Goal: Information Seeking & Learning: Learn about a topic

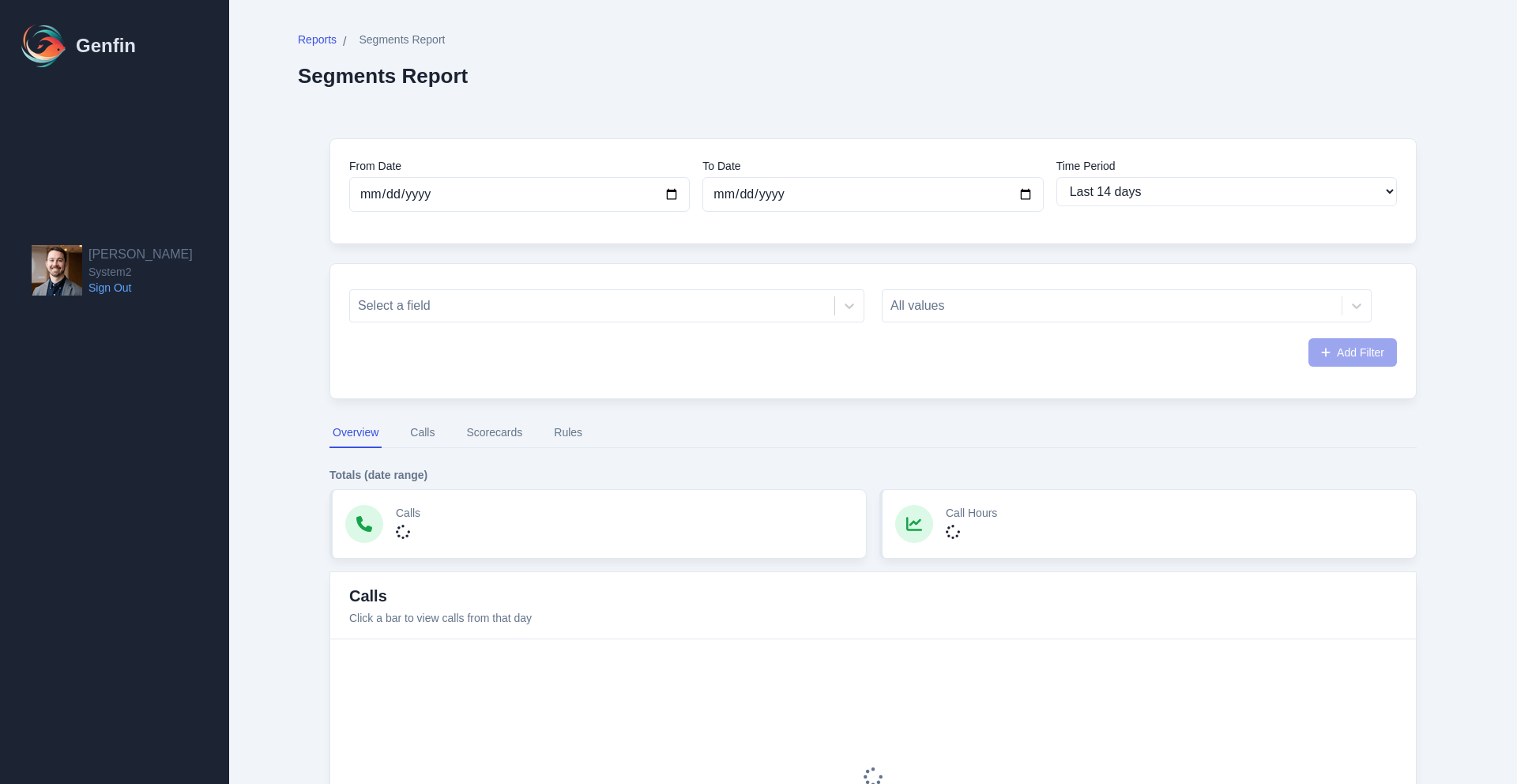
select select "14"
click at [616, 275] on div "Select a field All values Add Filter" at bounding box center [873, 331] width 1087 height 136
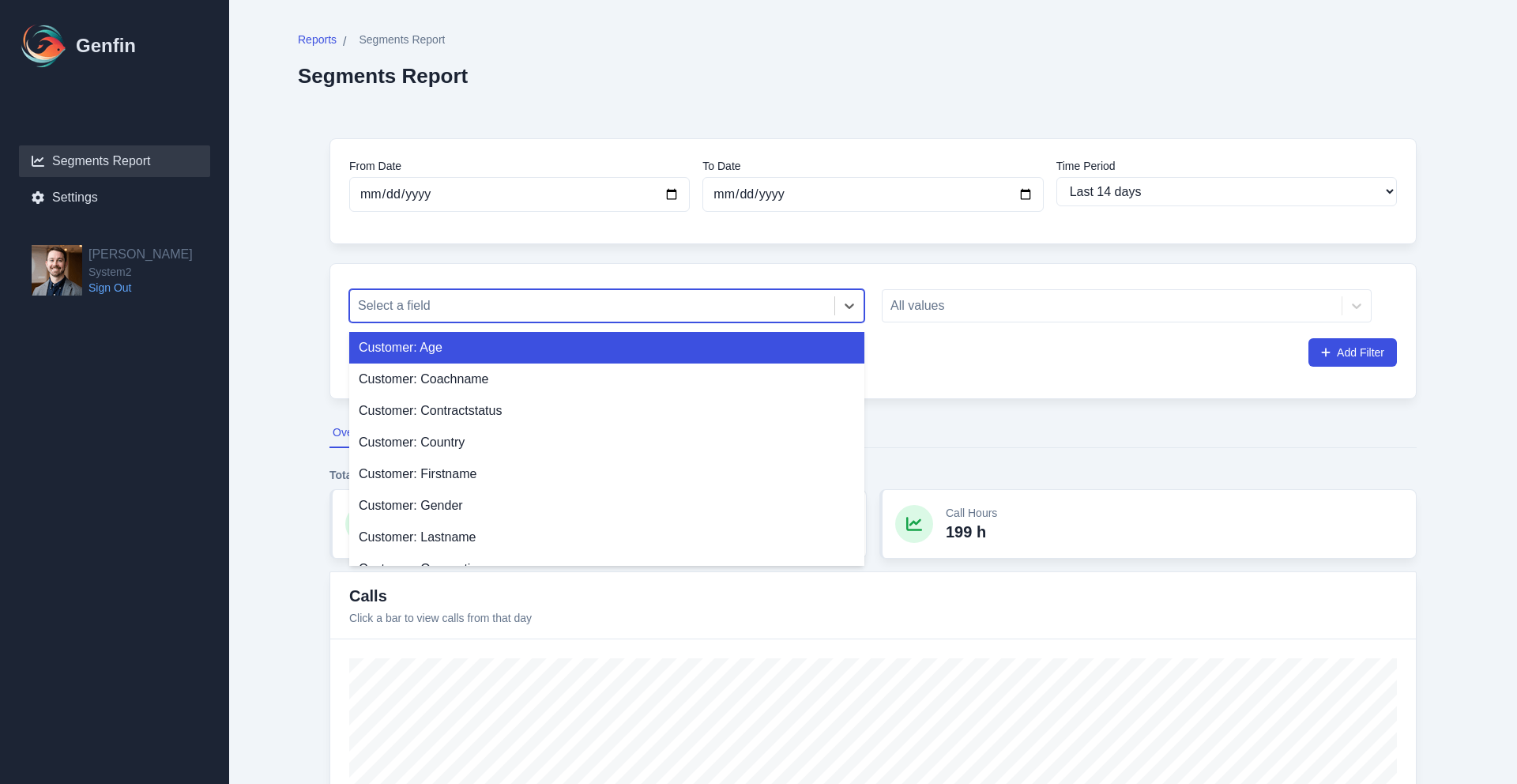
click at [567, 293] on div "Select a field" at bounding box center [592, 306] width 485 height 29
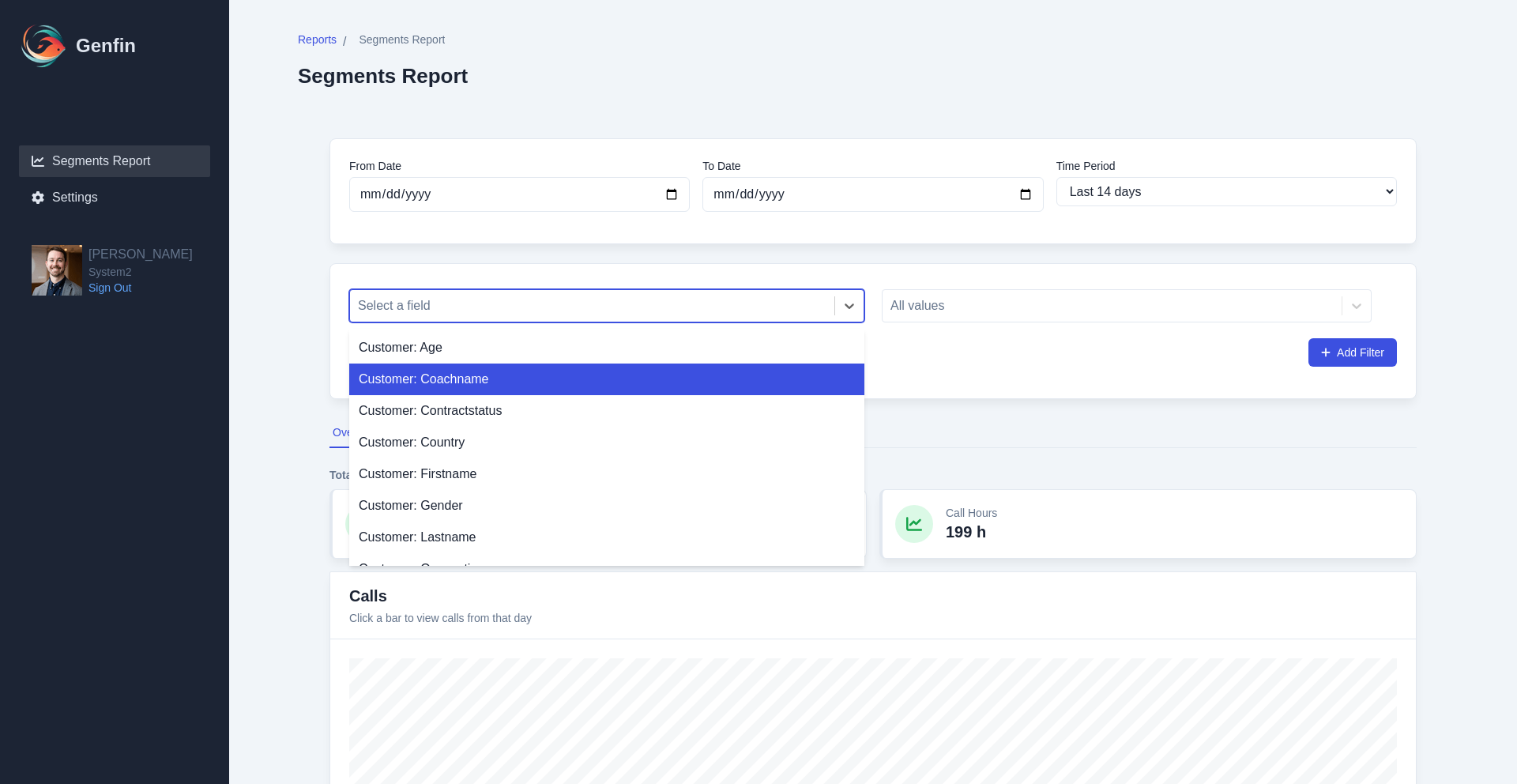
click at [517, 374] on div "Customer: Coachname" at bounding box center [606, 379] width 515 height 32
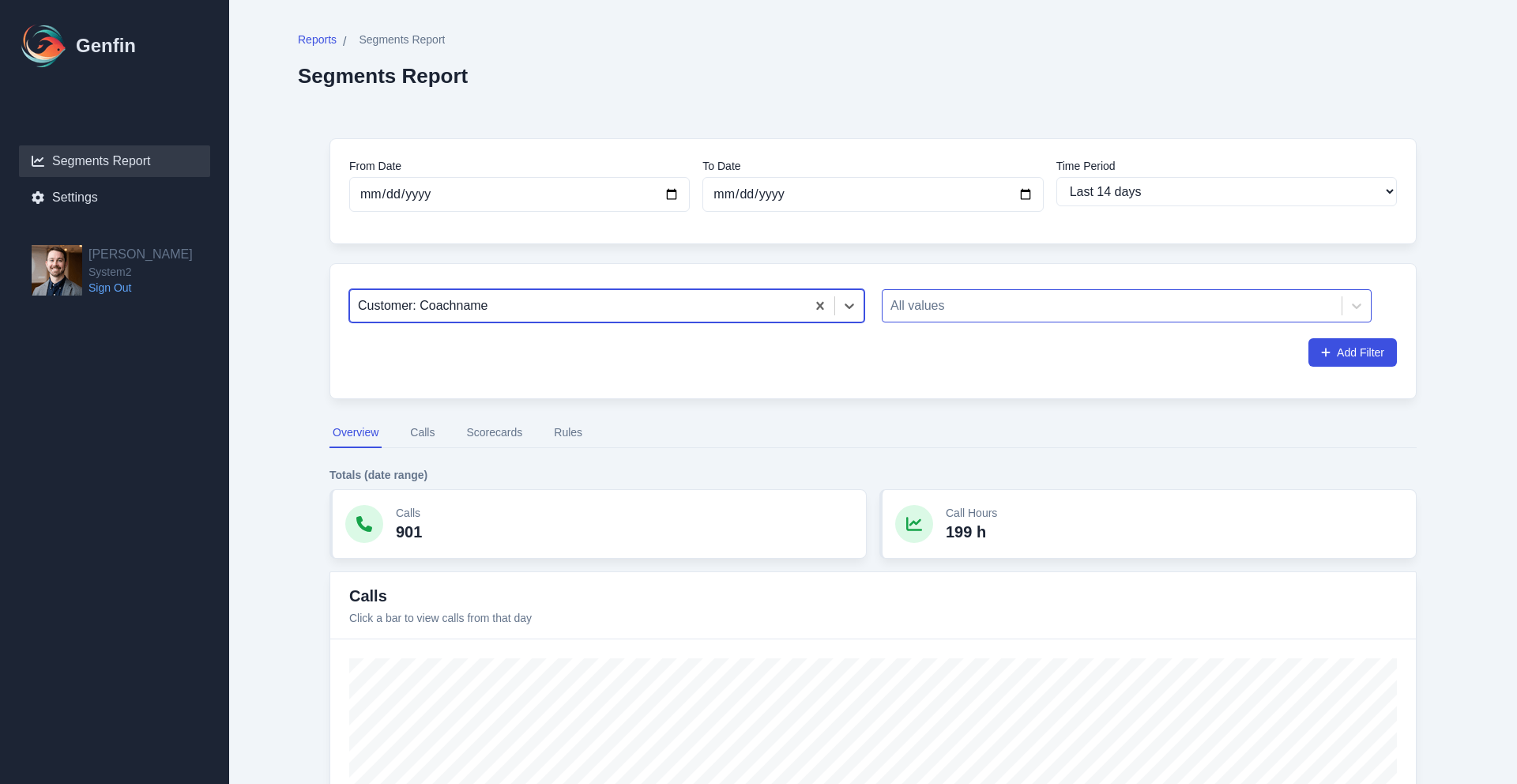
click at [957, 310] on div at bounding box center [1111, 306] width 443 height 22
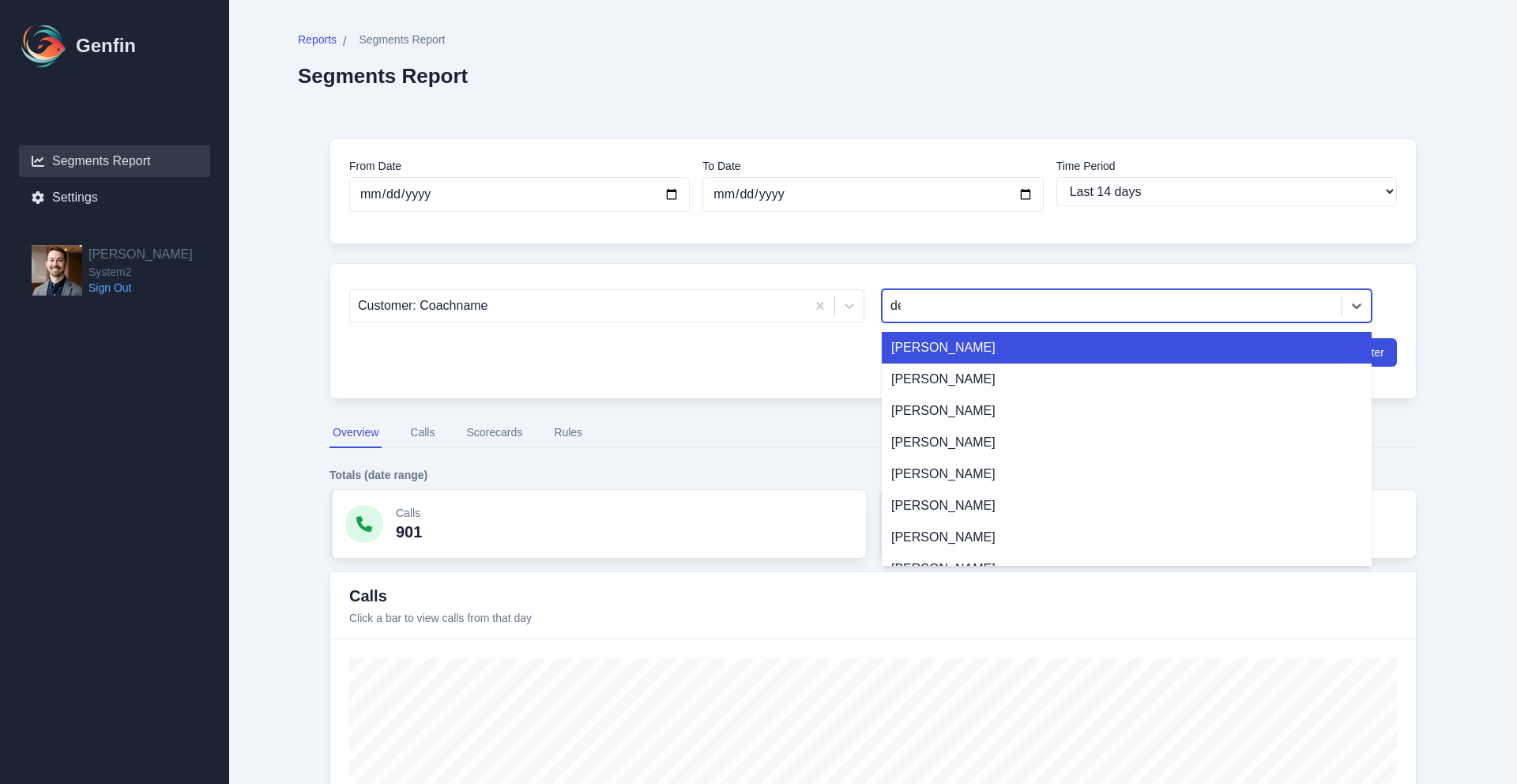
type input "des"
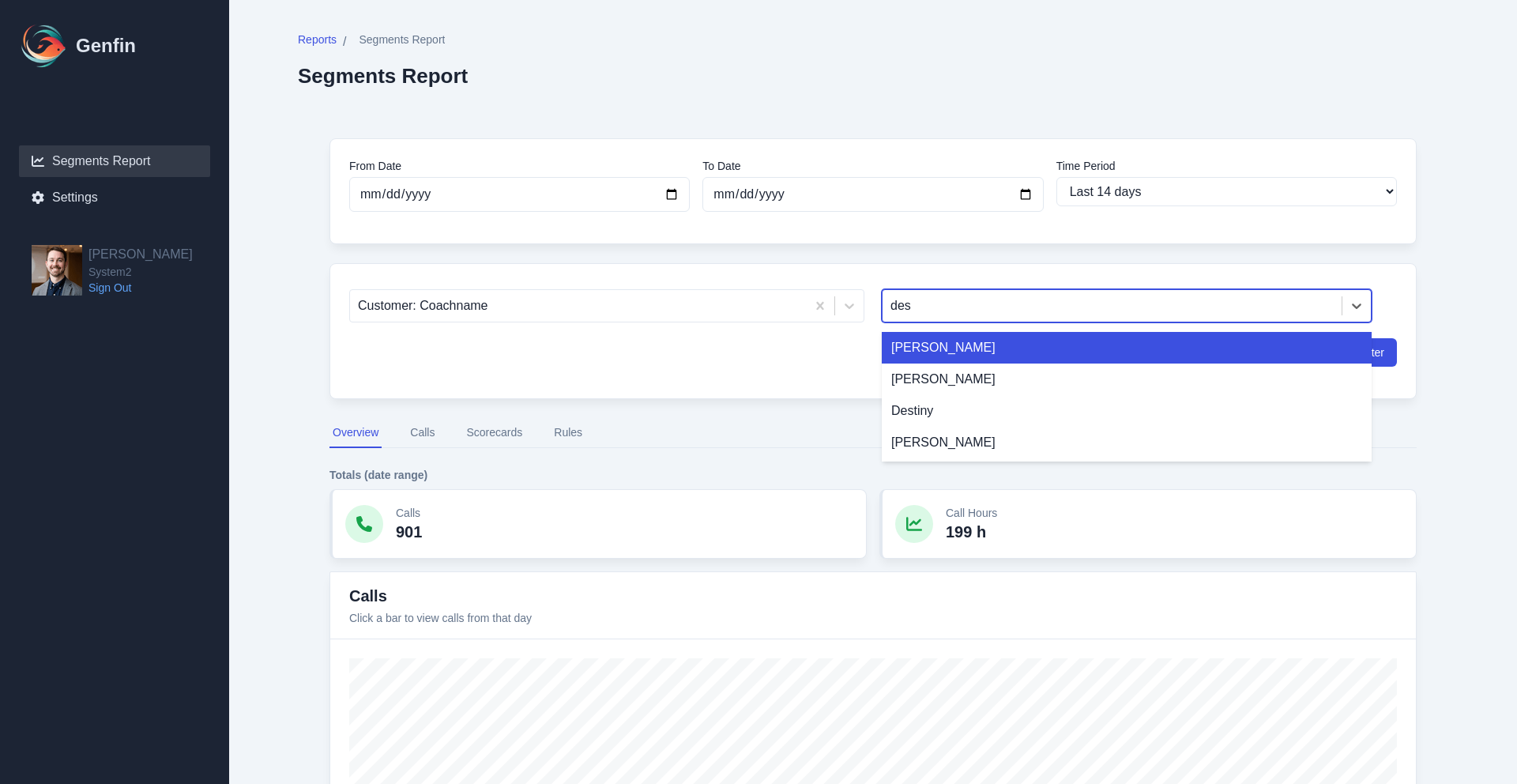
click at [961, 350] on div "[PERSON_NAME]" at bounding box center [1127, 348] width 490 height 32
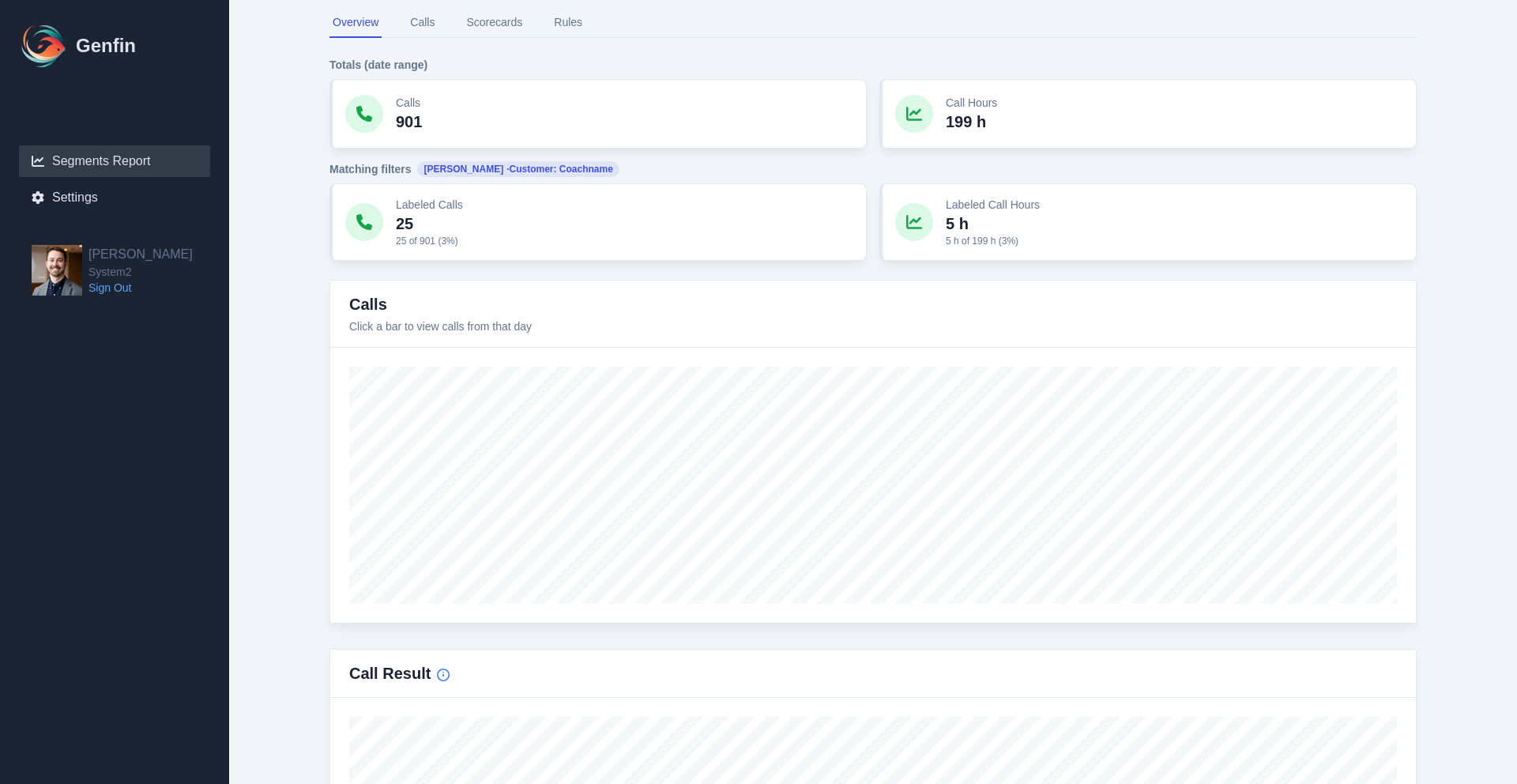
scroll to position [276, 0]
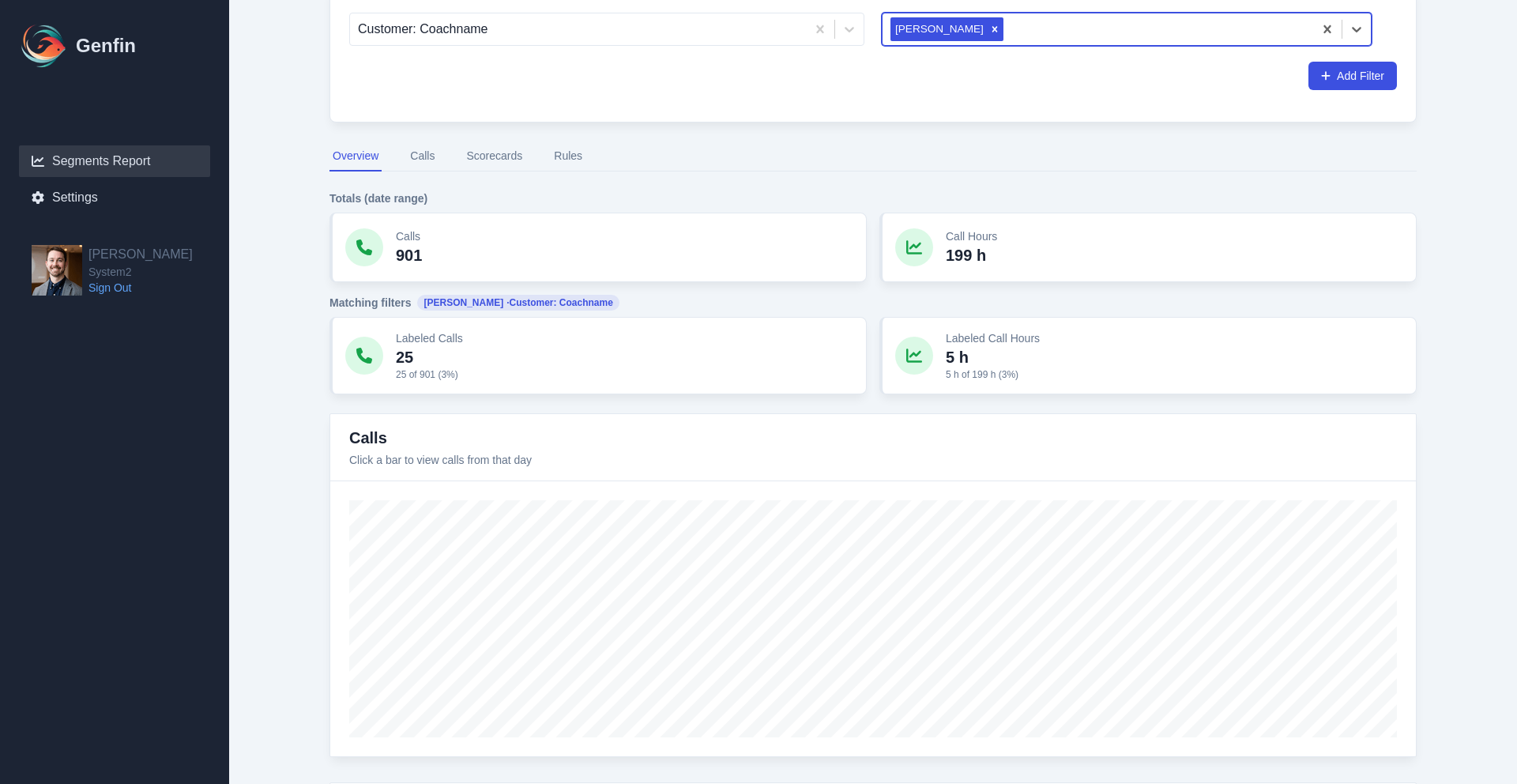
click at [411, 157] on button "Calls" at bounding box center [422, 156] width 31 height 30
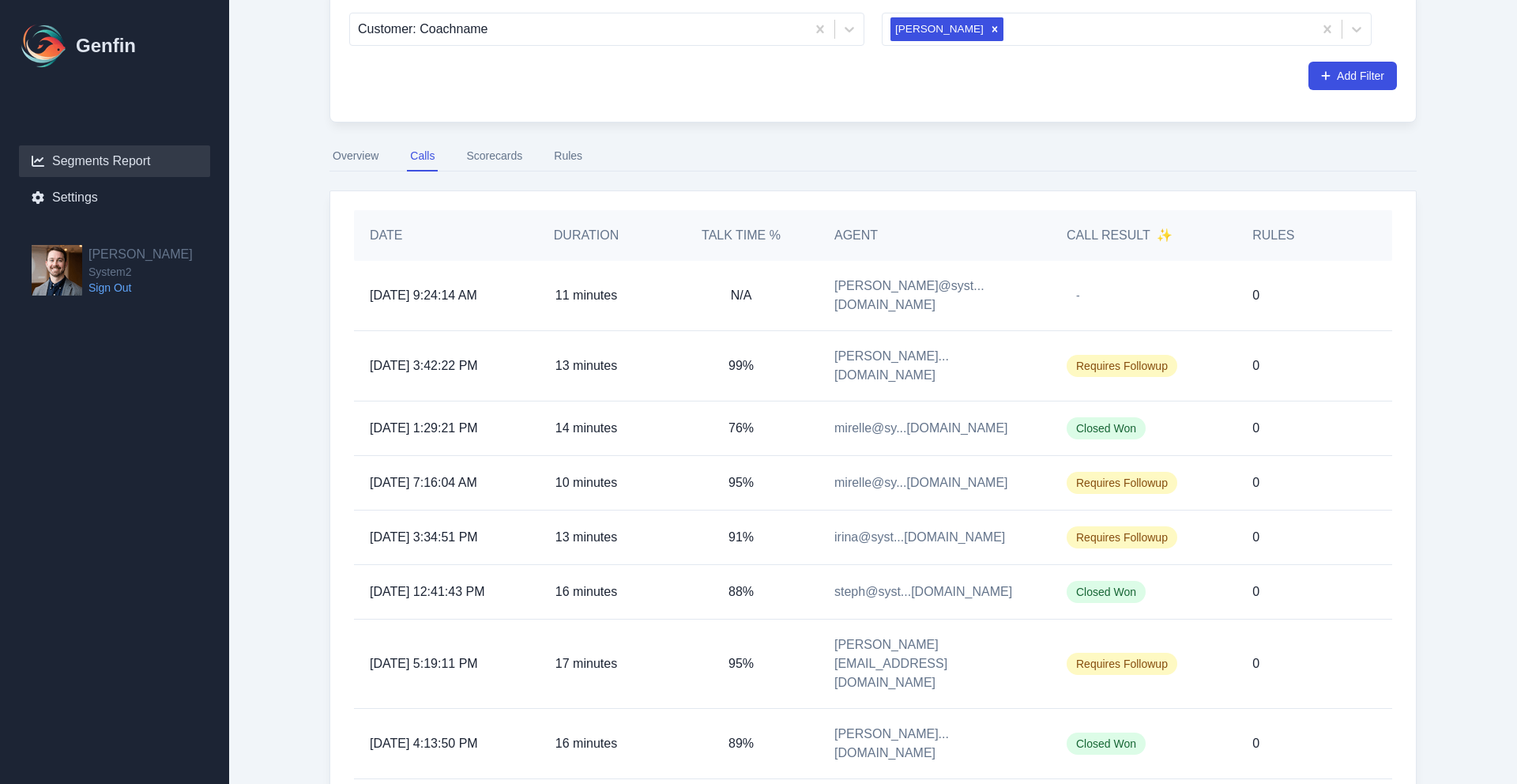
drag, startPoint x: 1256, startPoint y: 358, endPoint x: 1052, endPoint y: 293, distance: 214.1
click at [1256, 358] on p "0" at bounding box center [1256, 366] width 7 height 19
click at [520, 155] on button "Scorecards" at bounding box center [494, 156] width 62 height 30
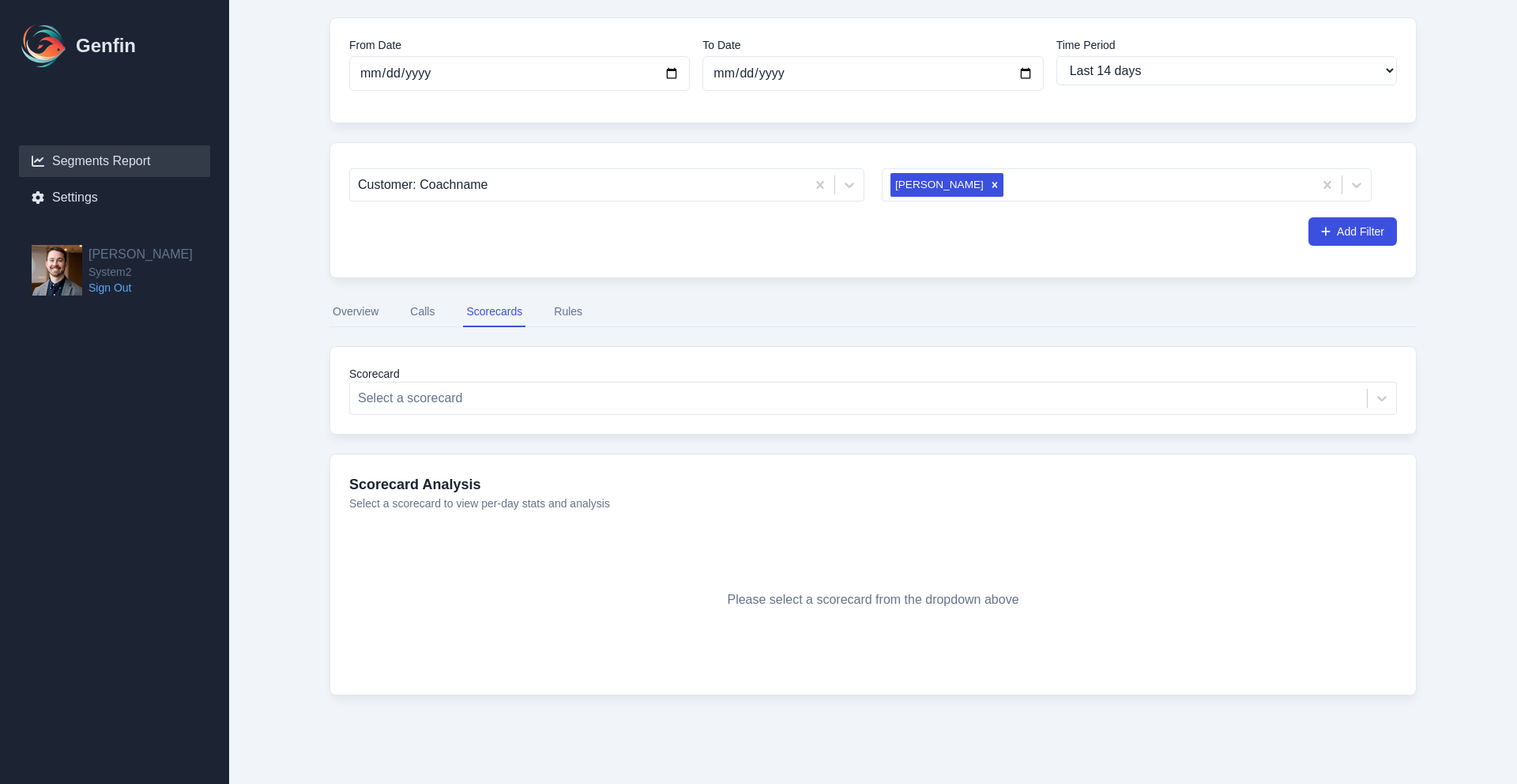
scroll to position [121, 0]
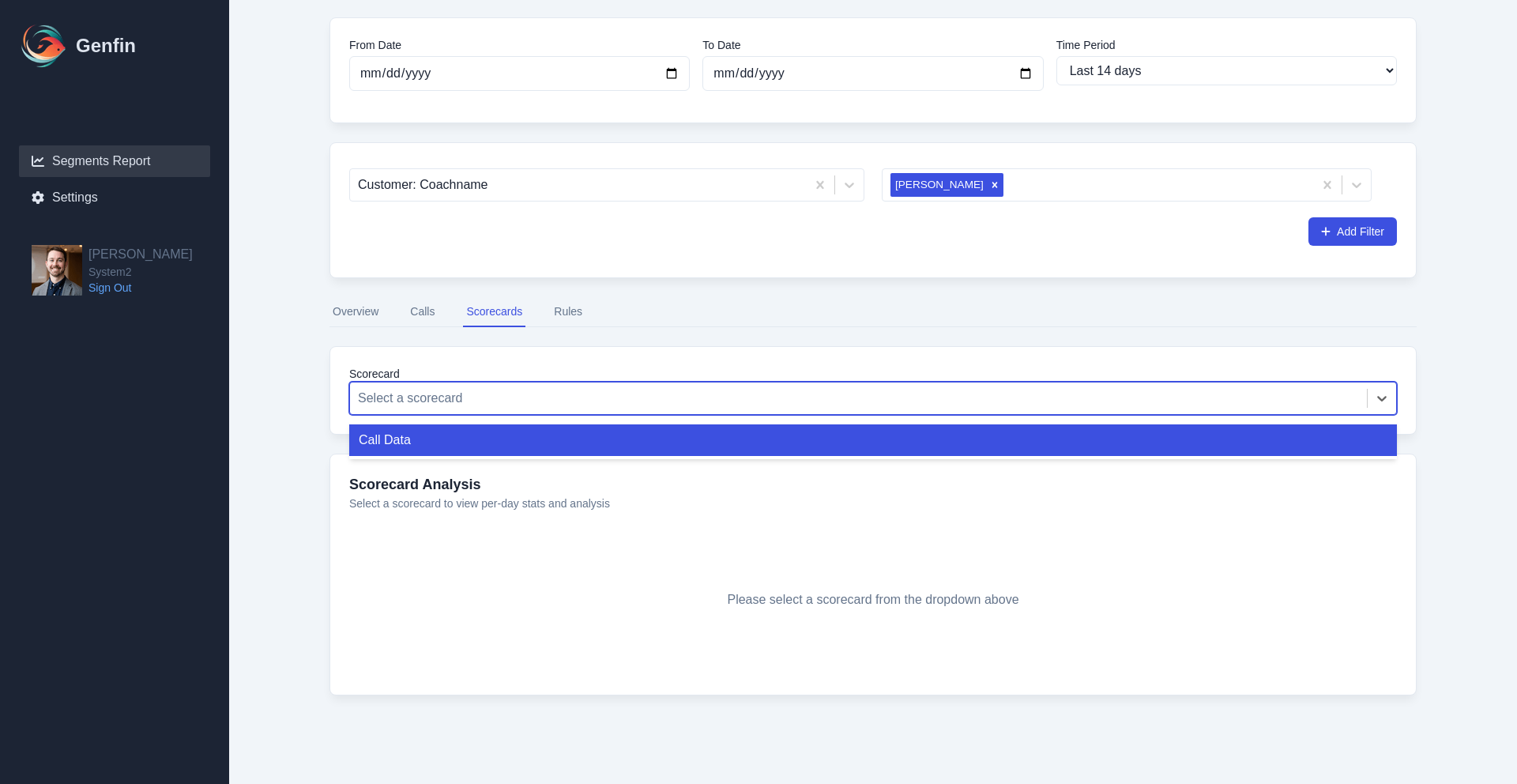
click at [608, 413] on div "Select a scorecard" at bounding box center [873, 398] width 1048 height 34
click at [597, 435] on div "Call Data" at bounding box center [873, 440] width 1048 height 32
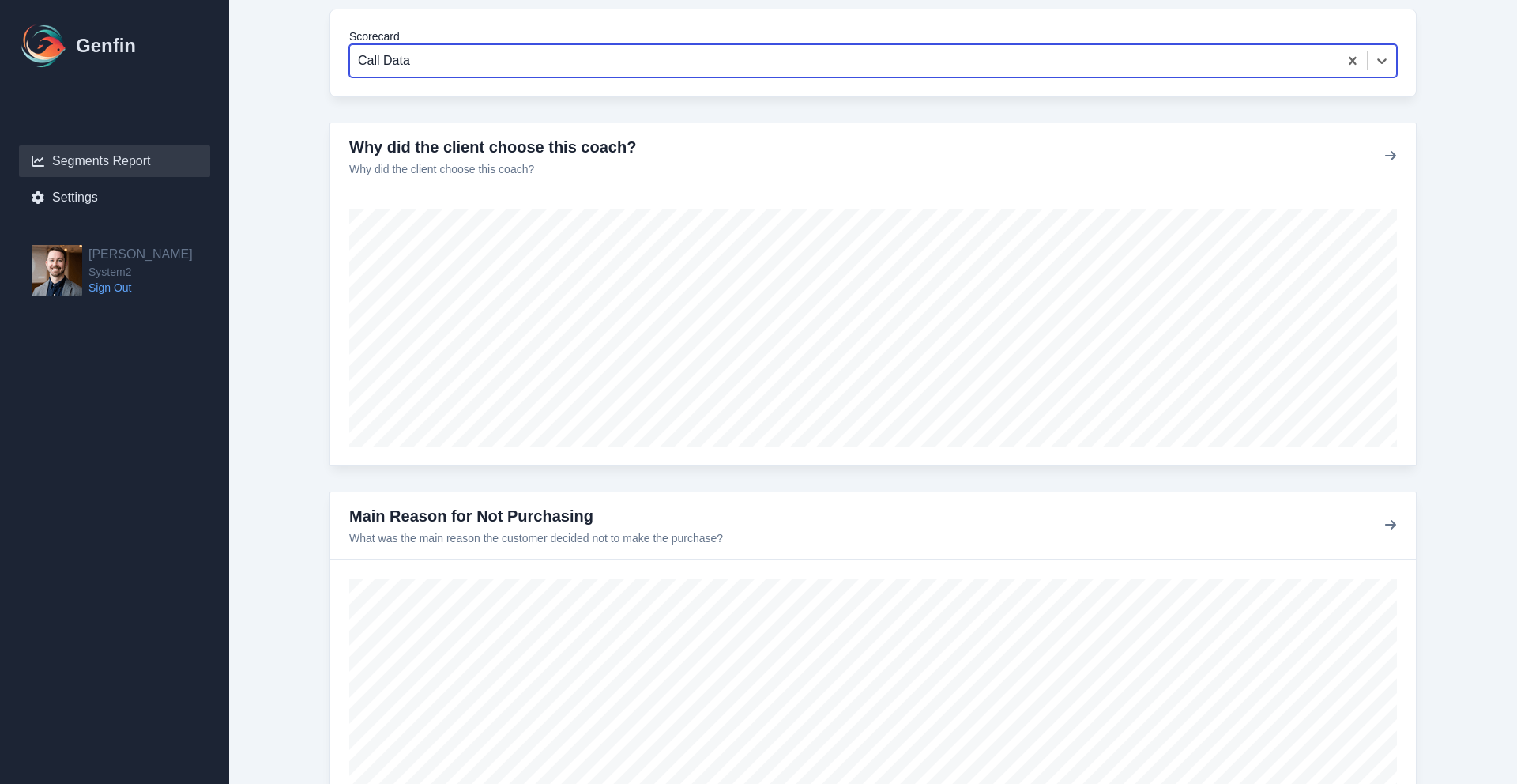
scroll to position [459, 0]
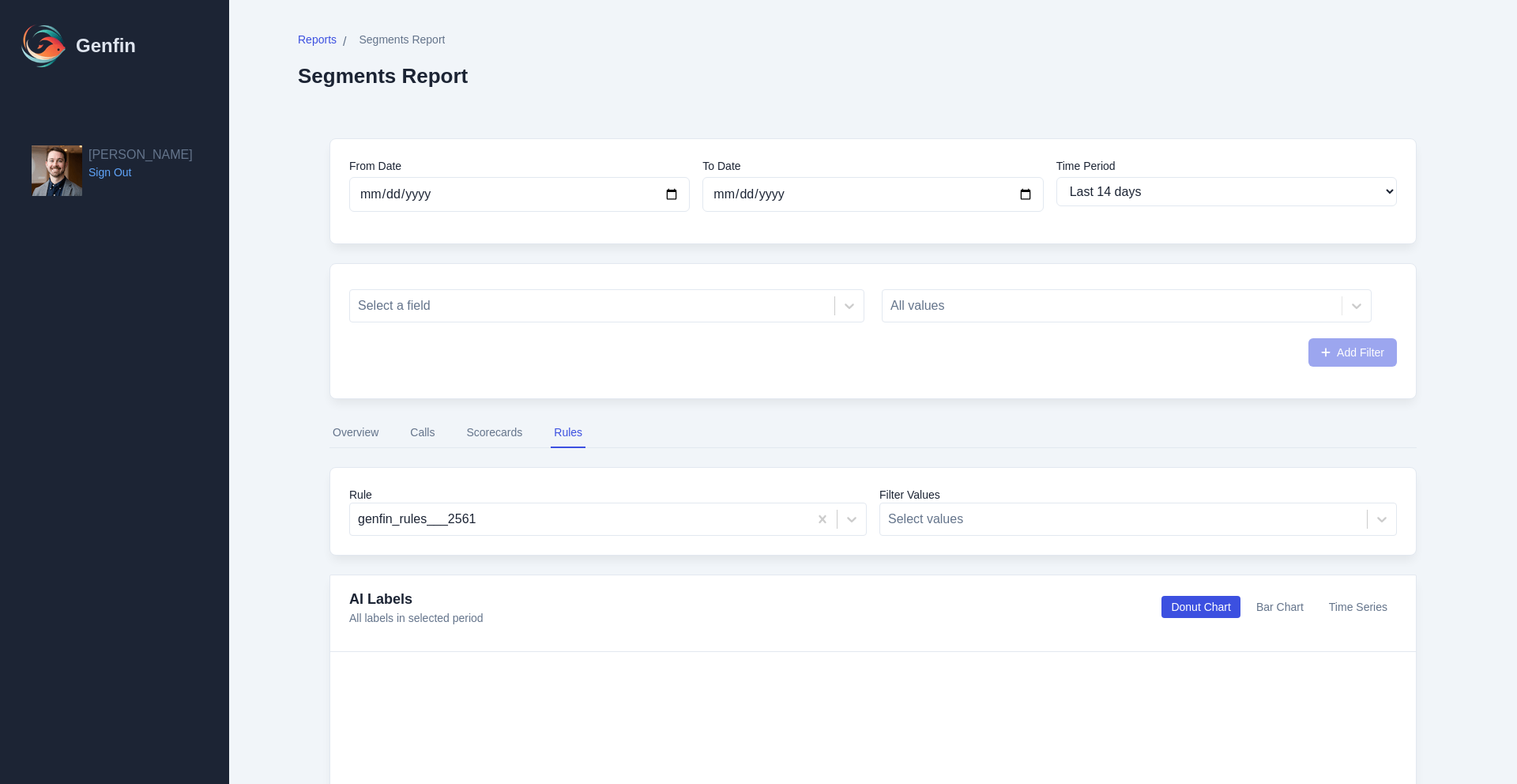
select select "14"
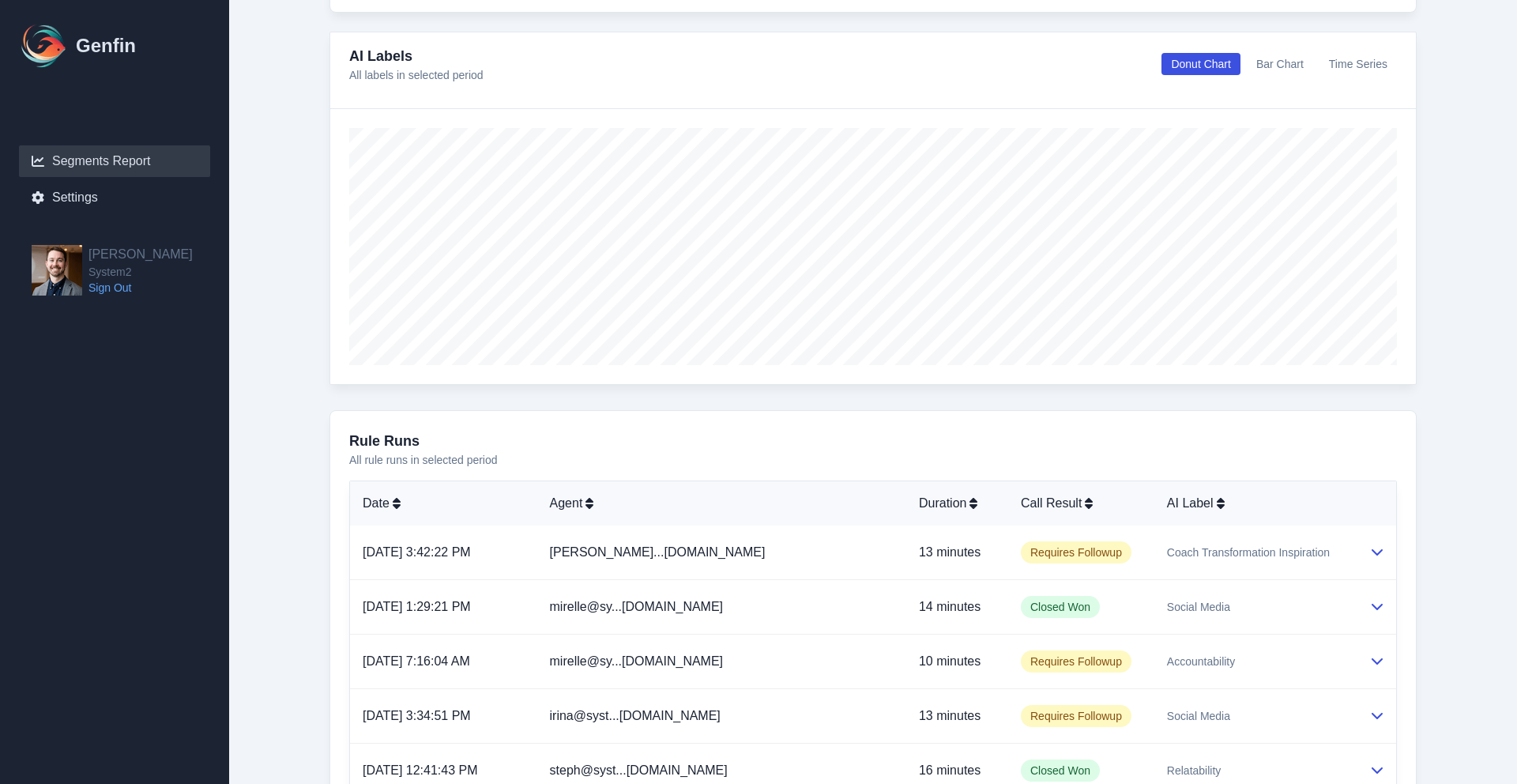
scroll to position [544, 0]
click at [1373, 555] on icon at bounding box center [1377, 551] width 13 height 13
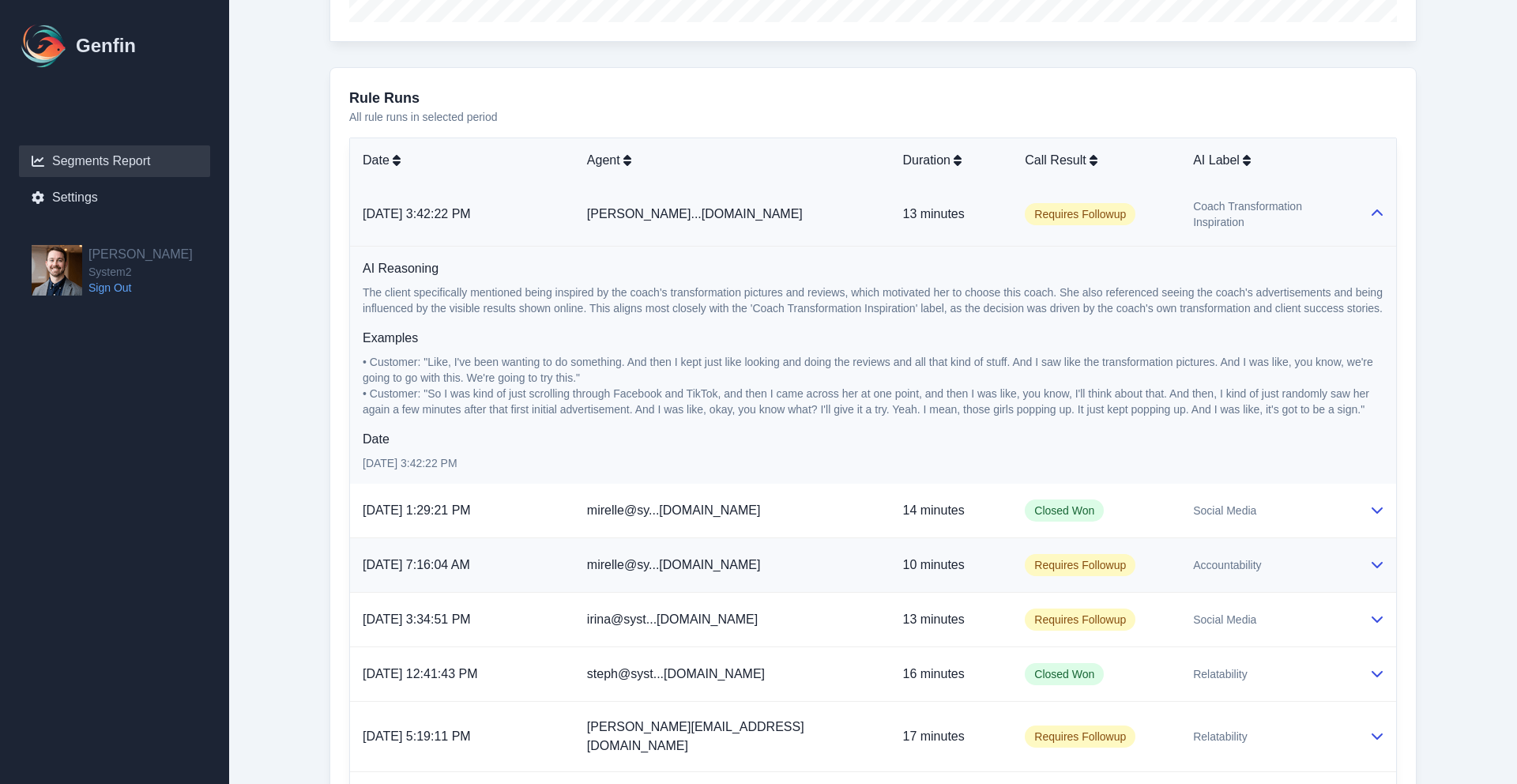
scroll to position [957, 0]
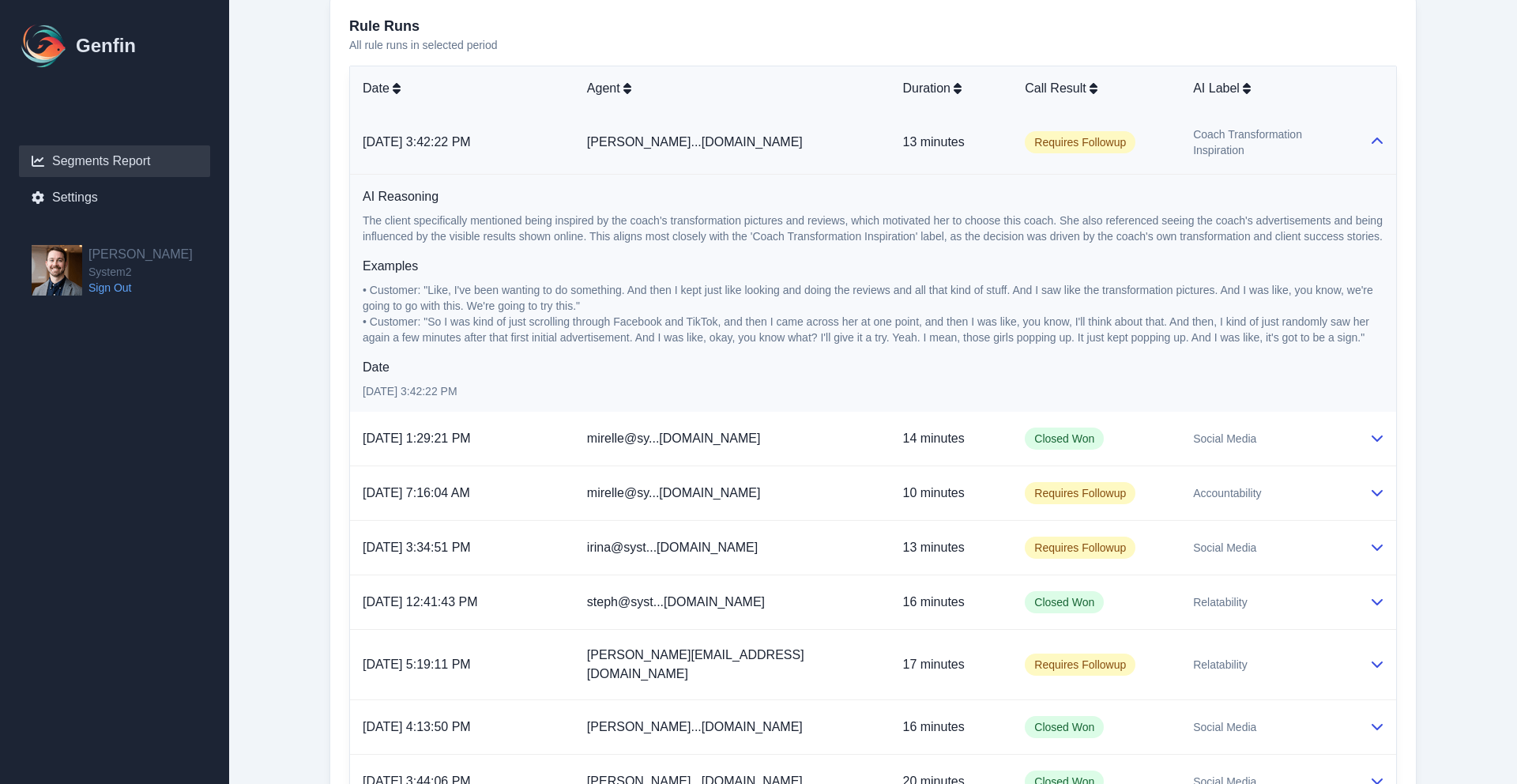
click at [884, 283] on span "• Customer: "Like, I've been wanting to do something. And then I kept just like…" at bounding box center [869, 298] width 1014 height 29
click at [818, 299] on p "• Customer: "Like, I've been wanting to do something. And then I kept just like…" at bounding box center [873, 313] width 1021 height 63
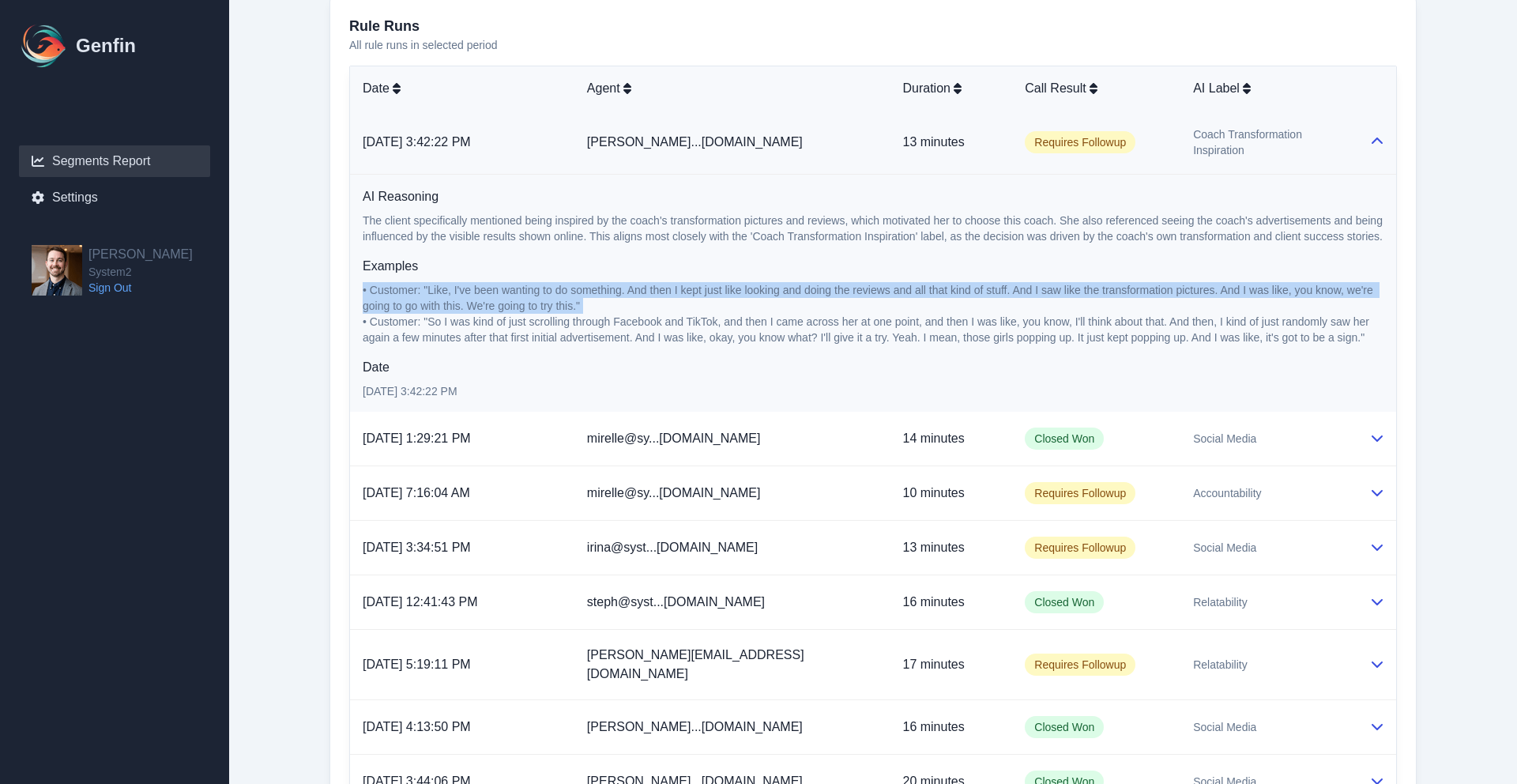
click at [818, 299] on p "• Customer: "Like, I've been wanting to do something. And then I kept just like…" at bounding box center [873, 313] width 1021 height 63
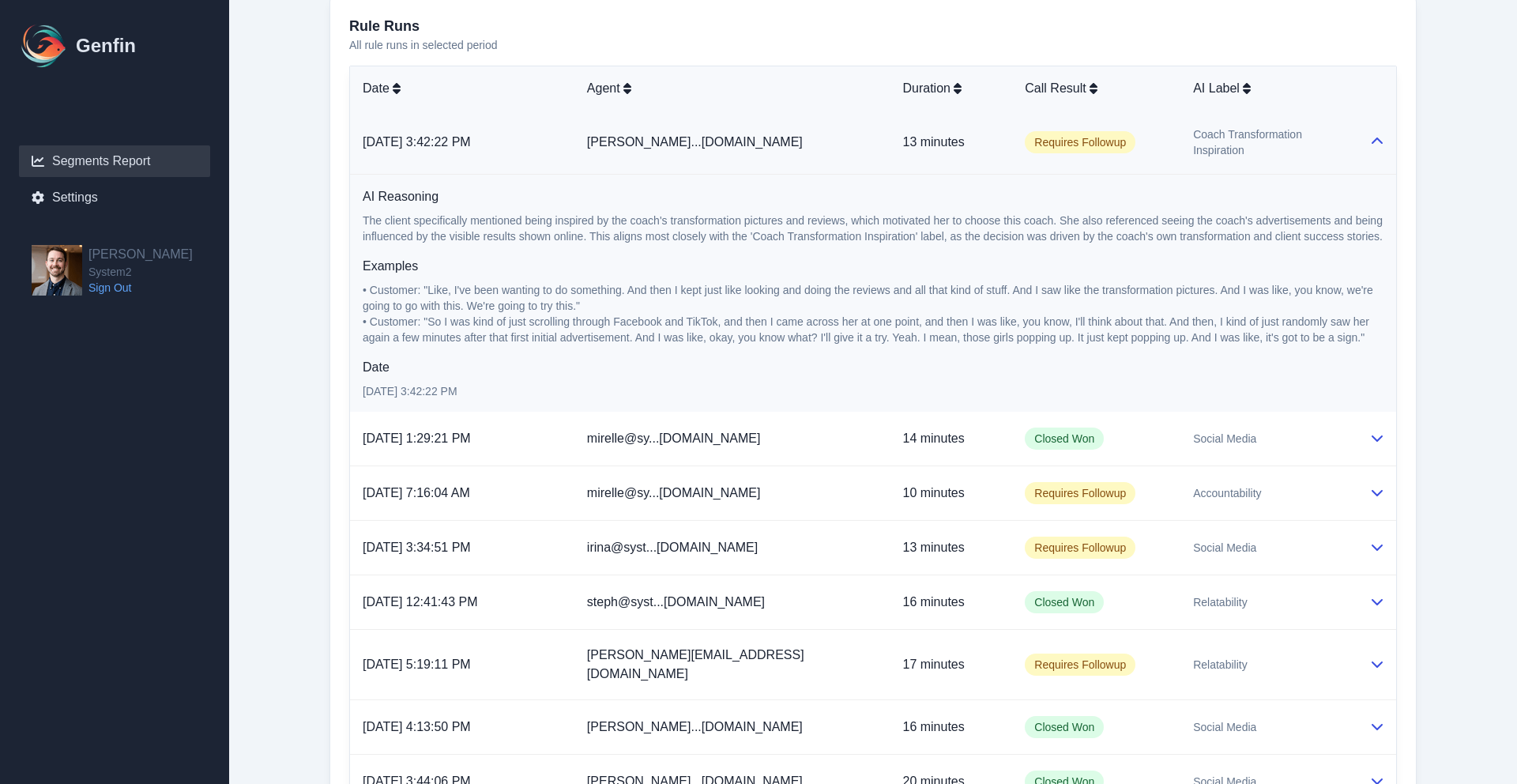
click at [616, 324] on span "• Customer: "So I was kind of just scrolling through Facebook and TikTok, and t…" at bounding box center [867, 330] width 1010 height 29
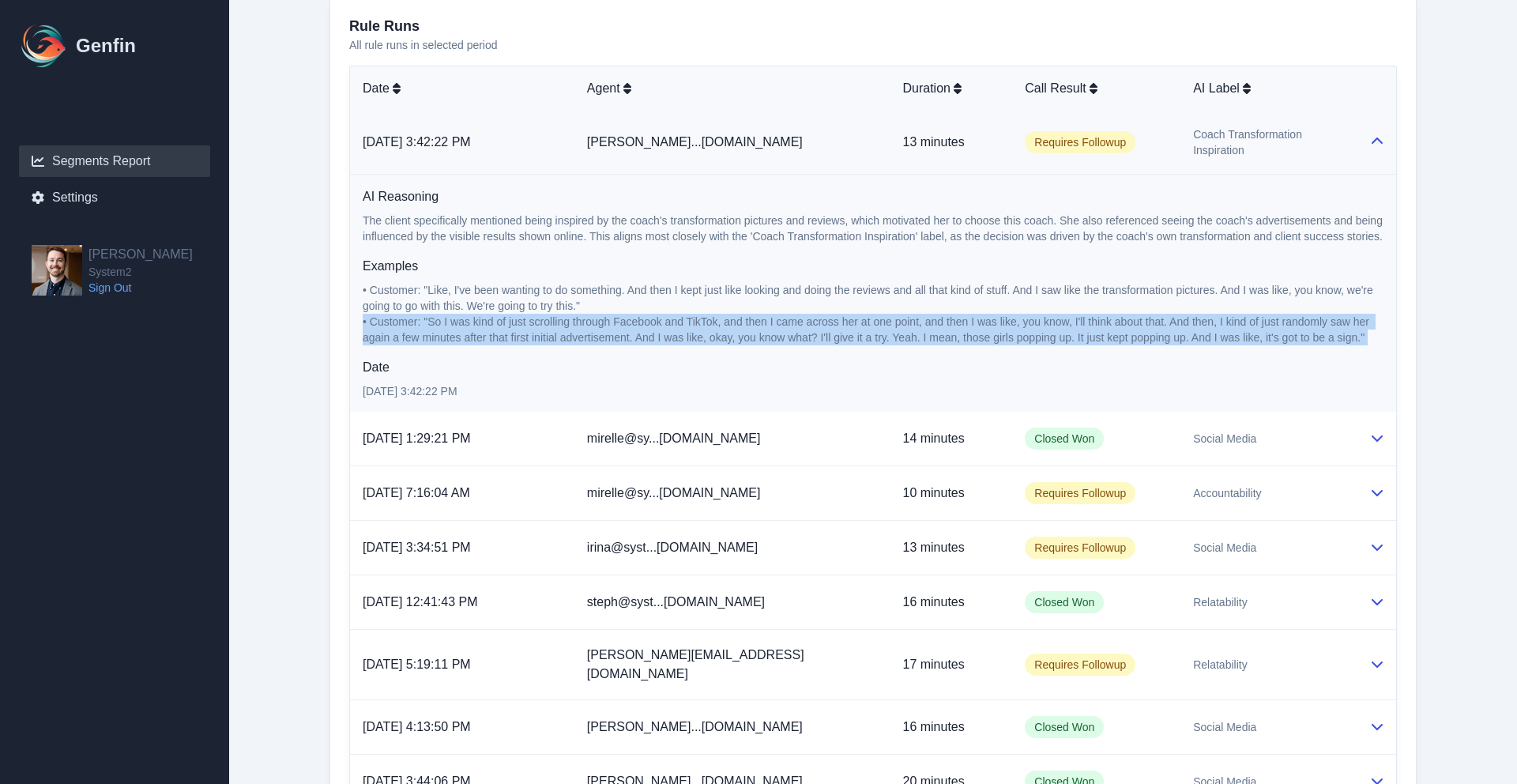
click at [616, 324] on span "• Customer: "So I was kind of just scrolling through Facebook and TikTok, and t…" at bounding box center [867, 330] width 1010 height 29
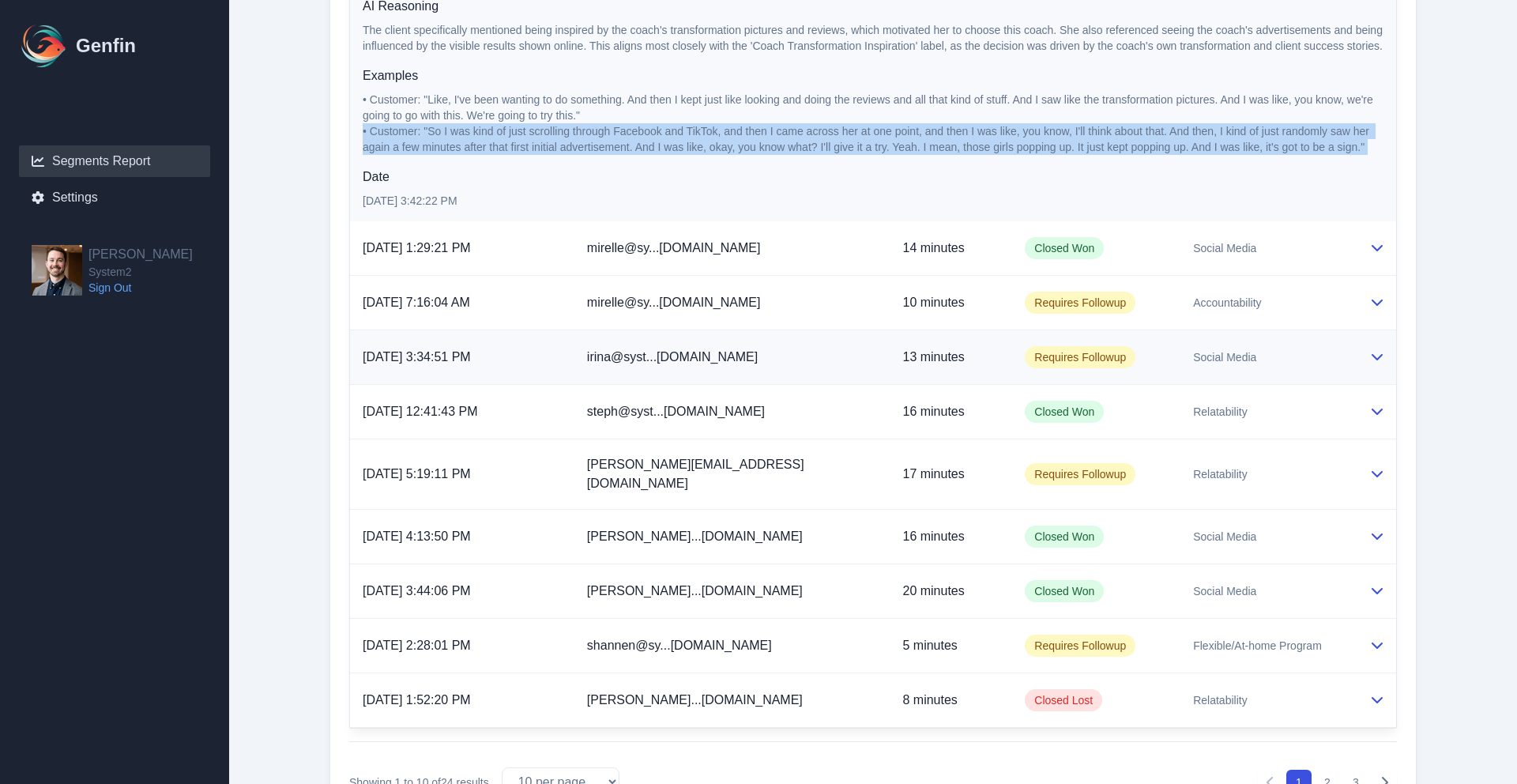
scroll to position [1149, 0]
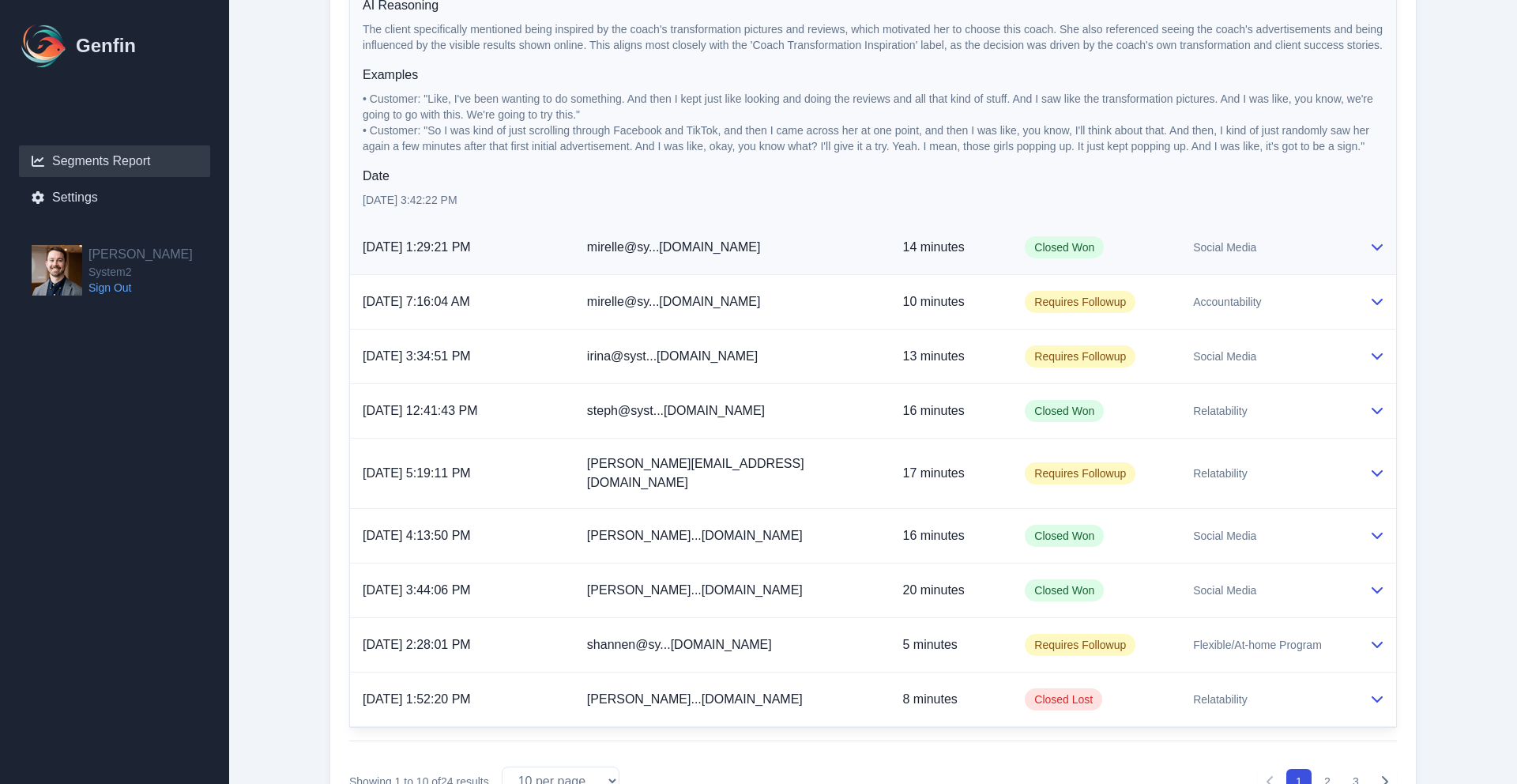
click at [1309, 240] on div "Social Media" at bounding box center [1268, 247] width 151 height 16
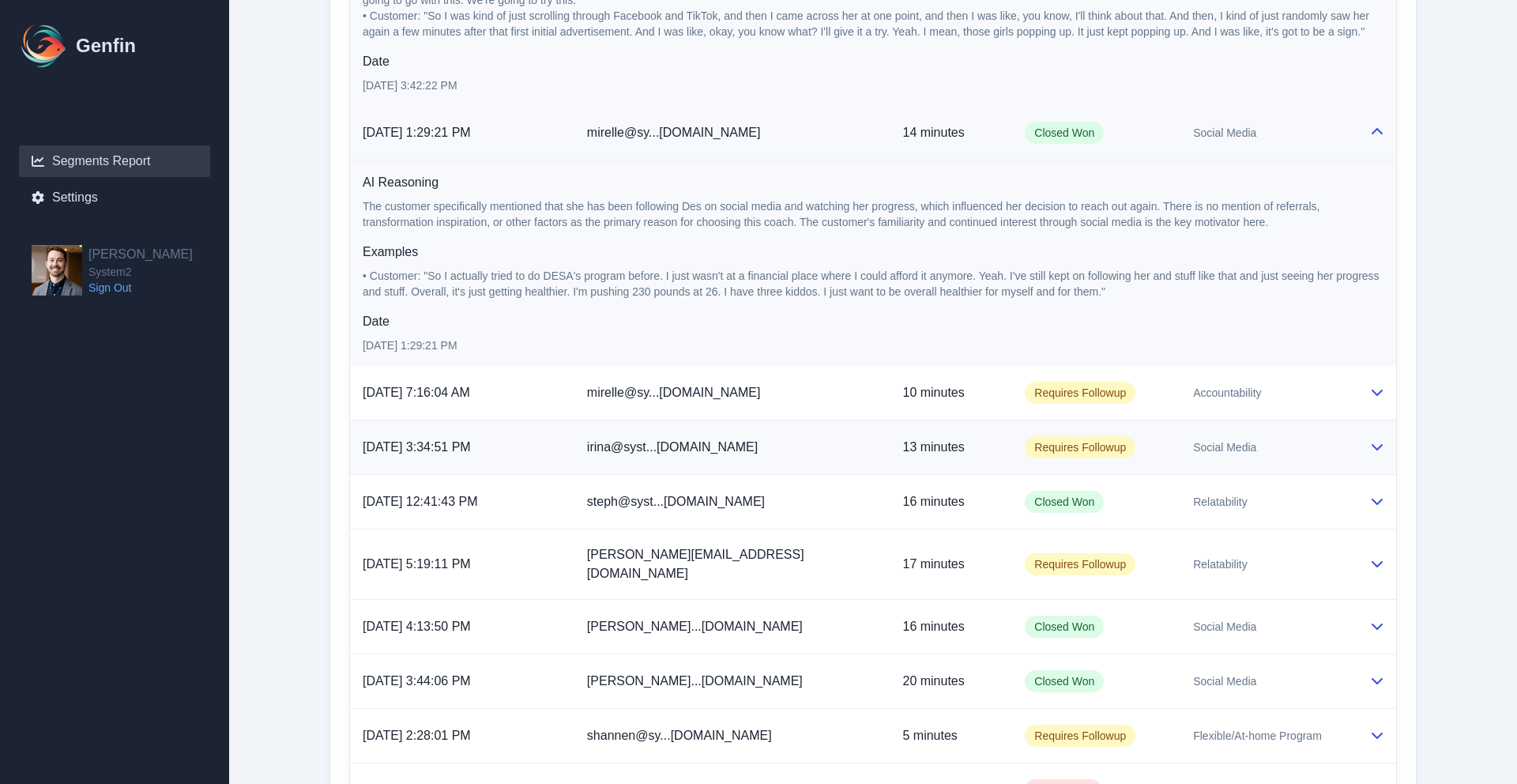
scroll to position [1306, 0]
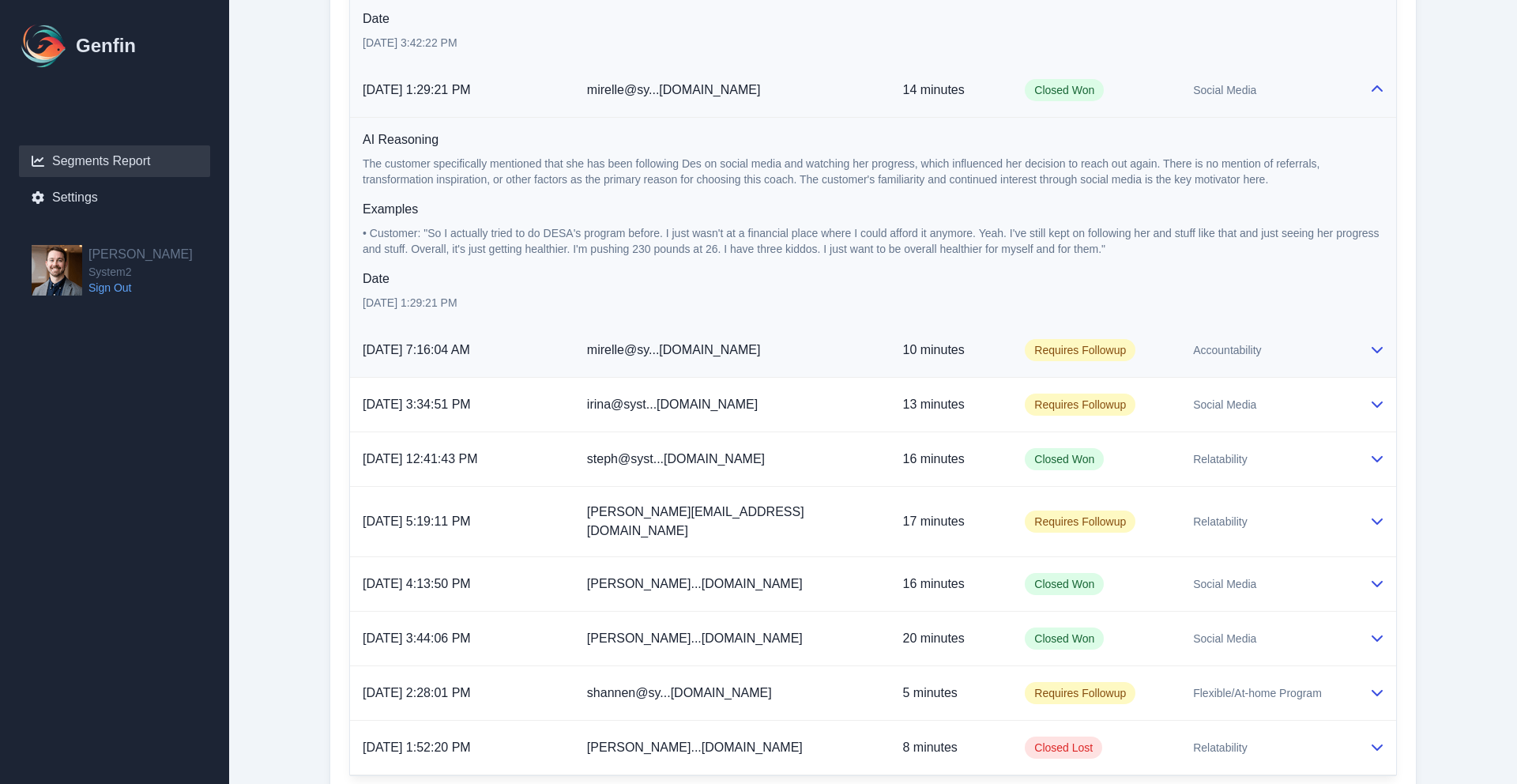
click at [1243, 348] on td "Accountability" at bounding box center [1269, 350] width 176 height 54
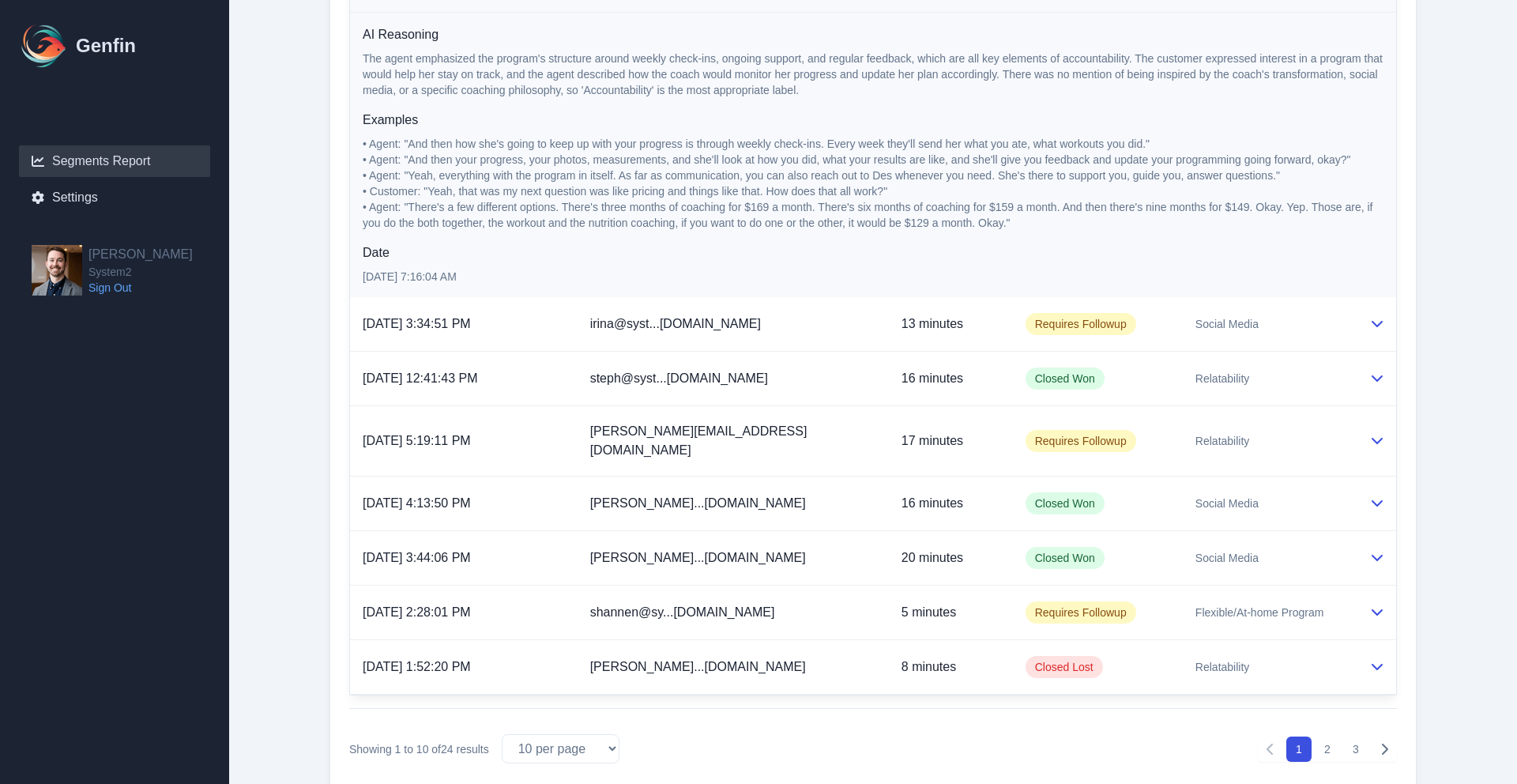
scroll to position [1670, 0]
click at [608, 201] on span "• Agent: "There's a few different options. There's three months of coaching for…" at bounding box center [869, 216] width 1013 height 29
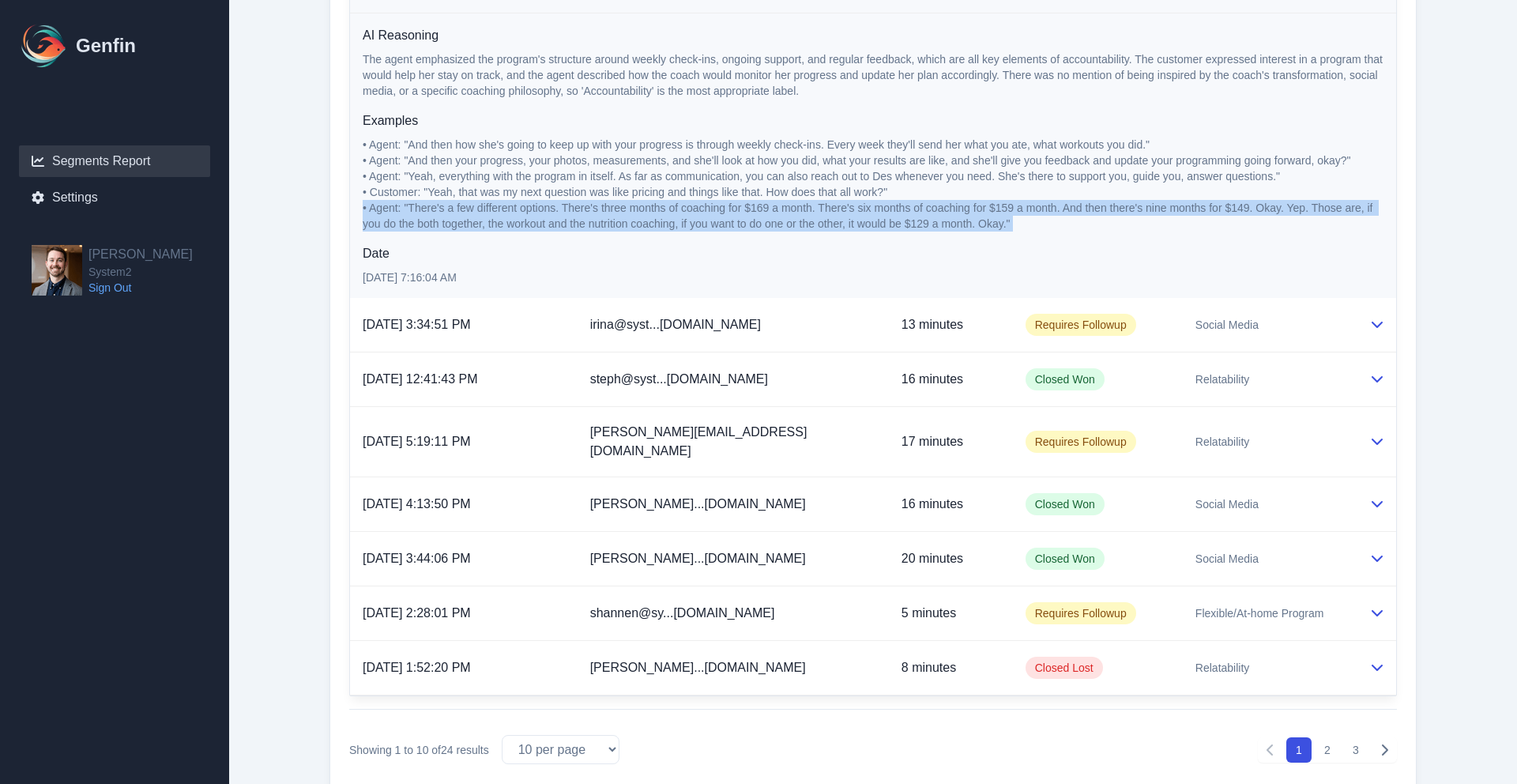
click at [608, 201] on span "• Agent: "There's a few different options. There's three months of coaching for…" at bounding box center [869, 216] width 1013 height 29
click at [749, 201] on span "• Agent: "There's a few different options. There's three months of coaching for…" at bounding box center [869, 216] width 1013 height 29
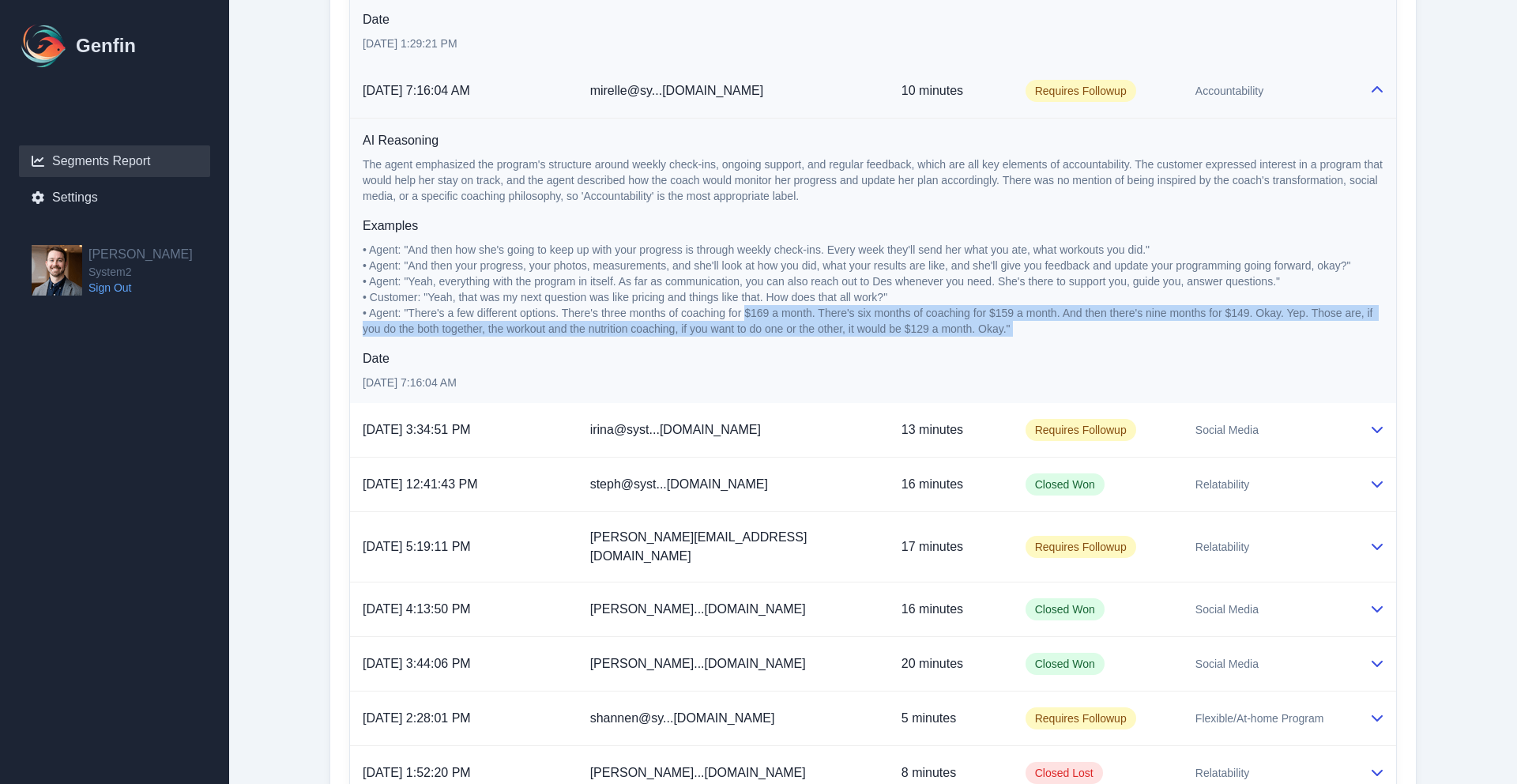
scroll to position [1564, 0]
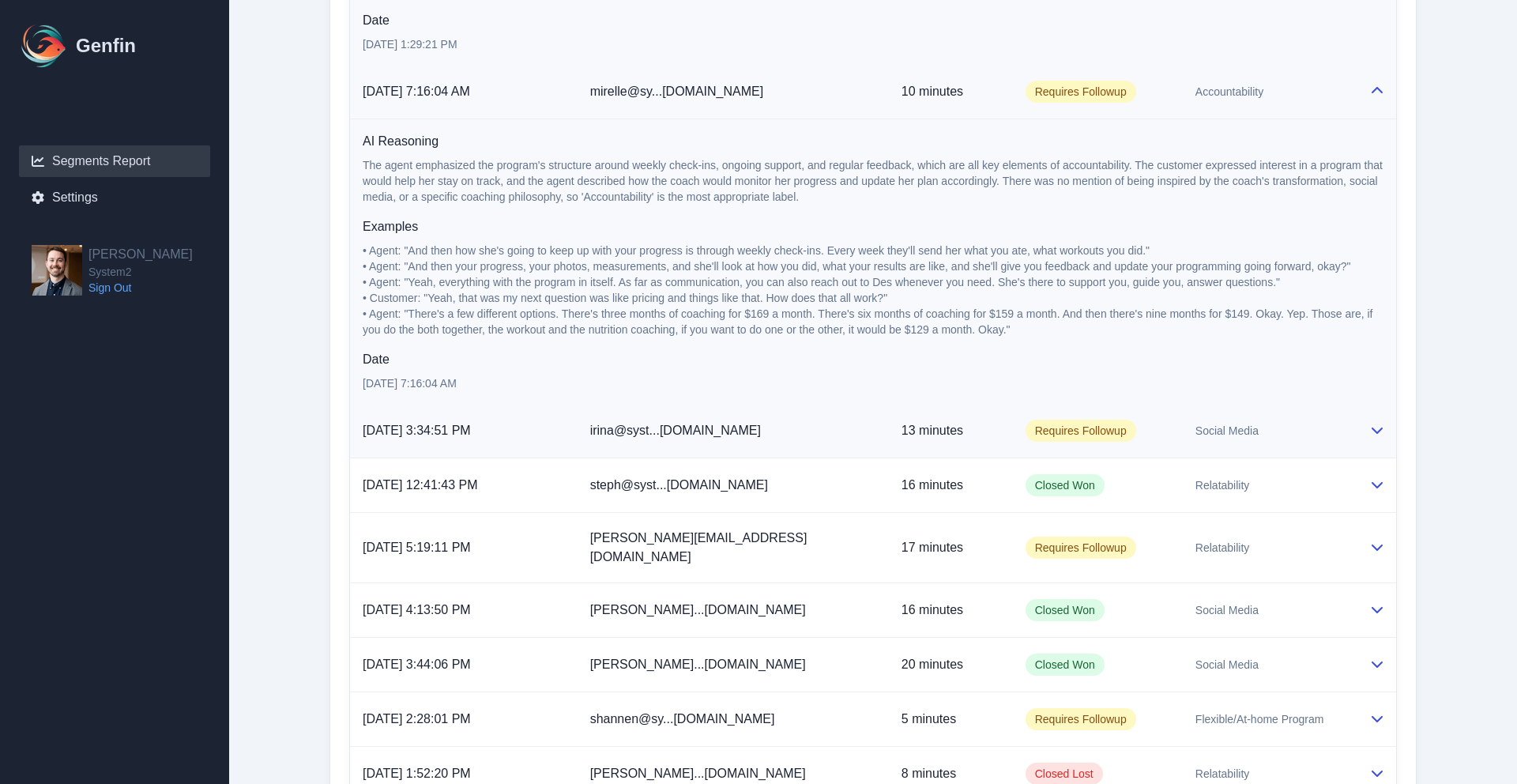
click at [1236, 430] on td "Social Media" at bounding box center [1269, 431] width 174 height 54
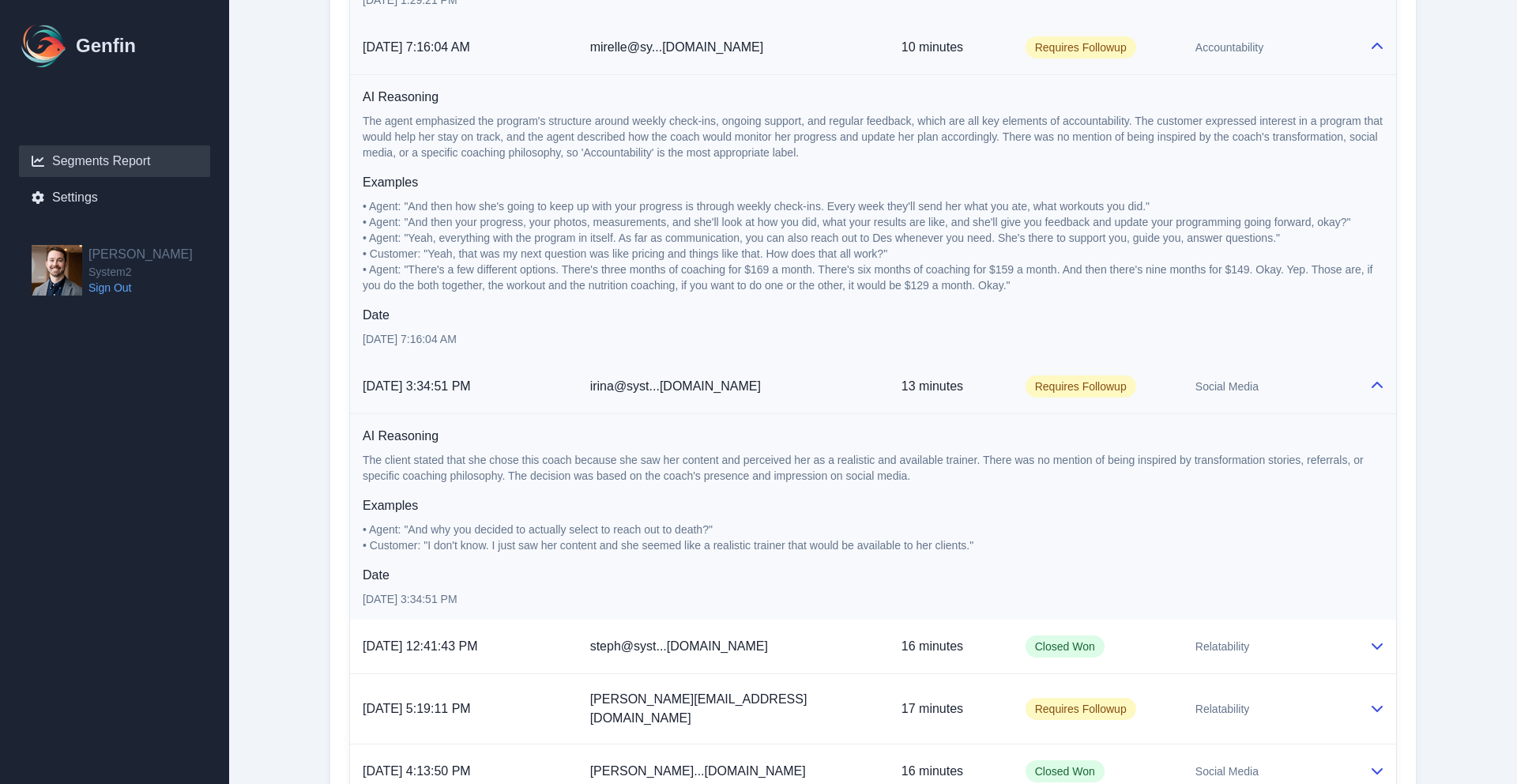
scroll to position [1610, 0]
click at [448, 453] on p "The client stated that she chose this coach because she saw her content and per…" at bounding box center [873, 466] width 1021 height 32
click at [449, 453] on p "The client stated that she chose this coach because she saw her content and per…" at bounding box center [873, 466] width 1021 height 32
click at [449, 453] on p "The client stated that she chose this coach because she saw her content and per…" at bounding box center [873, 466] width 1021 height 32
click at [602, 537] on span "• Customer: "I don't know. I just saw her content and she seemed like a realist…" at bounding box center [667, 544] width 611 height 13
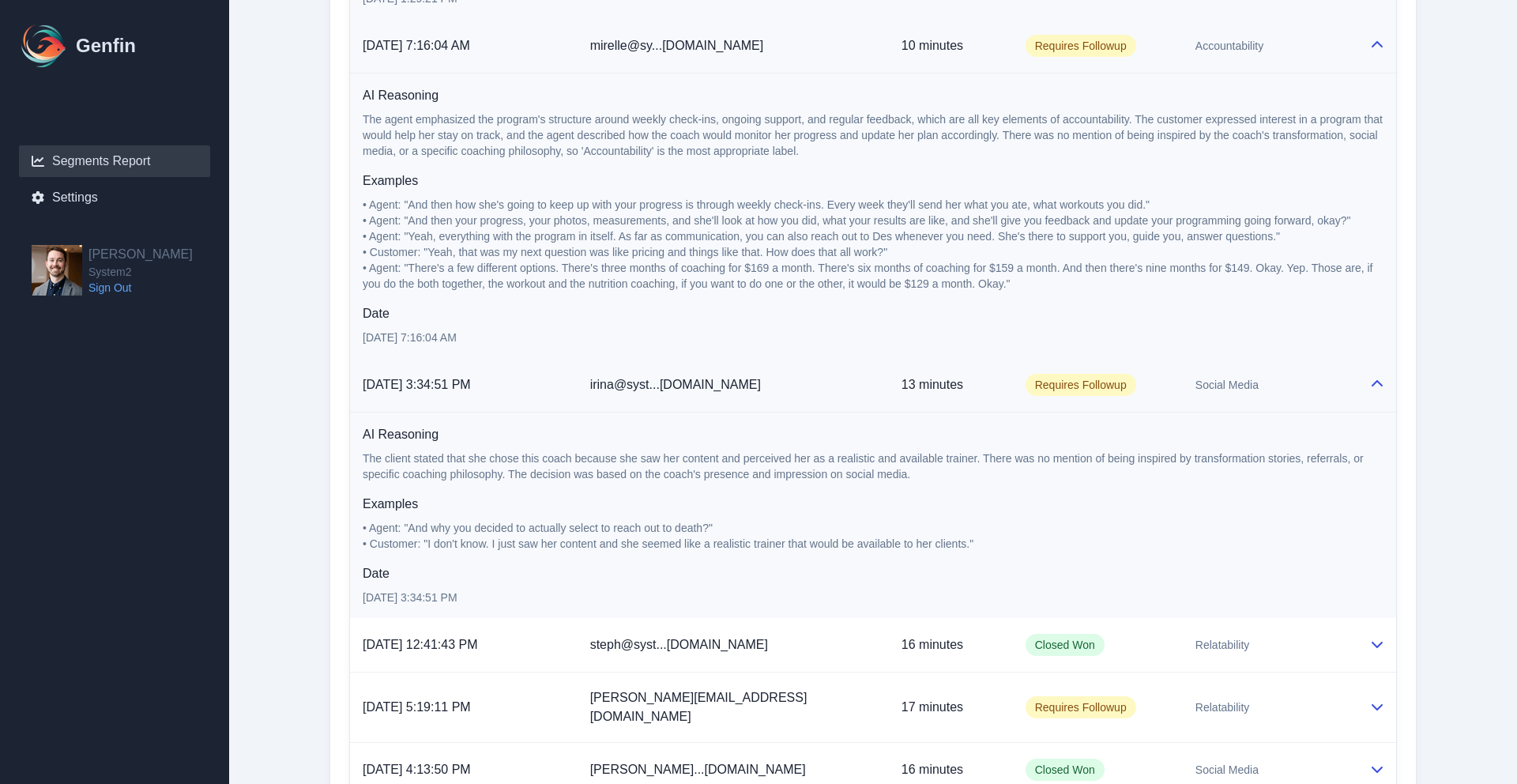
click at [605, 537] on span "• Customer: "I don't know. I just saw her content and she seemed like a realist…" at bounding box center [667, 544] width 611 height 13
click at [607, 521] on span "• Agent: "And why you decided to actually select to reach out to death?"" at bounding box center [537, 528] width 350 height 13
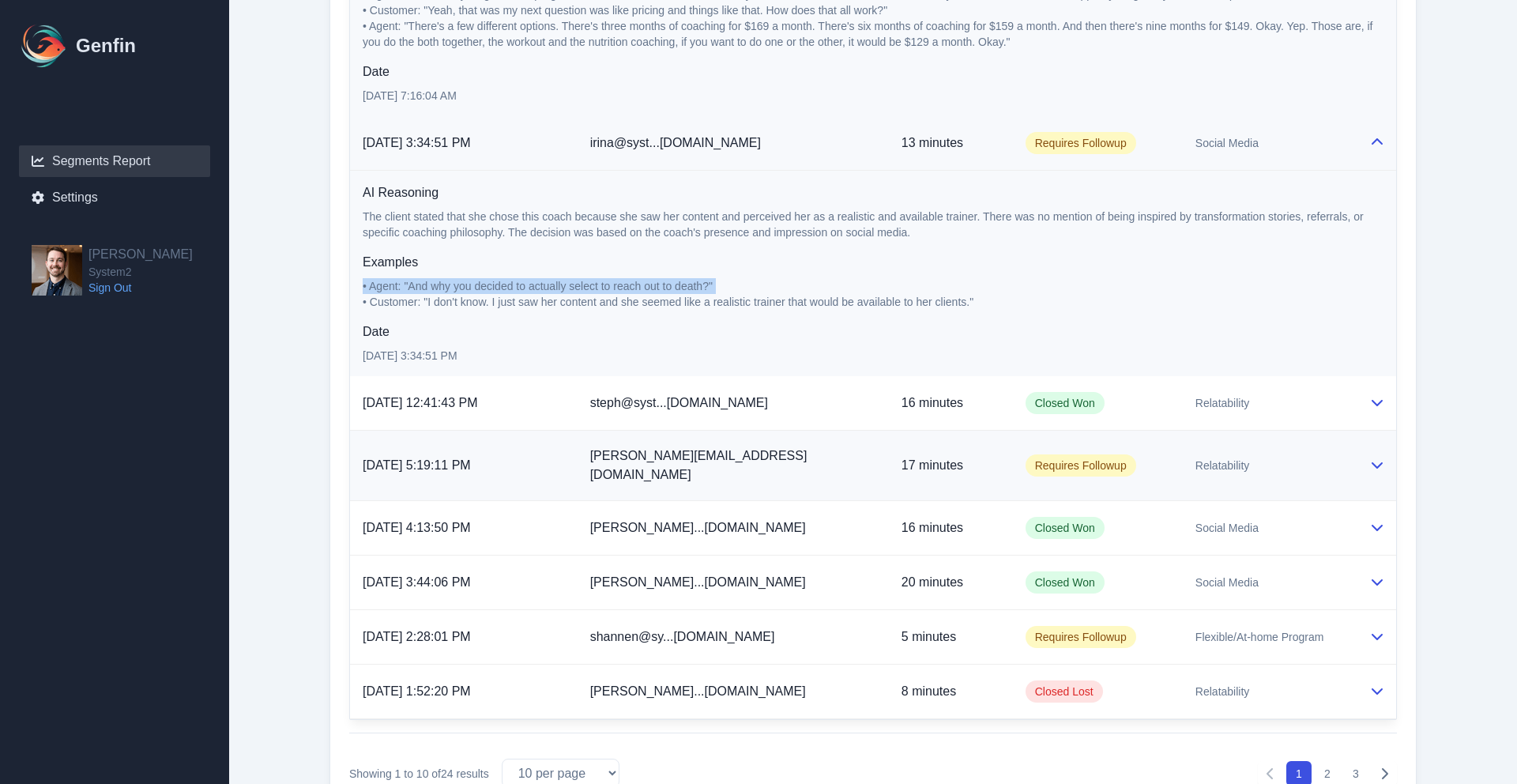
scroll to position [1853, 0]
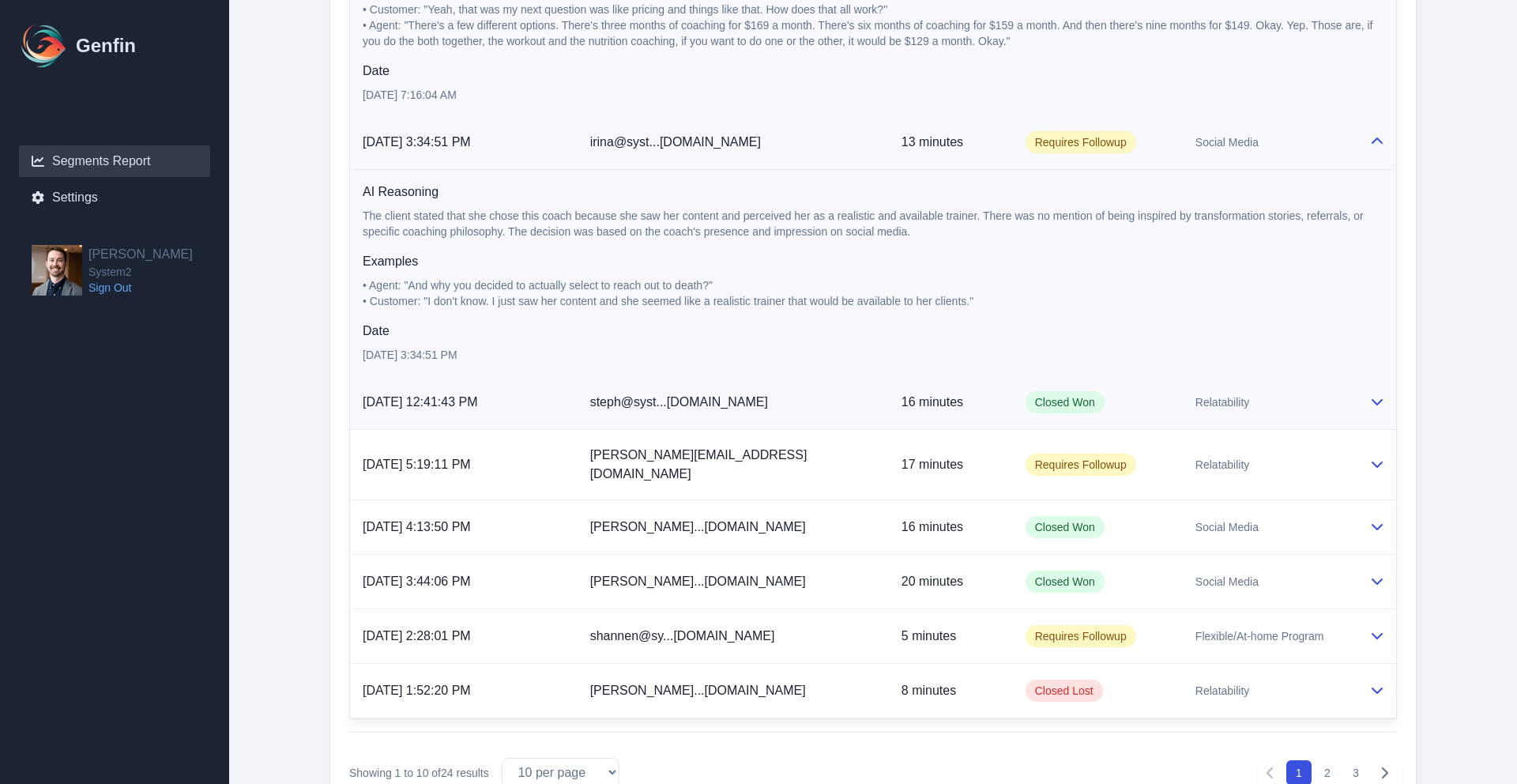
click at [829, 405] on td "steph@syst...[DOMAIN_NAME]" at bounding box center [733, 402] width 311 height 54
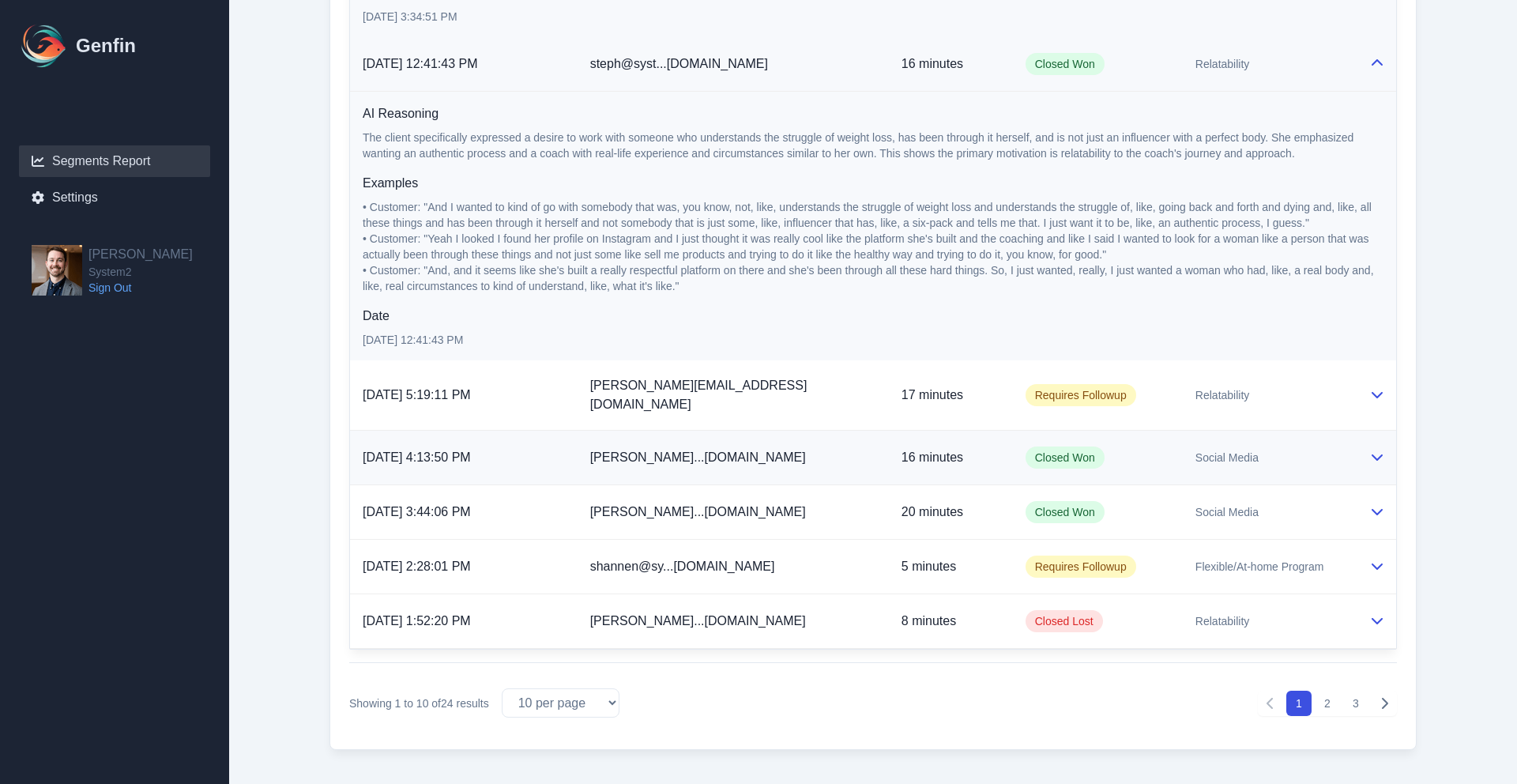
scroll to position [2196, 0]
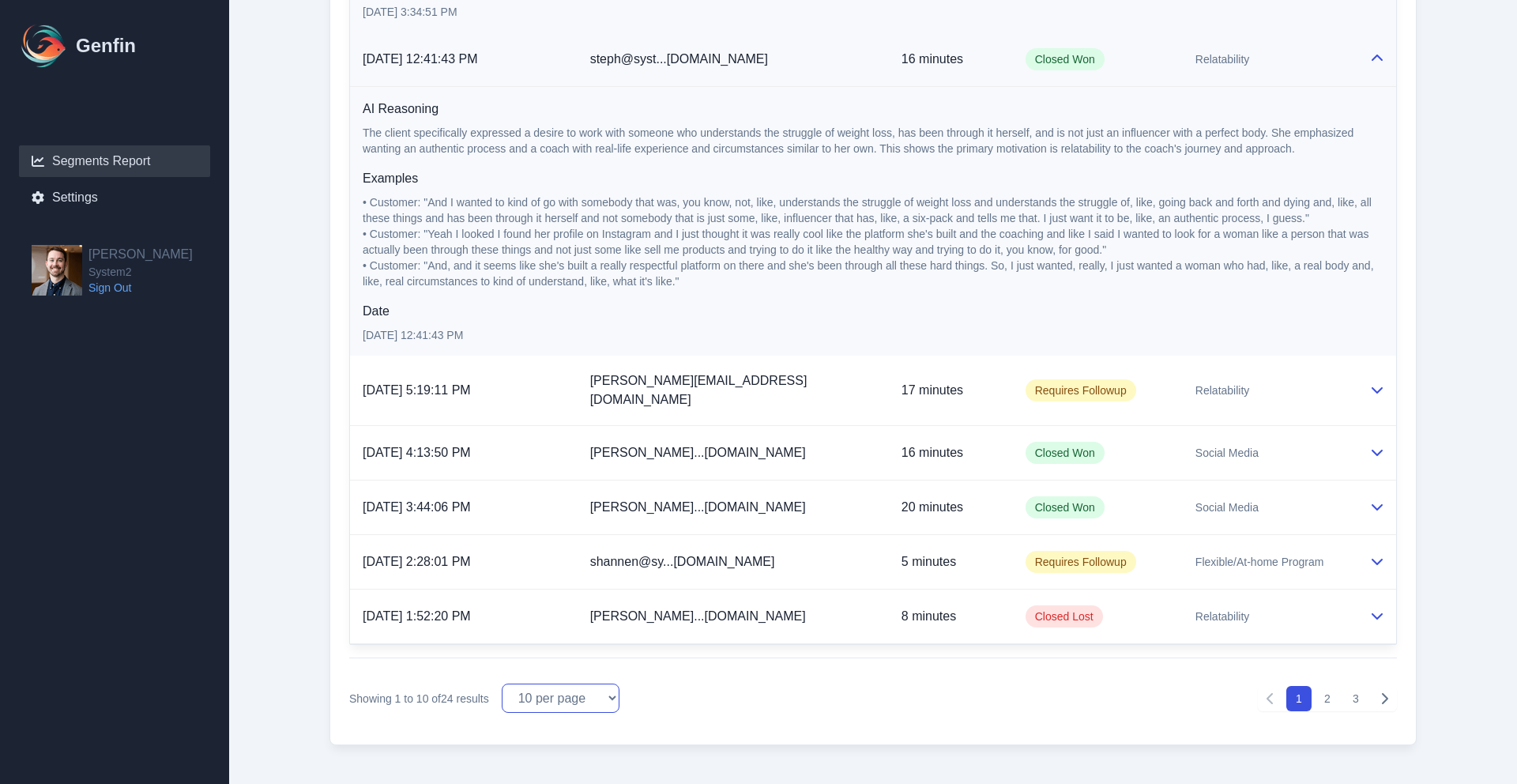
click at [578, 683] on select "10 per page 25 per page 50 per page 100 per page" at bounding box center [560, 698] width 117 height 30
click at [504, 683] on select "10 per page 25 per page 50 per page 100 per page" at bounding box center [560, 698] width 117 height 30
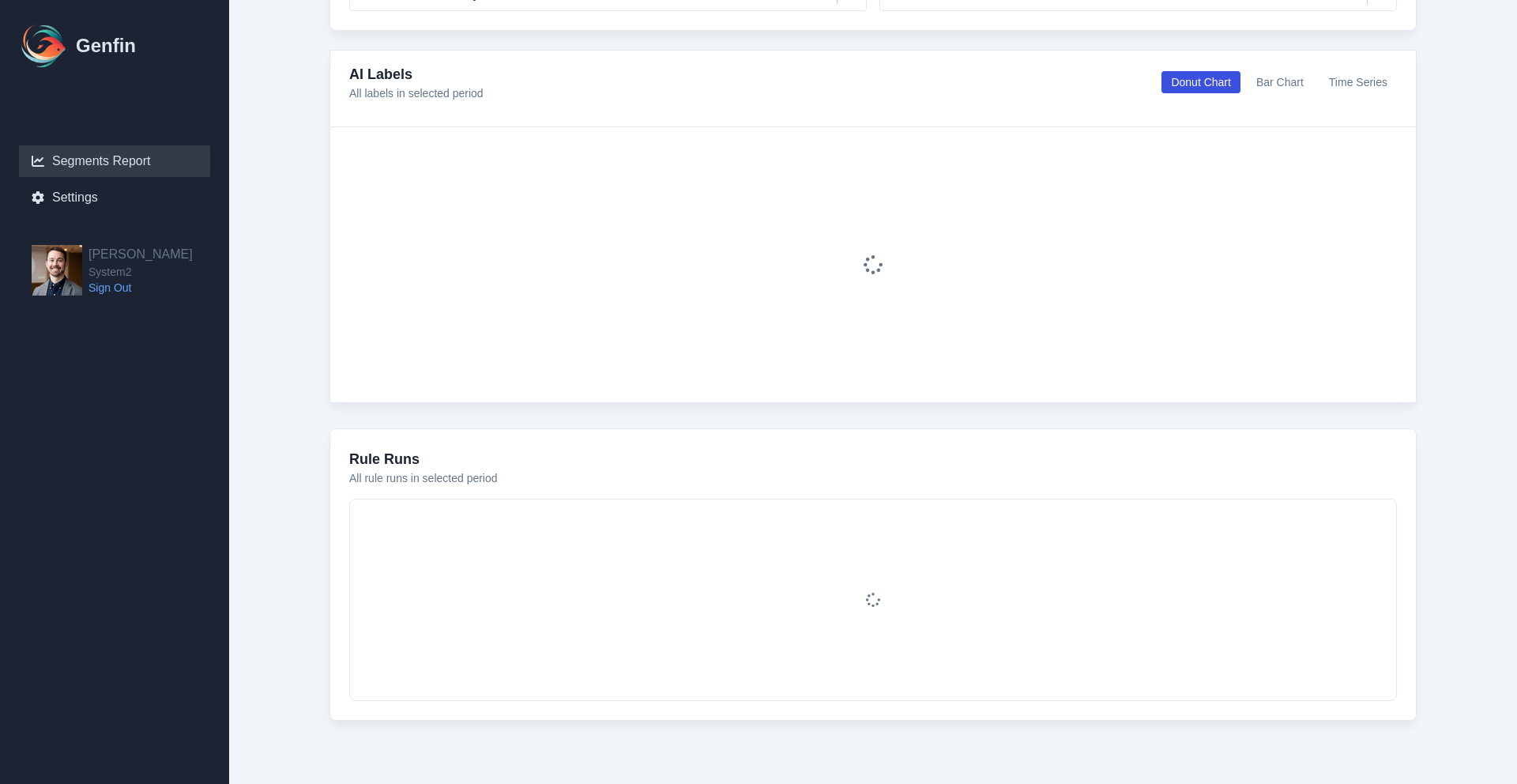
scroll to position [391, 0]
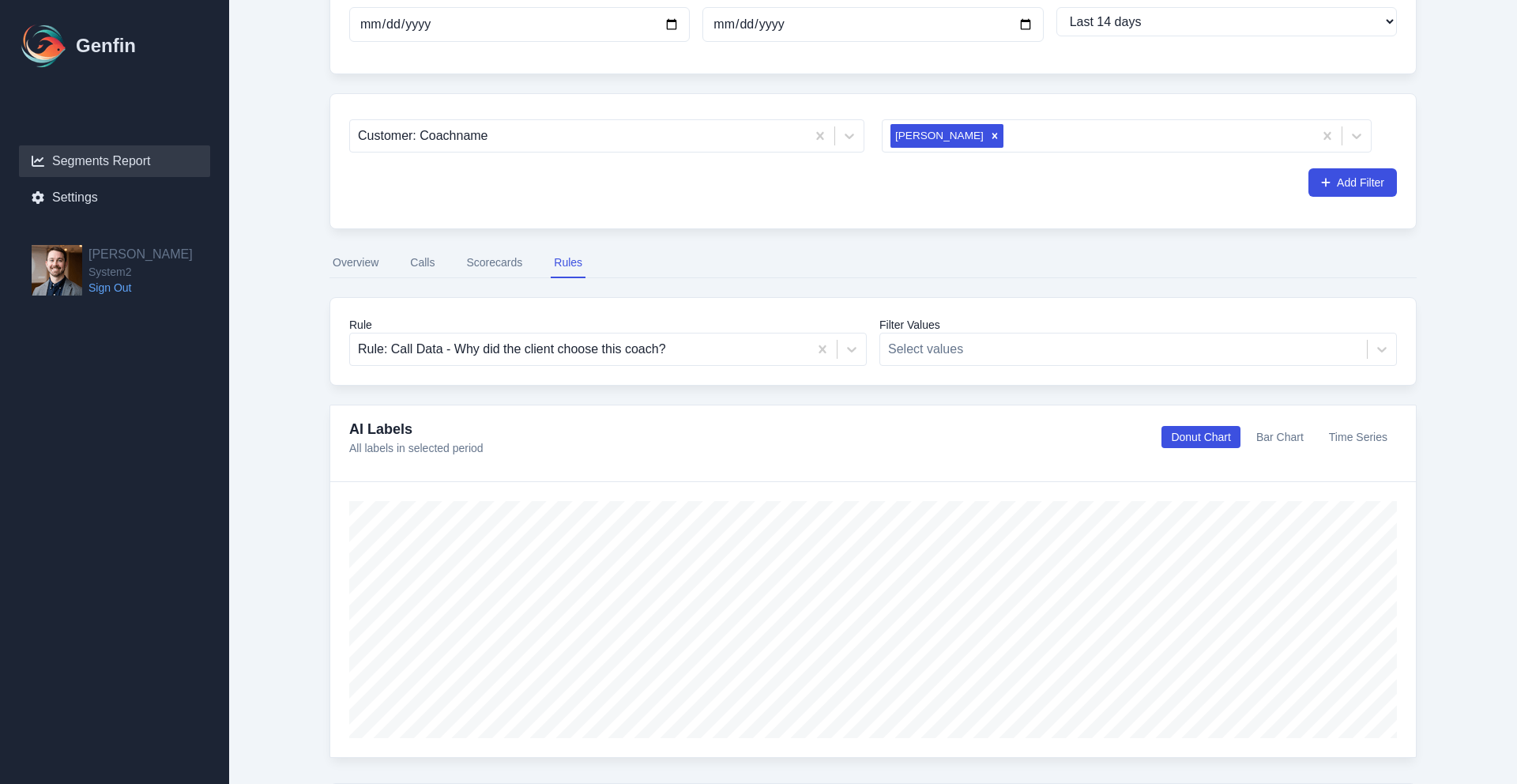
scroll to position [197, 0]
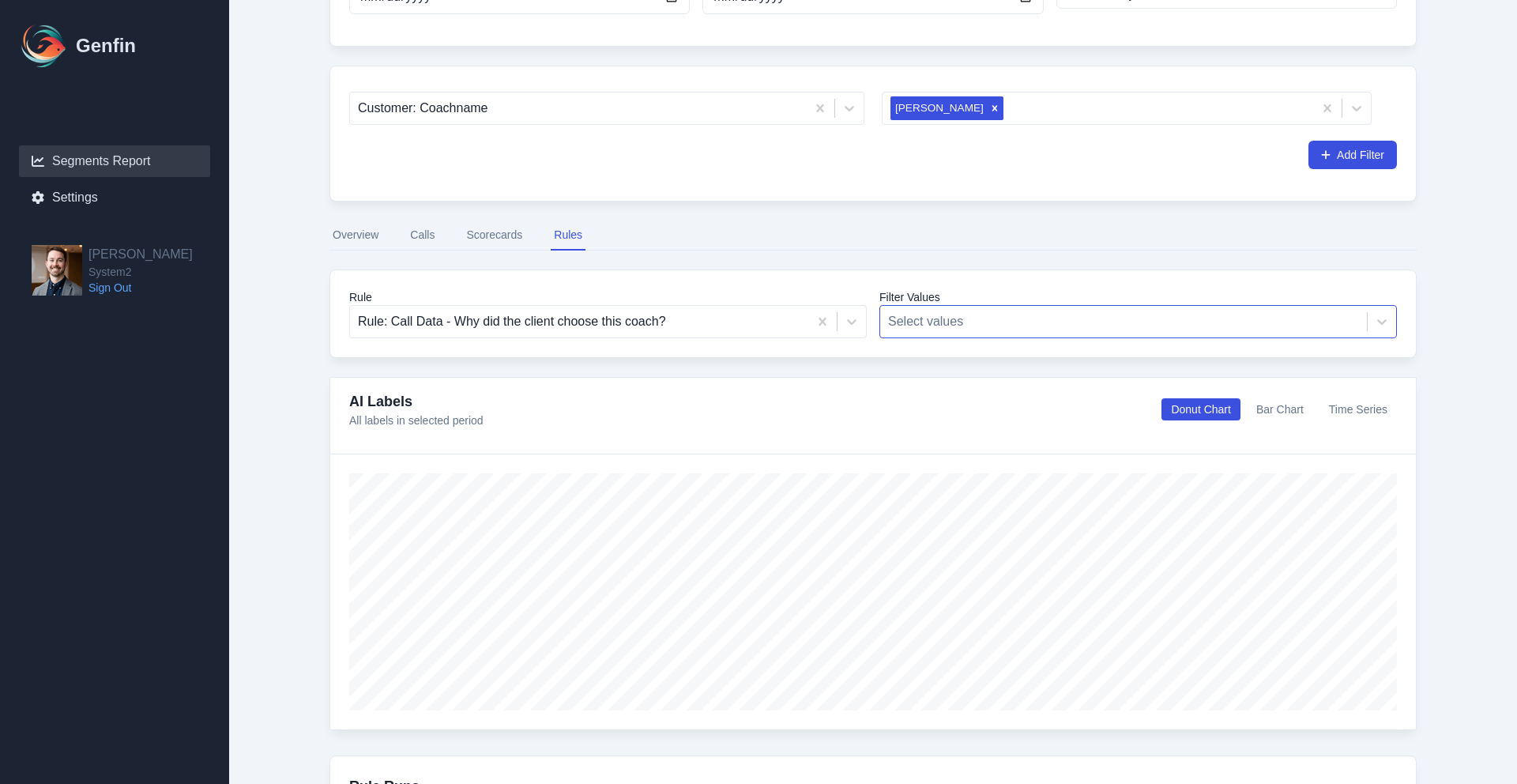
click at [958, 327] on div at bounding box center [1123, 322] width 471 height 22
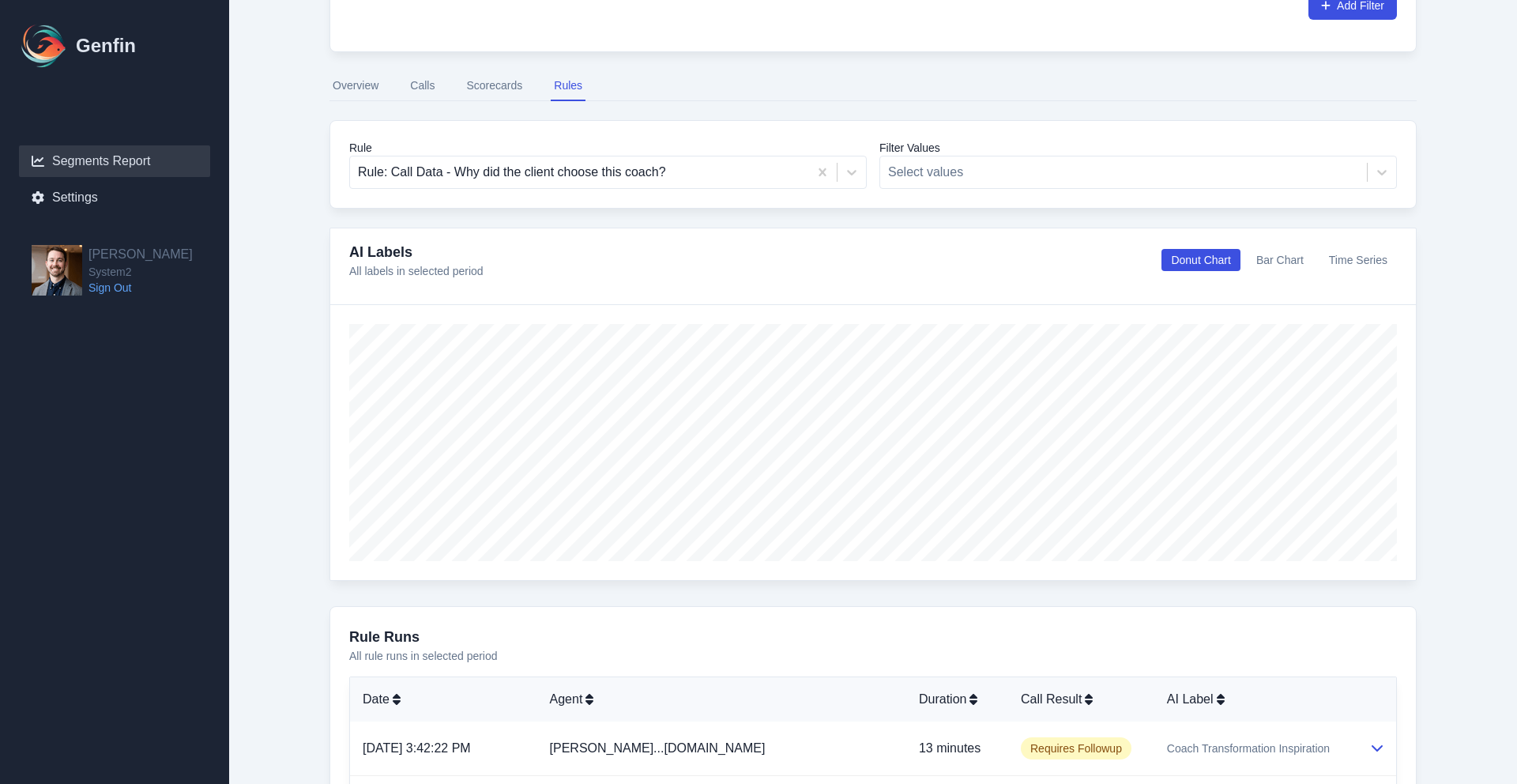
scroll to position [327, 0]
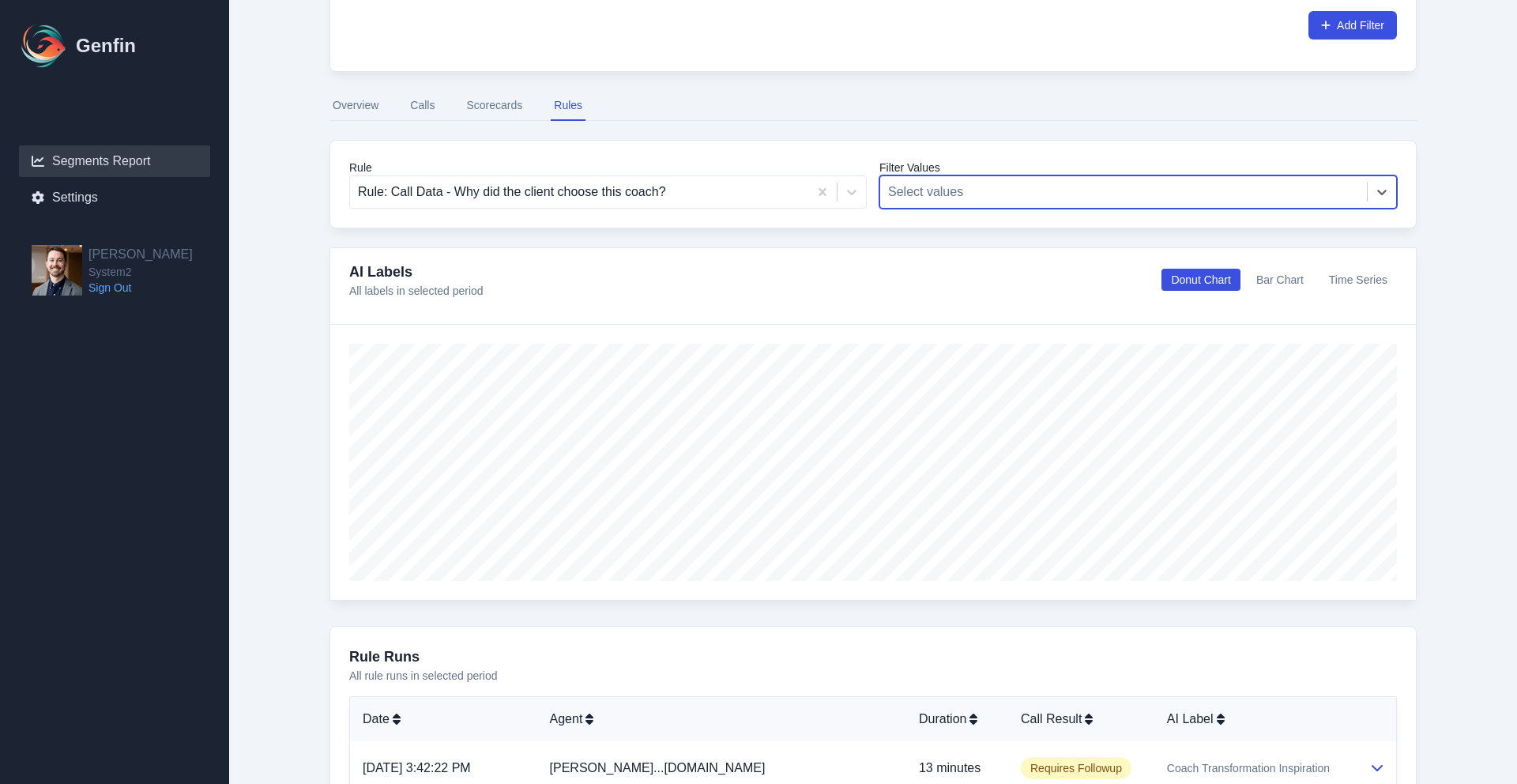
click at [979, 193] on div at bounding box center [1123, 192] width 471 height 22
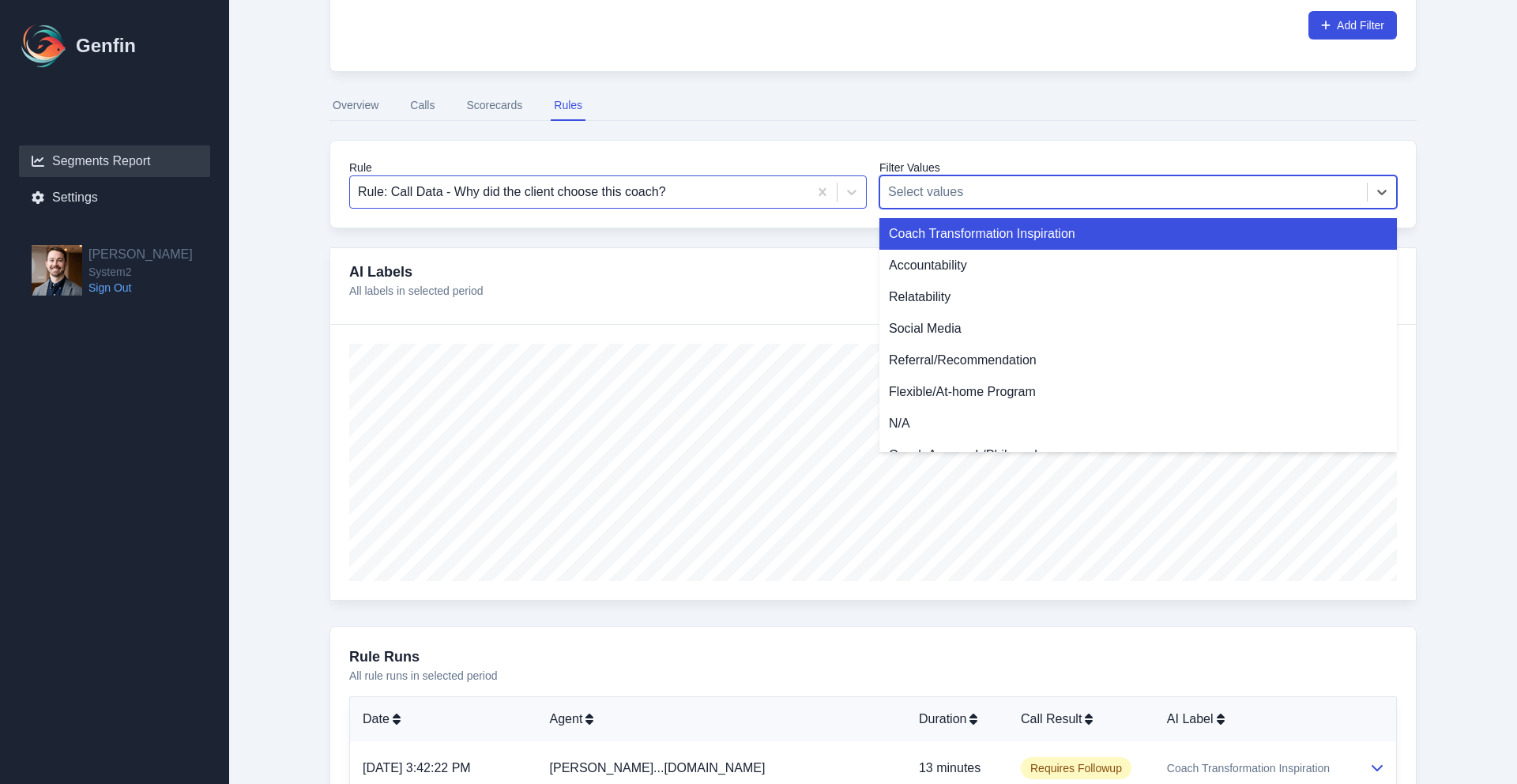
click at [698, 188] on div at bounding box center [579, 192] width 442 height 22
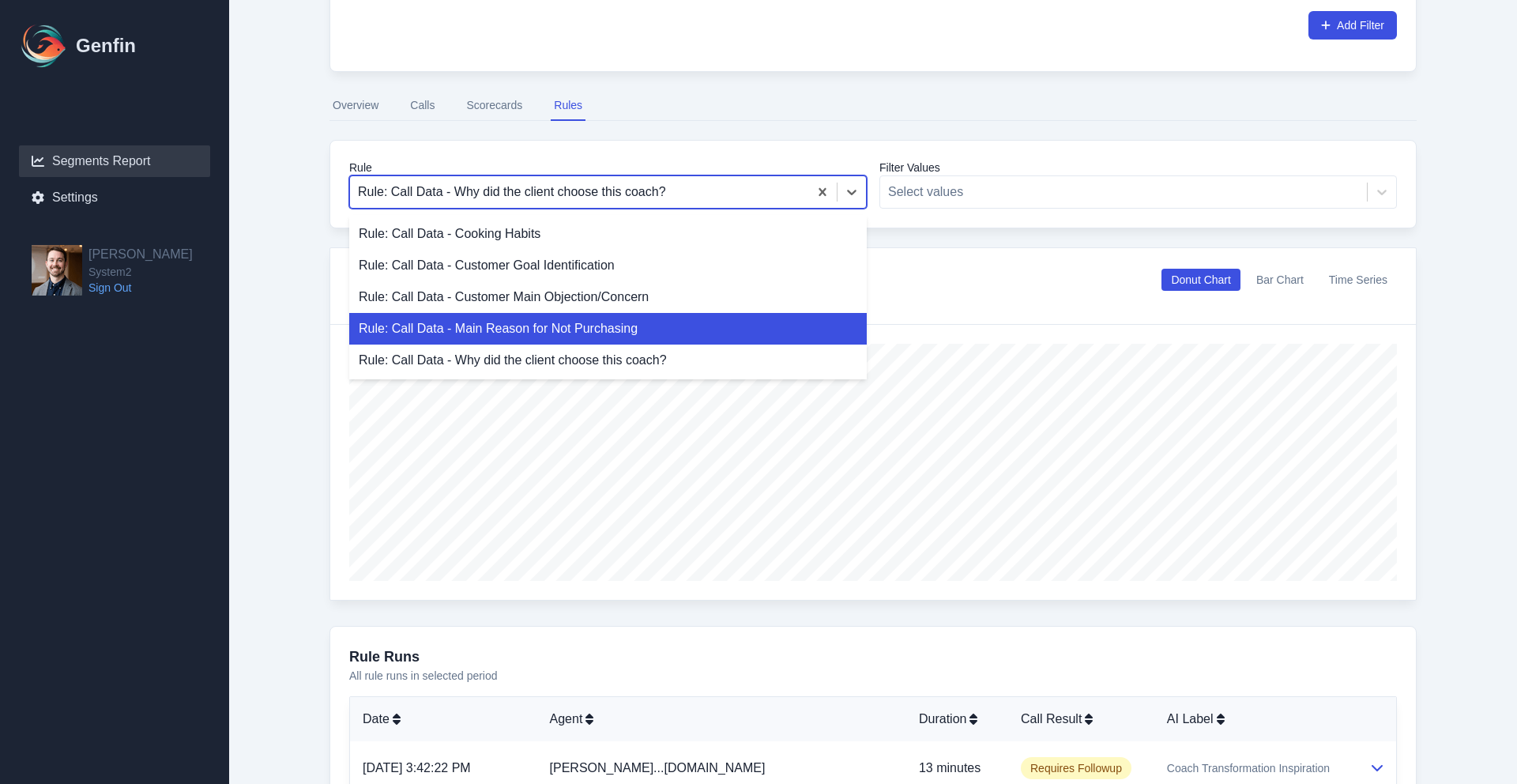
click at [628, 322] on div "Rule: Call Data - Main Reason for Not Purchasing" at bounding box center [608, 329] width 517 height 32
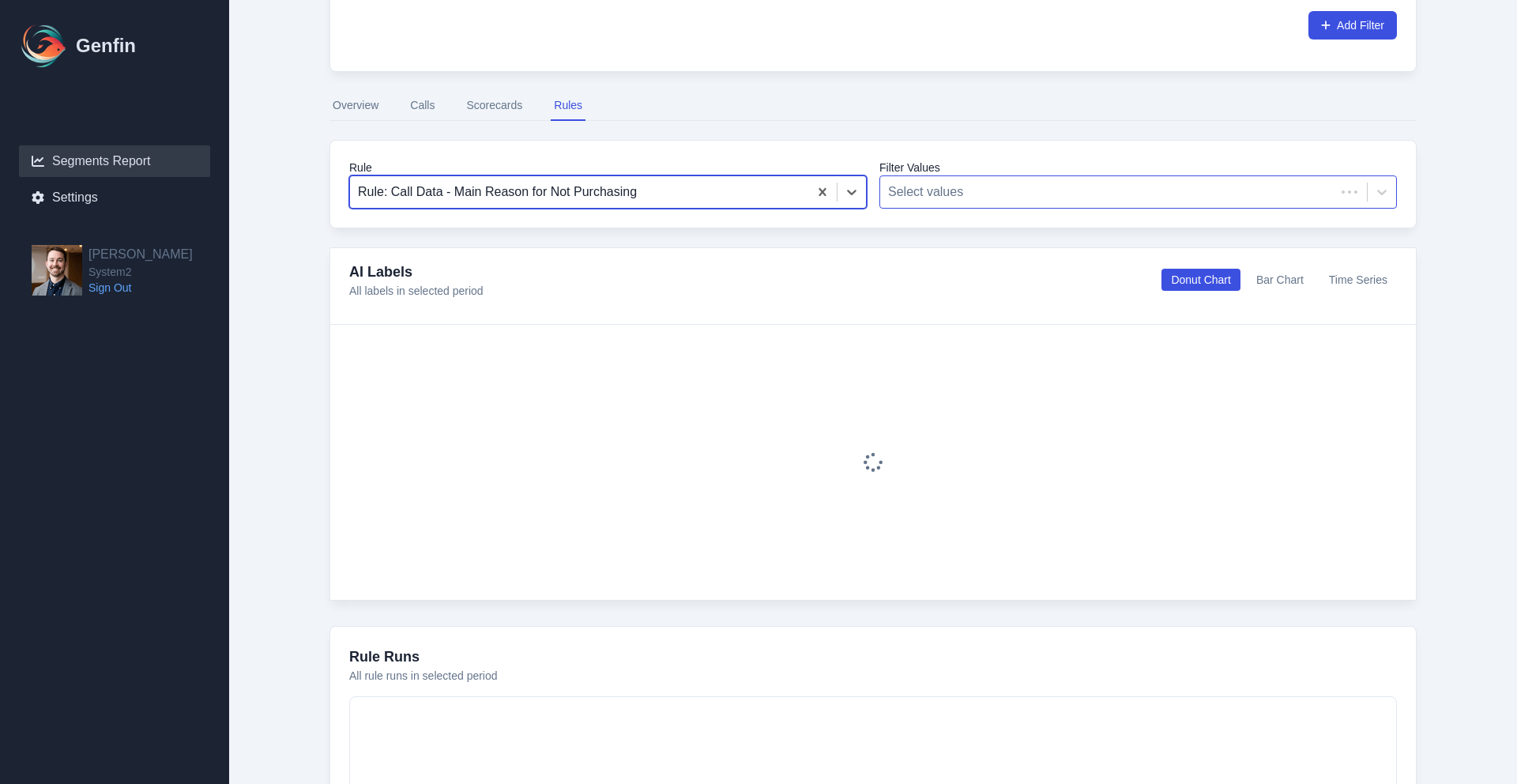
click at [976, 184] on div at bounding box center [1107, 192] width 439 height 22
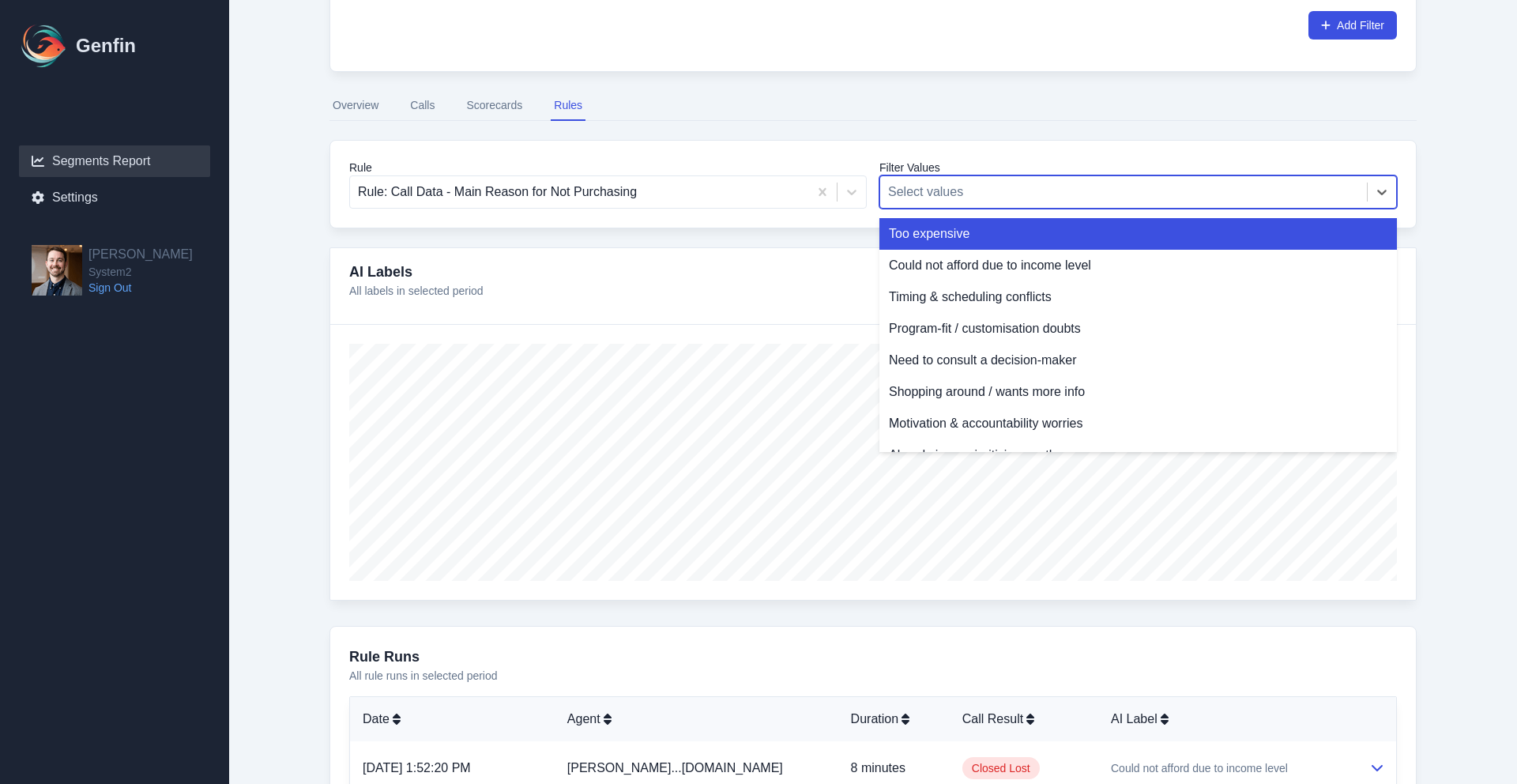
click at [985, 141] on div "Rule Rule: Call Data - Main Reason for Not Purchasing Filter Values Too expensi…" at bounding box center [873, 184] width 1087 height 89
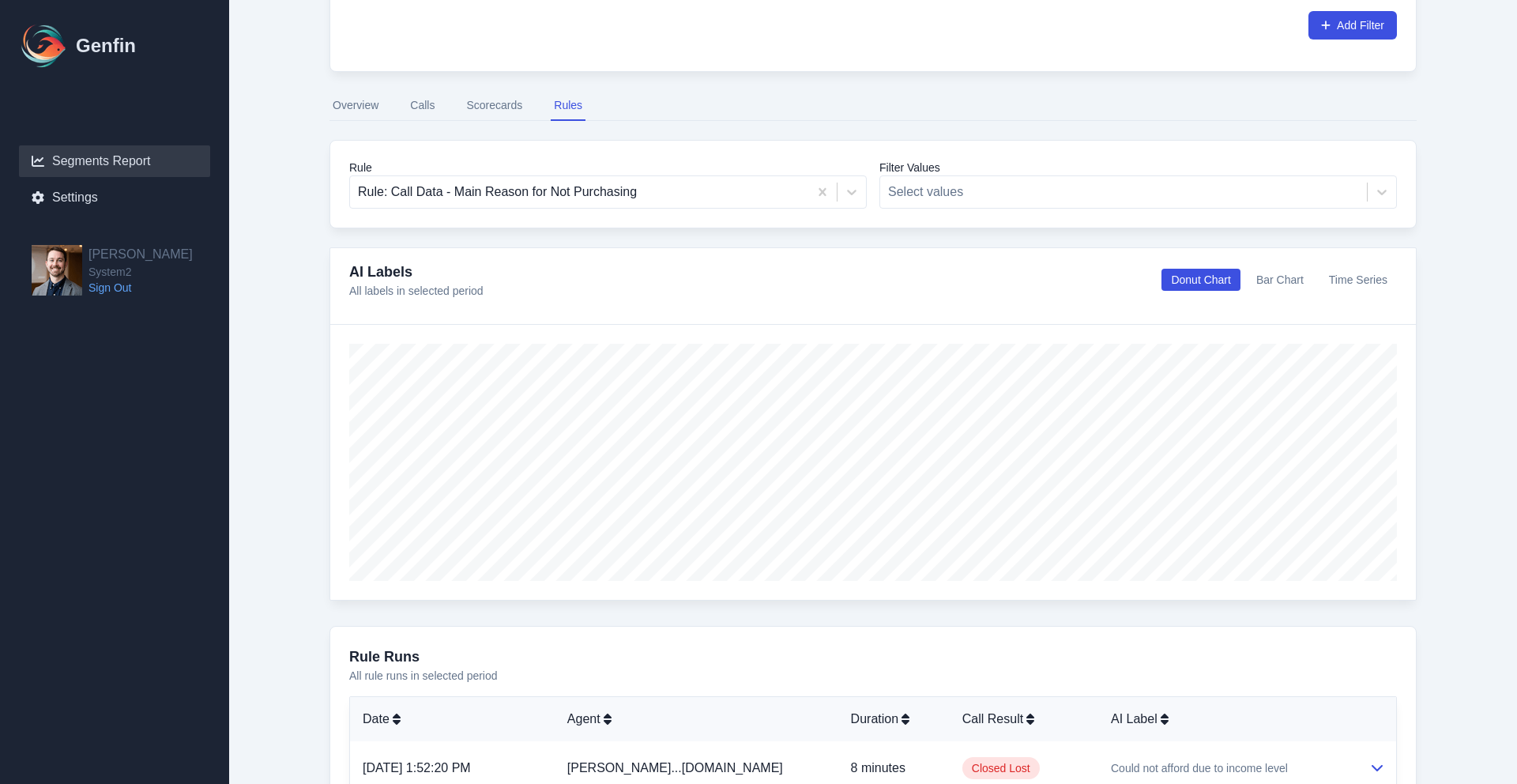
scroll to position [503, 0]
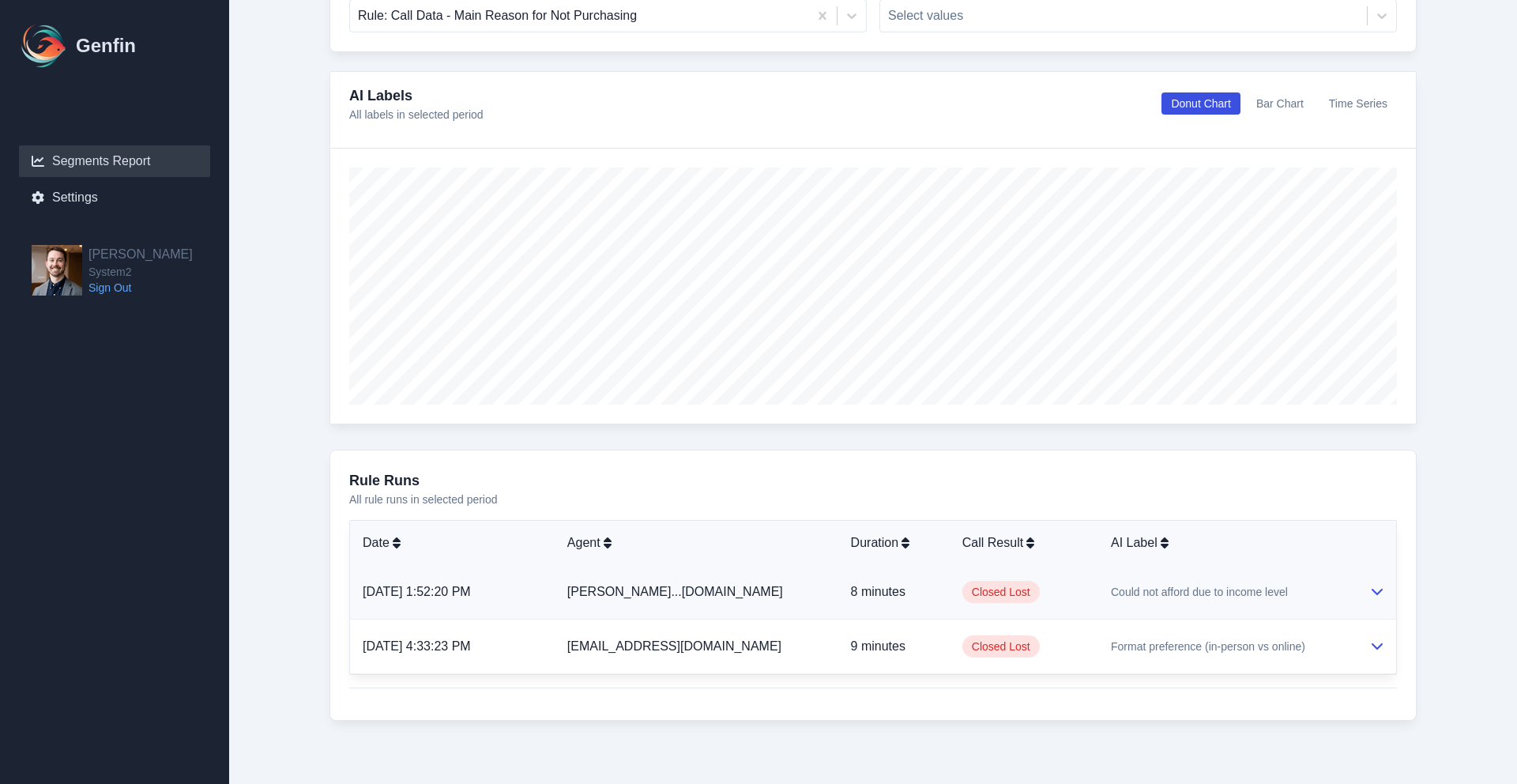
click at [1297, 594] on div "Could not afford due to income level" at bounding box center [1227, 592] width 233 height 16
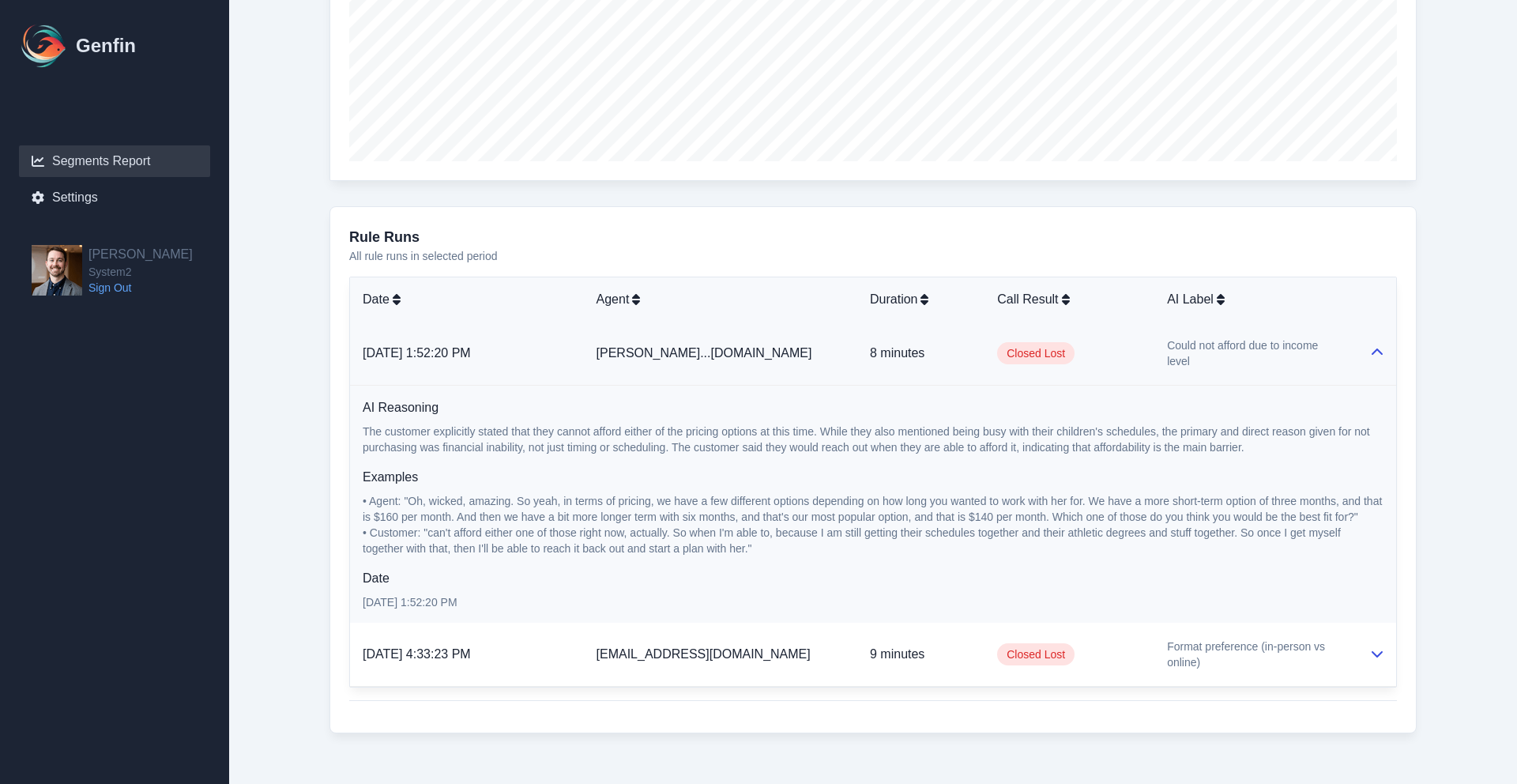
scroll to position [750, 0]
click at [1303, 642] on span "Format preference (in-person vs online)" at bounding box center [1256, 651] width 177 height 32
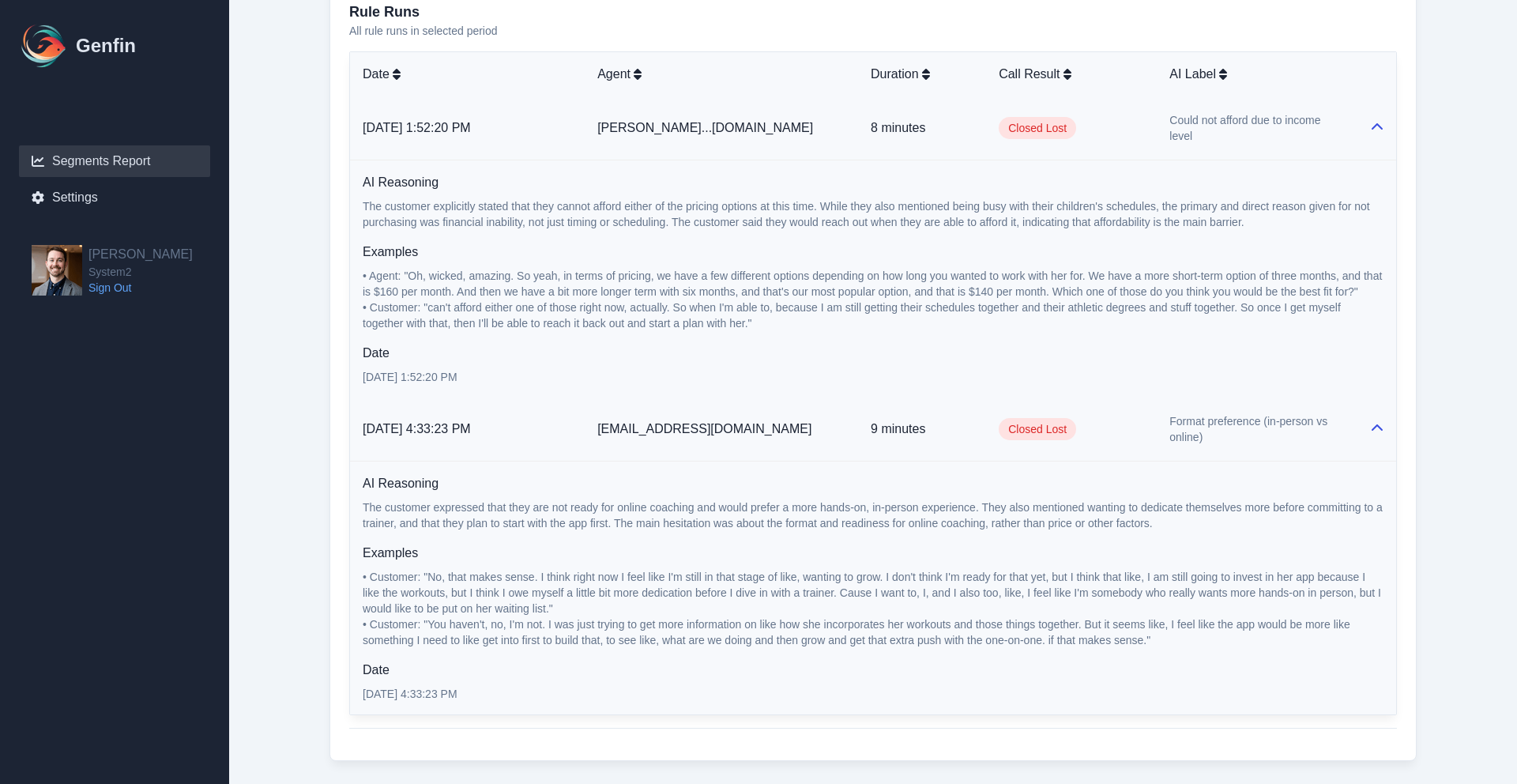
scroll to position [1003, 0]
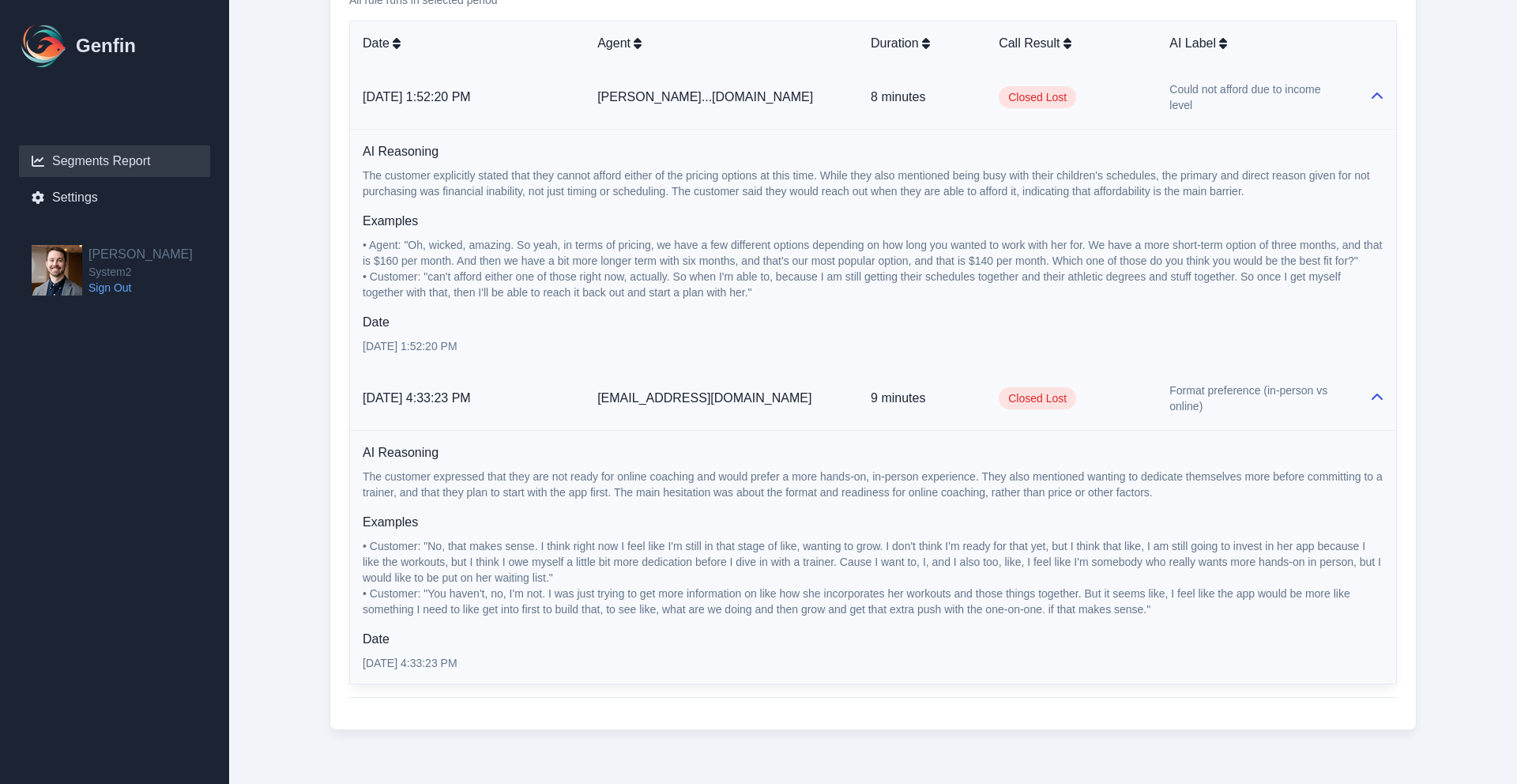
click at [753, 270] on span "• Customer: "can't afford either one of those right now, actually. So when I'm …" at bounding box center [853, 284] width 981 height 29
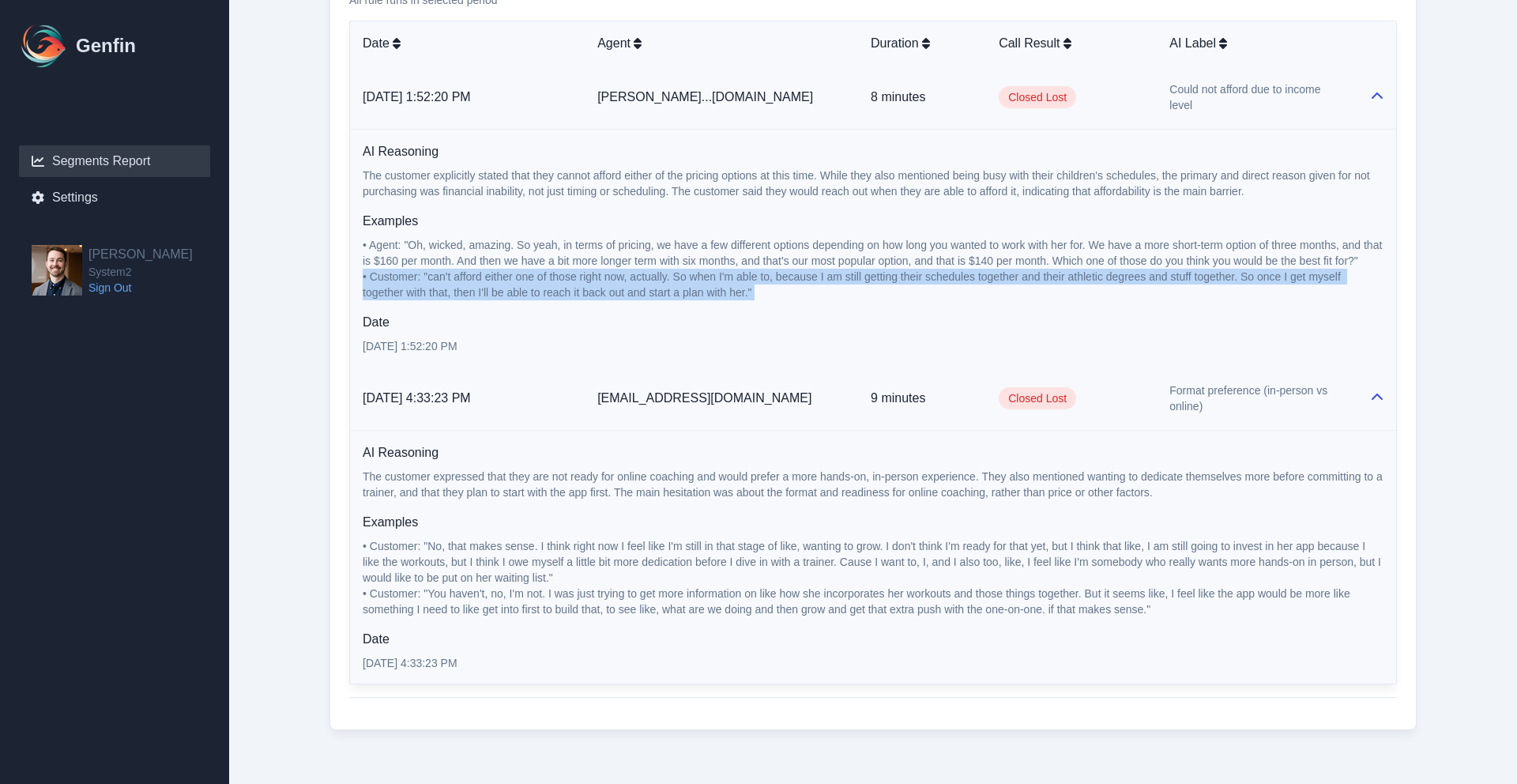
click at [753, 270] on span "• Customer: "can't afford either one of those right now, actually. So when I'm …" at bounding box center [853, 284] width 981 height 29
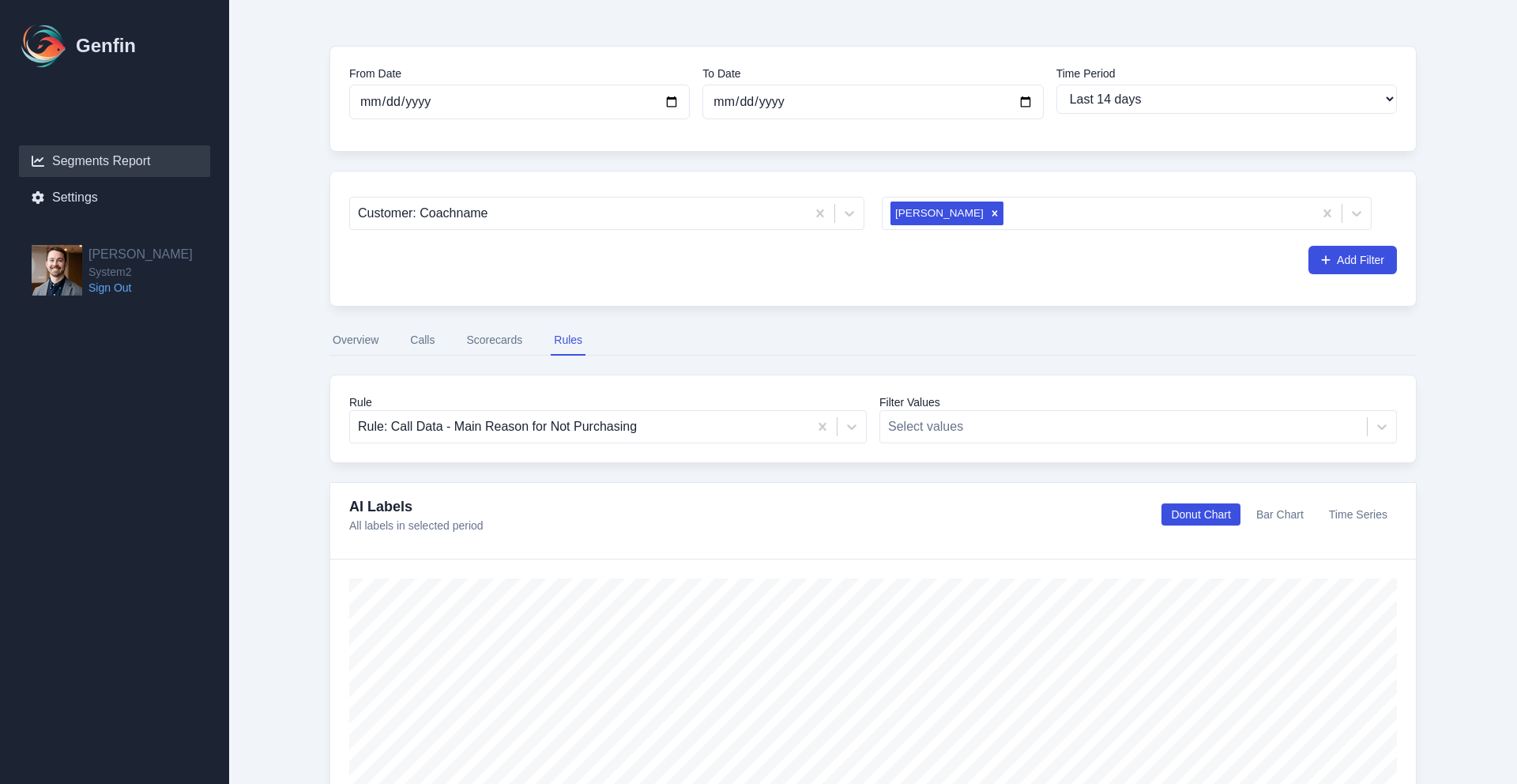
scroll to position [122, 0]
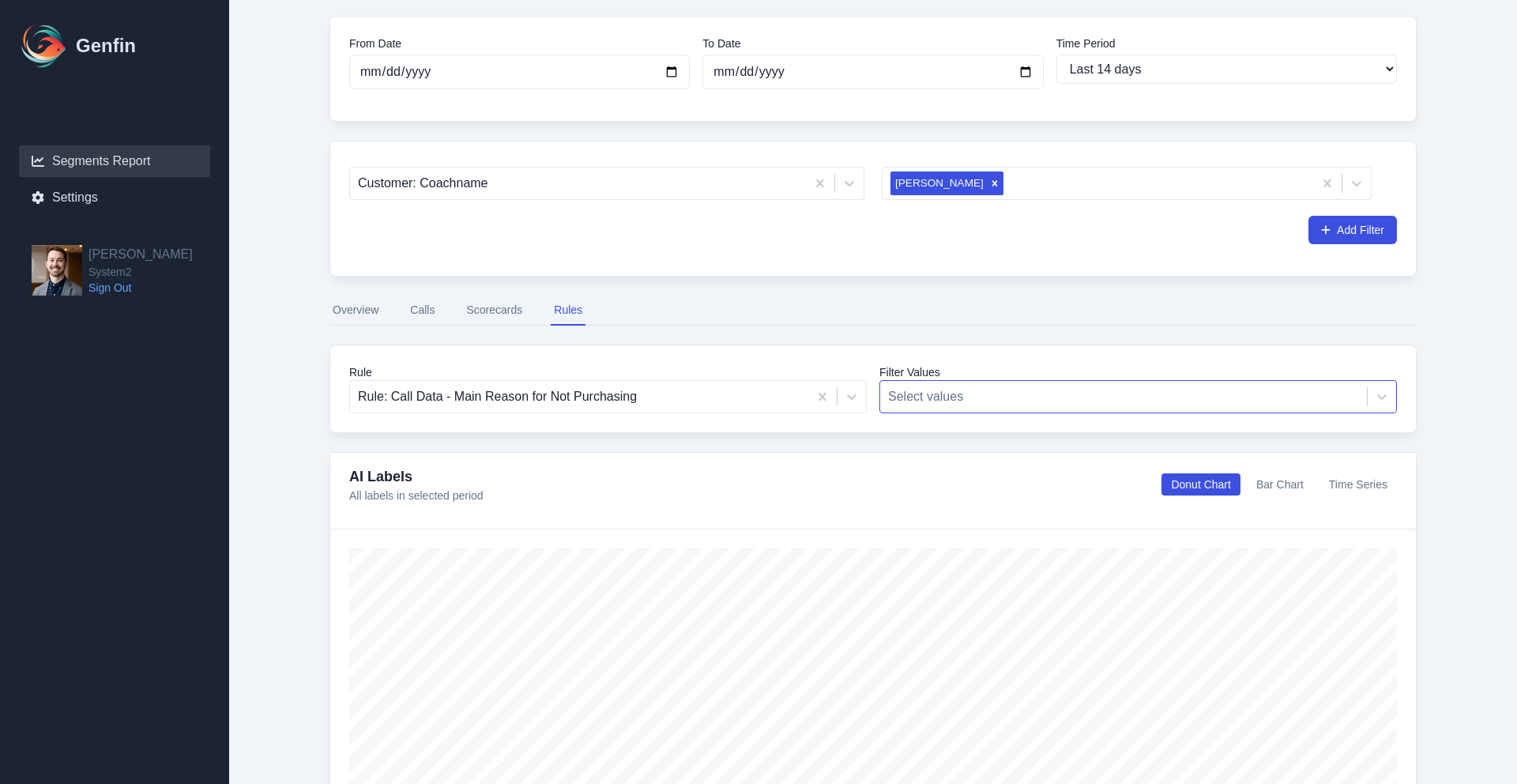
click at [964, 402] on div at bounding box center [1123, 397] width 471 height 22
click at [949, 390] on div at bounding box center [1123, 397] width 471 height 22
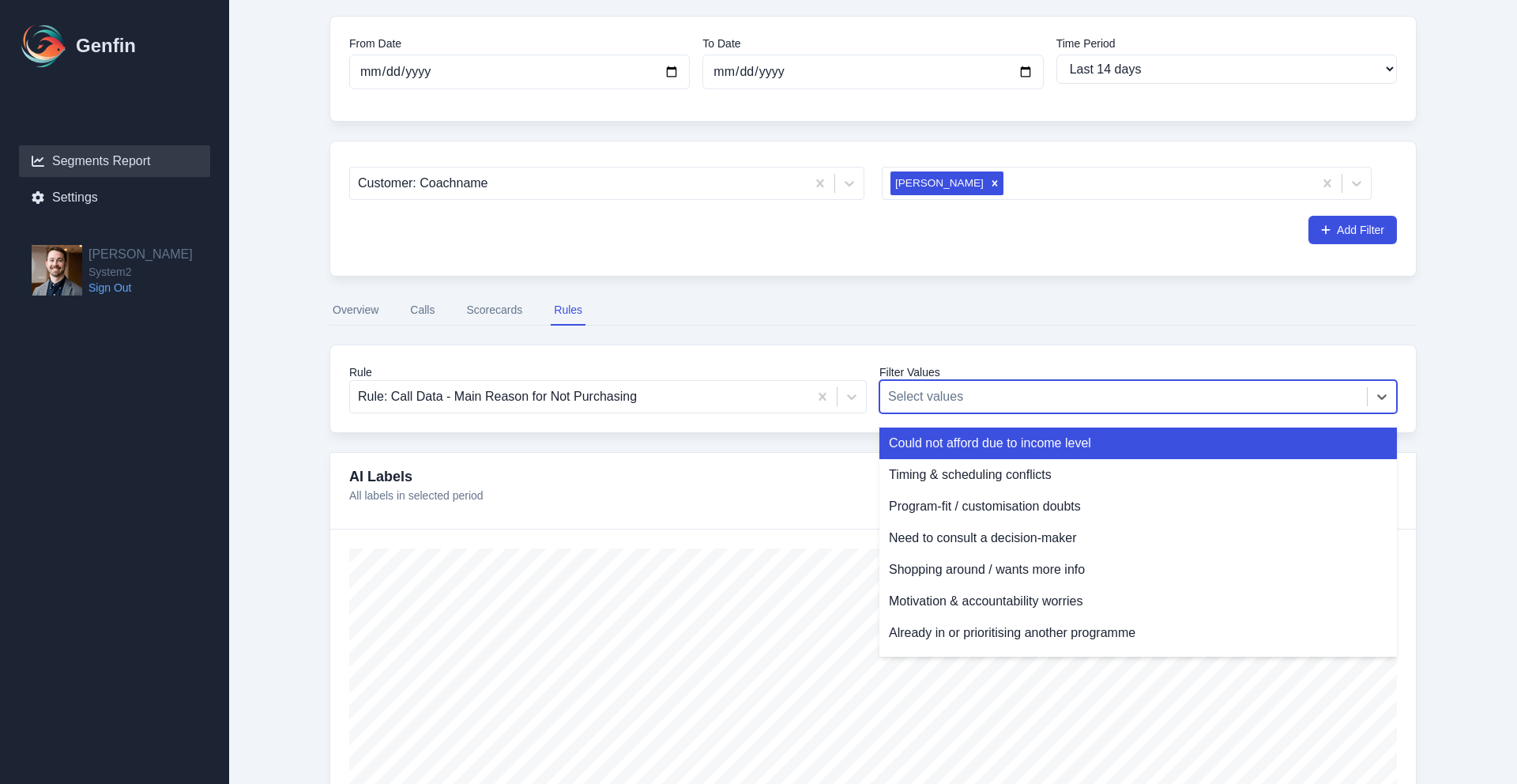
scroll to position [0, 0]
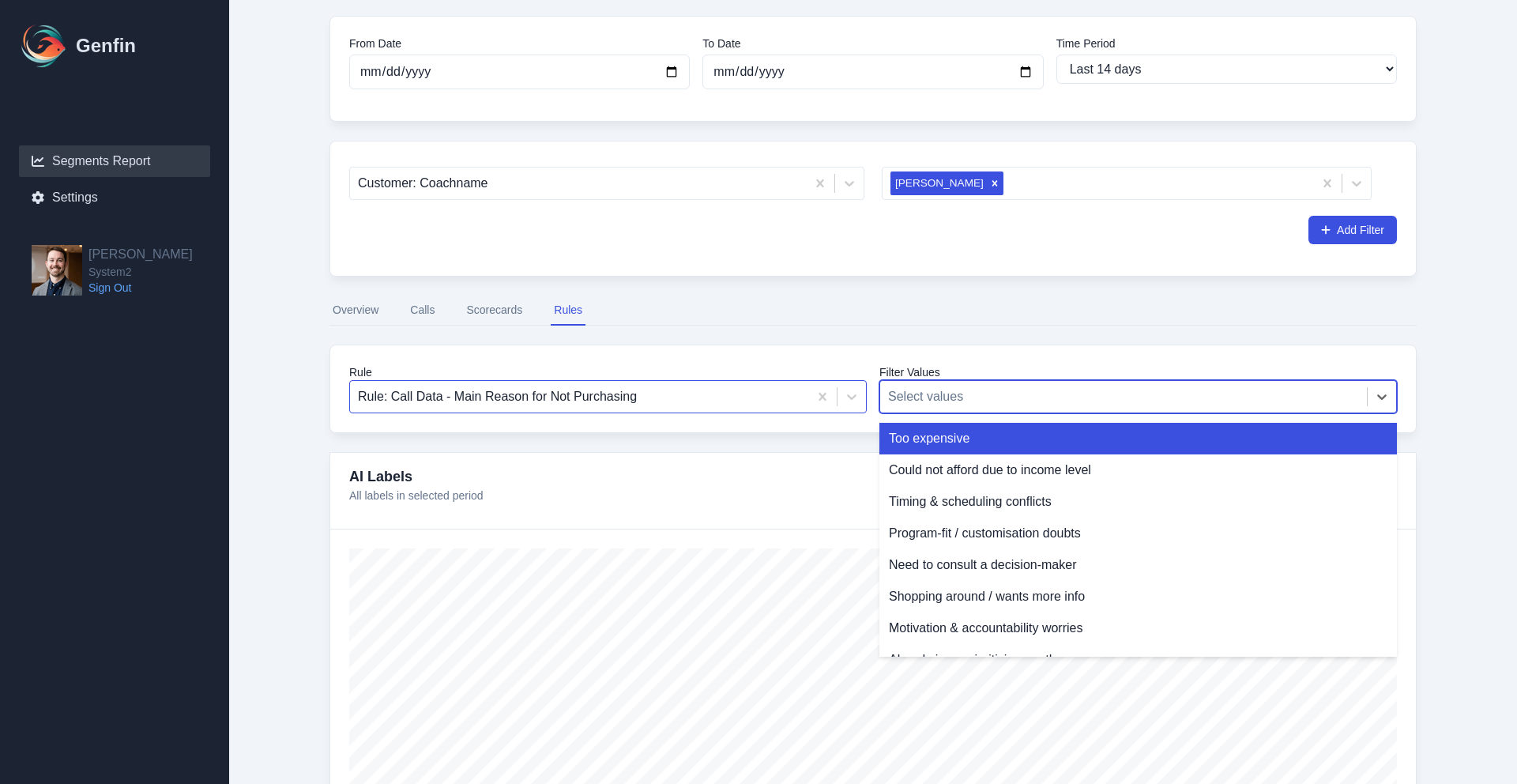
click at [784, 407] on div at bounding box center [579, 397] width 442 height 22
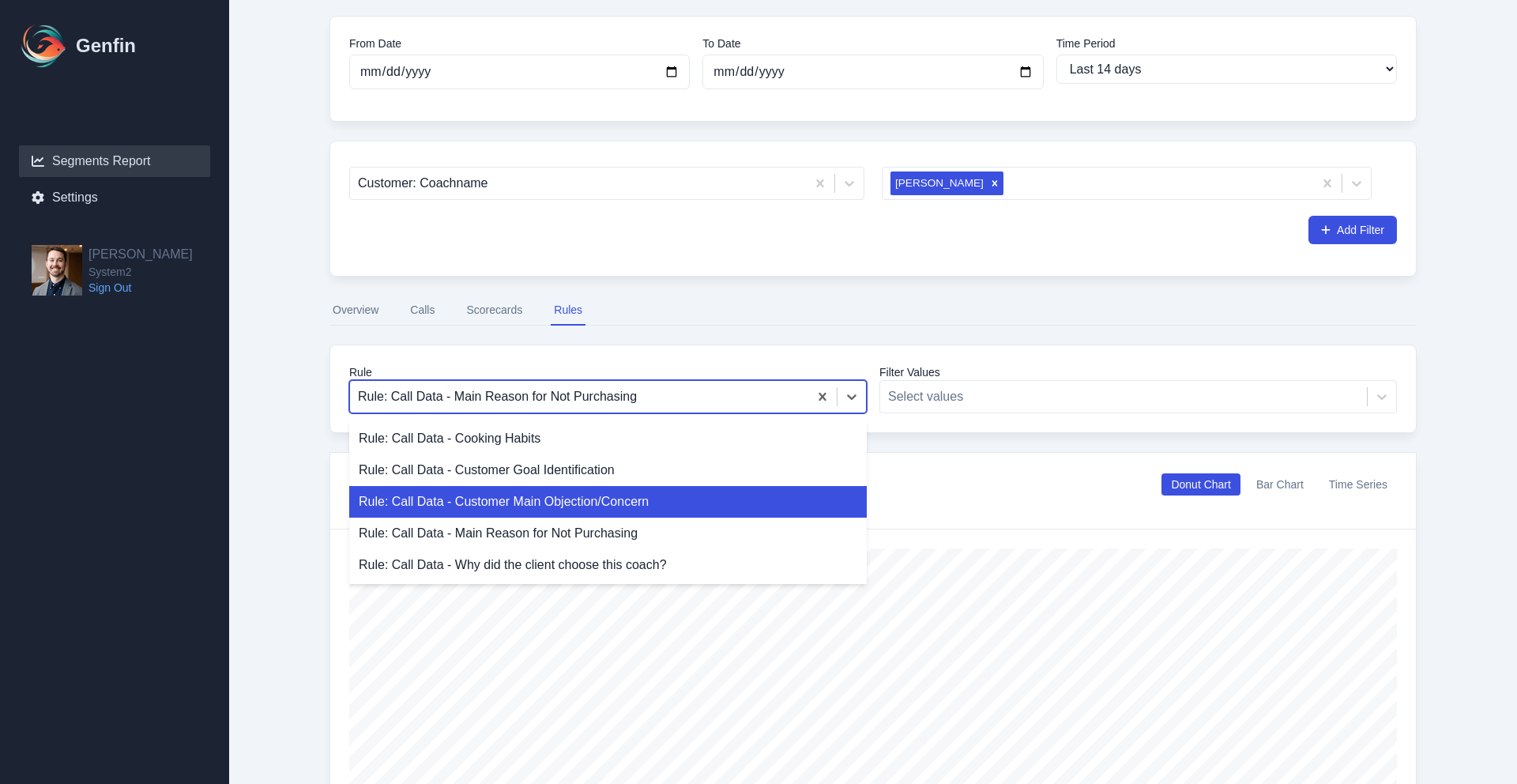
click at [682, 510] on div "Rule: Call Data - Customer Main Objection/Concern" at bounding box center [608, 502] width 517 height 32
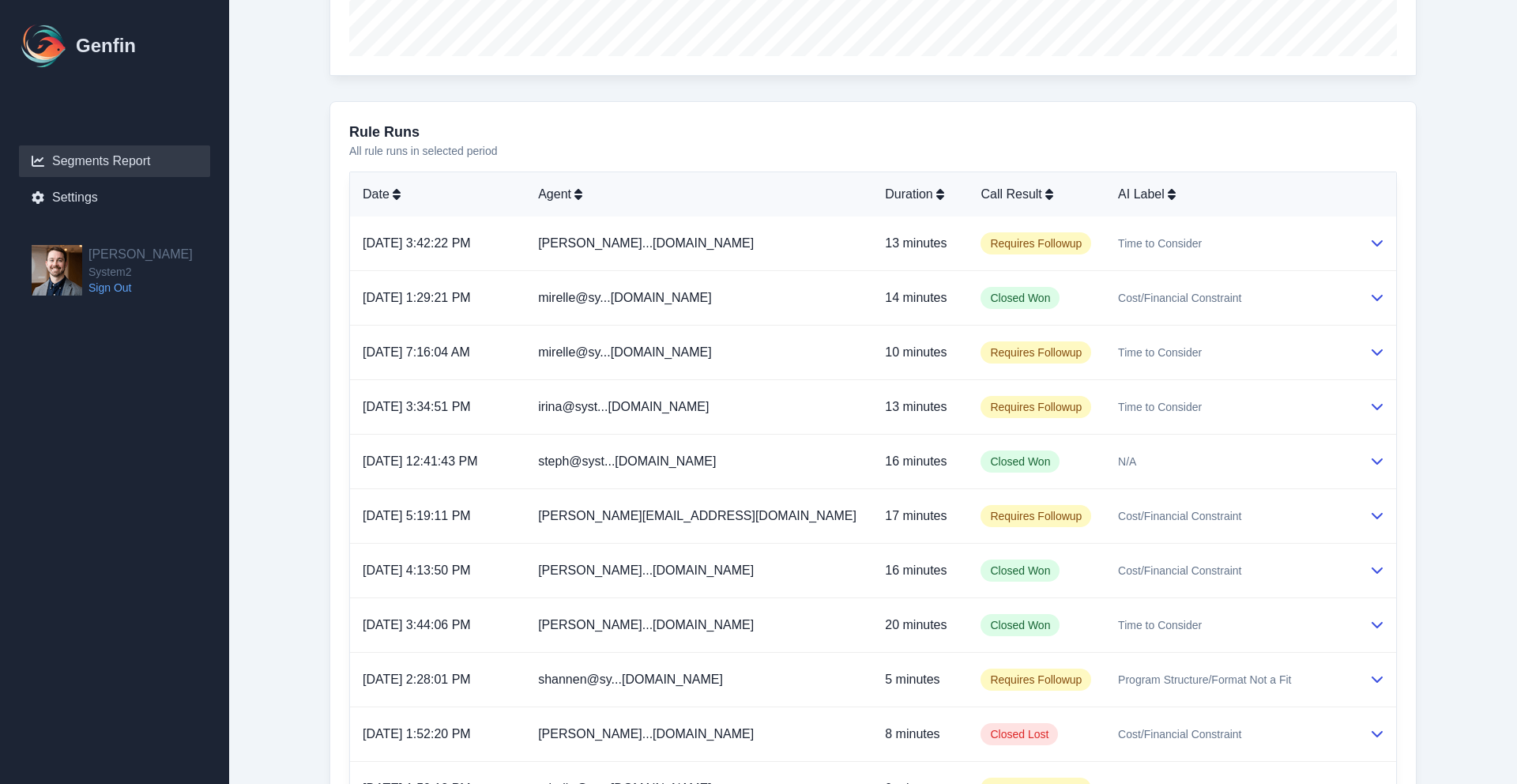
scroll to position [826, 0]
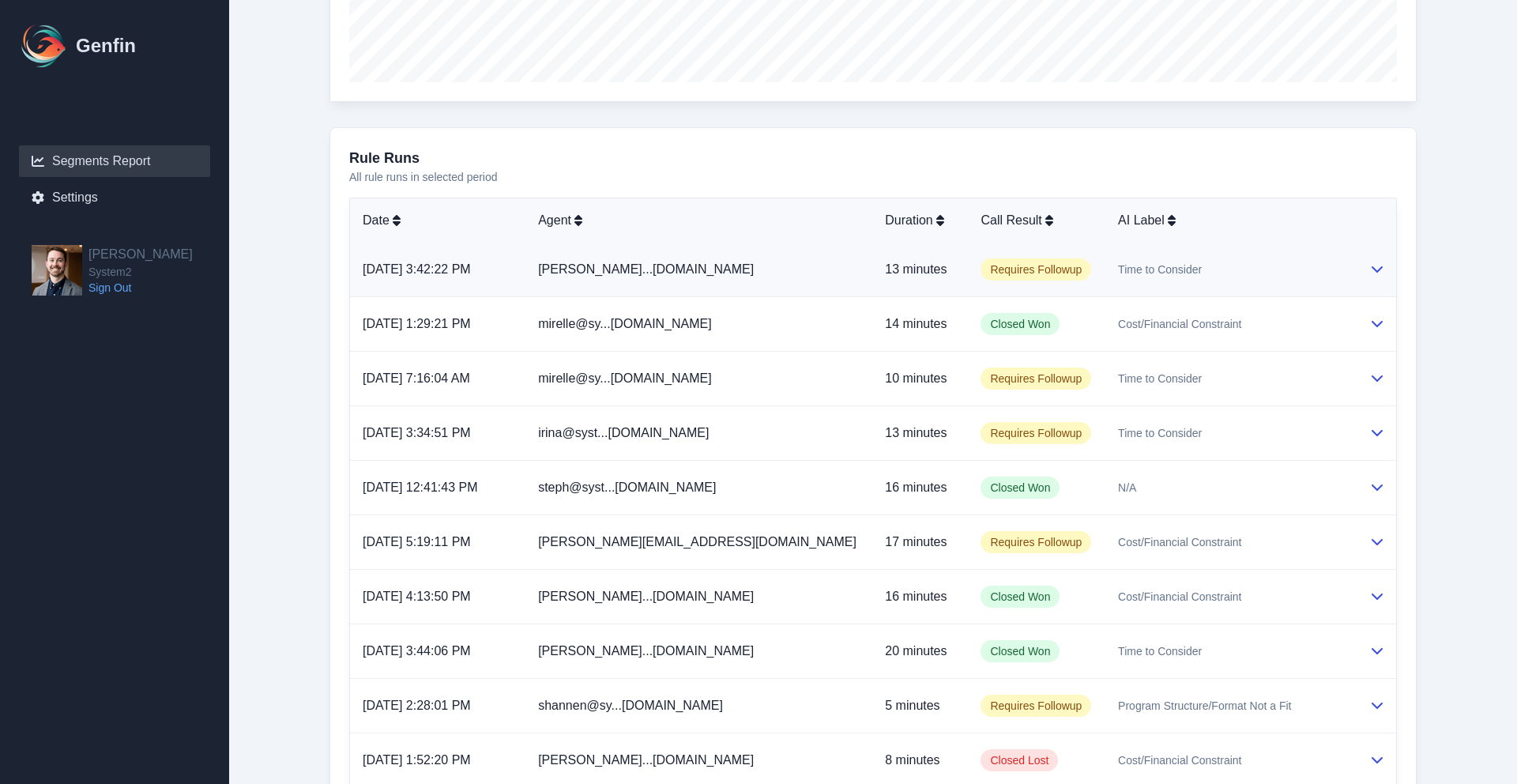
click at [873, 269] on td "13 minutes" at bounding box center [921, 270] width 96 height 54
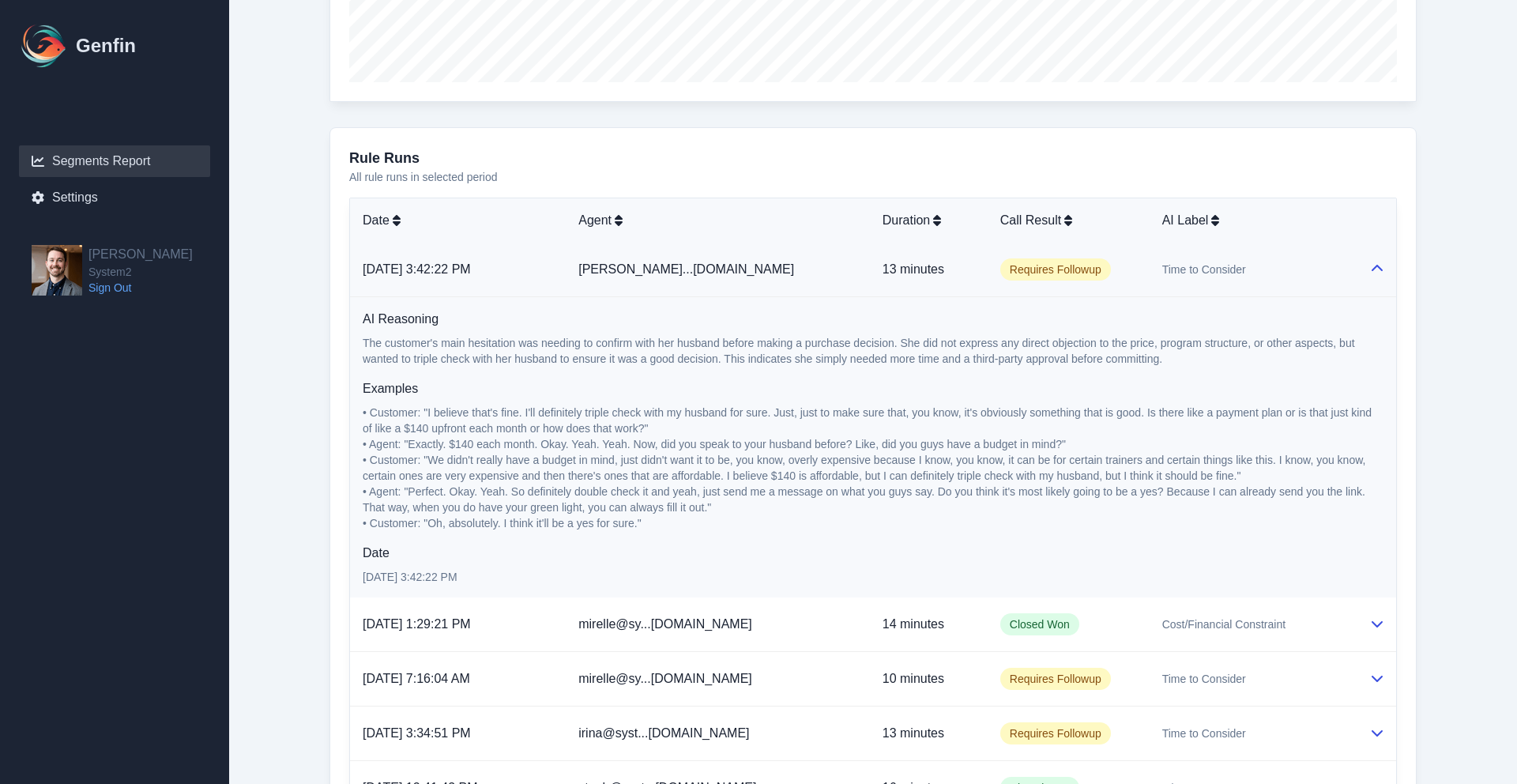
scroll to position [904, 0]
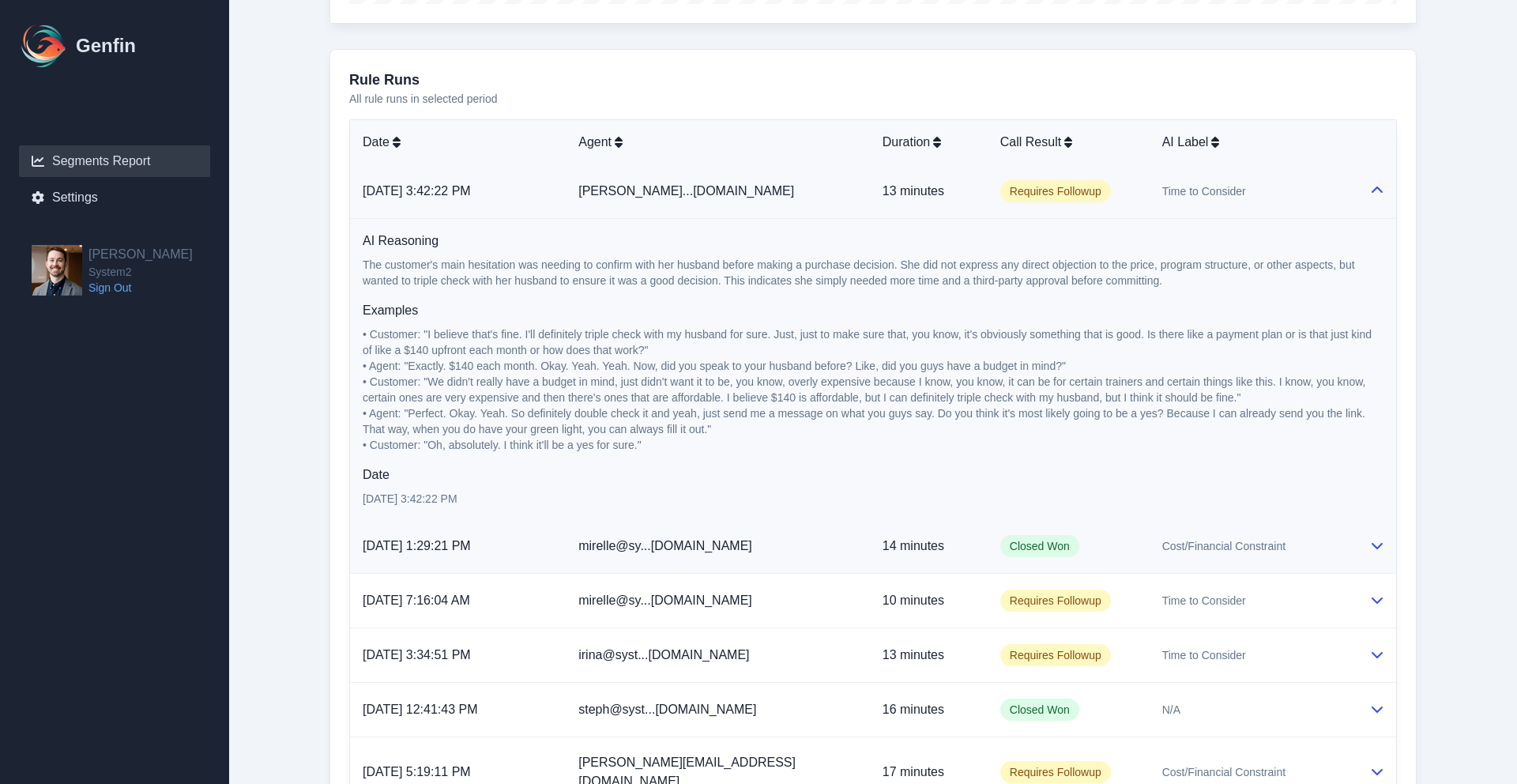
click at [809, 540] on td "mirelle@sy...[DOMAIN_NAME]" at bounding box center [718, 546] width 304 height 54
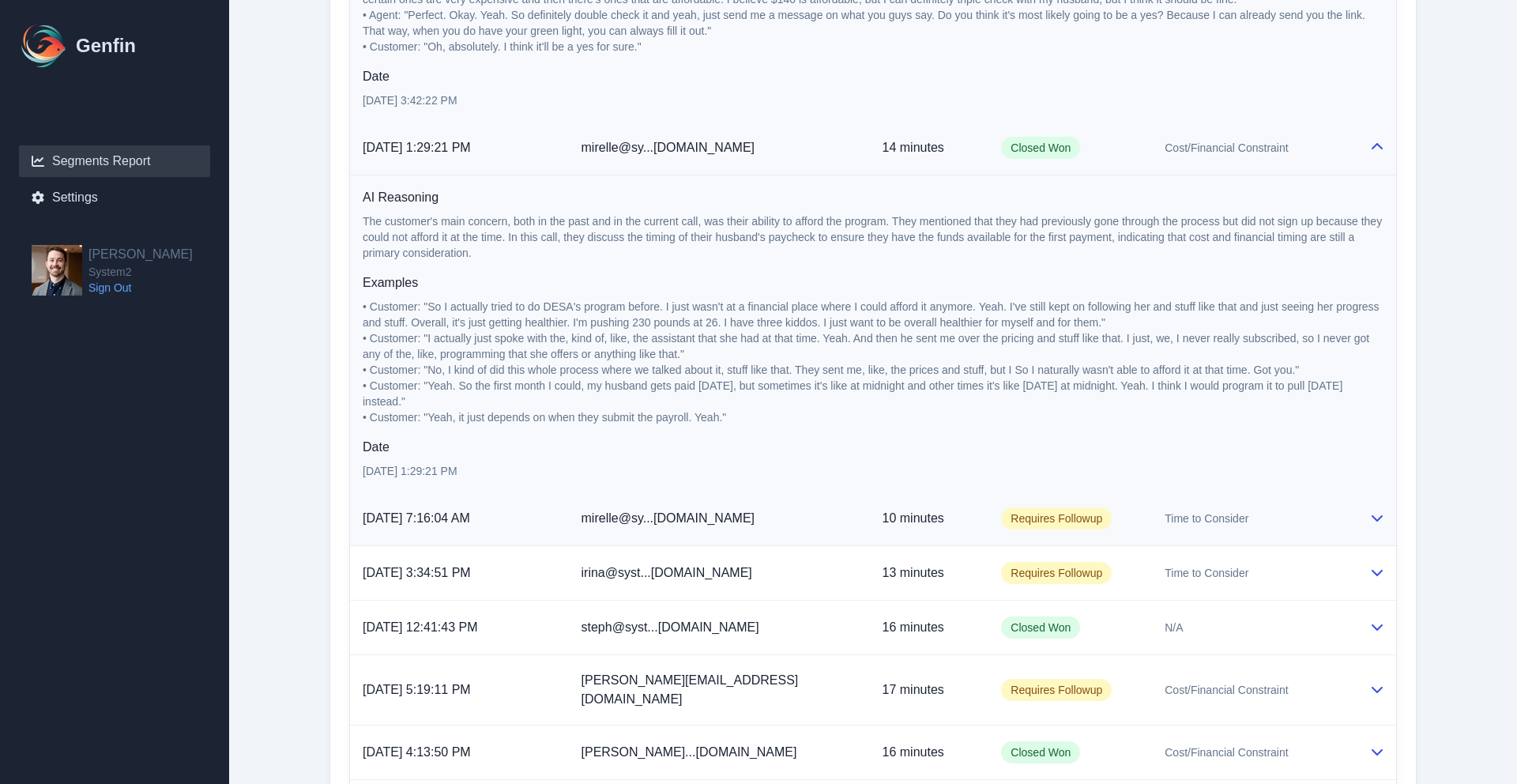
click at [809, 521] on td "mirelle@sy...[DOMAIN_NAME]" at bounding box center [719, 519] width 301 height 54
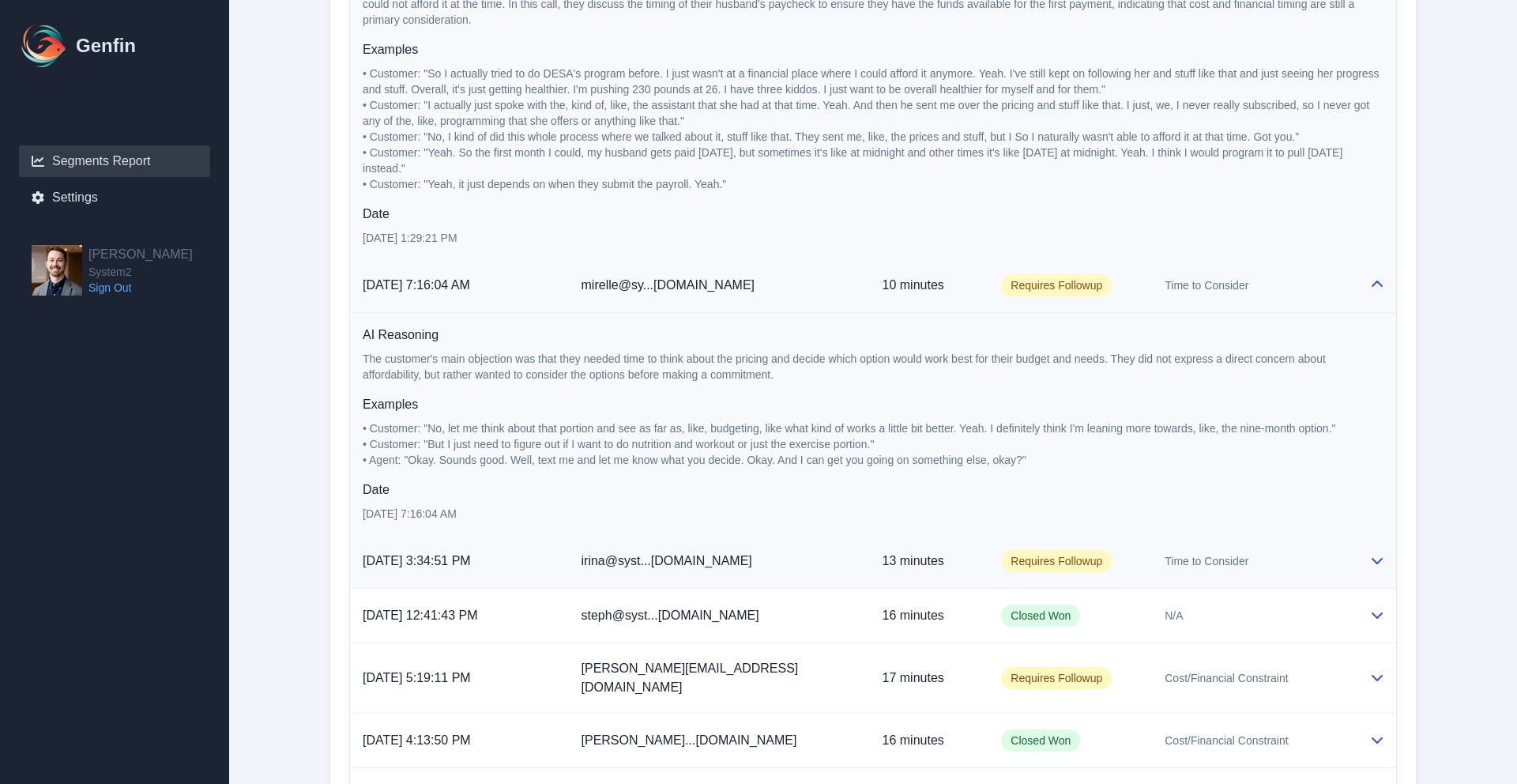
click at [806, 560] on td "irina@syst...[DOMAIN_NAME]" at bounding box center [719, 561] width 301 height 54
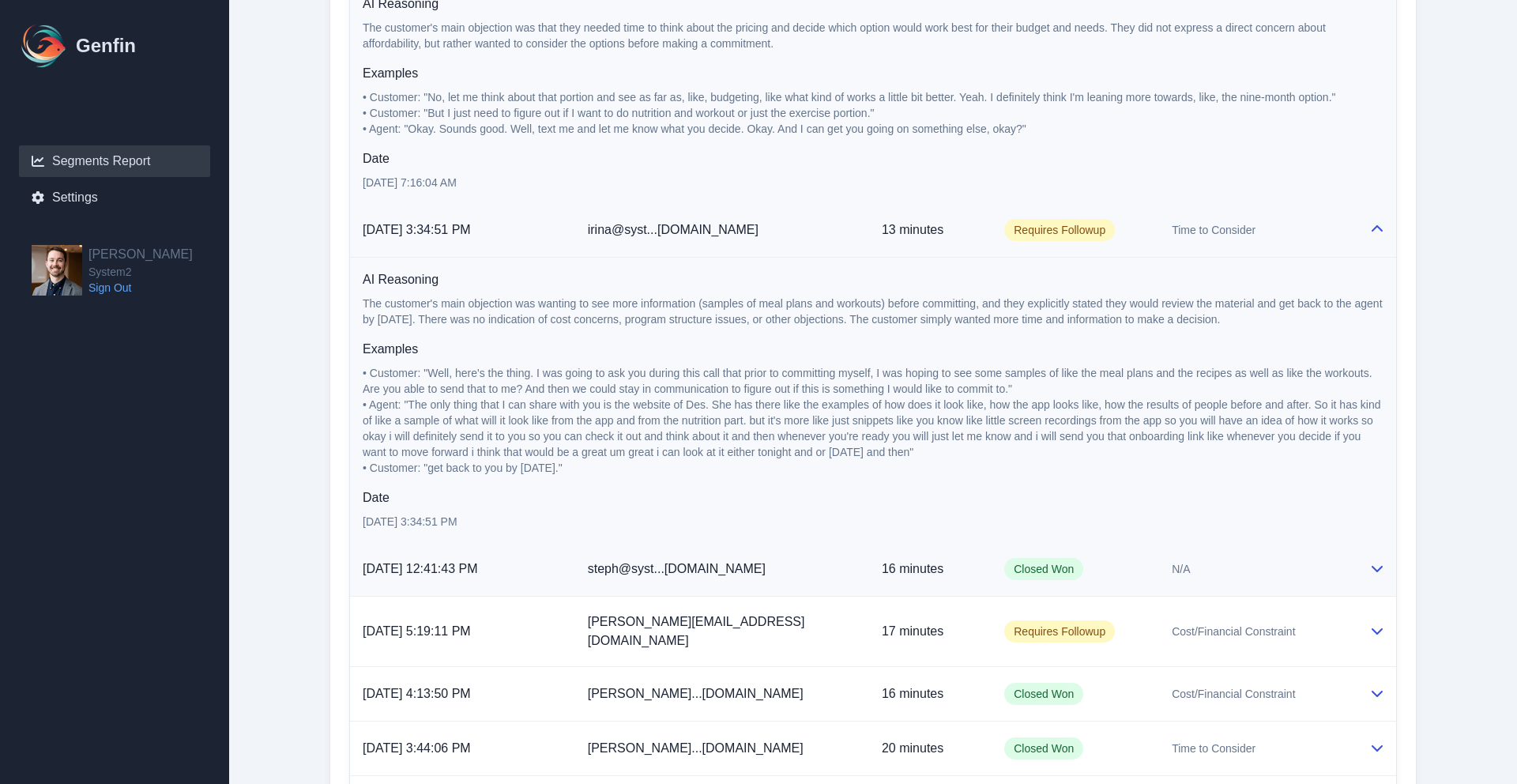
click at [802, 556] on td "steph@syst...[DOMAIN_NAME]" at bounding box center [722, 569] width 294 height 54
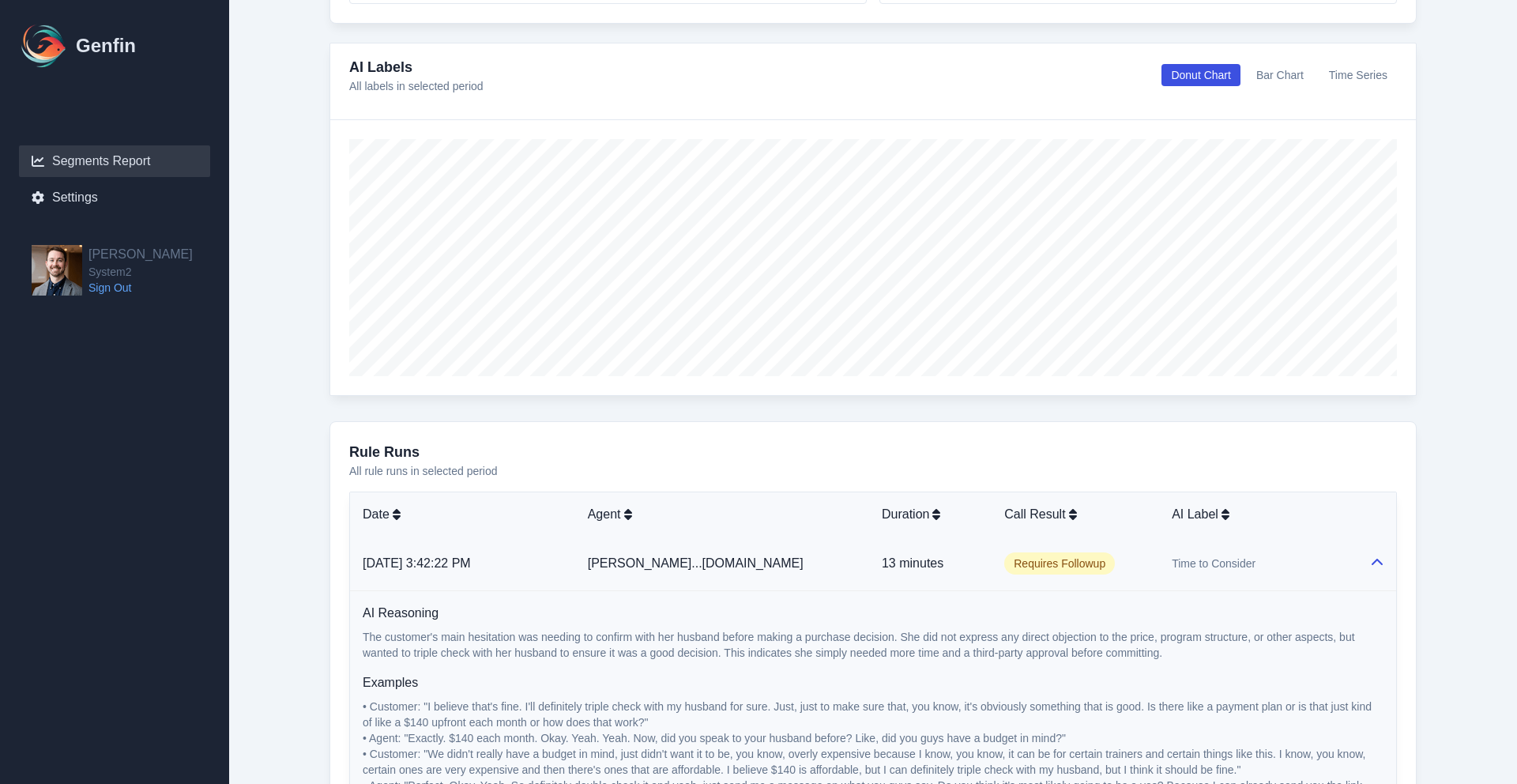
scroll to position [604, 0]
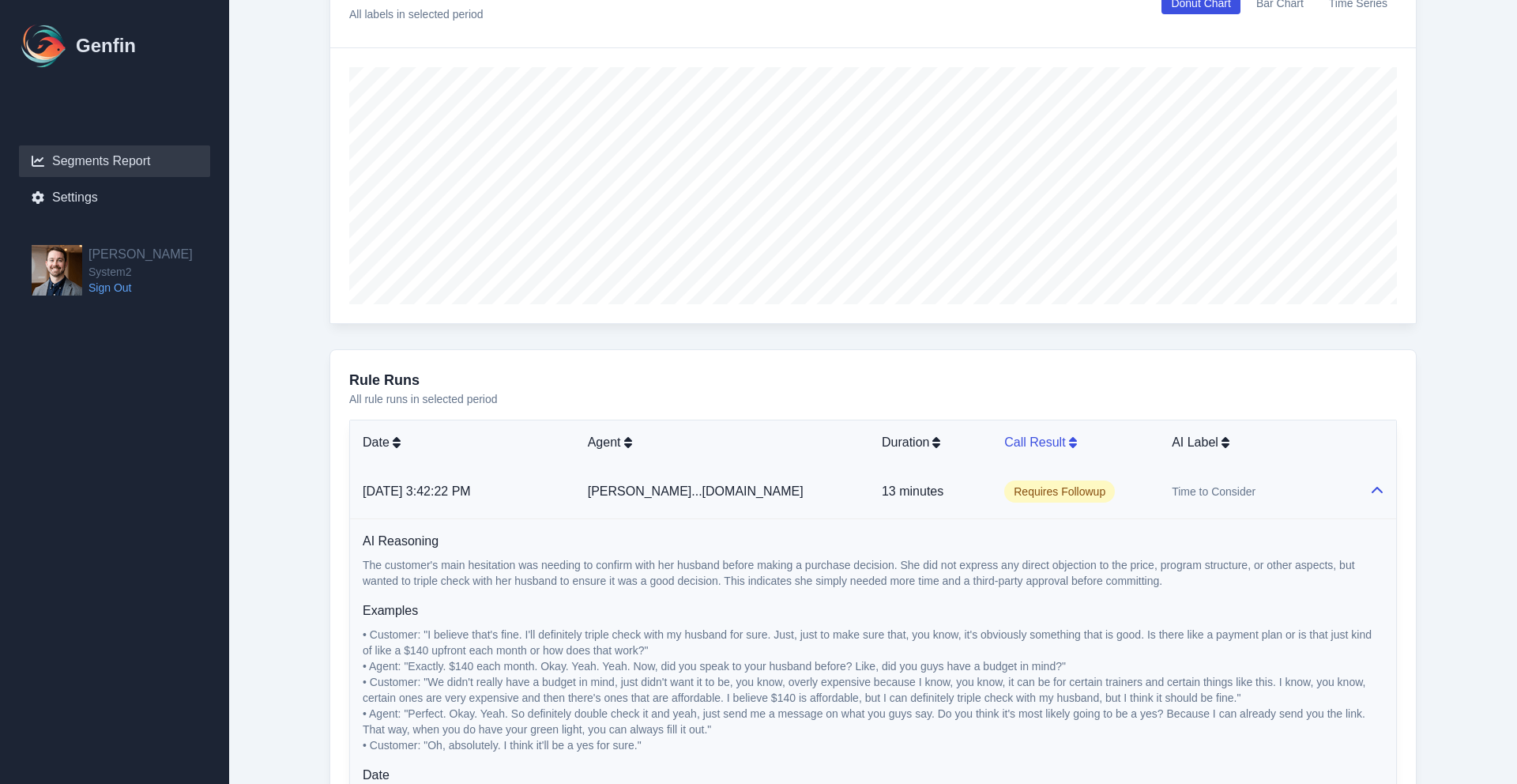
click at [1033, 445] on div "Call Result" at bounding box center [1075, 442] width 142 height 19
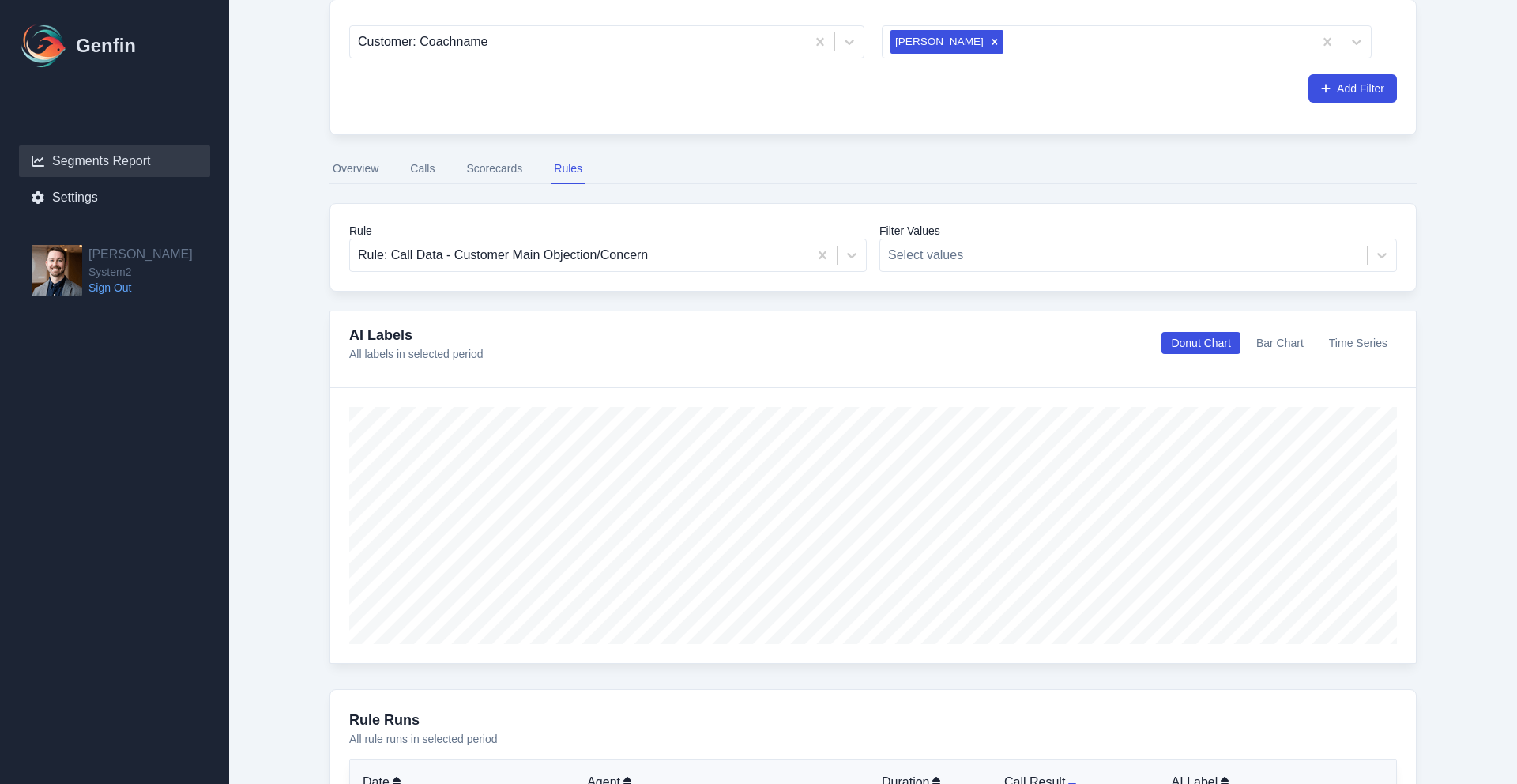
scroll to position [256, 0]
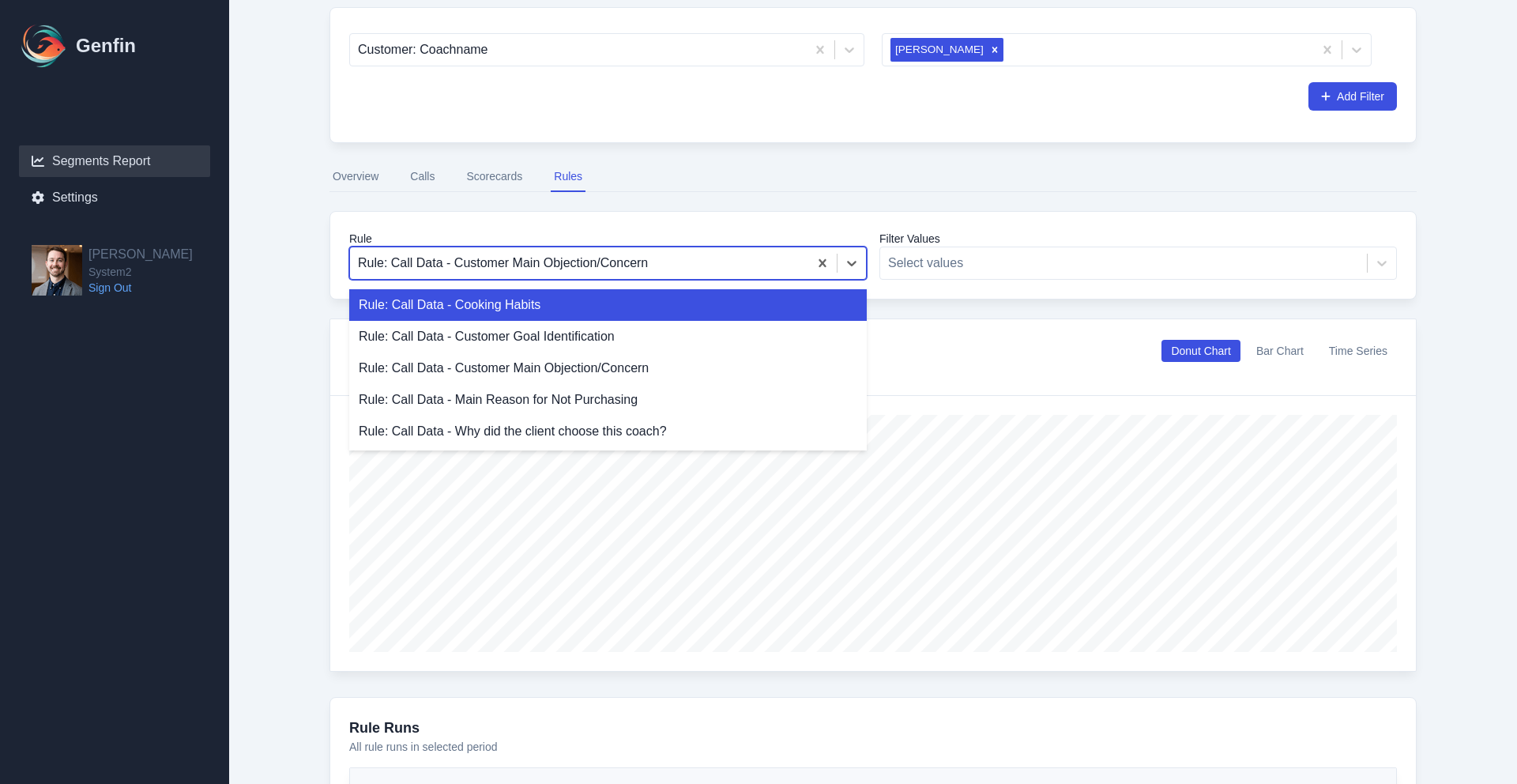
click at [667, 257] on div at bounding box center [579, 263] width 442 height 22
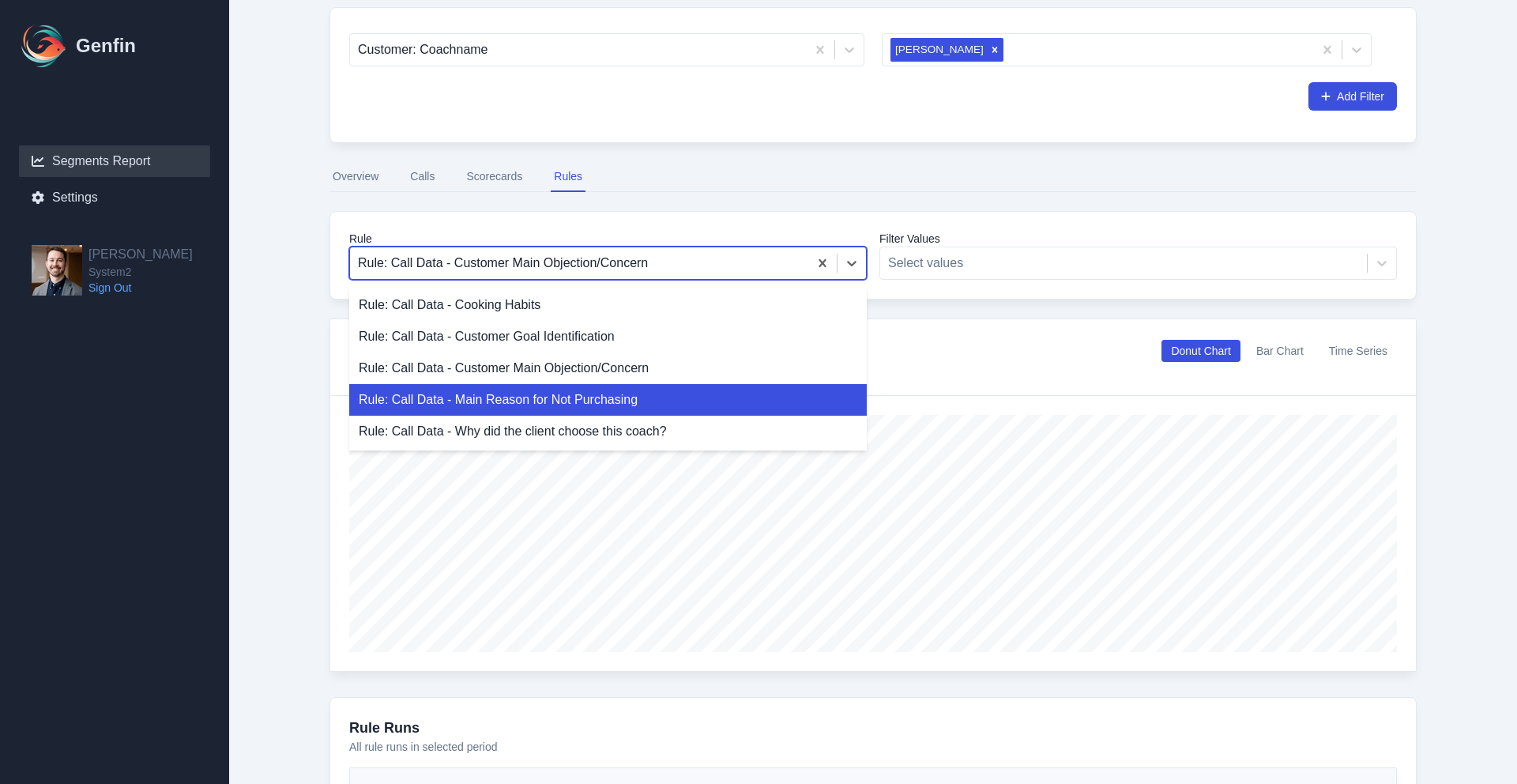
click at [577, 399] on div "Rule: Call Data - Main Reason for Not Purchasing" at bounding box center [608, 400] width 517 height 32
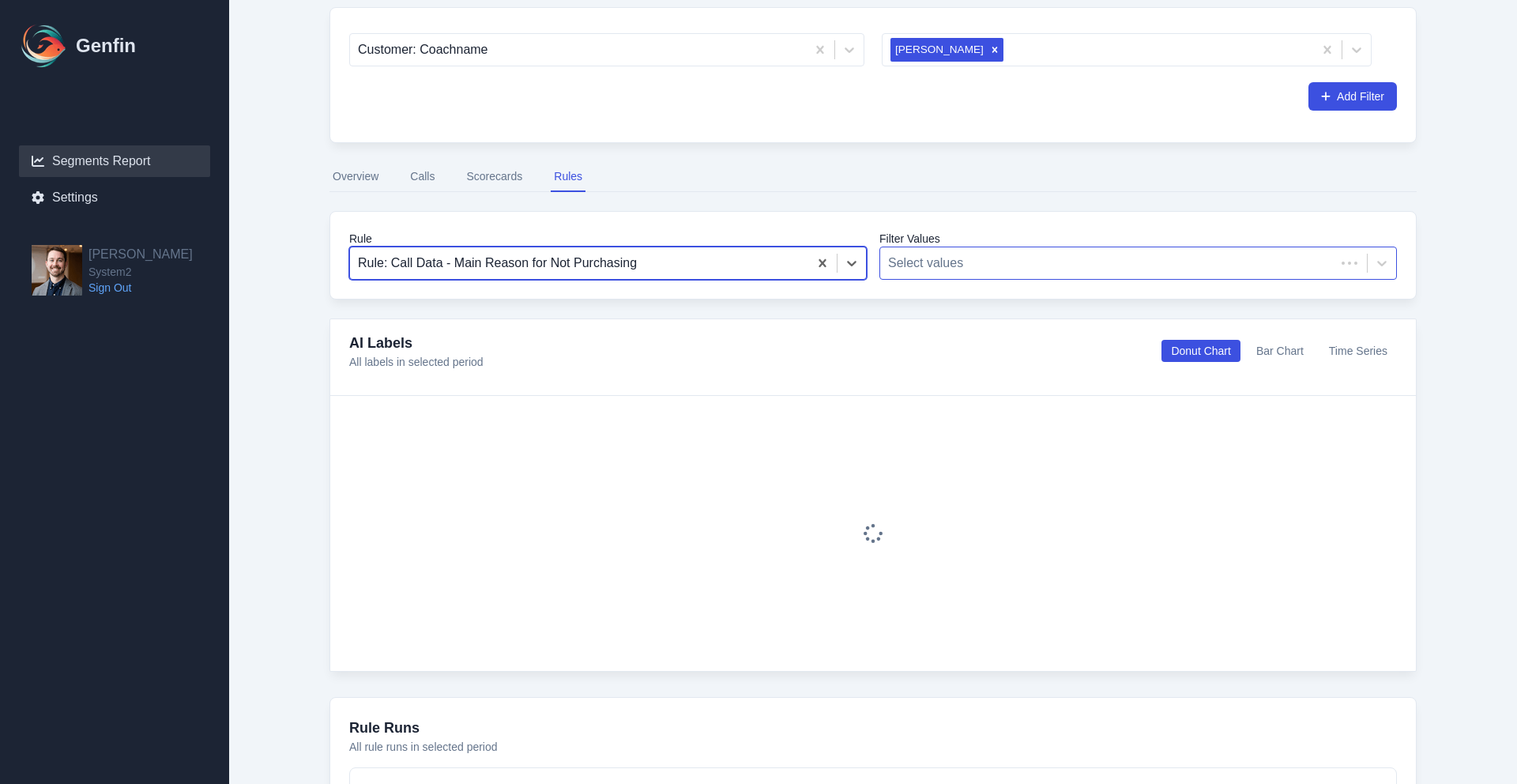
click at [992, 258] on div at bounding box center [1107, 263] width 439 height 22
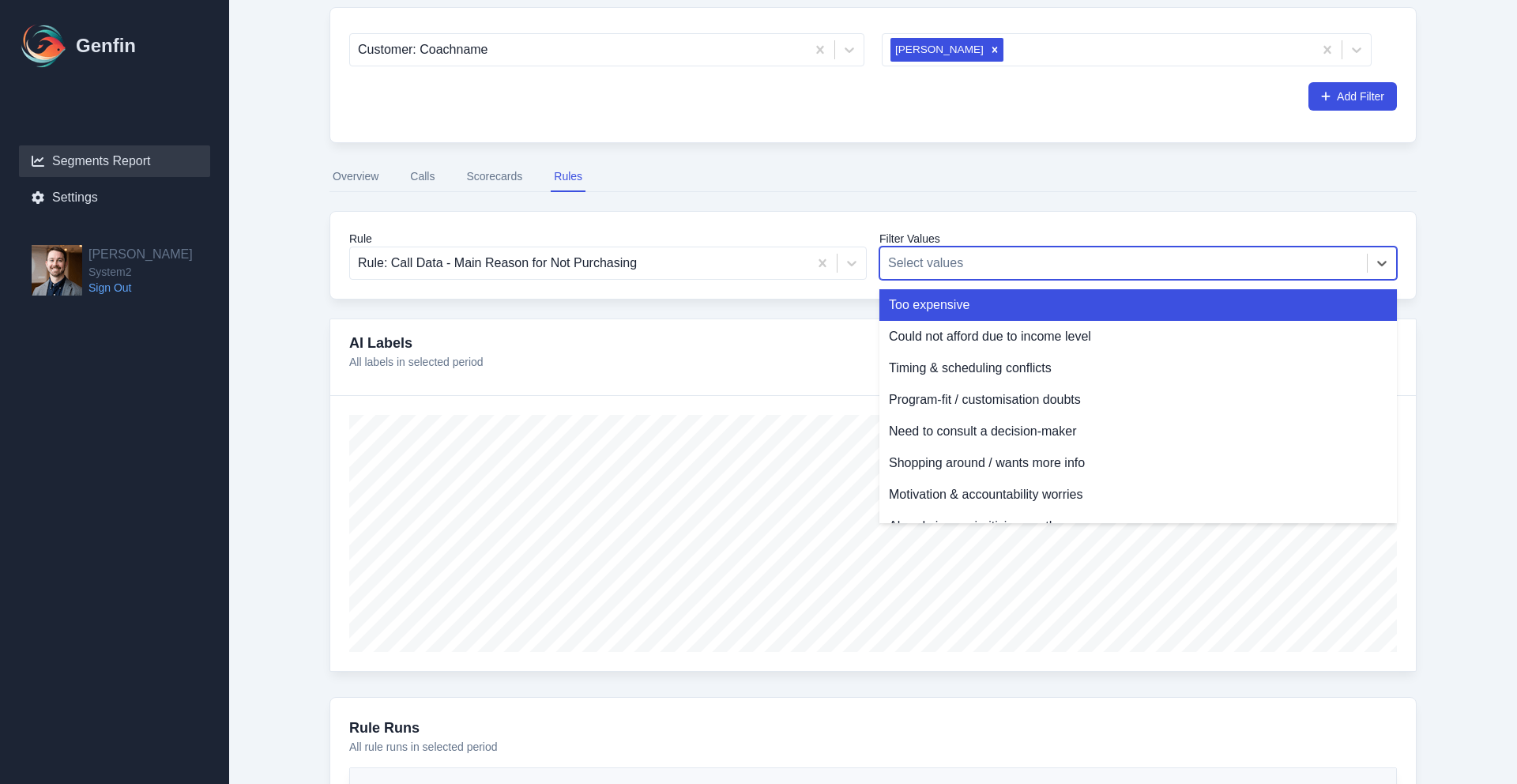
click at [909, 200] on div "From Date 2025-09-18 To Date 2025-10-02 Time Period Last 7 days Last 14 days La…" at bounding box center [873, 425] width 1151 height 1149
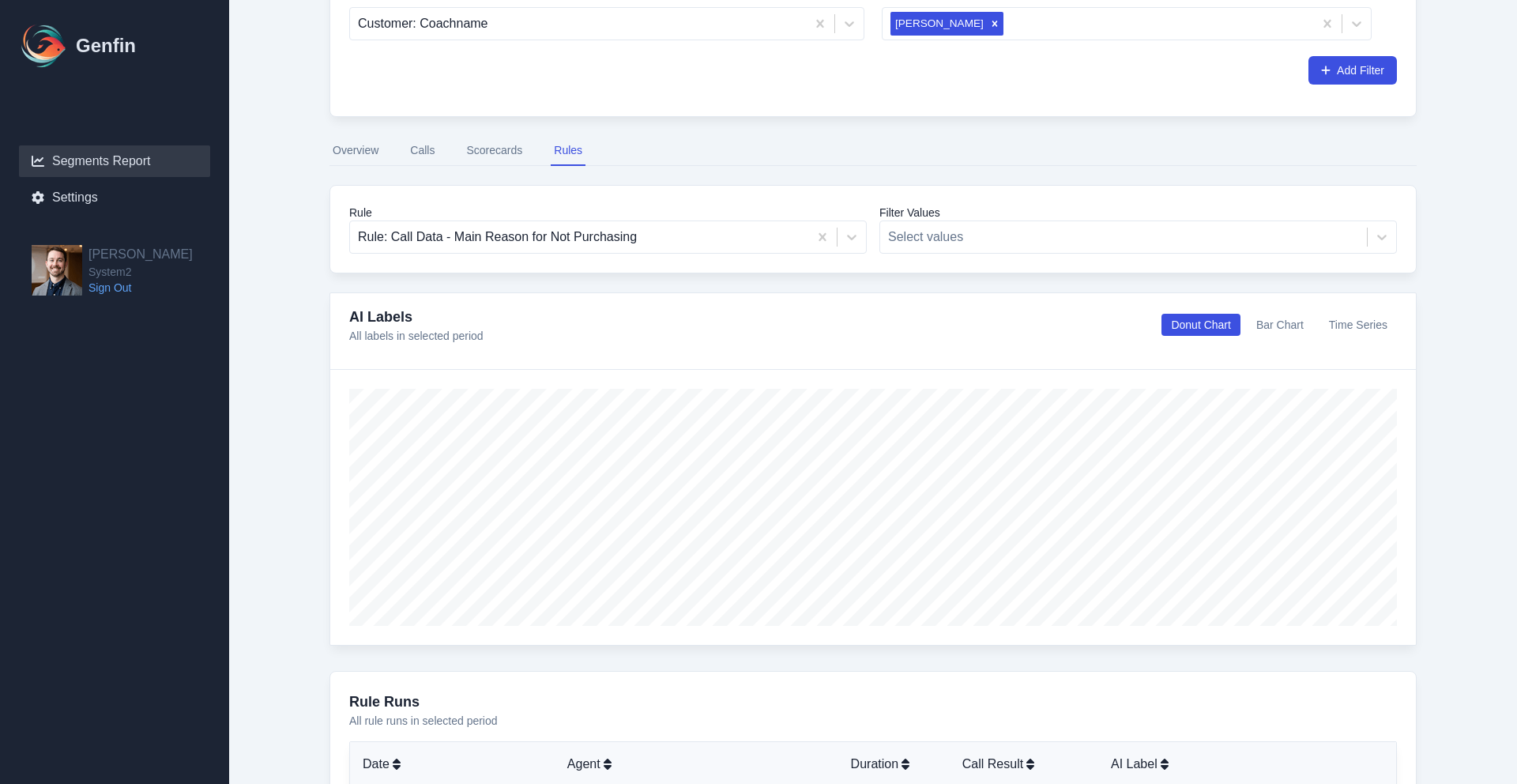
scroll to position [275, 0]
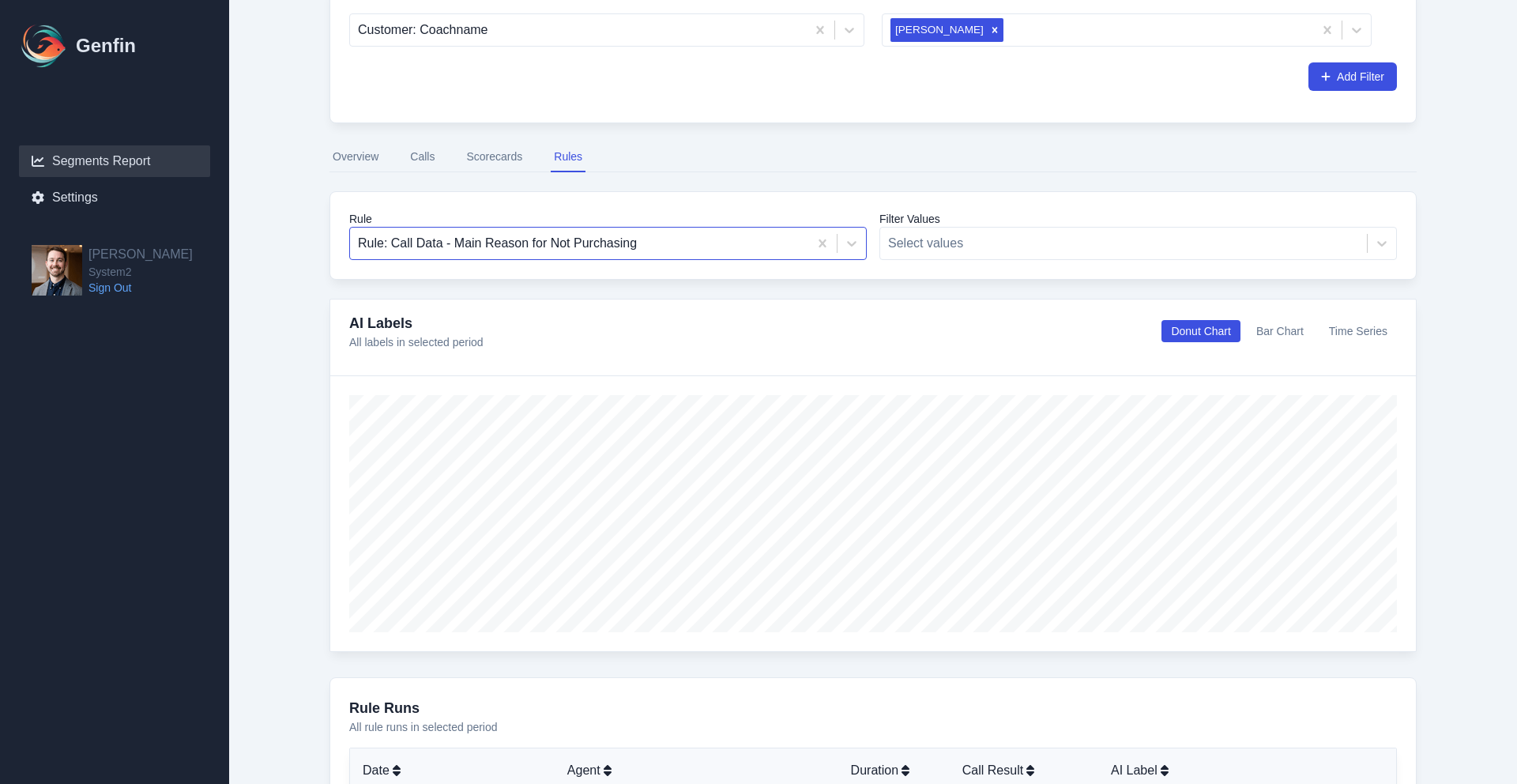
click at [755, 248] on div at bounding box center [579, 244] width 442 height 22
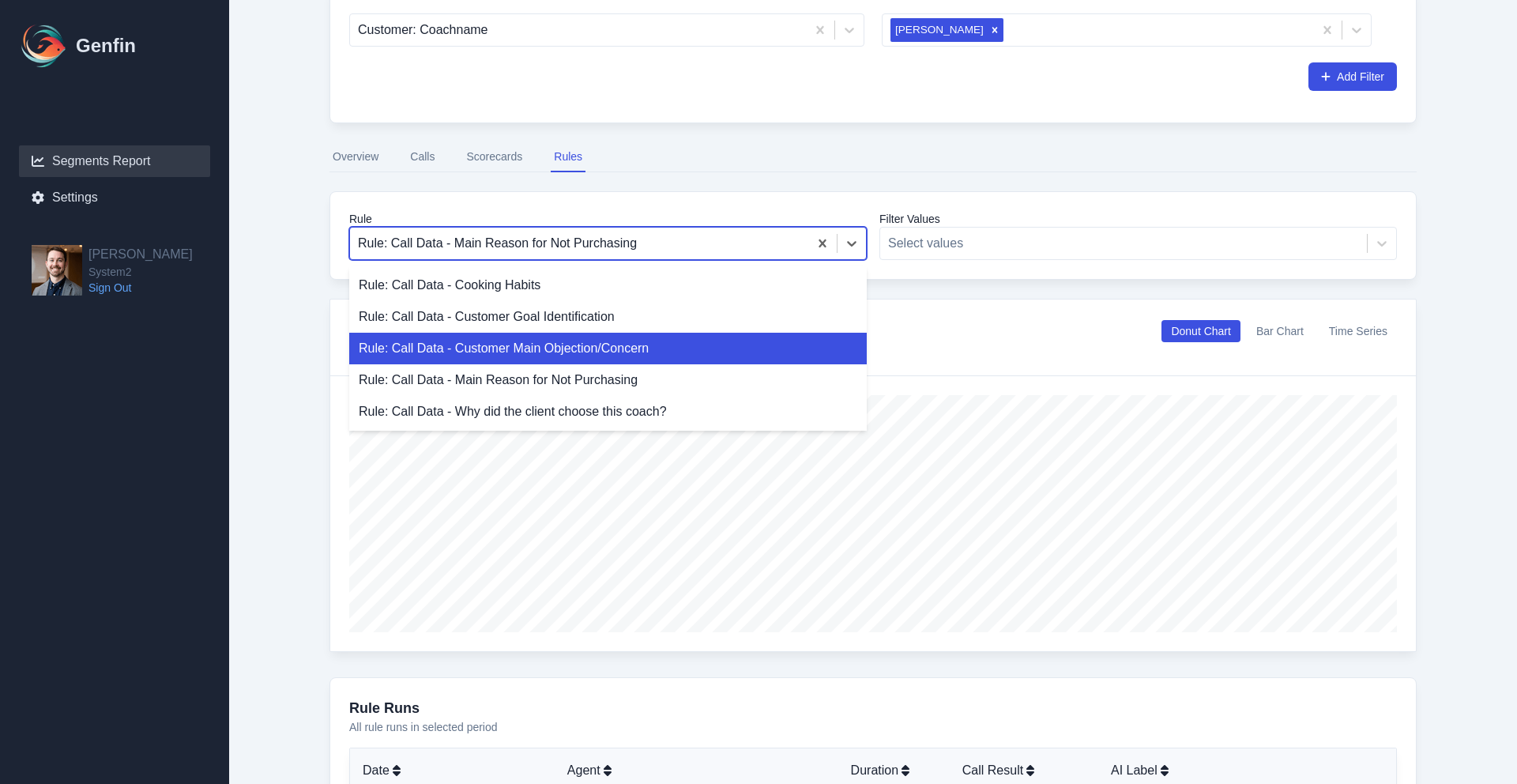
click at [700, 346] on div "Rule: Call Data - Customer Main Objection/Concern" at bounding box center [608, 349] width 517 height 32
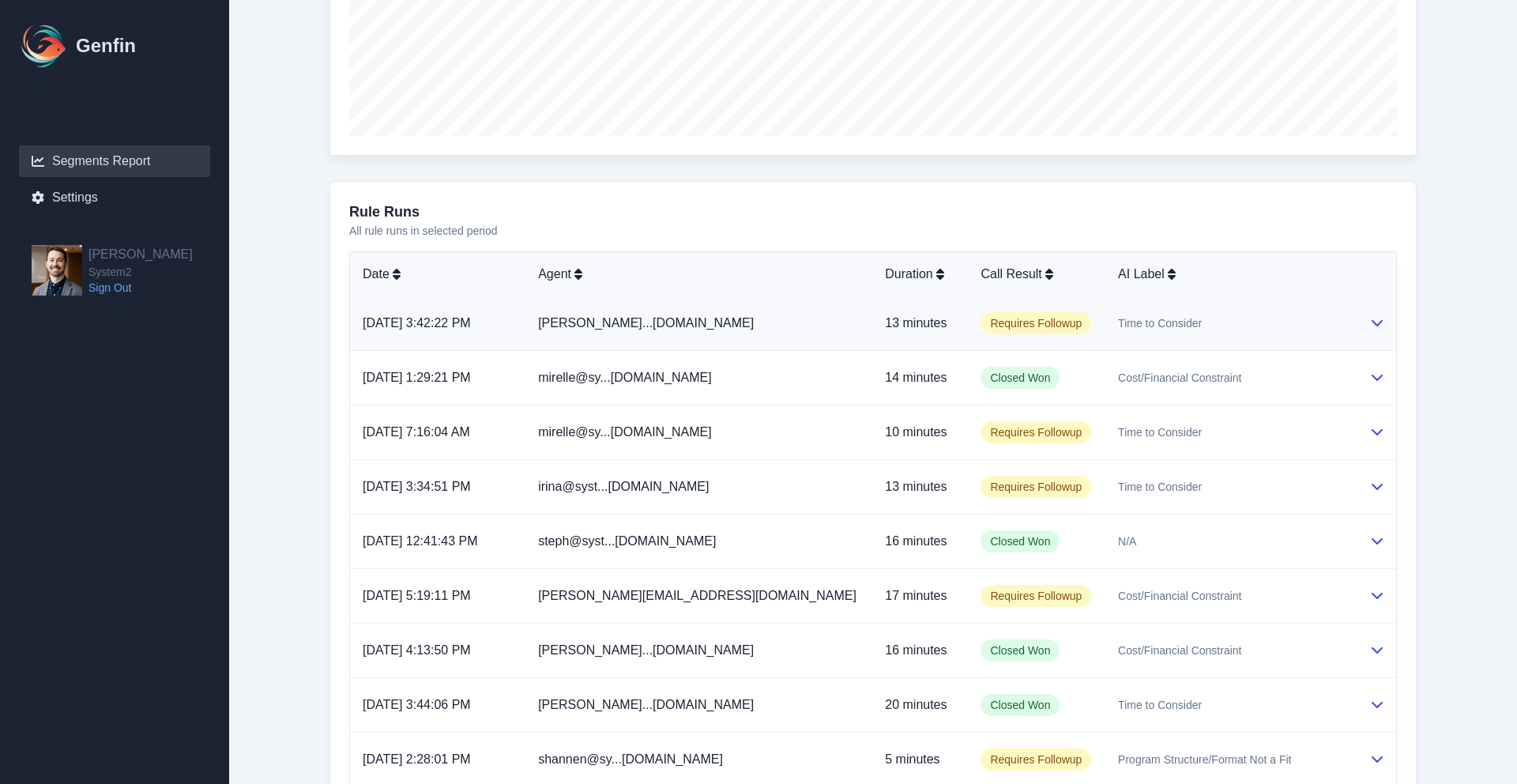
scroll to position [774, 0]
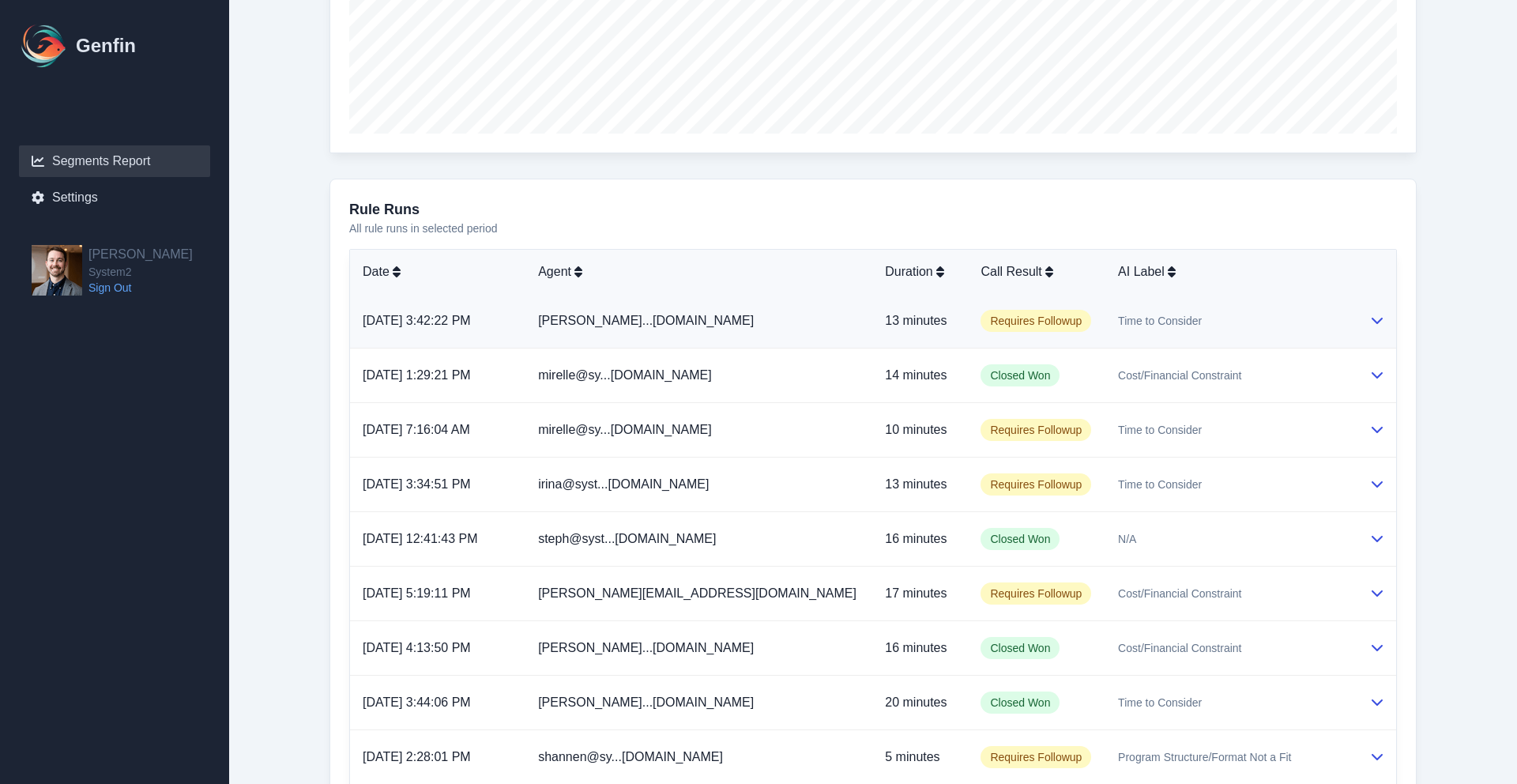
click at [711, 327] on td "[PERSON_NAME]...[DOMAIN_NAME]" at bounding box center [699, 321] width 347 height 54
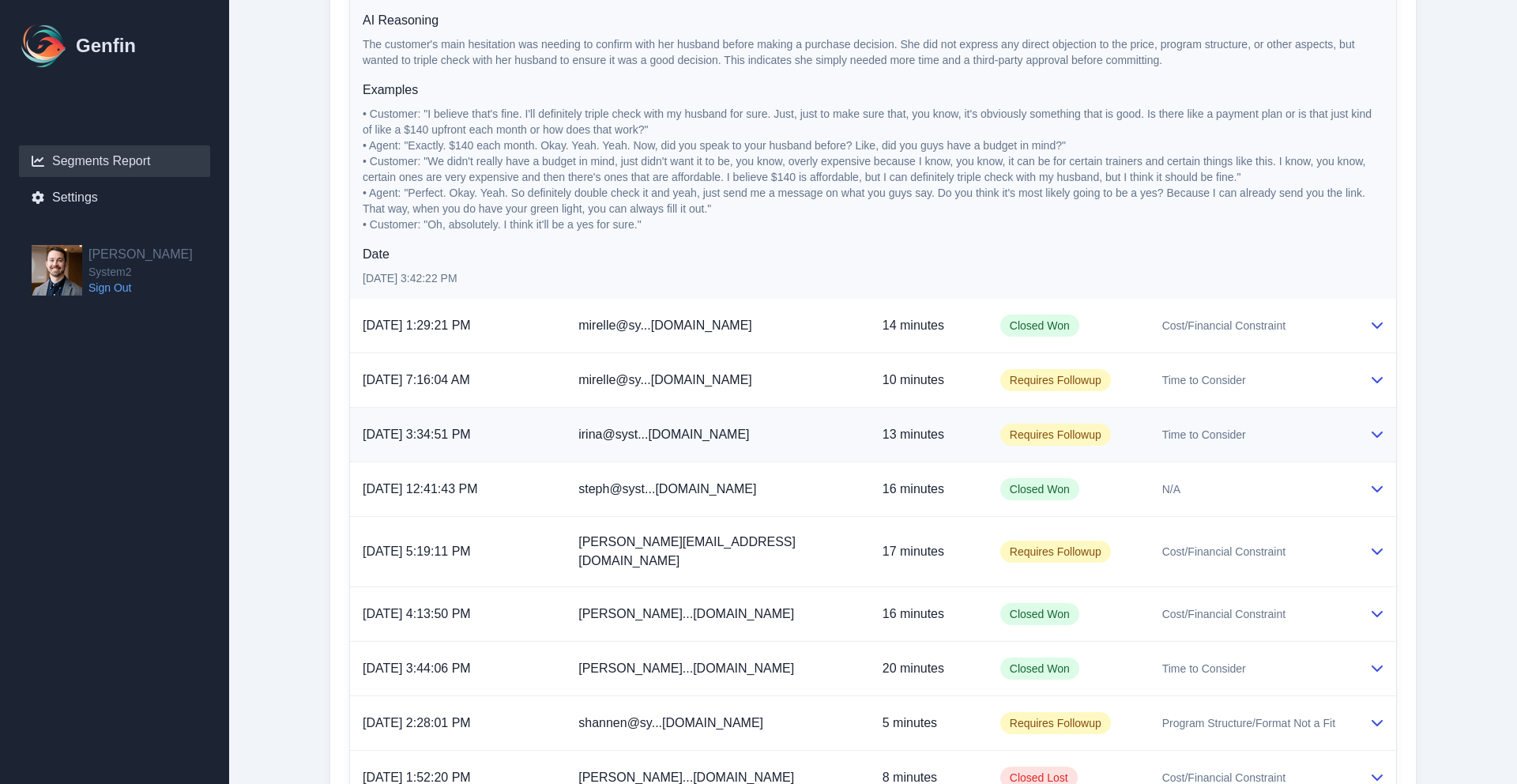
scroll to position [1210, 0]
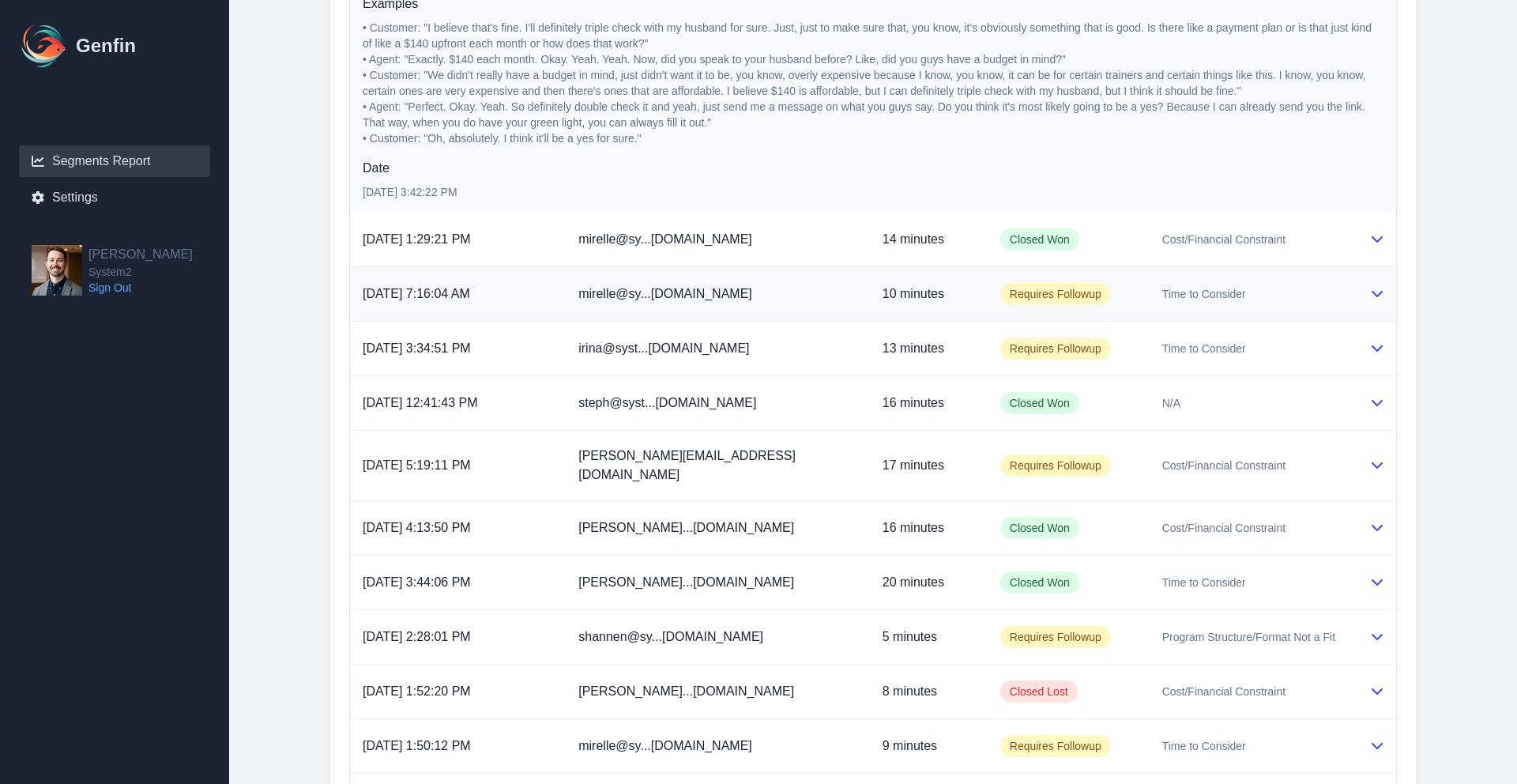
click at [726, 295] on span "mirelle@sy...[DOMAIN_NAME]" at bounding box center [665, 293] width 174 height 14
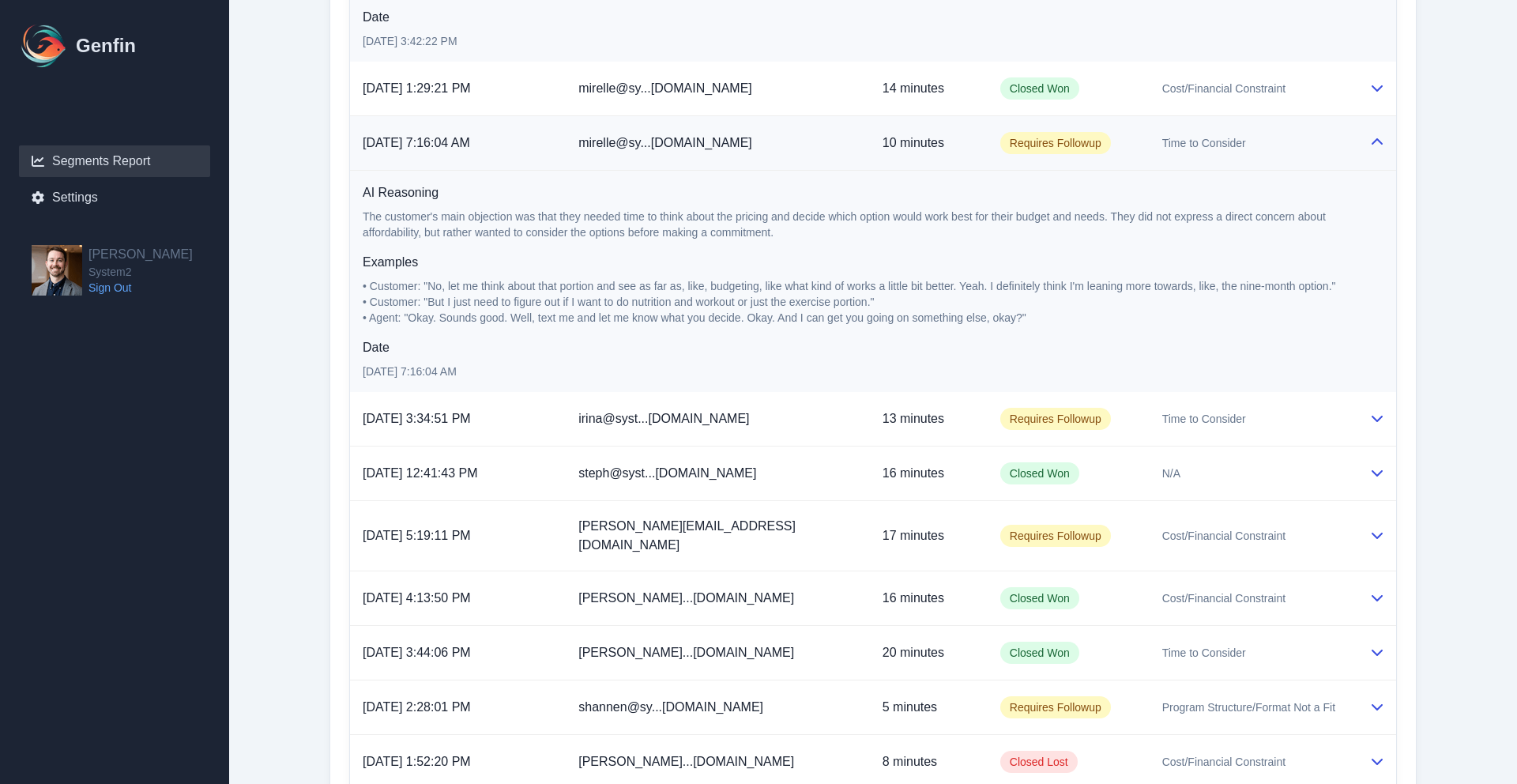
scroll to position [1362, 0]
click at [747, 408] on td "irina@syst...[DOMAIN_NAME]" at bounding box center [718, 418] width 304 height 54
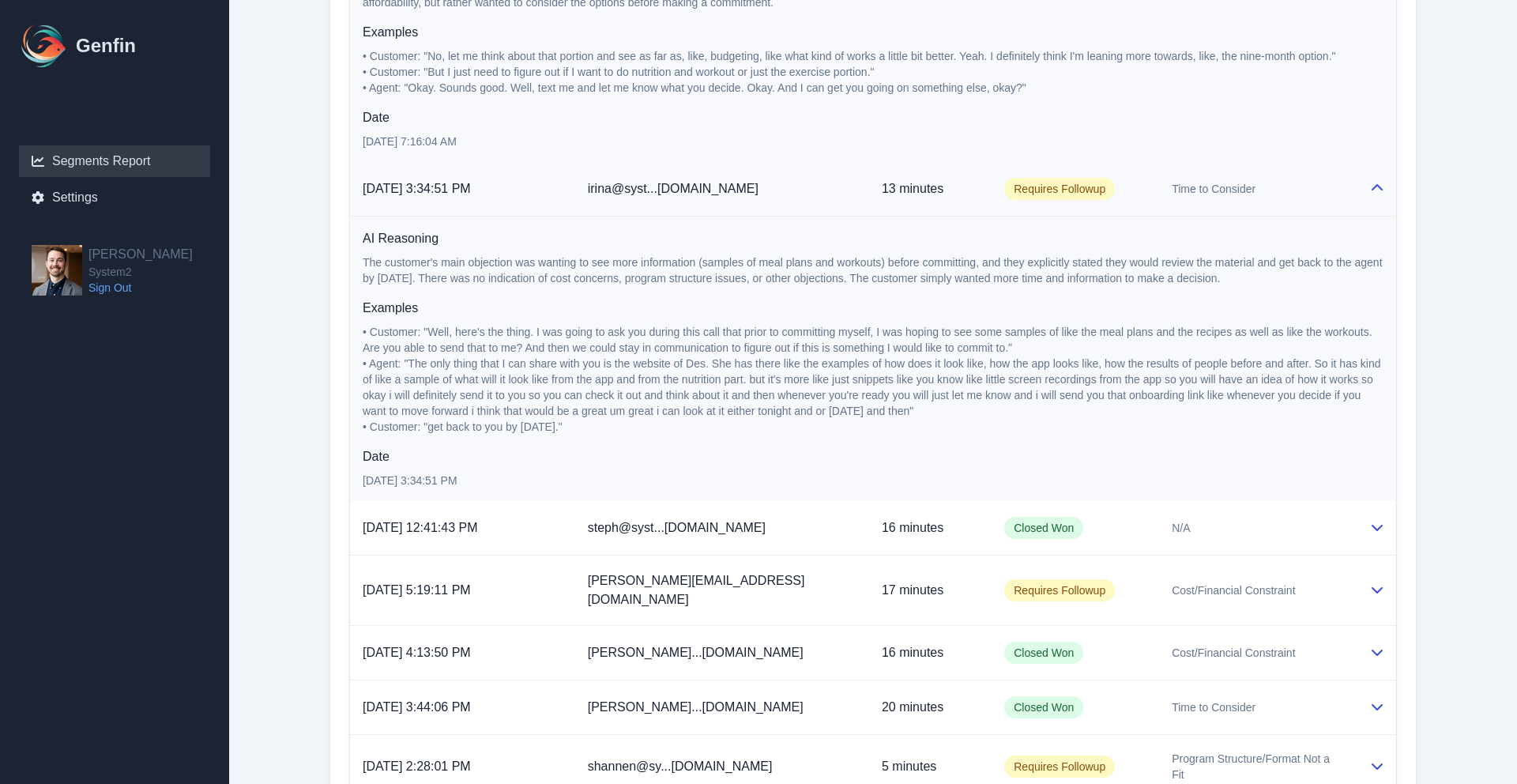
scroll to position [1592, 0]
click at [749, 360] on span "• Agent: "The only thing that I can share with you is the website of Des. She h…" at bounding box center [873, 386] width 1021 height 60
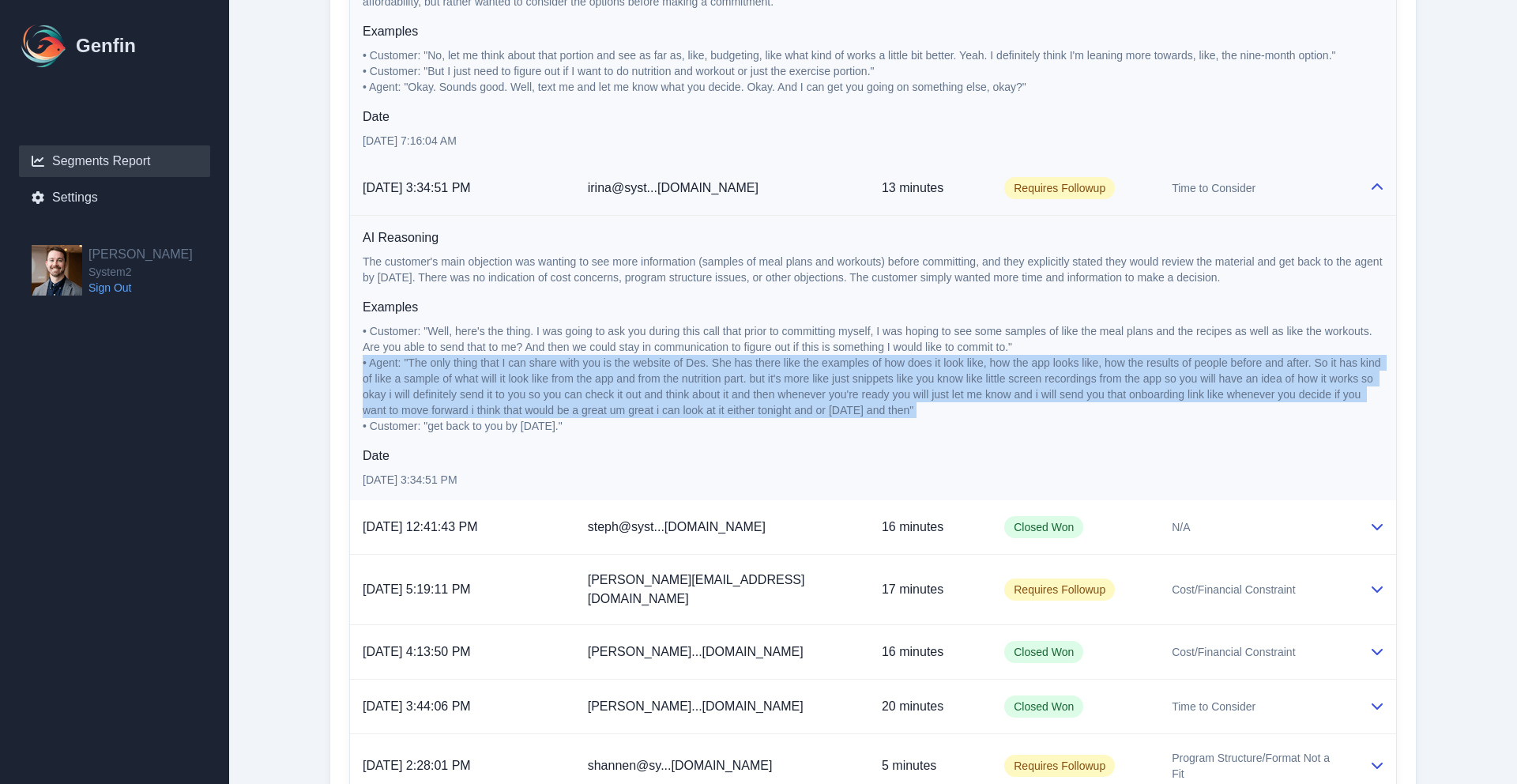
click at [749, 360] on span "• Agent: "The only thing that I can share with you is the website of Des. She h…" at bounding box center [873, 386] width 1021 height 60
click at [743, 358] on span "• Agent: "The only thing that I can share with you is the website of Des. She h…" at bounding box center [873, 386] width 1021 height 60
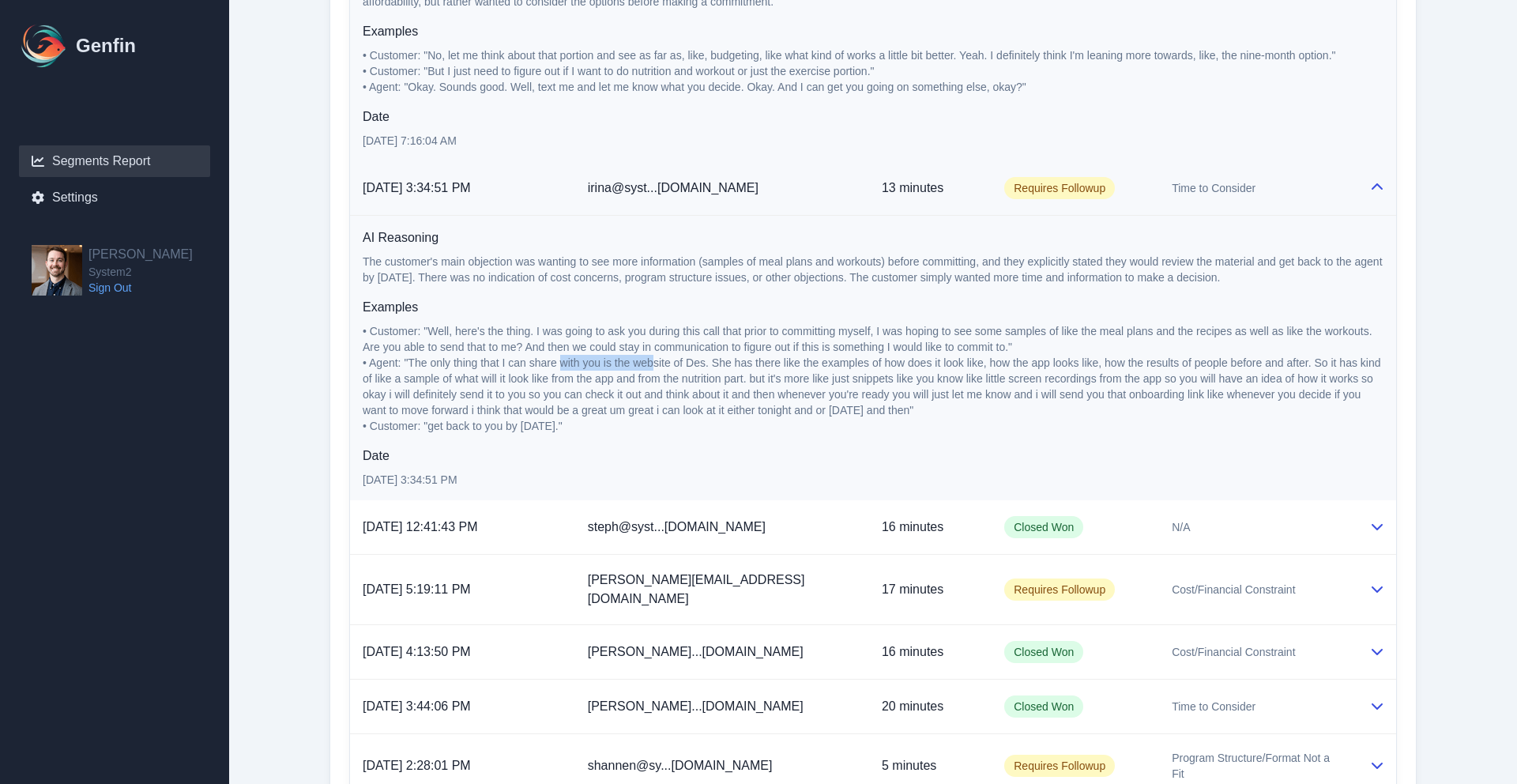
drag, startPoint x: 564, startPoint y: 363, endPoint x: 657, endPoint y: 358, distance: 93.1
click at [657, 358] on span "• Agent: "The only thing that I can share with you is the website of Des. She h…" at bounding box center [873, 386] width 1021 height 60
click at [572, 335] on span "• Customer: "Well, here's the thing. I was going to ask you during this call th…" at bounding box center [869, 339] width 1012 height 29
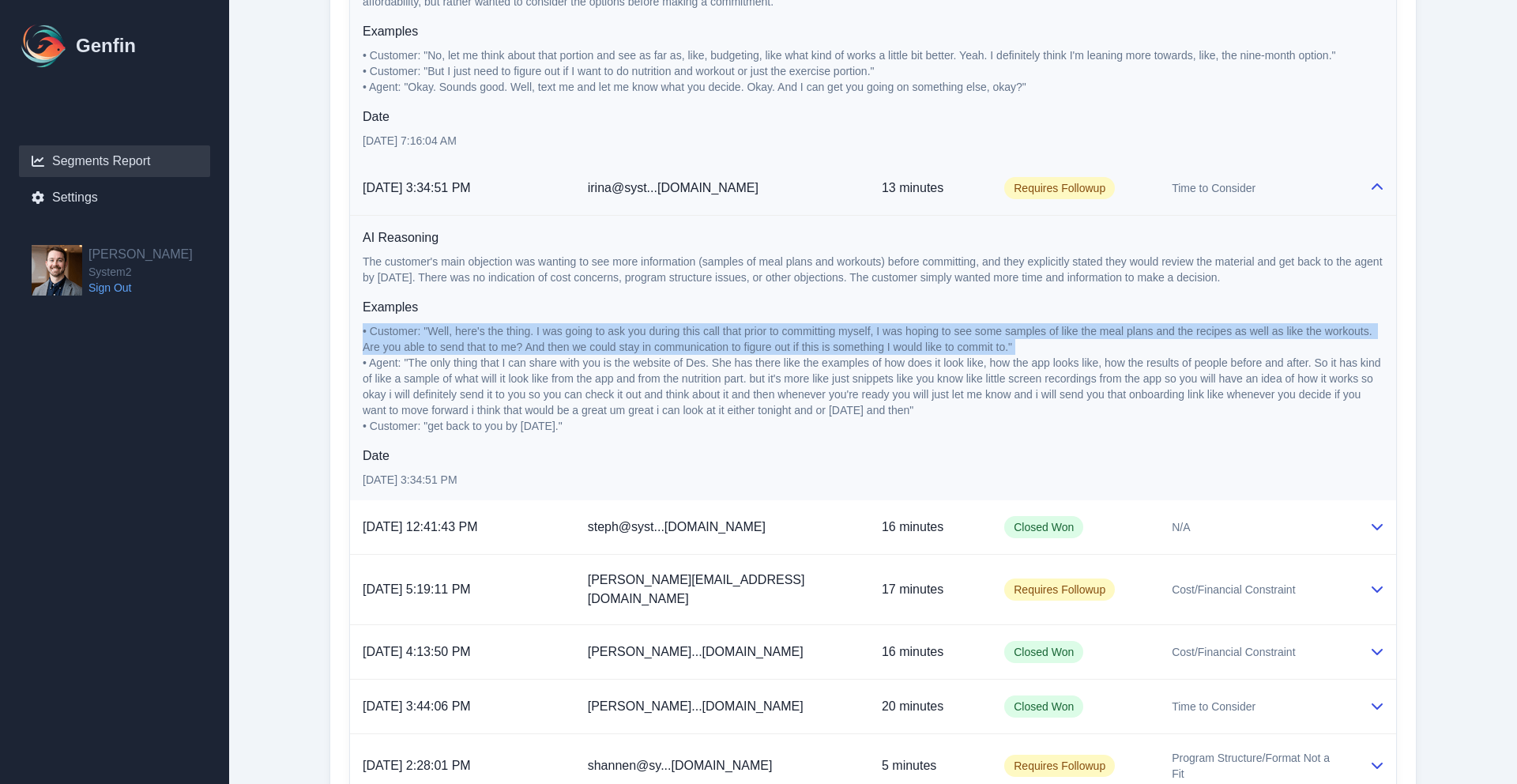
click at [572, 335] on span "• Customer: "Well, here's the thing. I was going to ask you during this call th…" at bounding box center [869, 339] width 1012 height 29
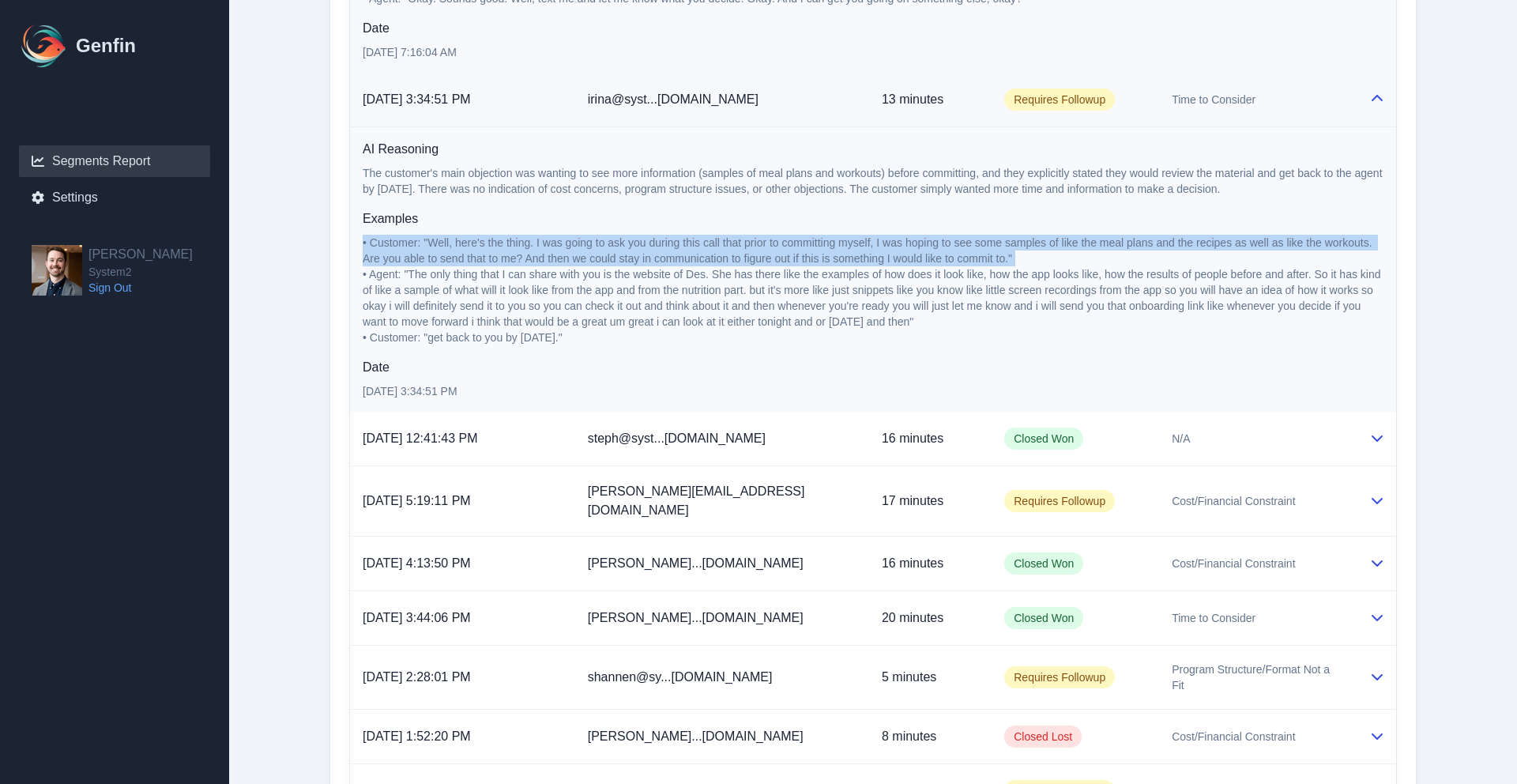
scroll to position [1688, 0]
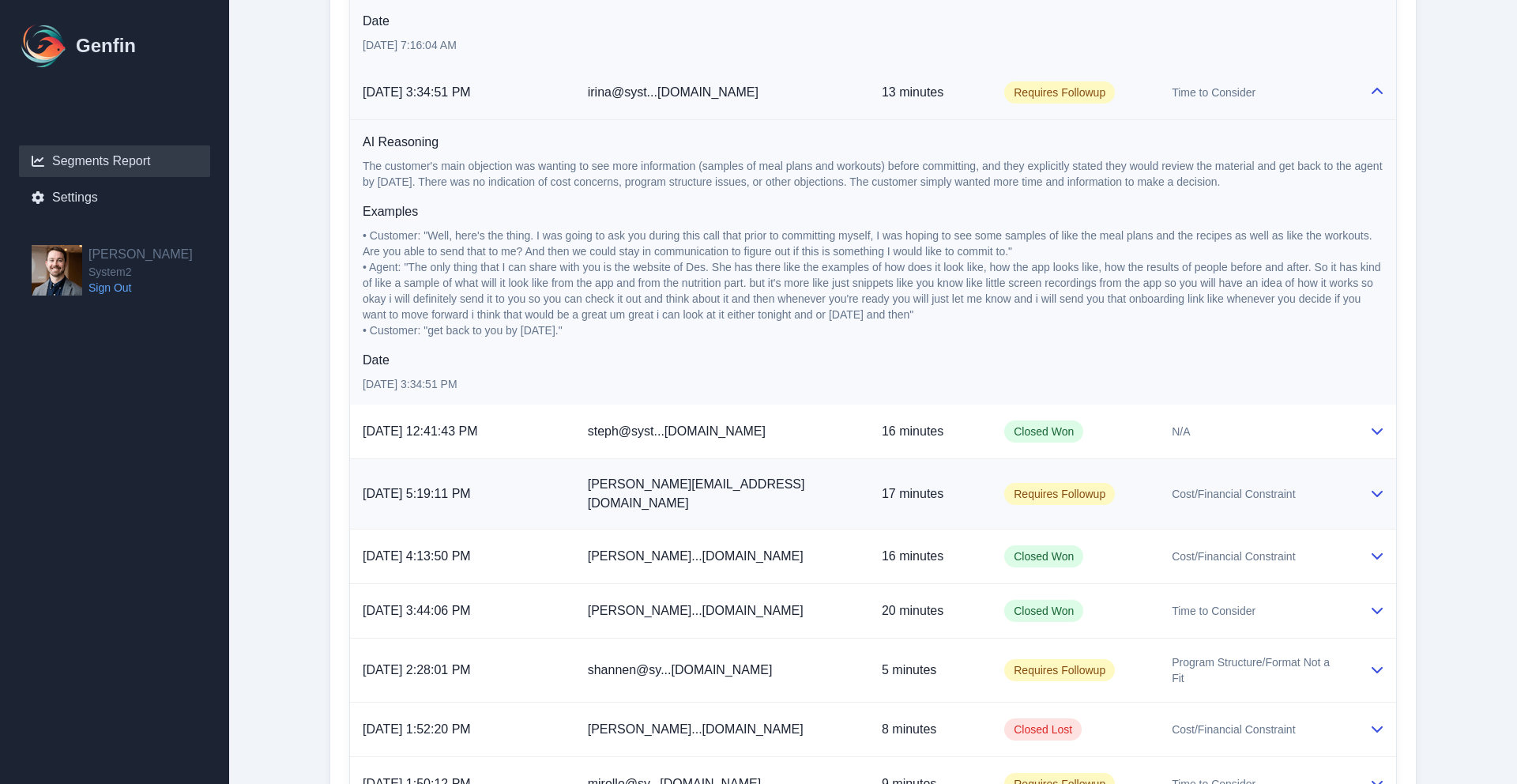
click at [739, 494] on td "[PERSON_NAME][EMAIL_ADDRESS][DOMAIN_NAME]" at bounding box center [722, 494] width 294 height 70
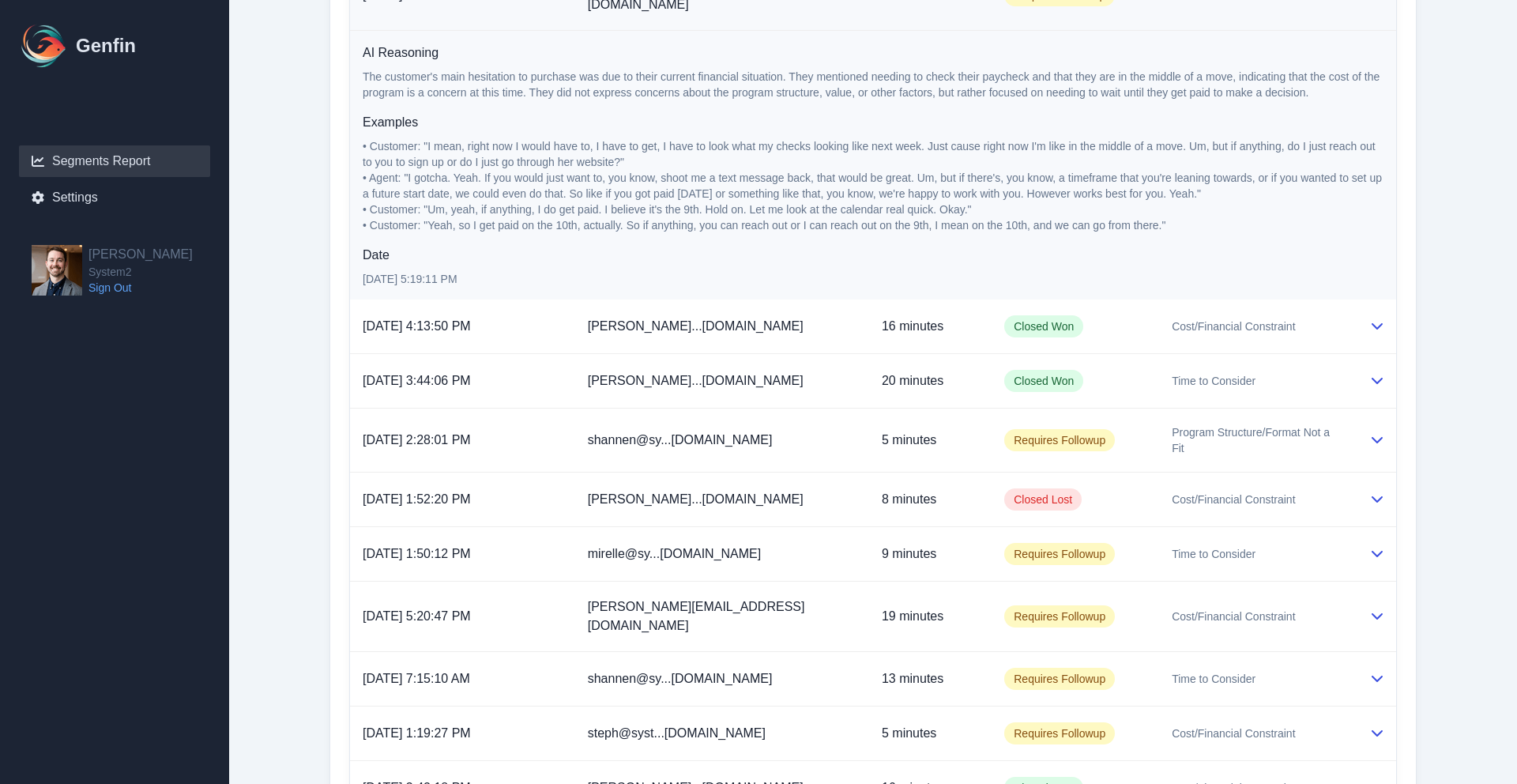
scroll to position [2187, 0]
click at [525, 430] on p "[DATE] 2:28:01 PM" at bounding box center [462, 439] width 200 height 19
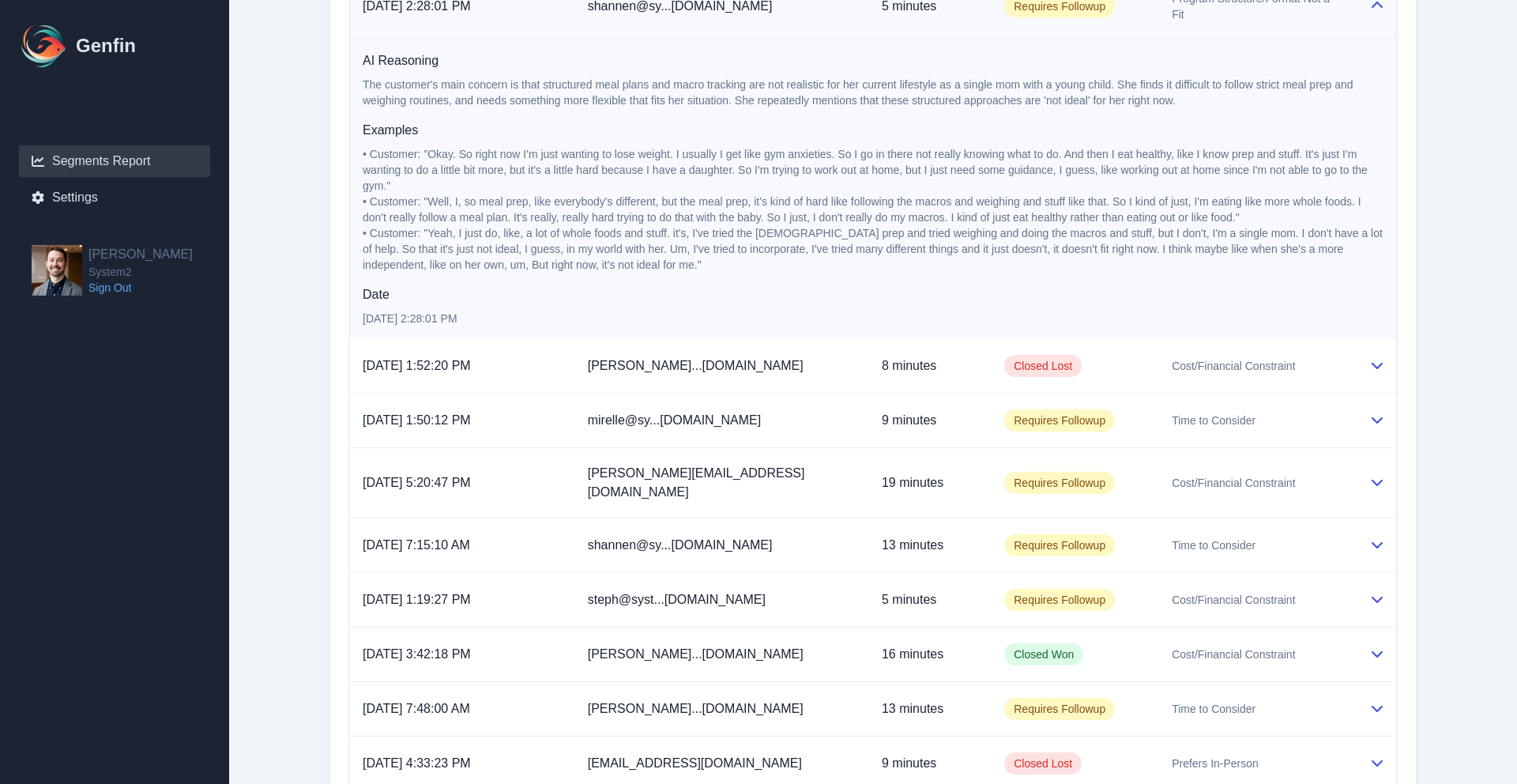
scroll to position [2619, 0]
click at [1182, 353] on td "Cost/Financial Constraint" at bounding box center [1258, 367] width 197 height 54
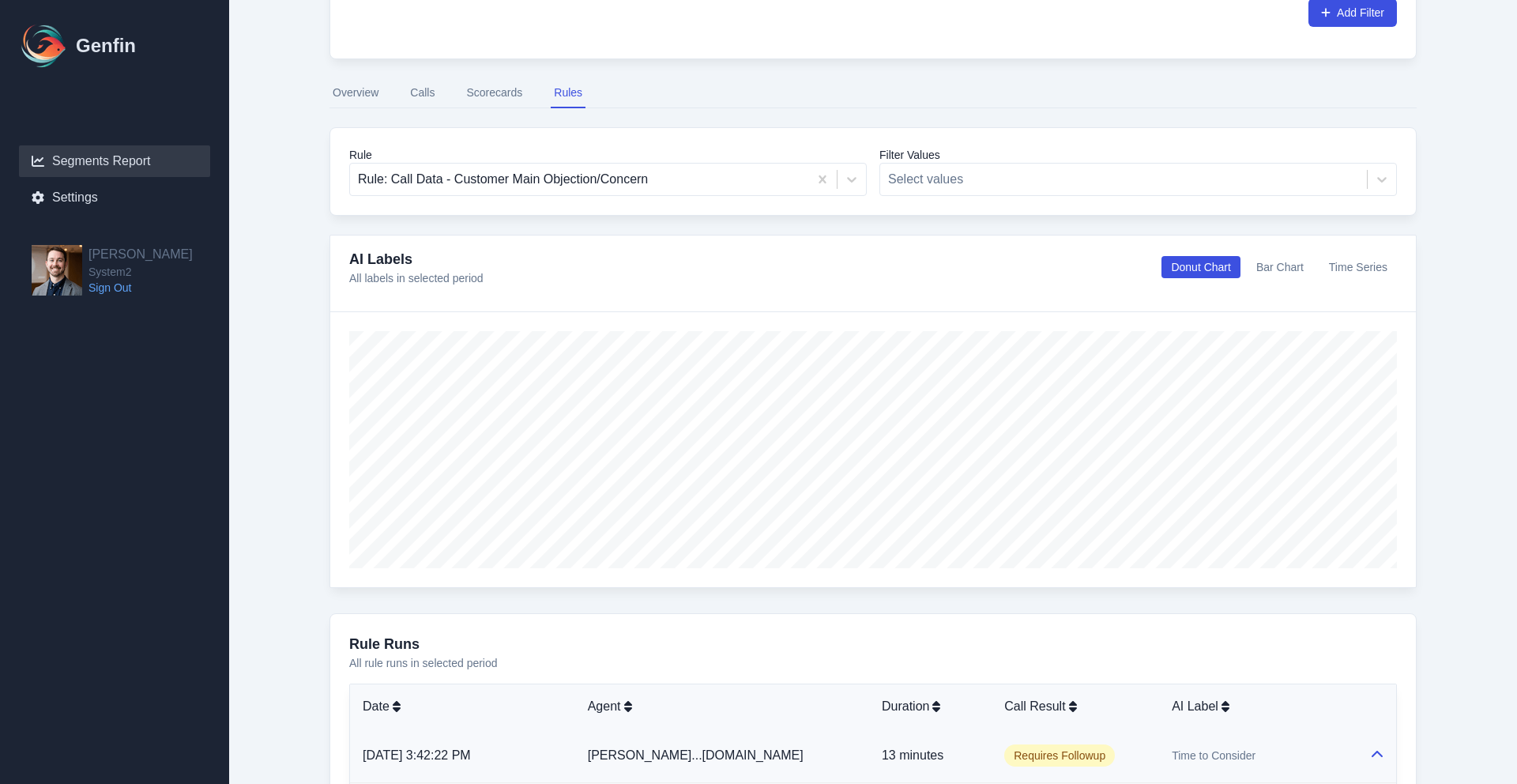
scroll to position [482, 0]
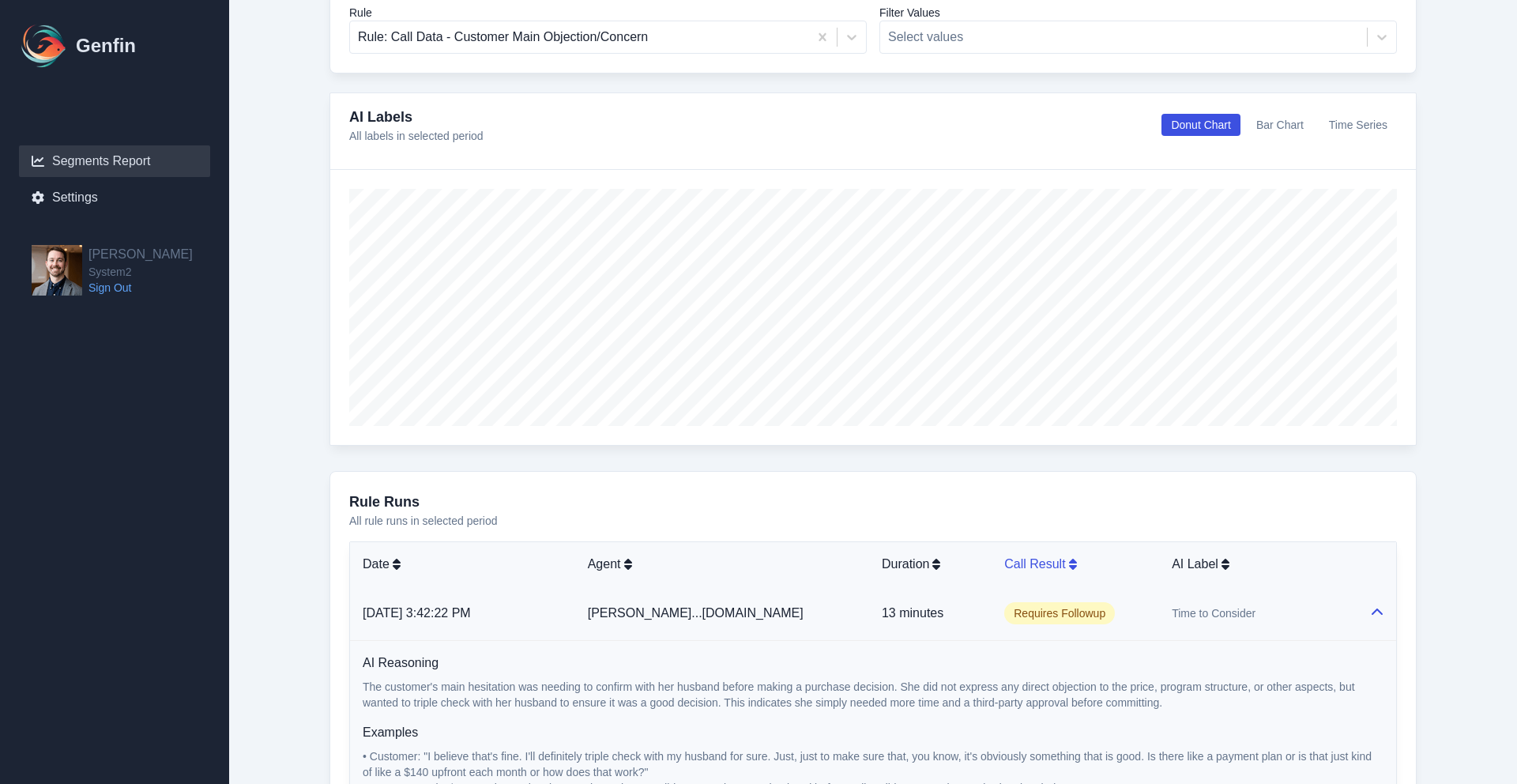
click at [1069, 560] on icon at bounding box center [1073, 564] width 8 height 11
click at [1115, 596] on td "Requires Followup" at bounding box center [1075, 613] width 168 height 54
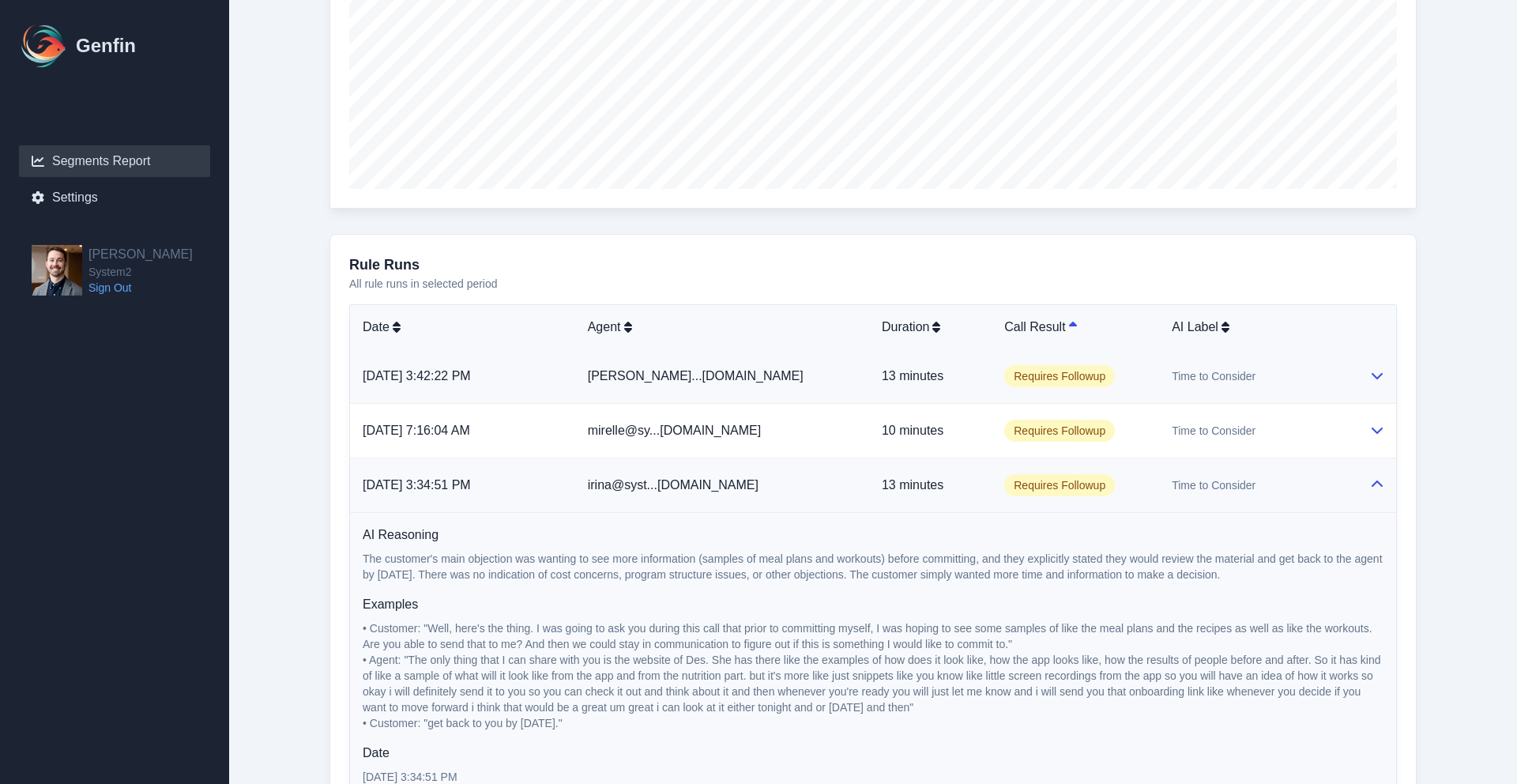
scroll to position [724, 0]
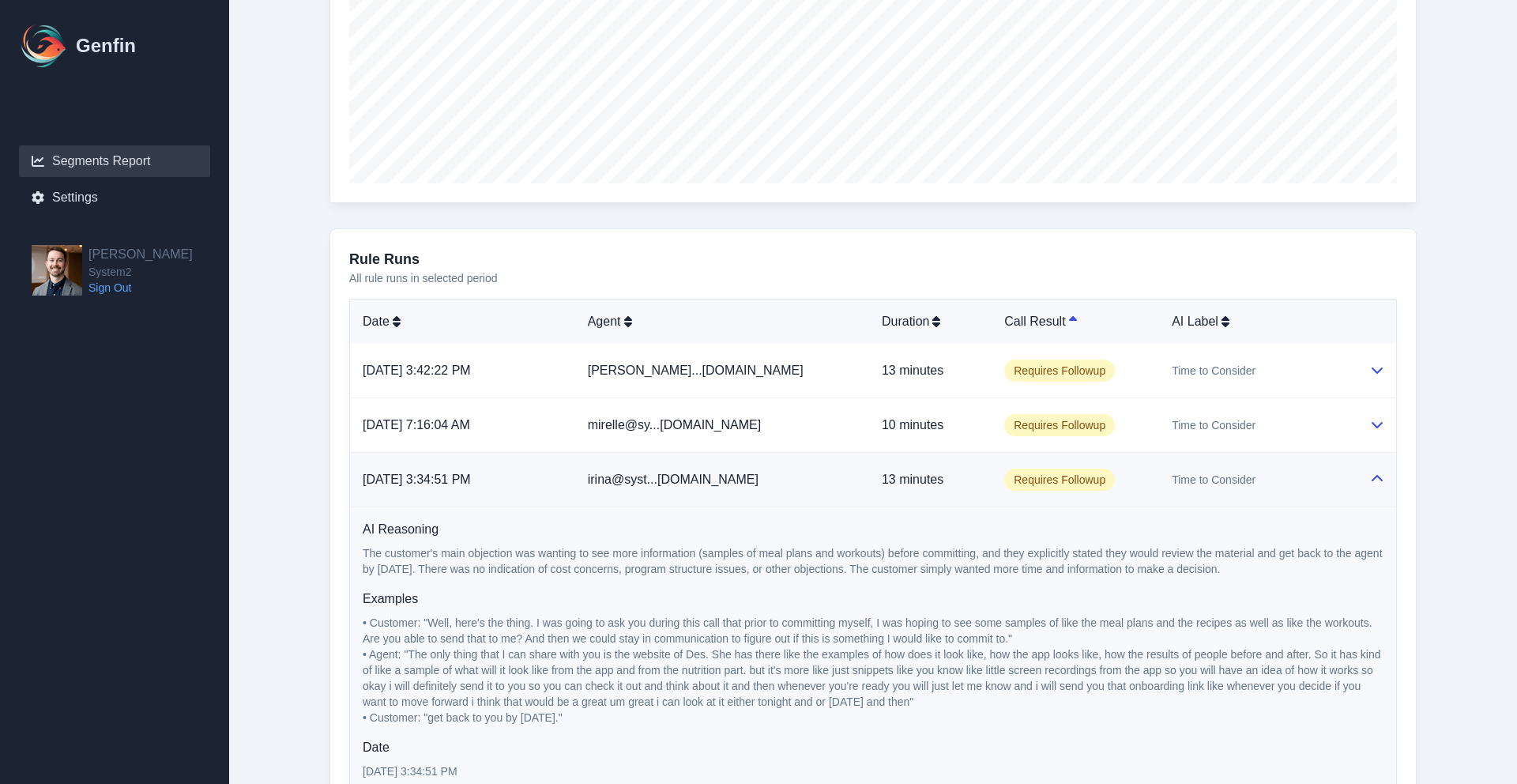
click at [1107, 525] on h6 "AI Reasoning" at bounding box center [873, 529] width 1021 height 19
click at [1380, 470] on button at bounding box center [1377, 480] width 13 height 19
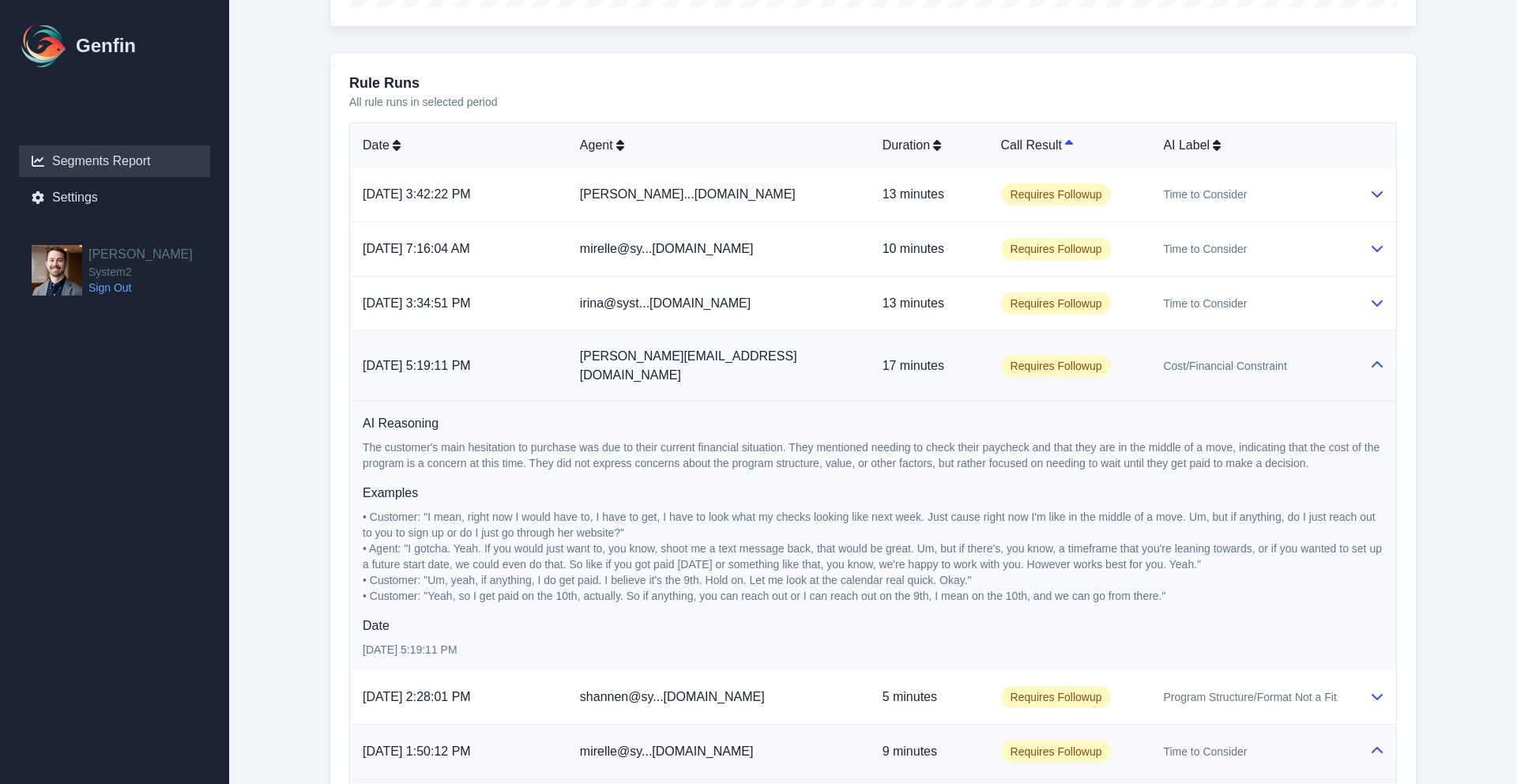
click at [1375, 358] on icon at bounding box center [1377, 365] width 13 height 13
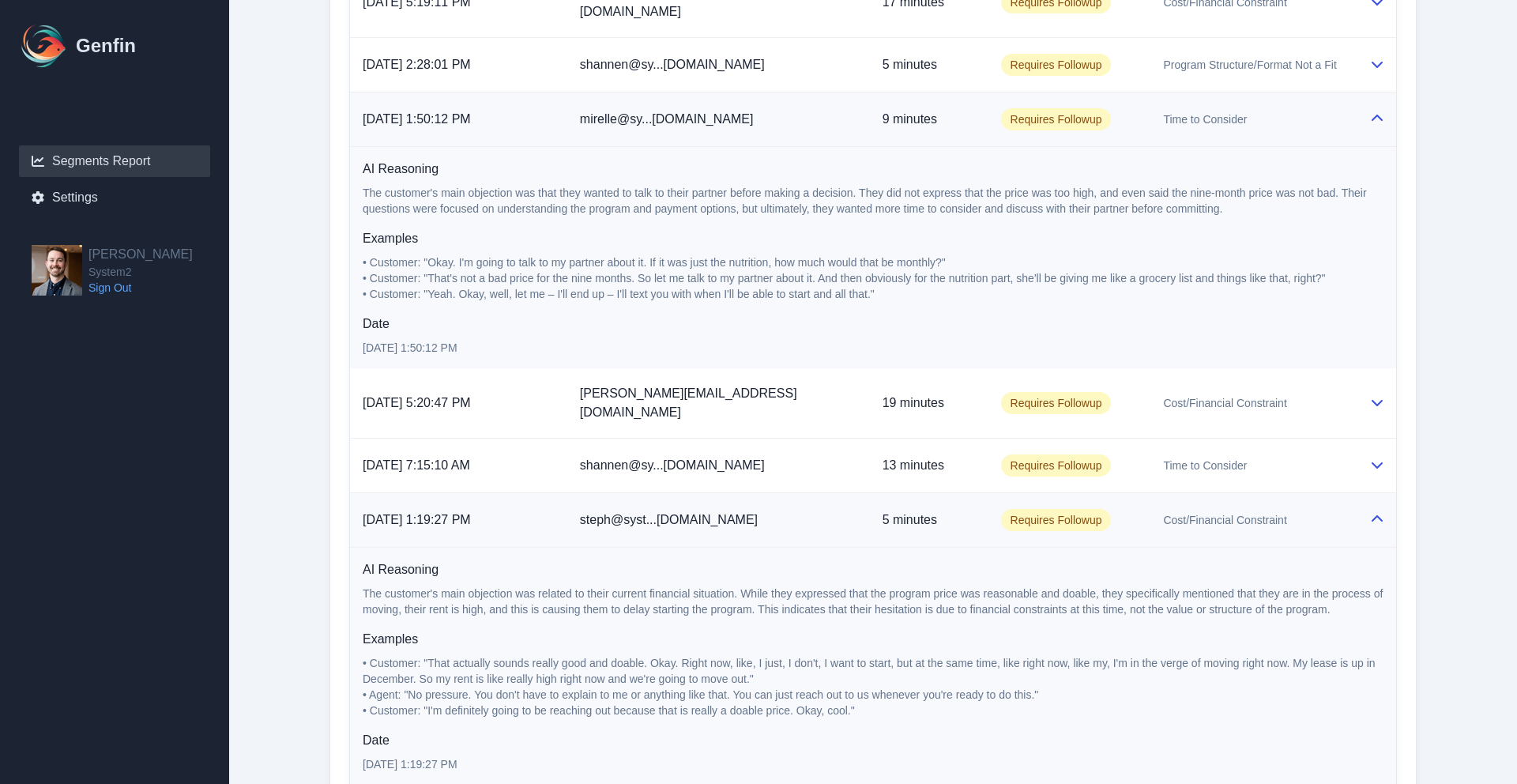
scroll to position [1258, 0]
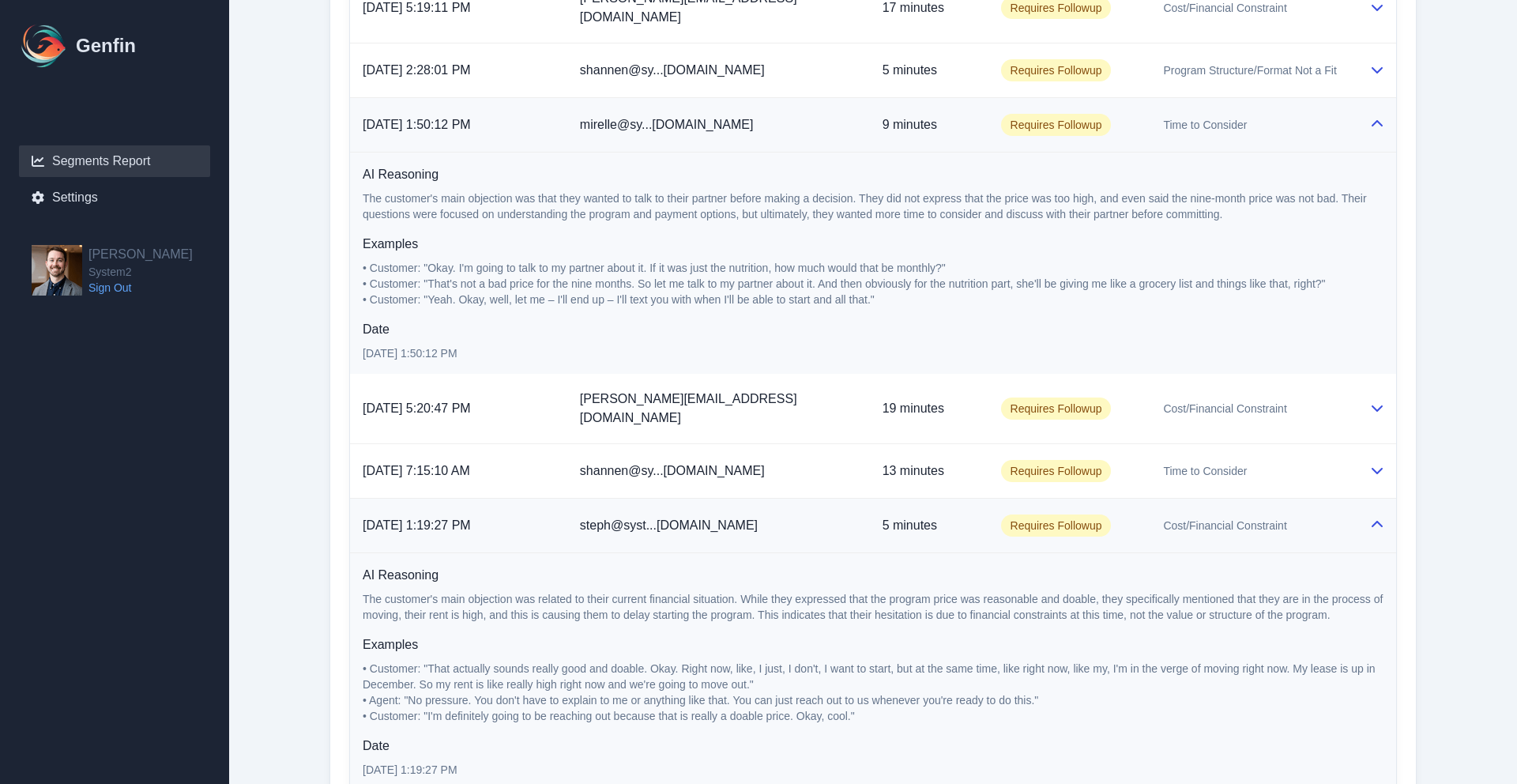
click at [1380, 117] on icon at bounding box center [1377, 124] width 13 height 13
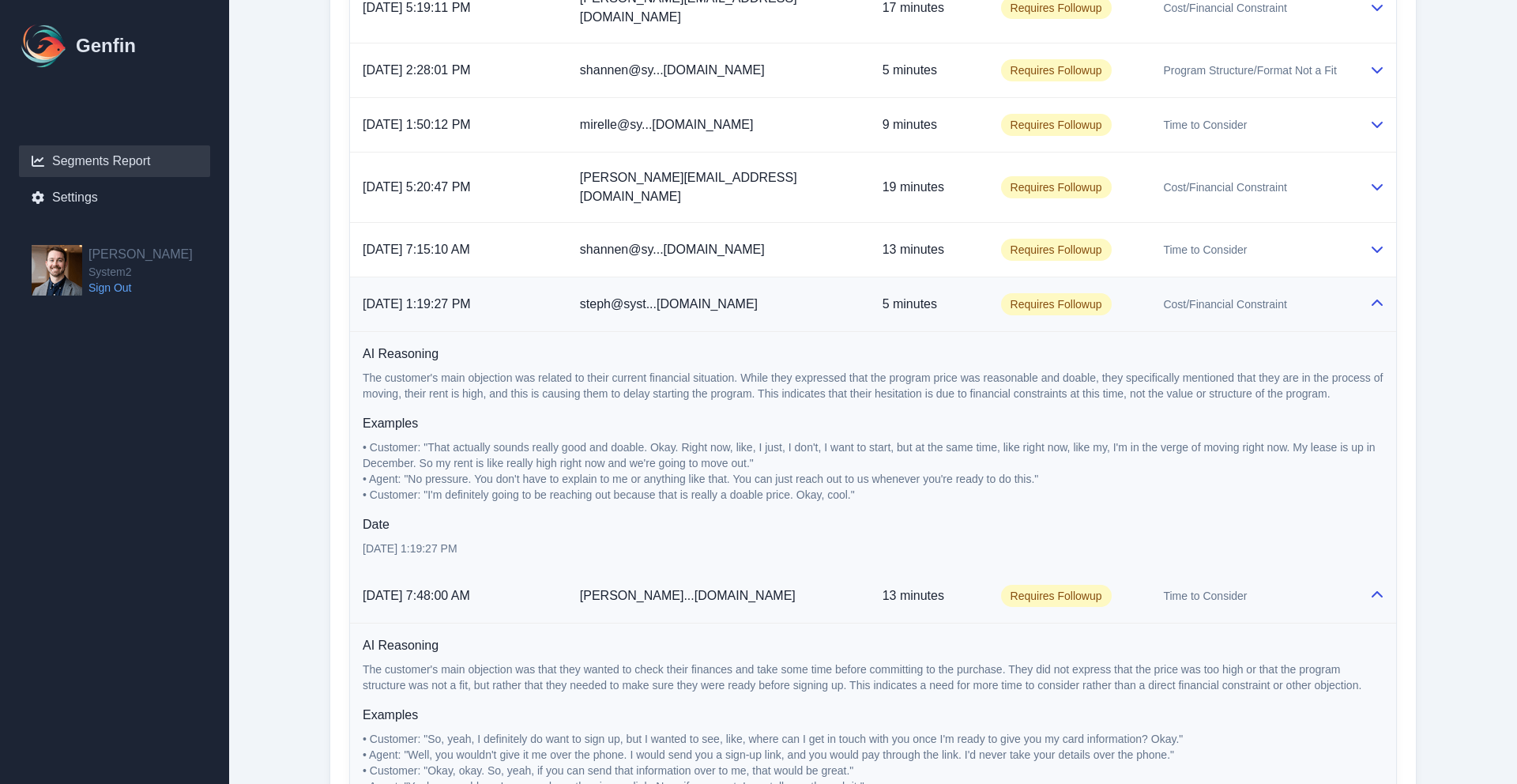
click at [1371, 287] on td at bounding box center [1376, 304] width 39 height 54
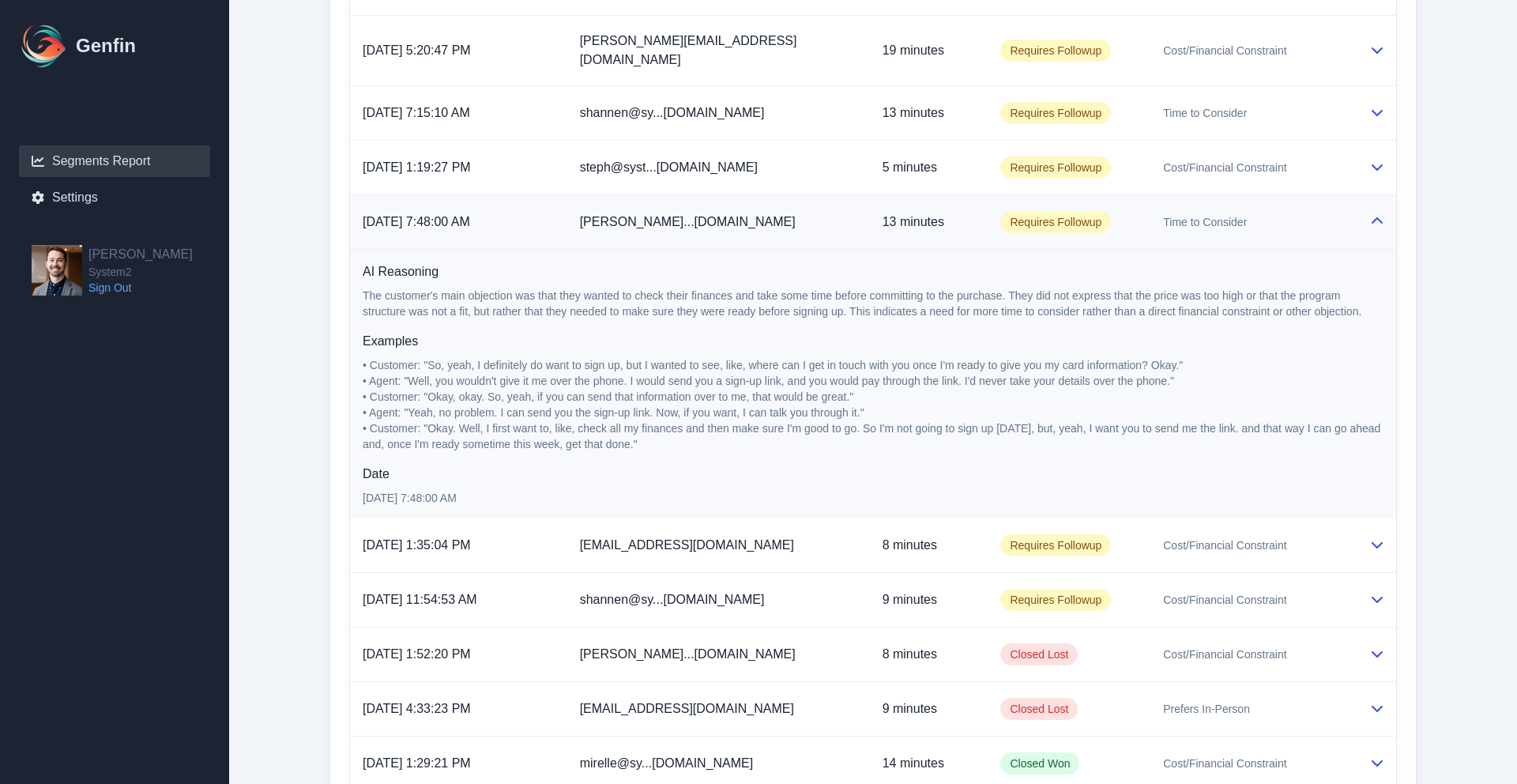
scroll to position [1460, 0]
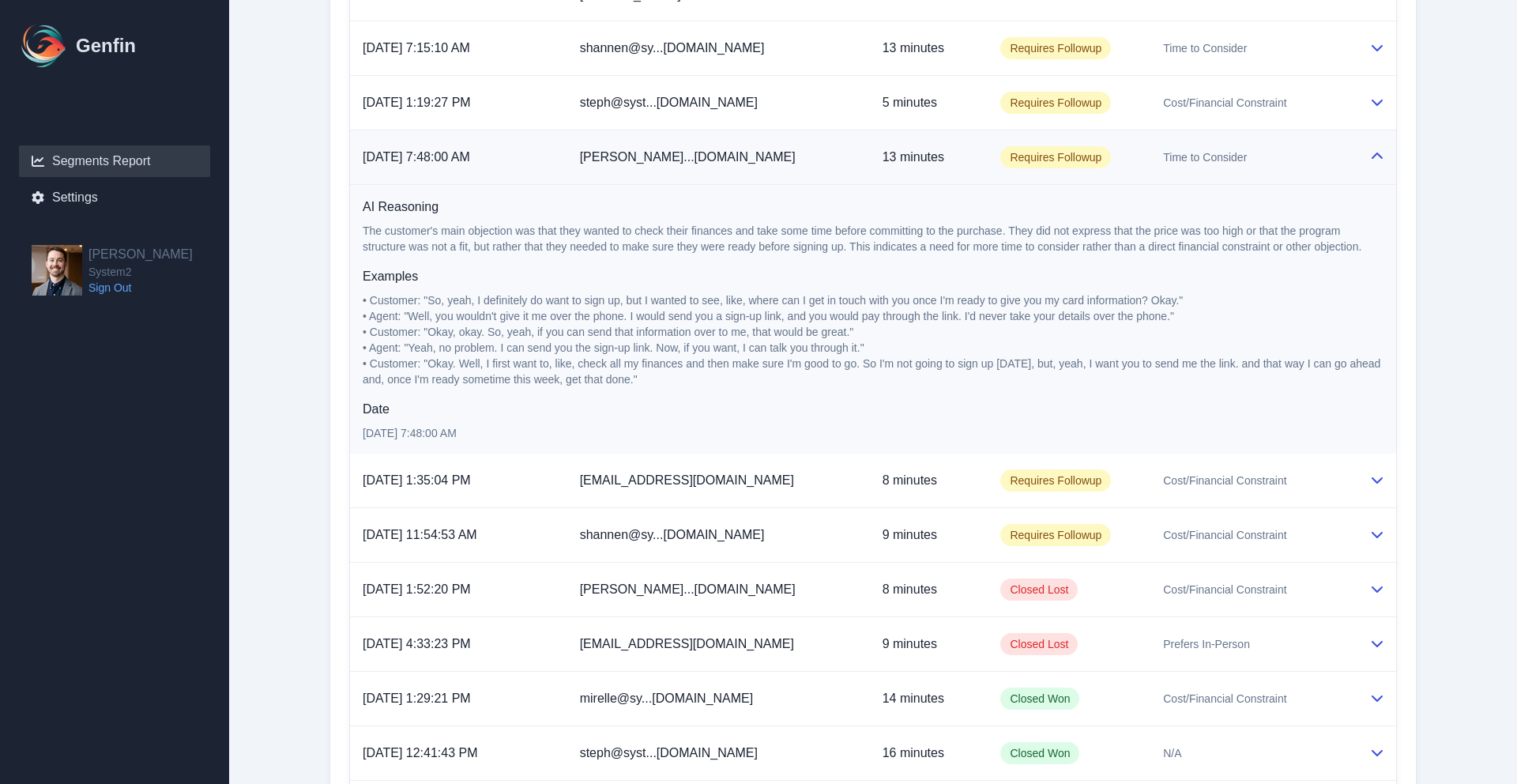
click at [1369, 148] on div at bounding box center [1376, 157] width 14 height 19
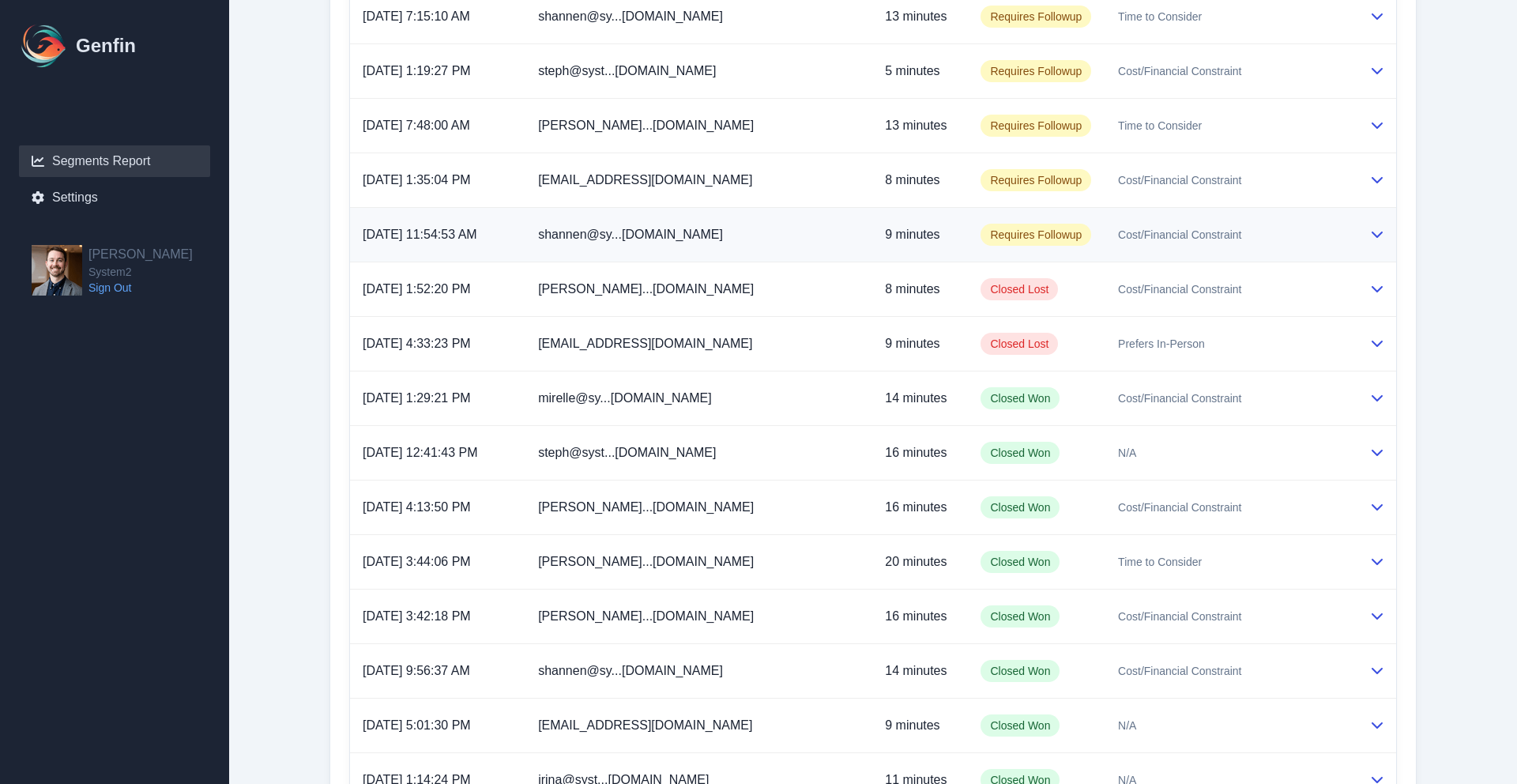
scroll to position [1499, 0]
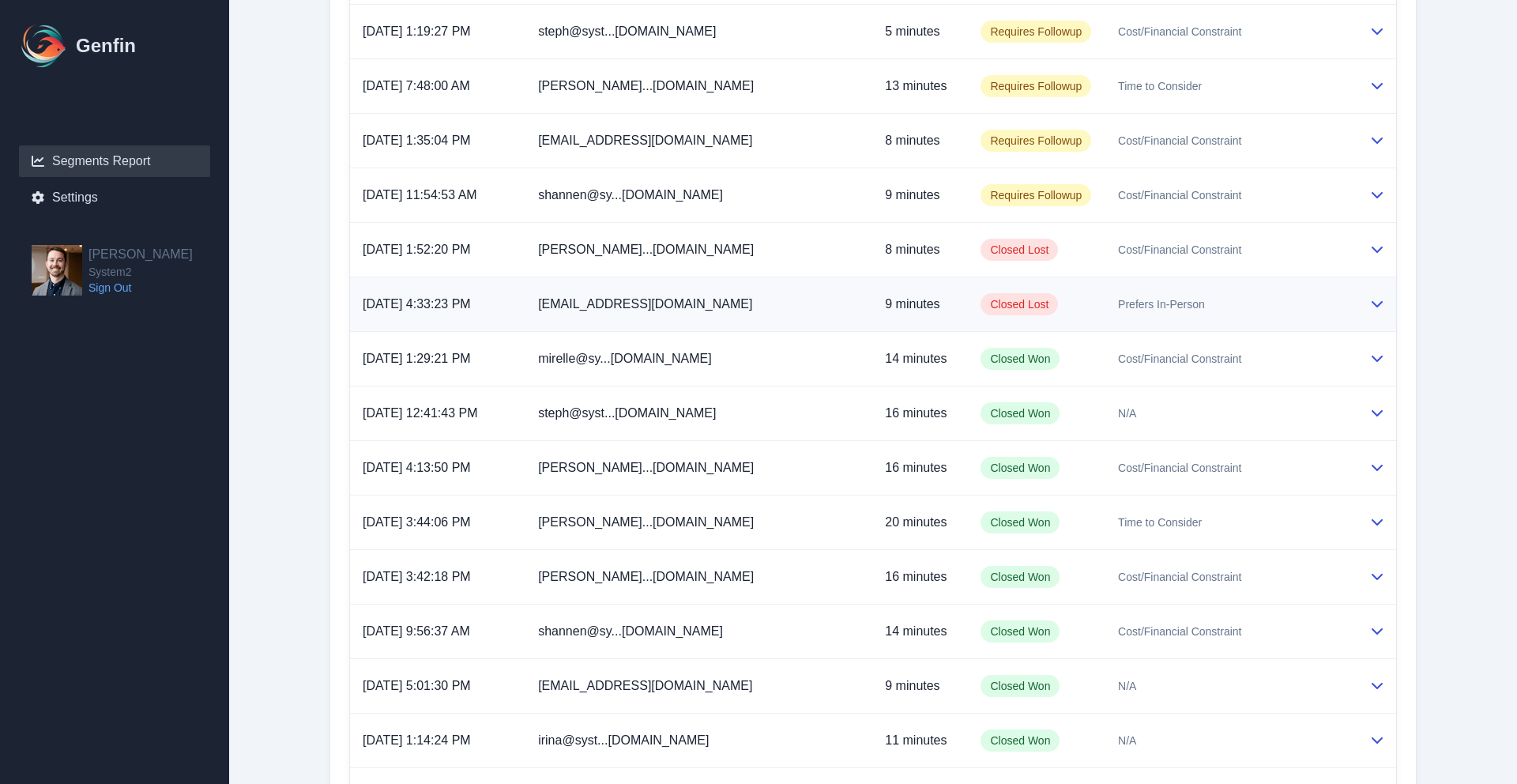
click at [1325, 308] on div "Prefers In-Person" at bounding box center [1230, 304] width 226 height 16
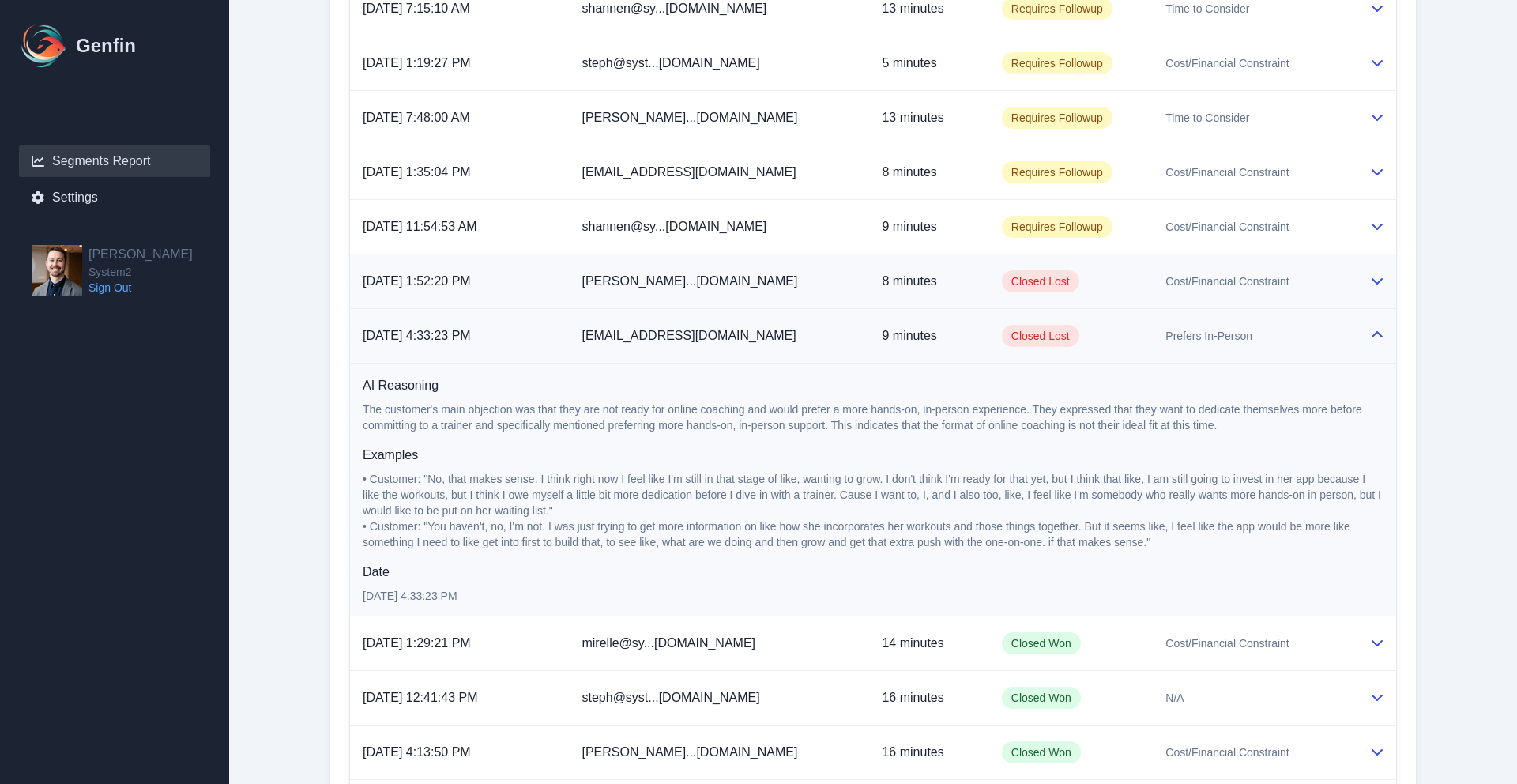
click at [1315, 255] on td "Cost/Financial Constraint" at bounding box center [1254, 282] width 204 height 54
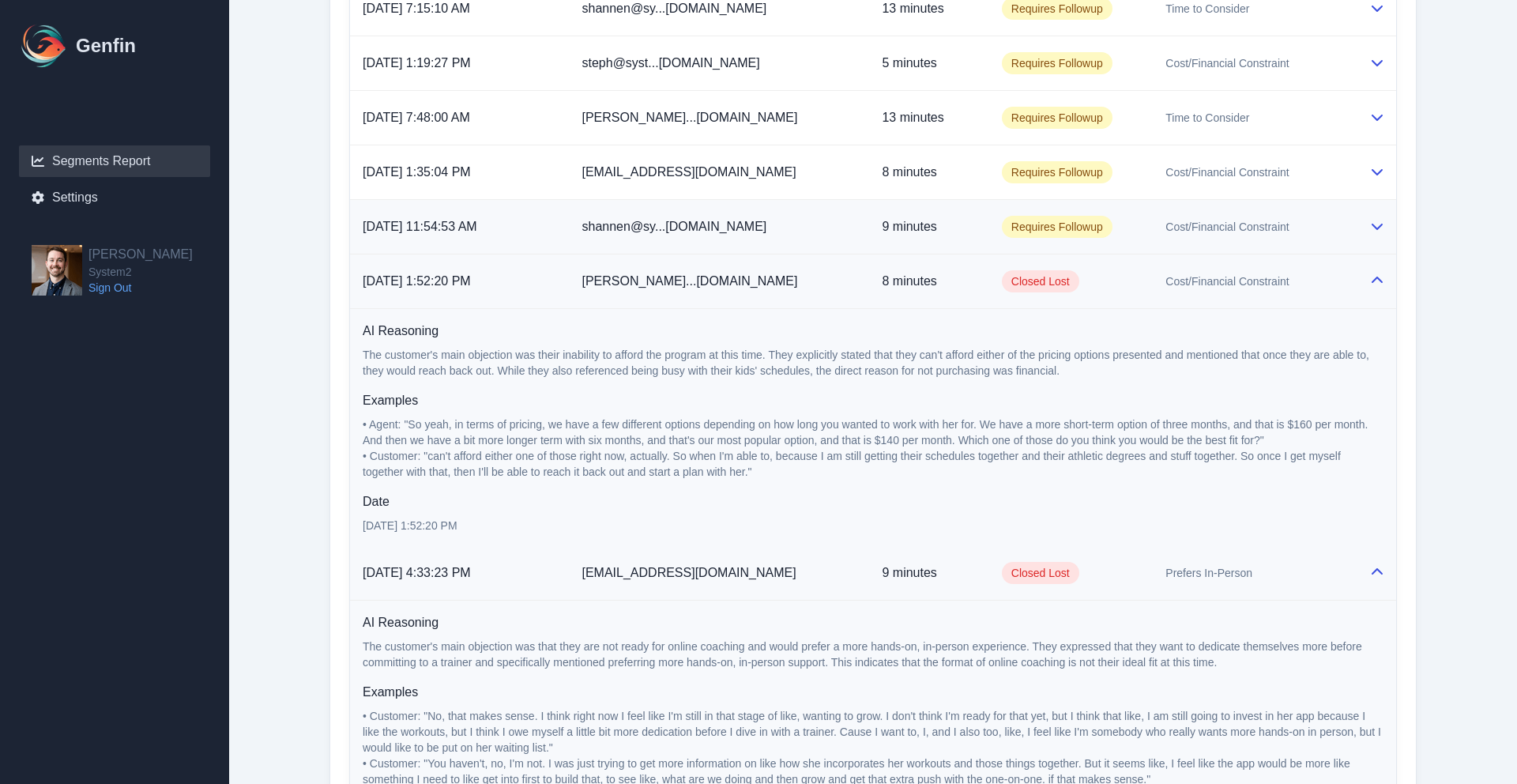
click at [1308, 219] on div "Cost/Financial Constraint" at bounding box center [1255, 227] width 179 height 16
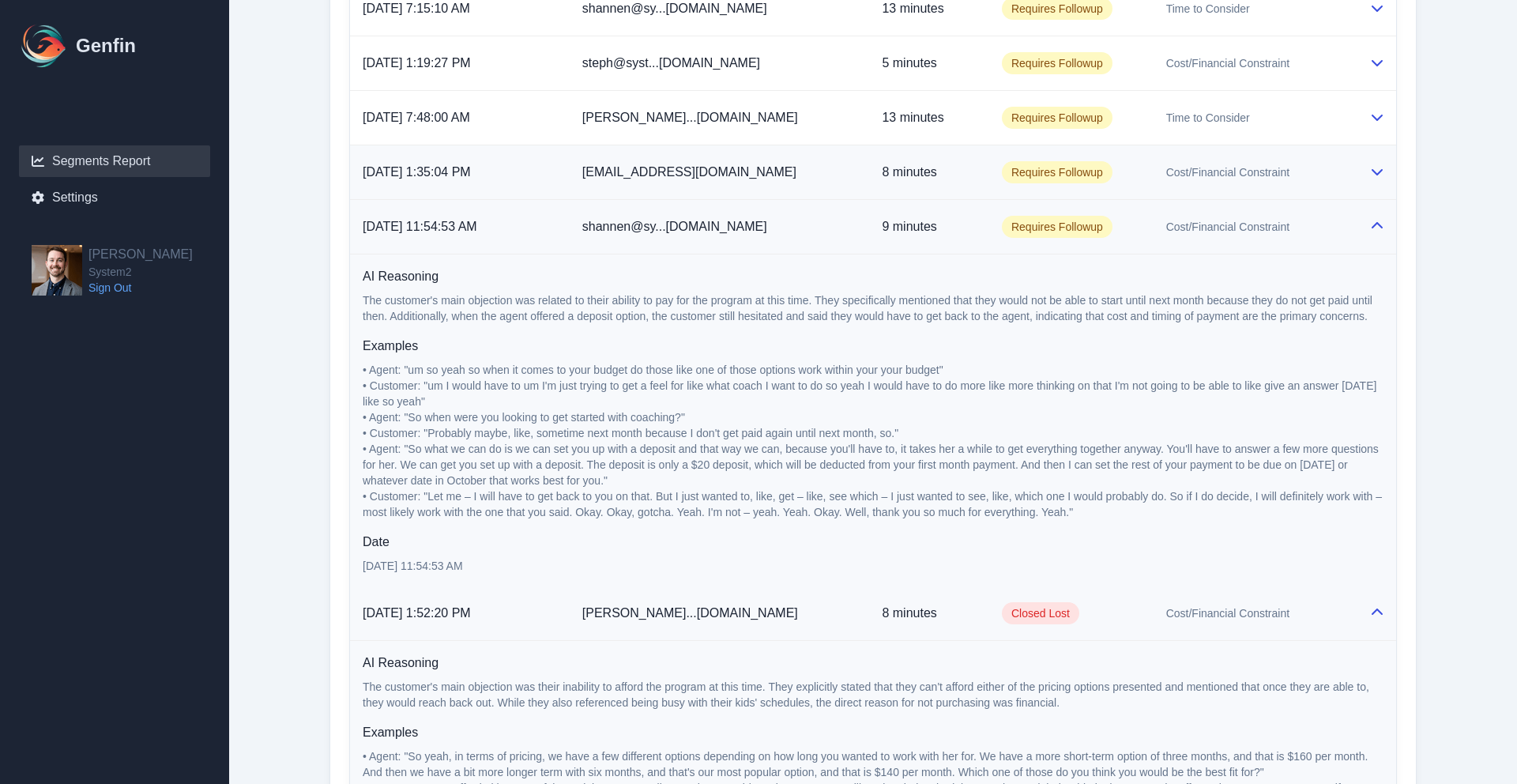
click at [1299, 155] on td "Cost/Financial Constraint" at bounding box center [1255, 172] width 203 height 54
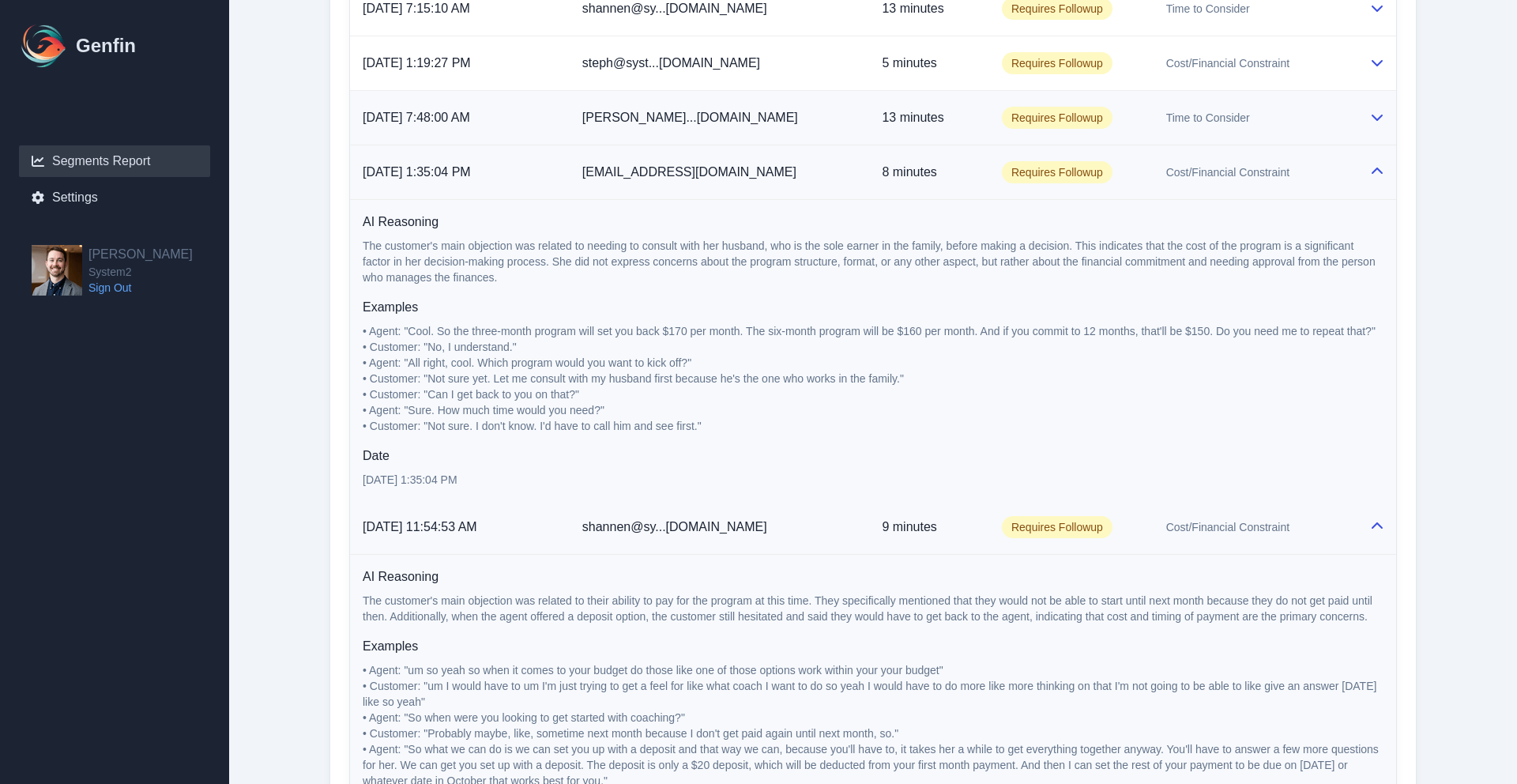
click at [1289, 94] on td "Time to Consider" at bounding box center [1255, 118] width 203 height 54
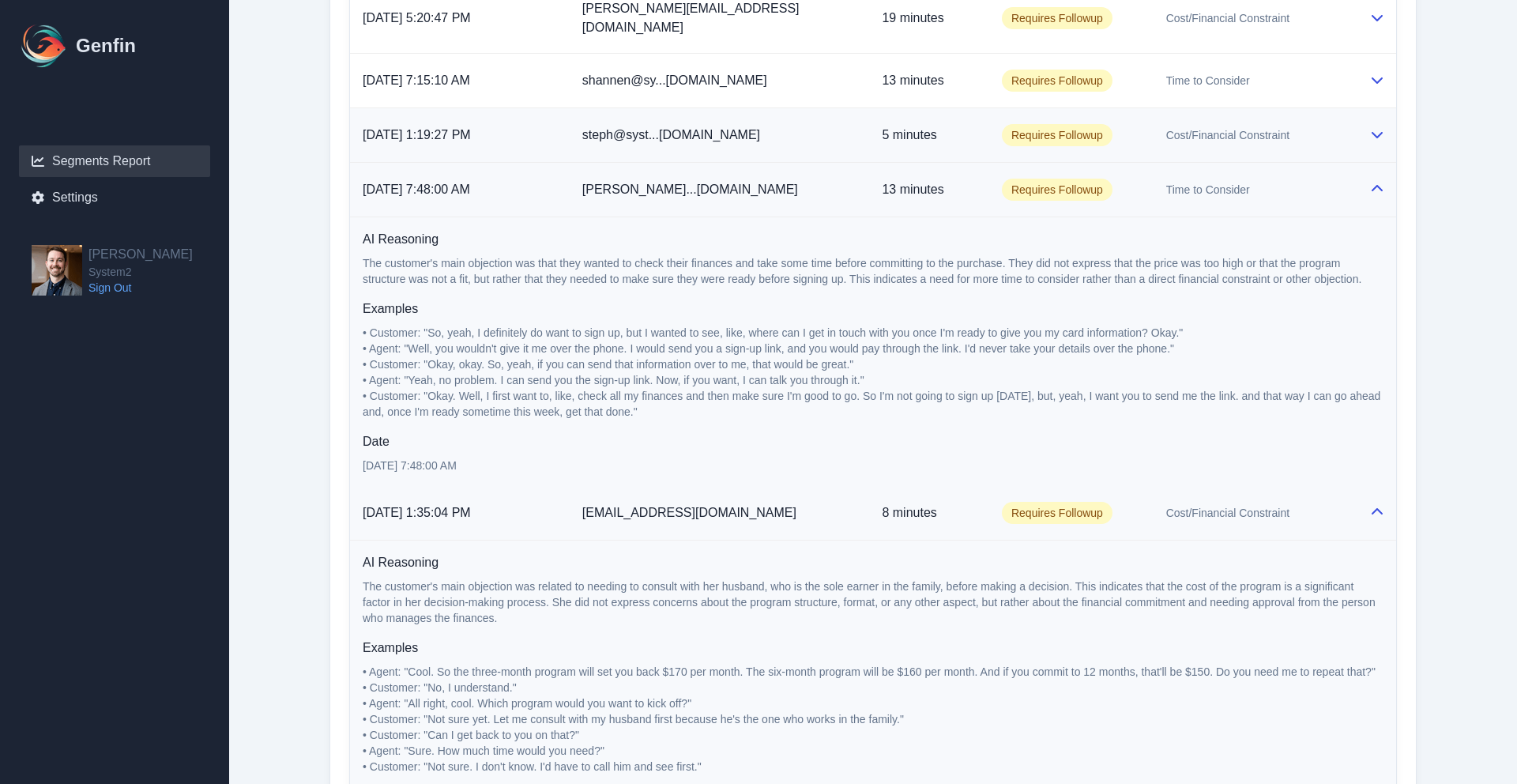
click at [1286, 127] on div "Cost/Financial Constraint" at bounding box center [1255, 135] width 178 height 16
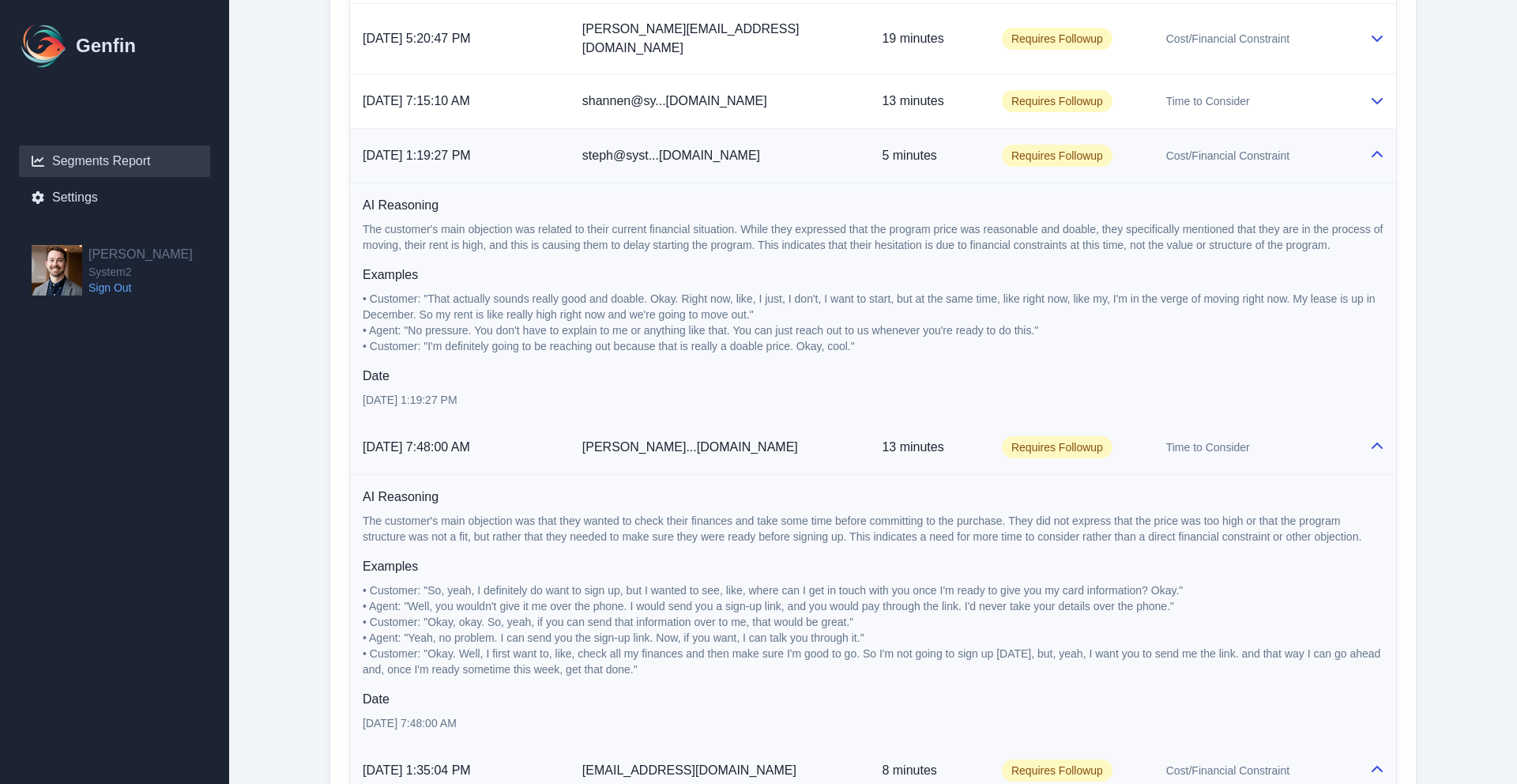
scroll to position [1395, 0]
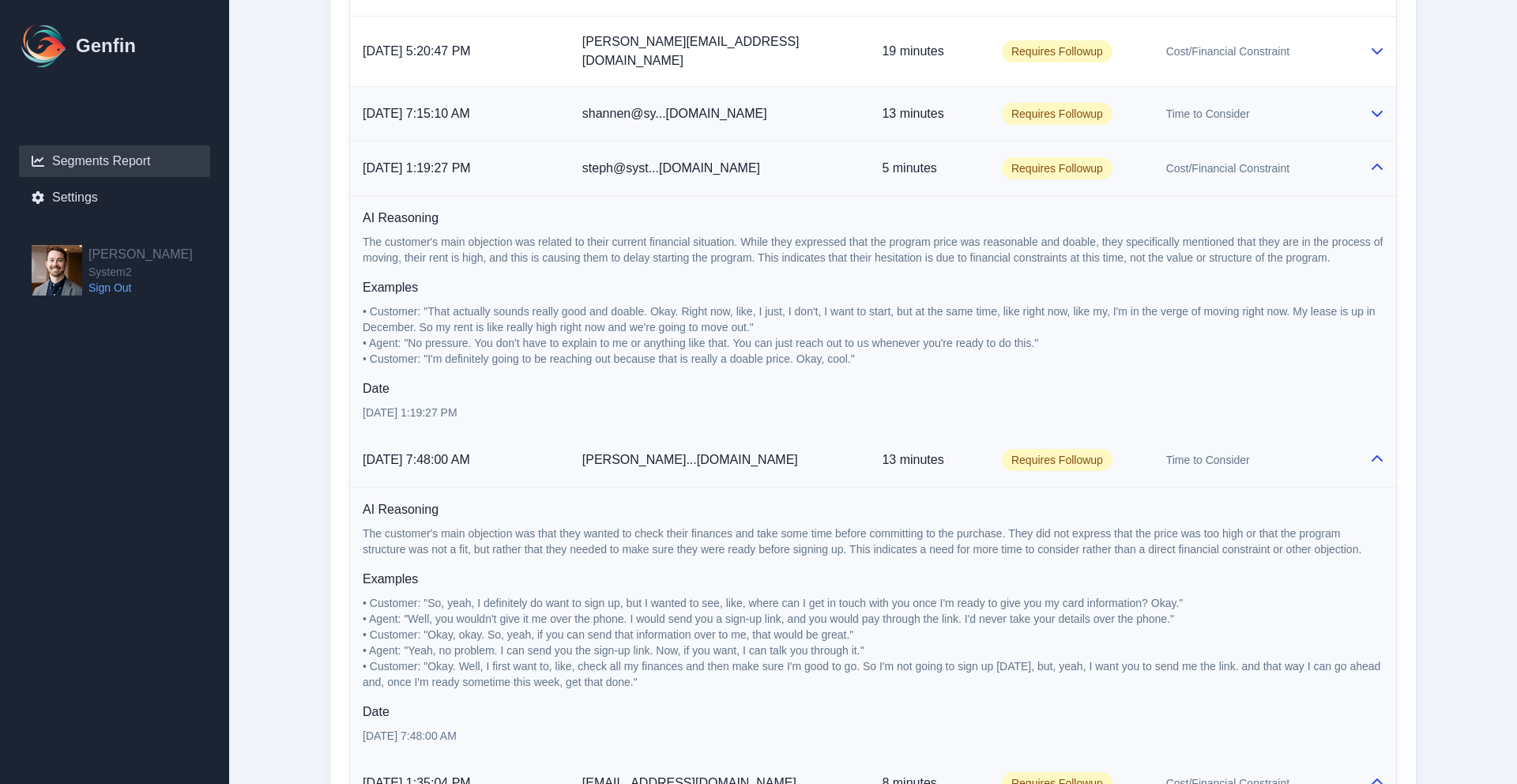
click at [1280, 94] on td "Time to Consider" at bounding box center [1255, 114] width 203 height 54
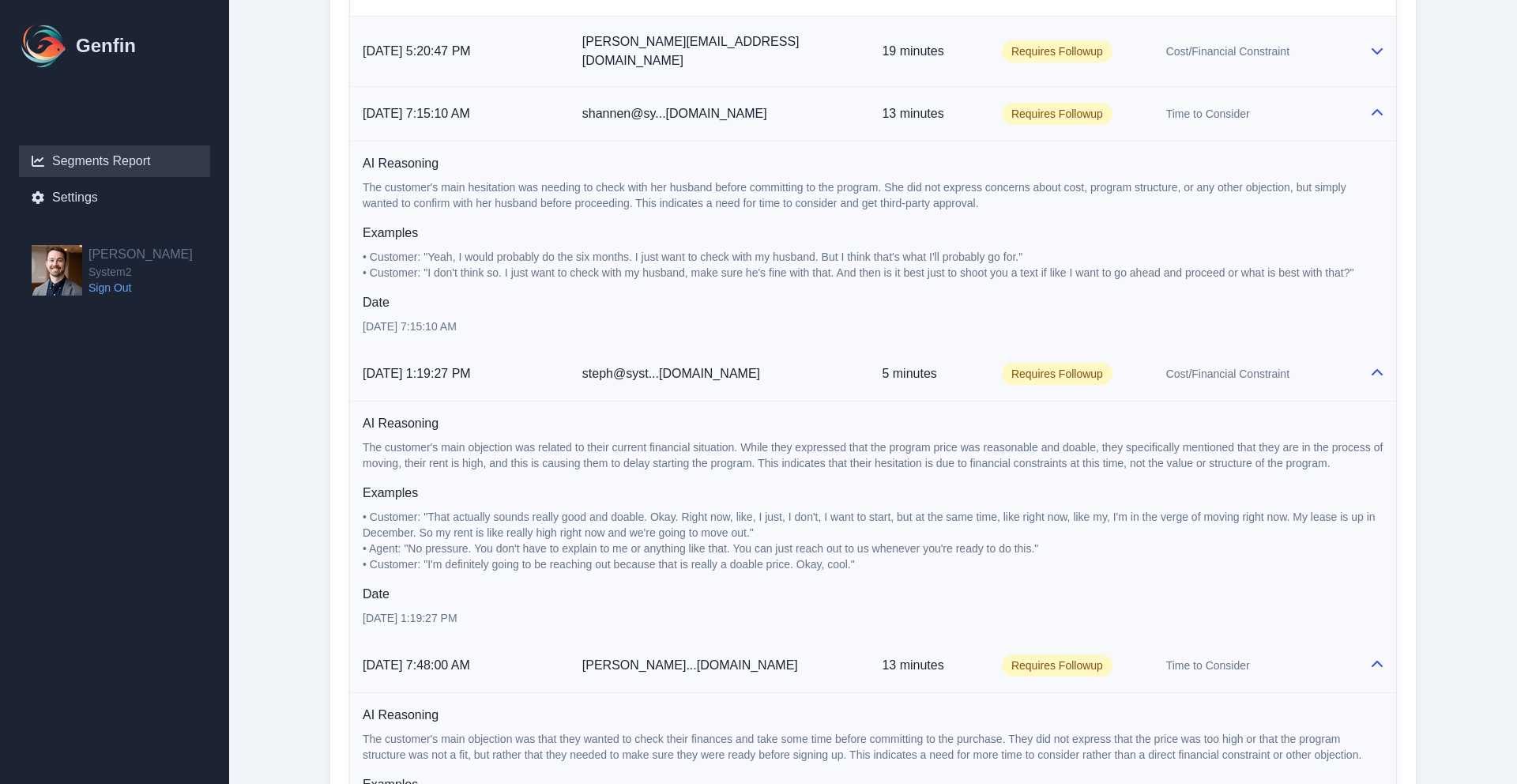
click at [1268, 48] on td "Cost/Financial Constraint" at bounding box center [1255, 52] width 203 height 70
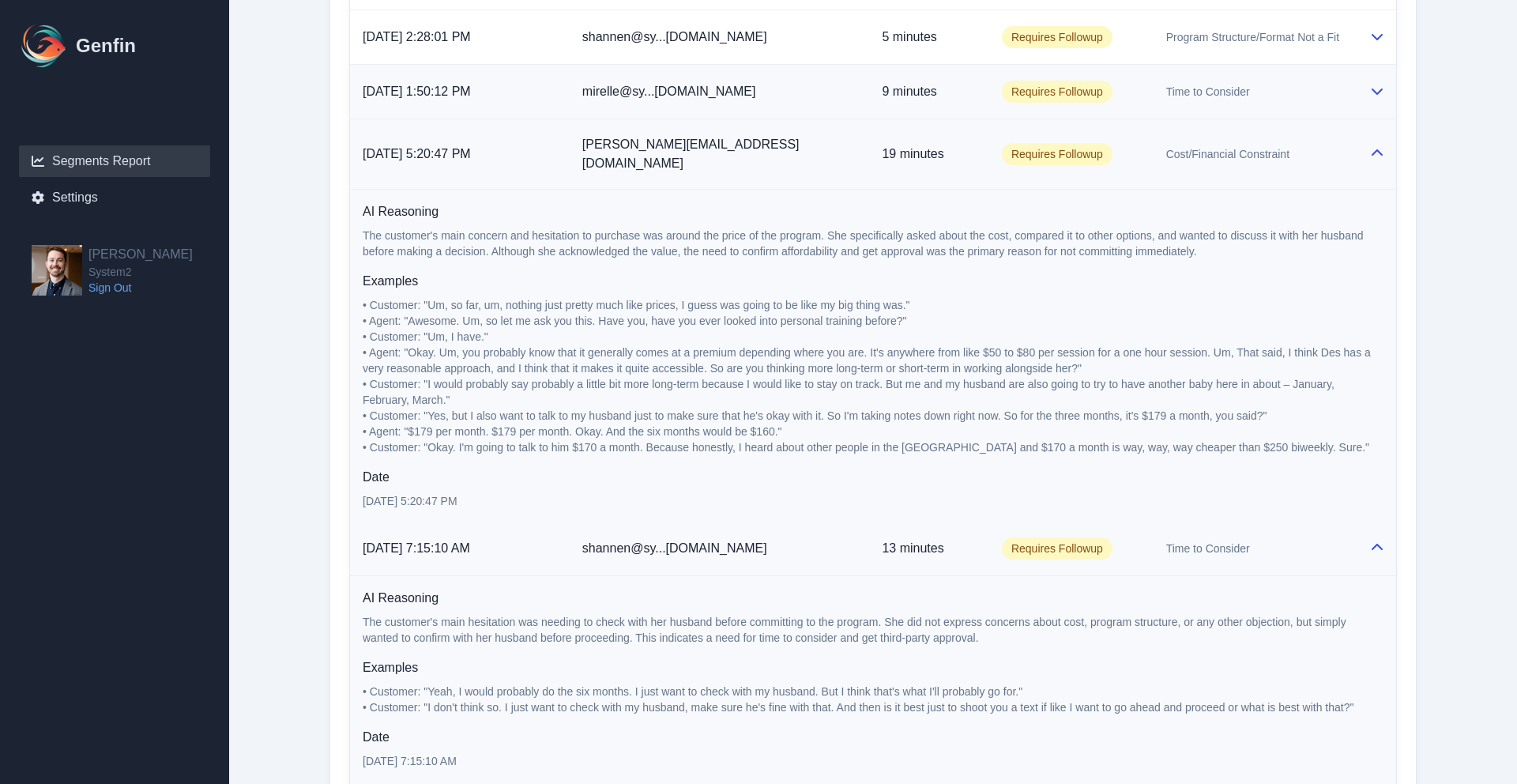
click at [1258, 84] on div "Time to Consider" at bounding box center [1255, 92] width 178 height 16
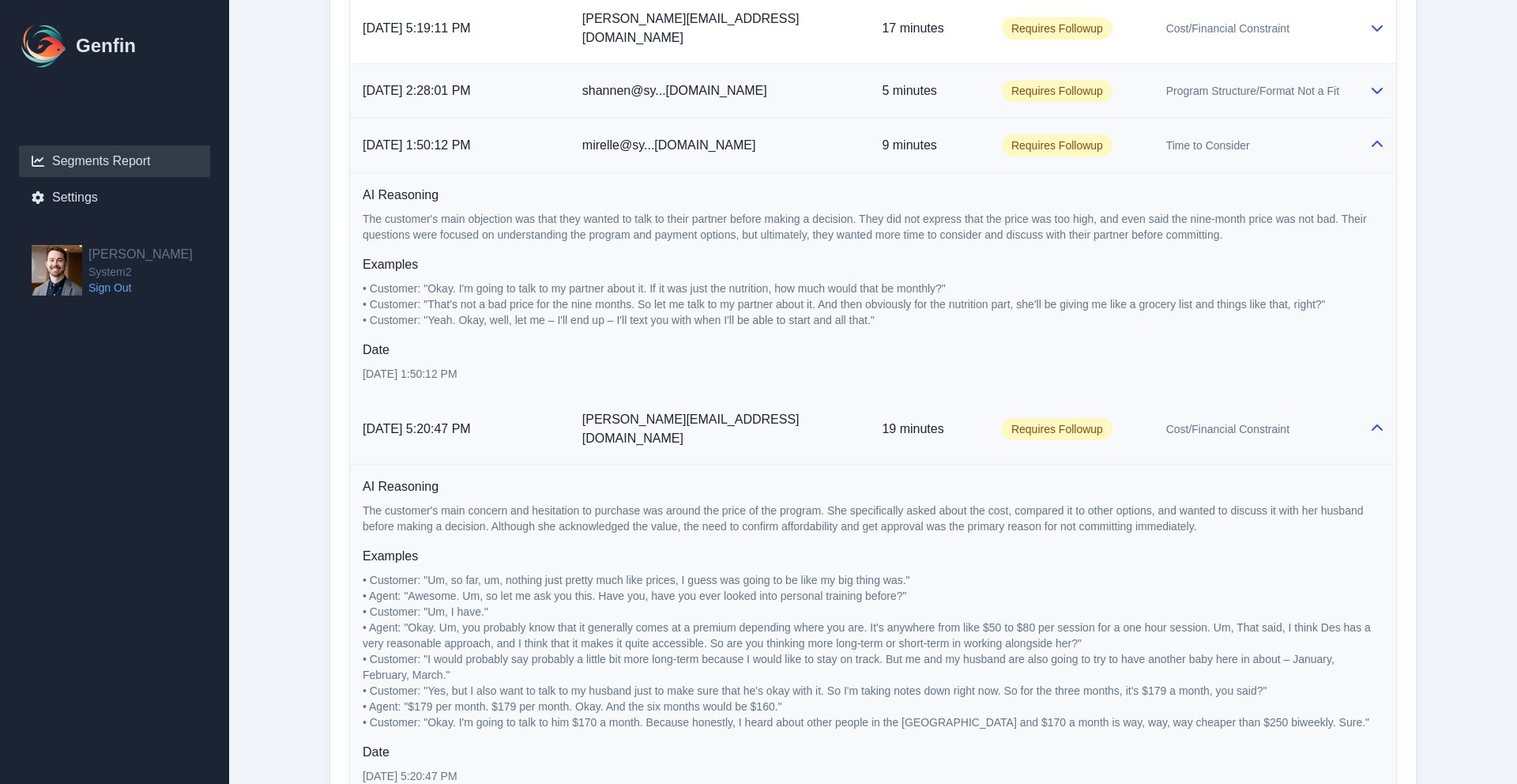
click at [1258, 83] on span "Program Structure/Format Not a Fit" at bounding box center [1253, 91] width 173 height 16
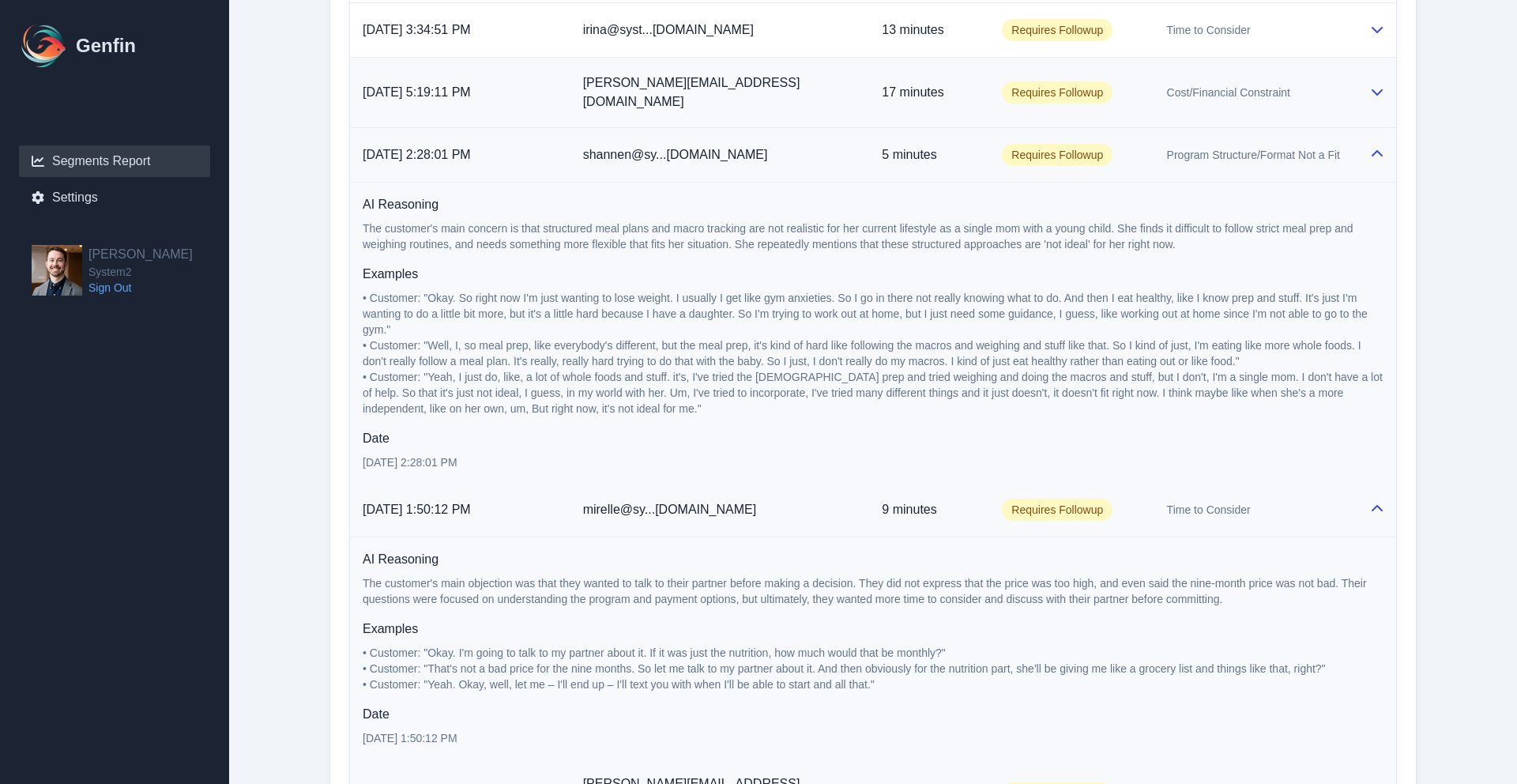
click at [1258, 85] on span "Cost/Financial Constraint" at bounding box center [1229, 93] width 123 height 16
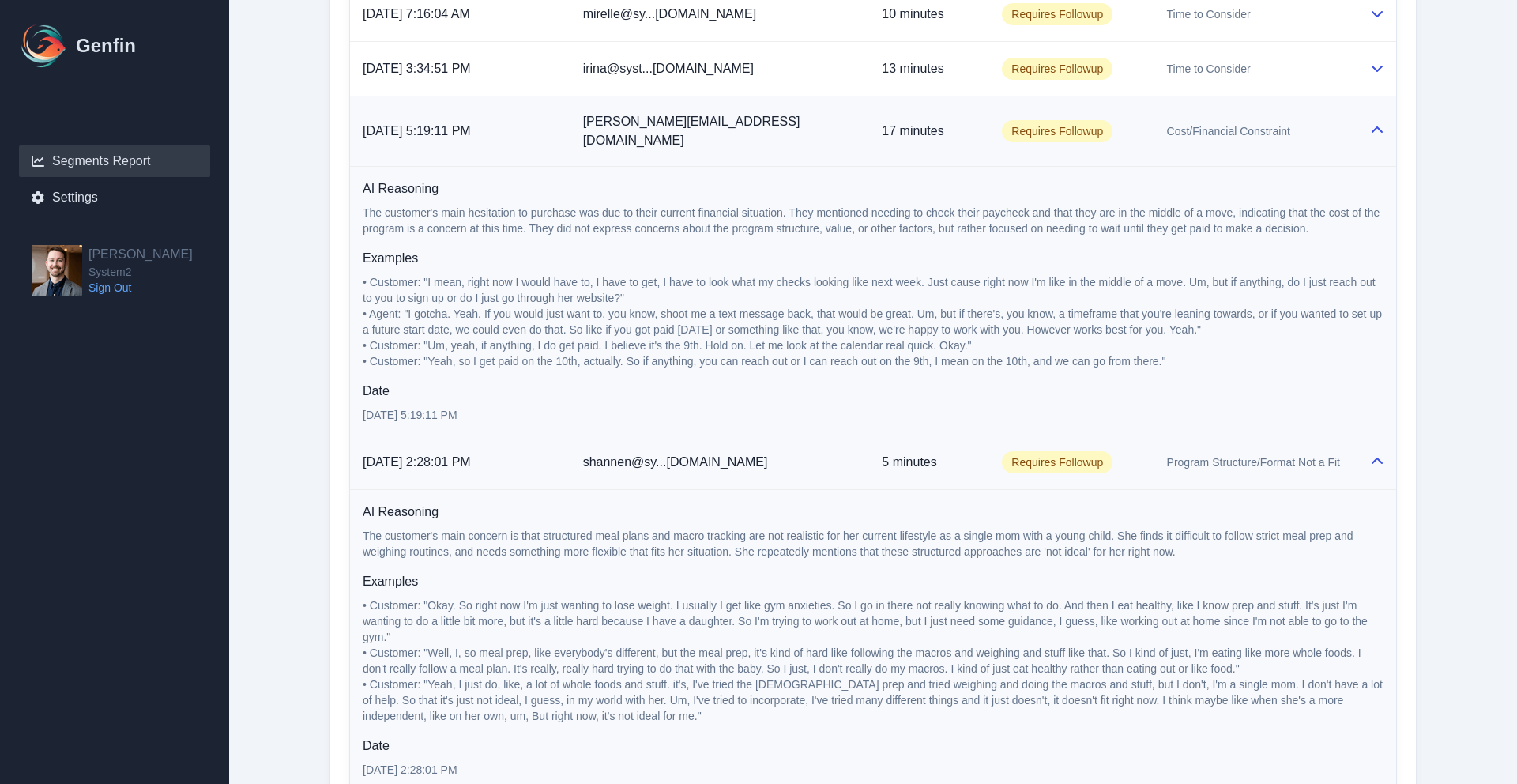
click at [1258, 76] on div "Time to Consider" at bounding box center [1256, 69] width 177 height 16
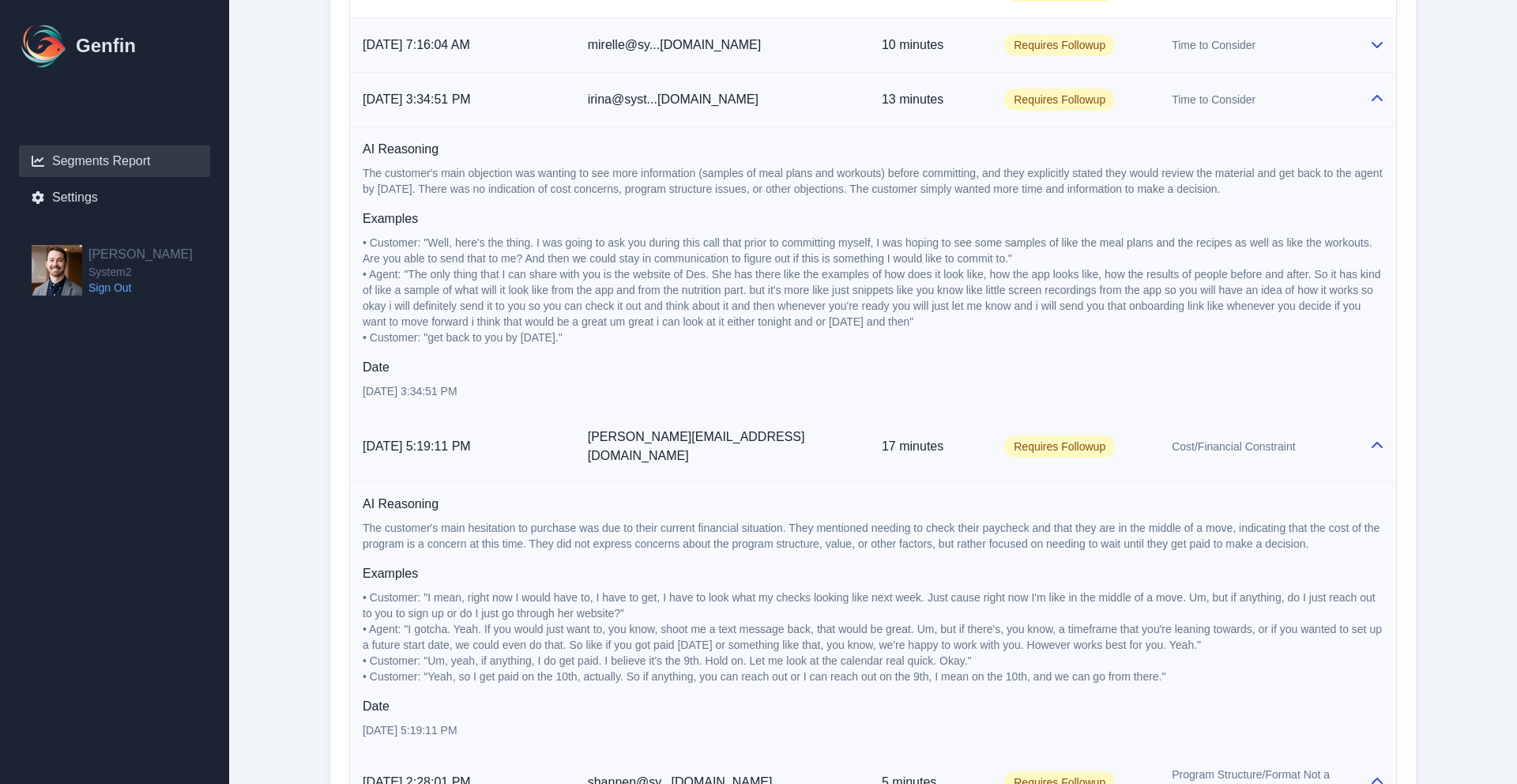
click at [1258, 42] on div "Time to Consider" at bounding box center [1258, 46] width 172 height 16
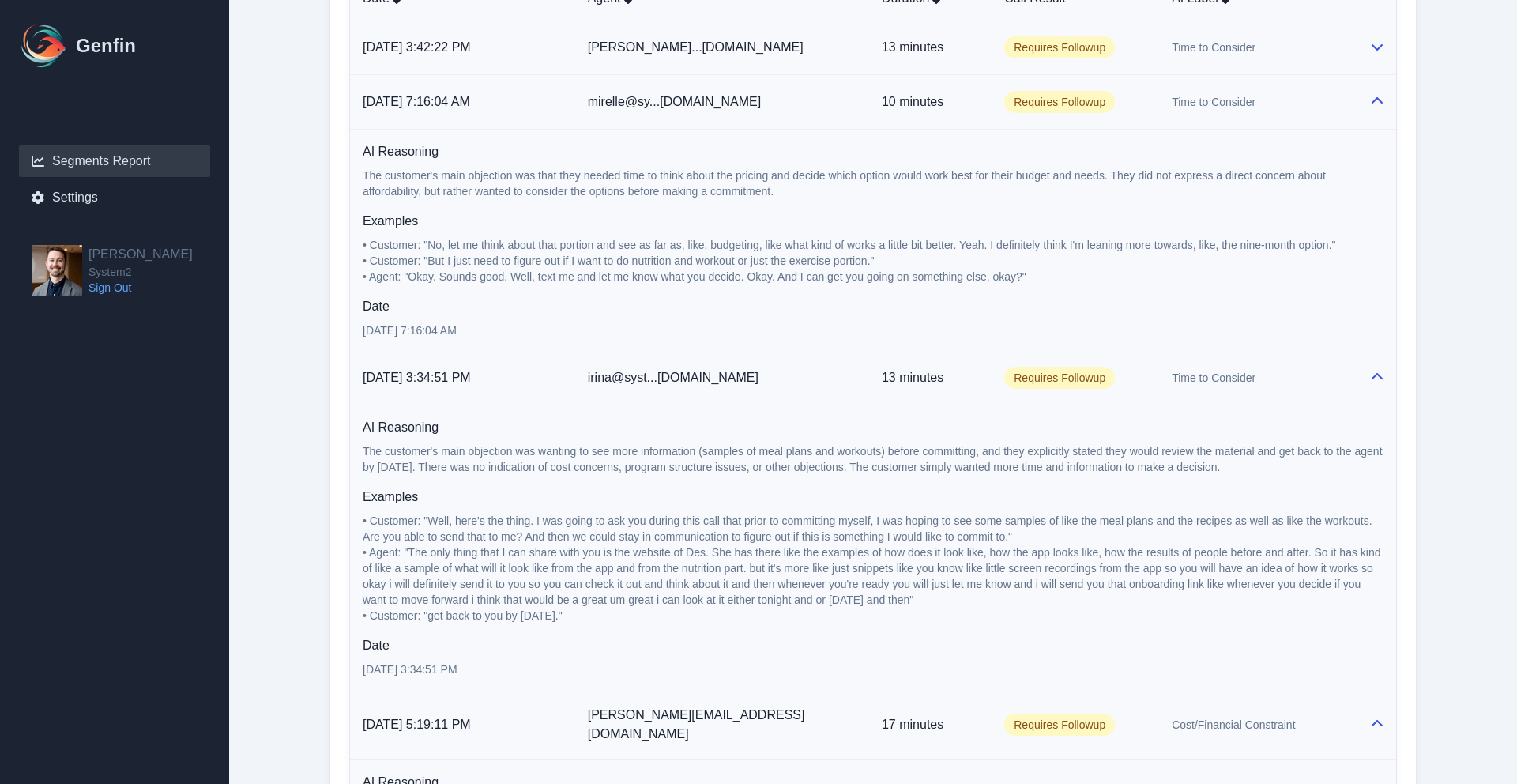
click at [1255, 58] on td "Time to Consider" at bounding box center [1258, 48] width 197 height 54
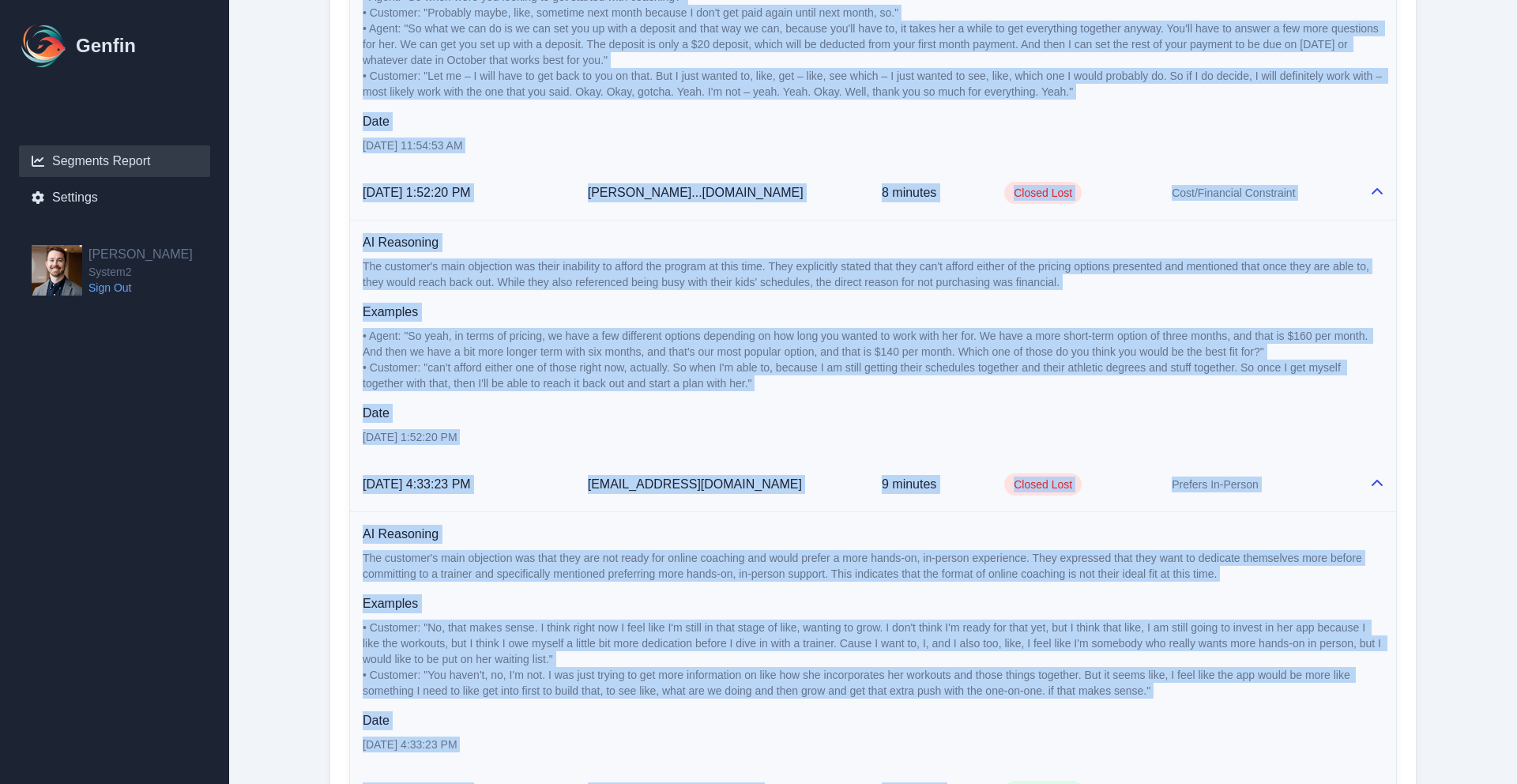
scroll to position [4877, 0]
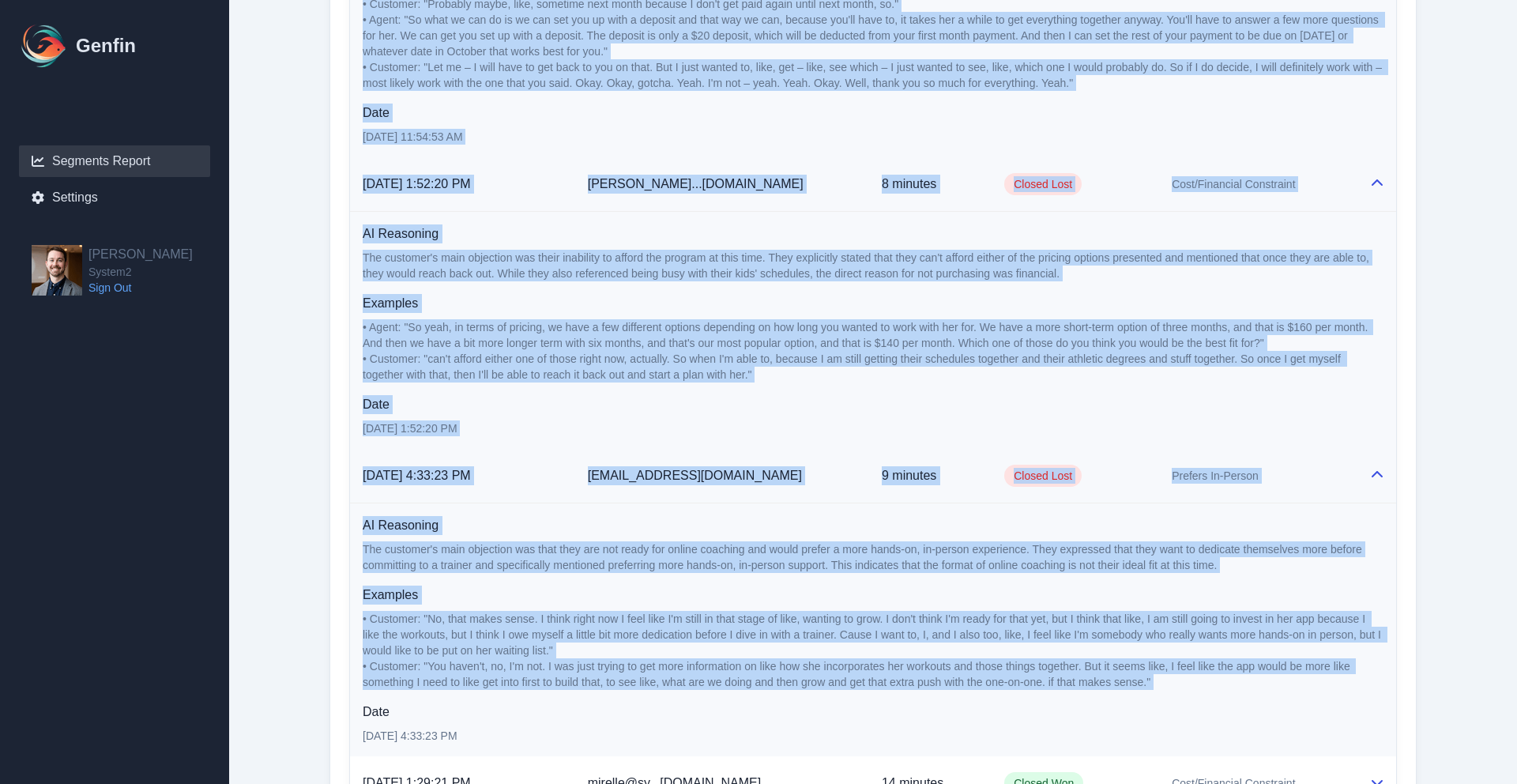
drag, startPoint x: 363, startPoint y: 117, endPoint x: 1234, endPoint y: 657, distance: 1024.8
copy tbody "10/1/2025, 3:42:22 PM helen@syst...m2.fitness 13 minutes Requires Followup Time…"
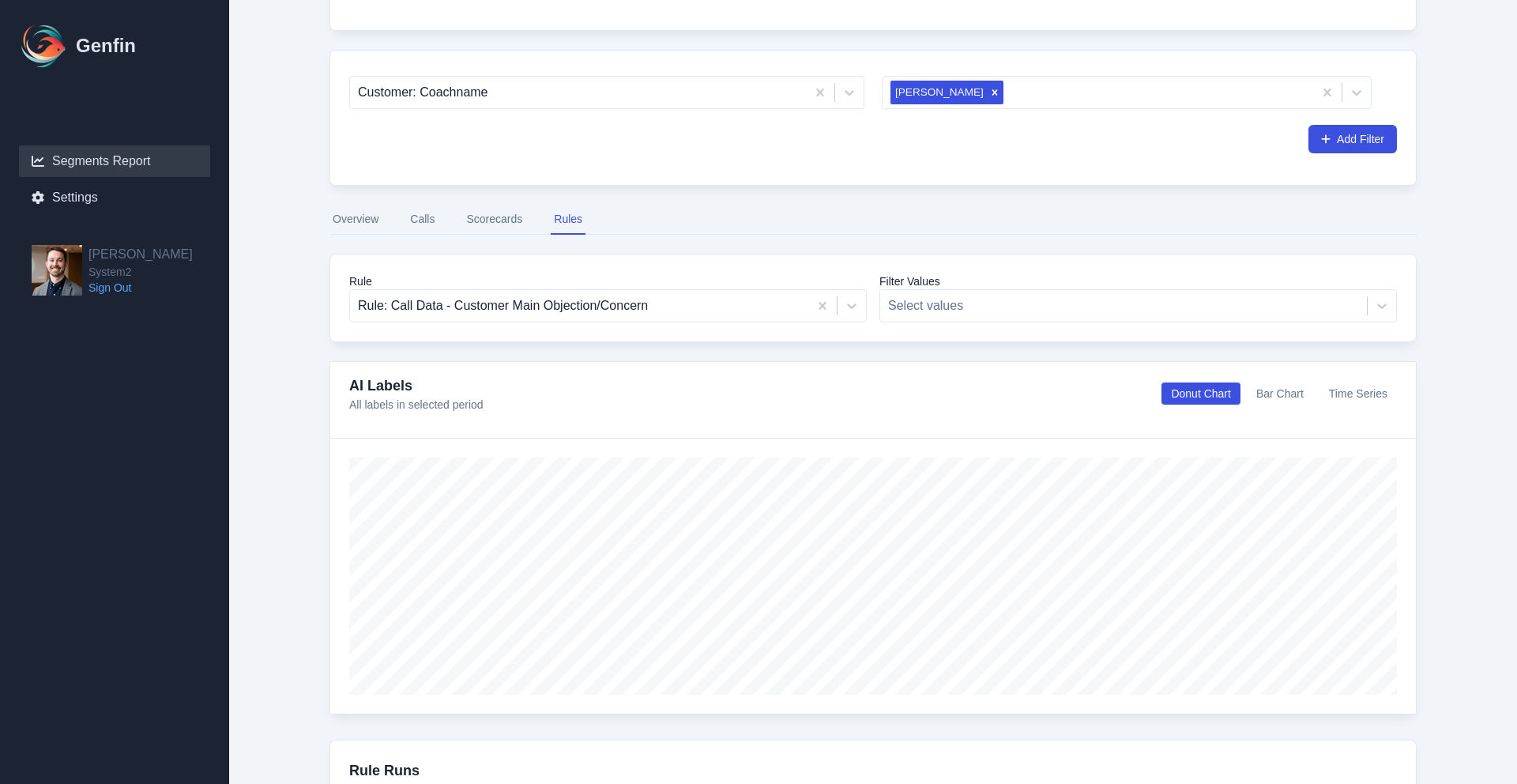
scroll to position [217, 0]
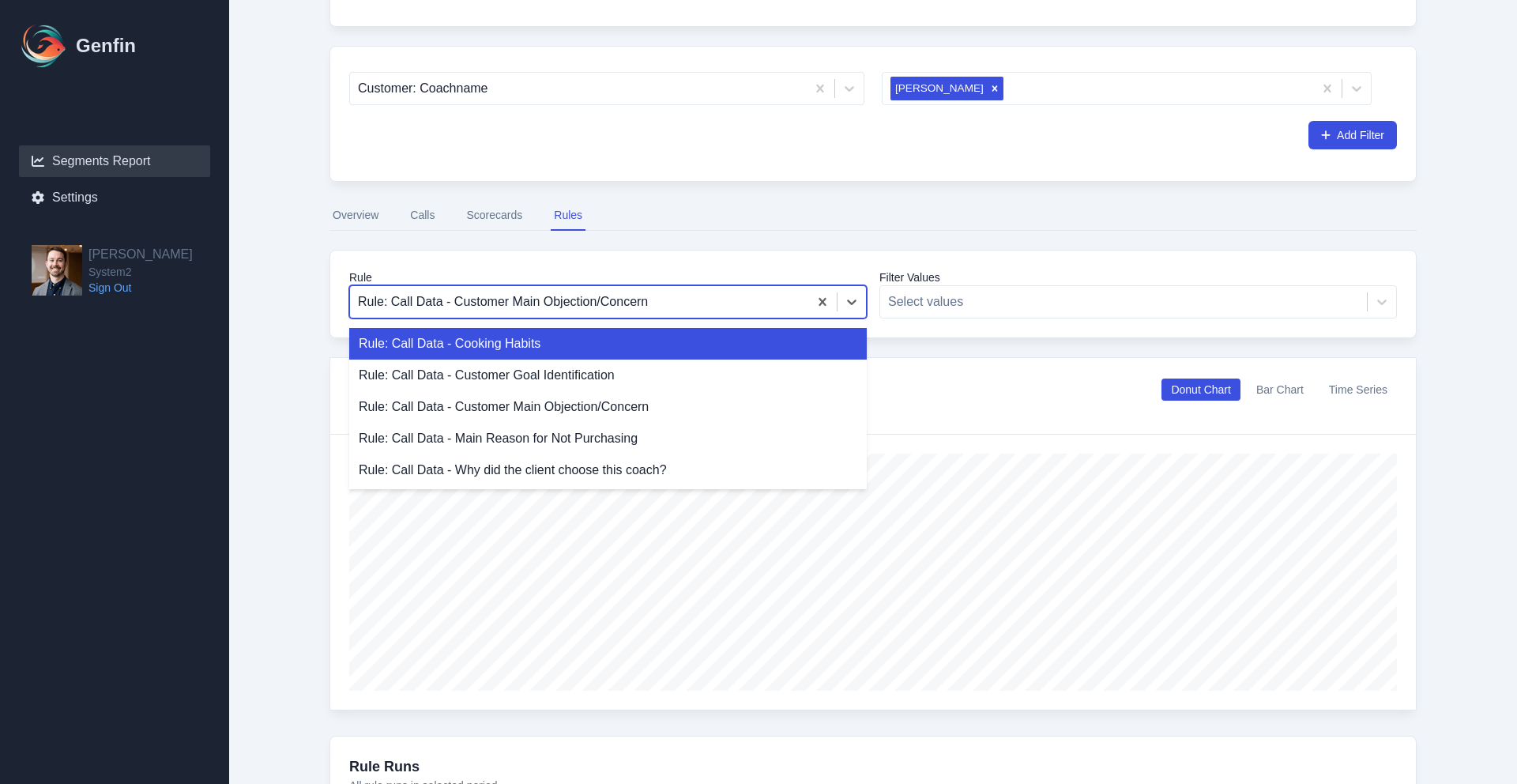
click at [626, 311] on div at bounding box center [579, 302] width 442 height 22
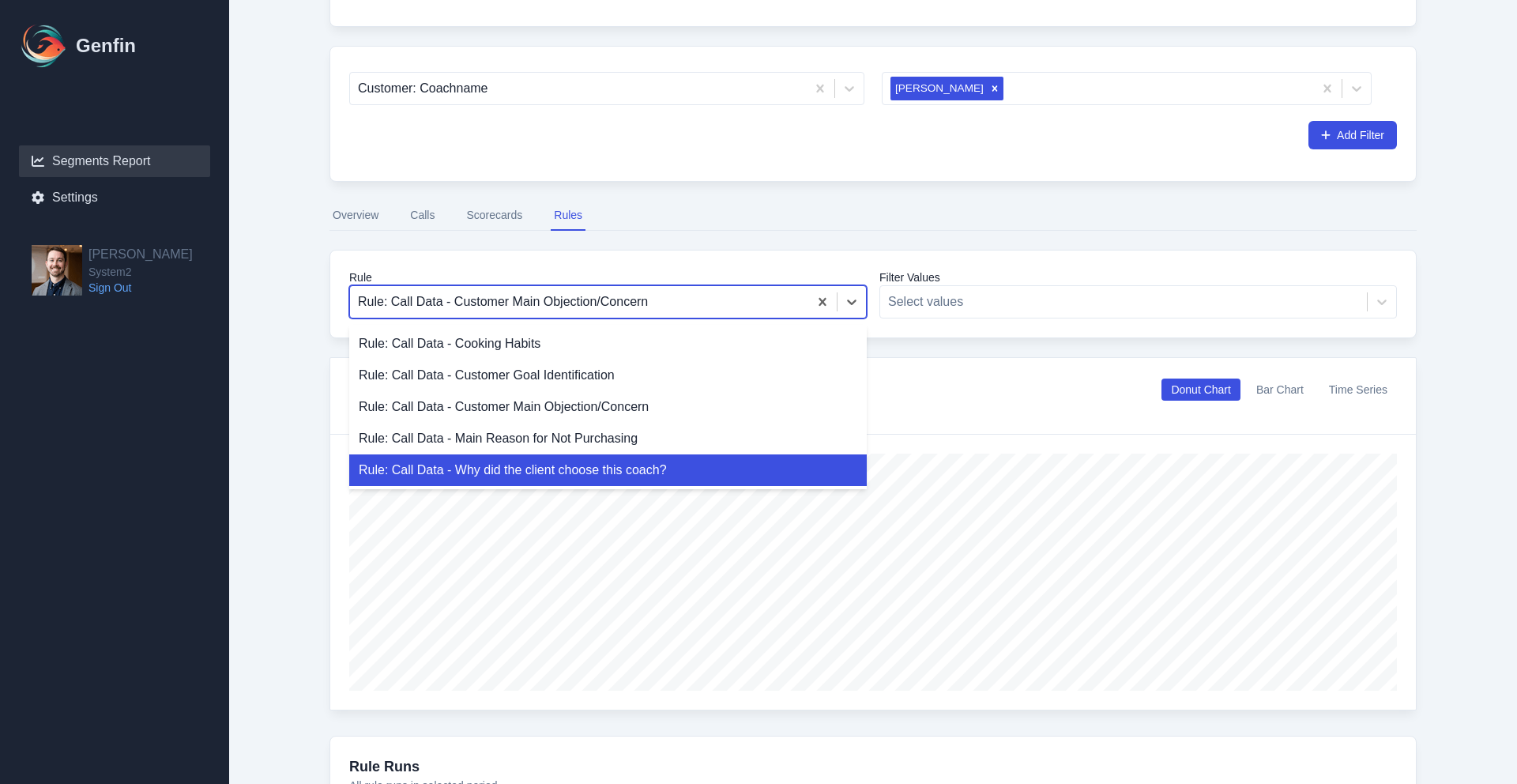
click at [588, 466] on div "Rule: Call Data - Why did the client choose this coach?" at bounding box center [608, 470] width 517 height 32
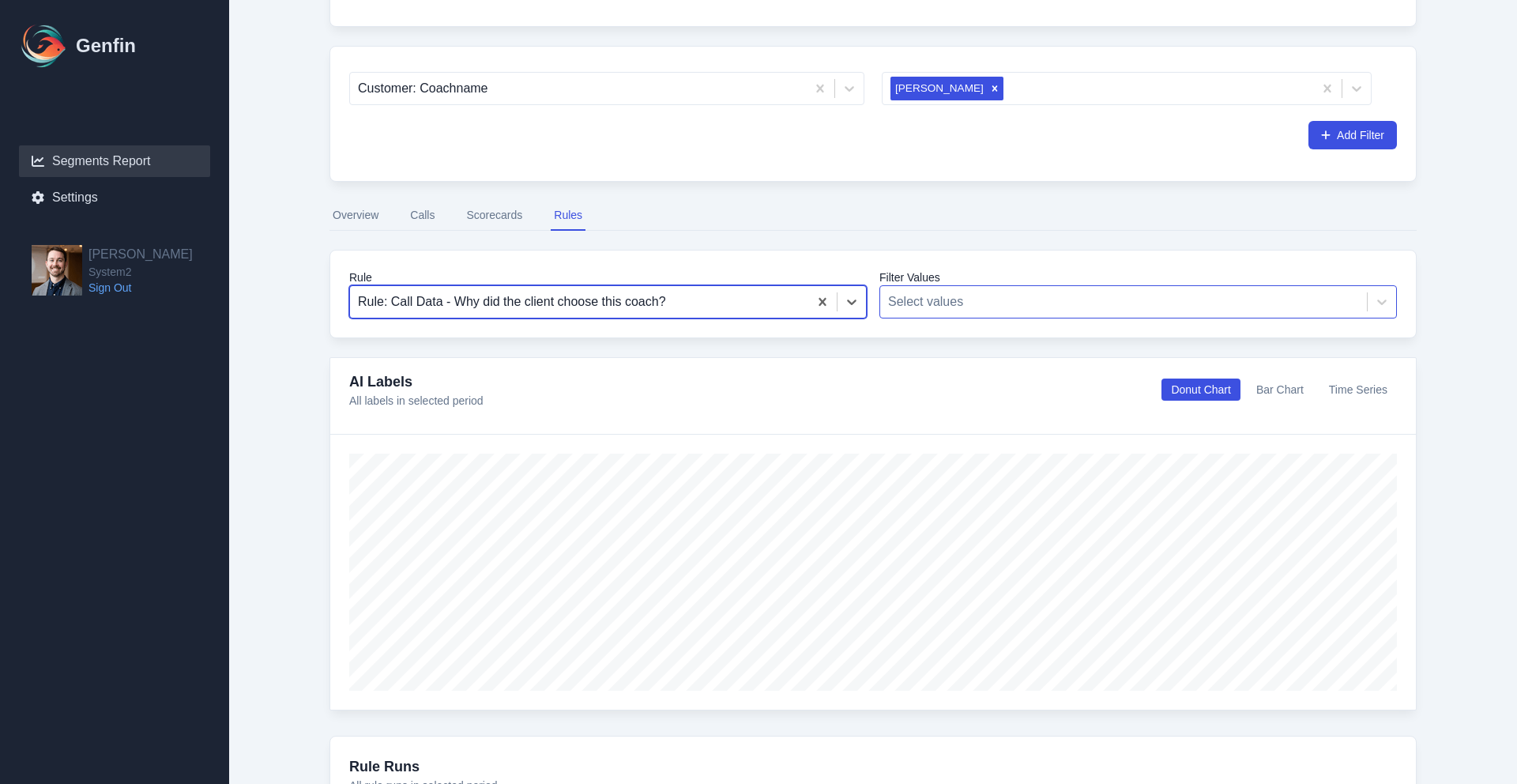
click at [901, 296] on div at bounding box center [1123, 302] width 471 height 22
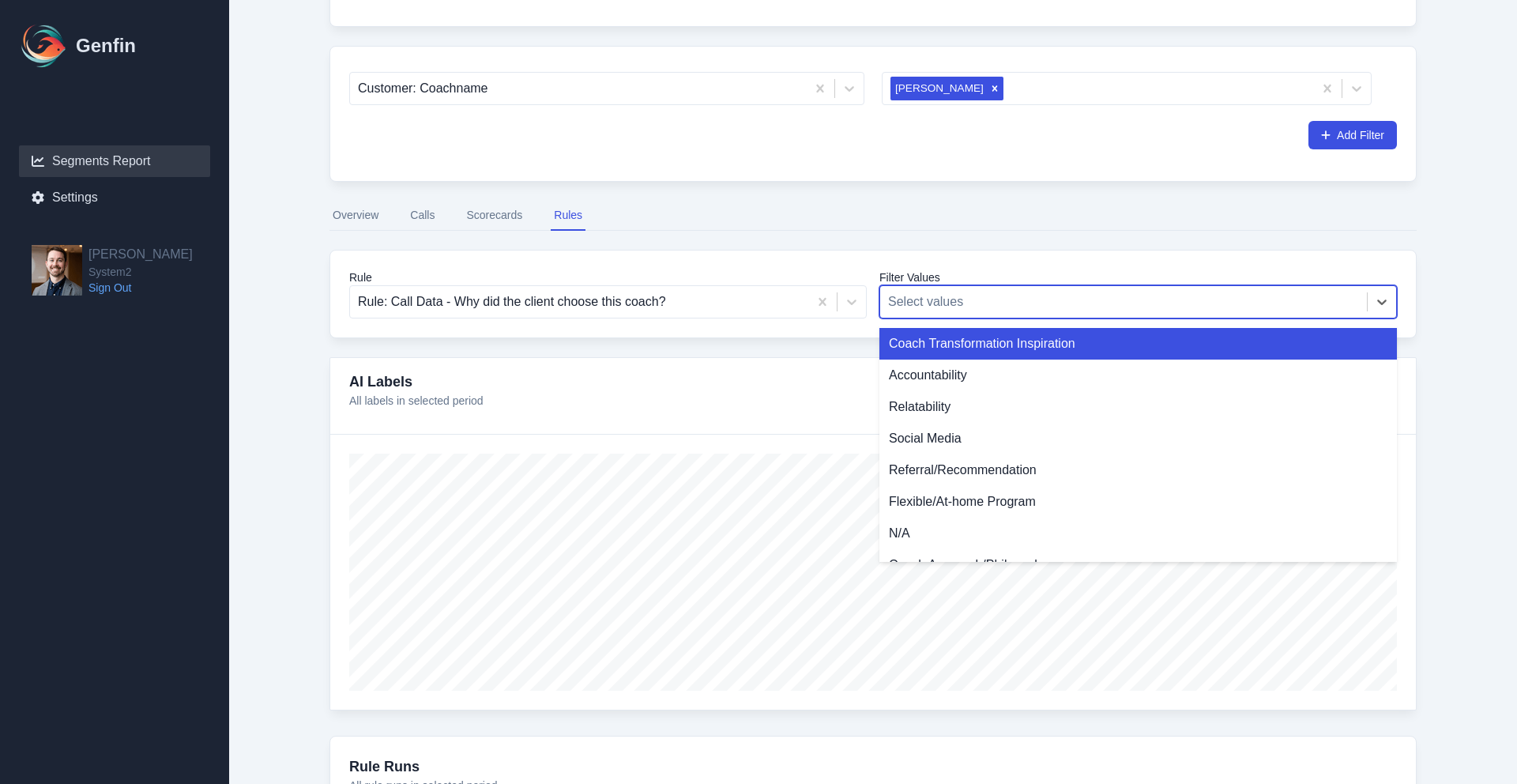
click at [901, 296] on div at bounding box center [1123, 302] width 471 height 22
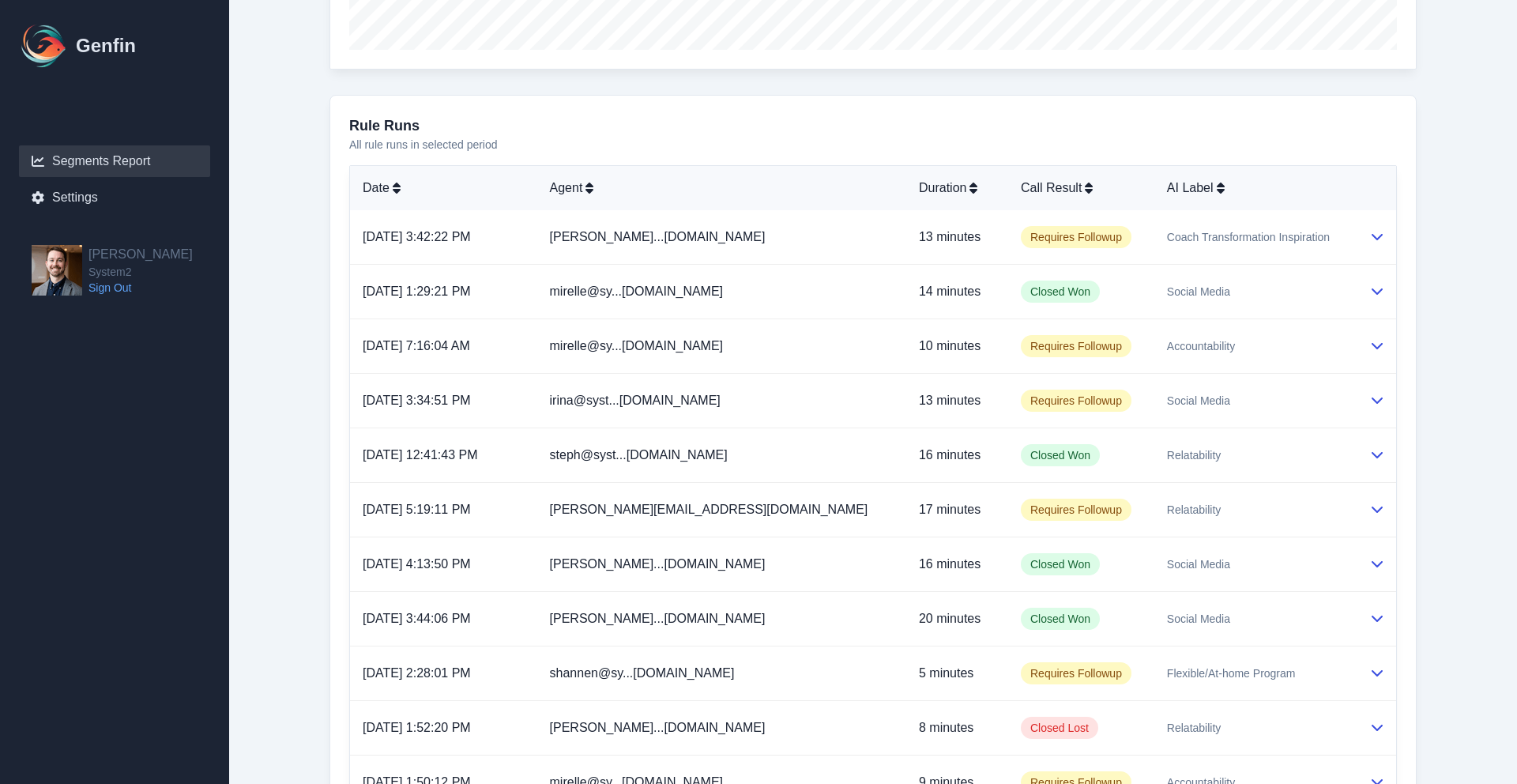
scroll to position [856, 0]
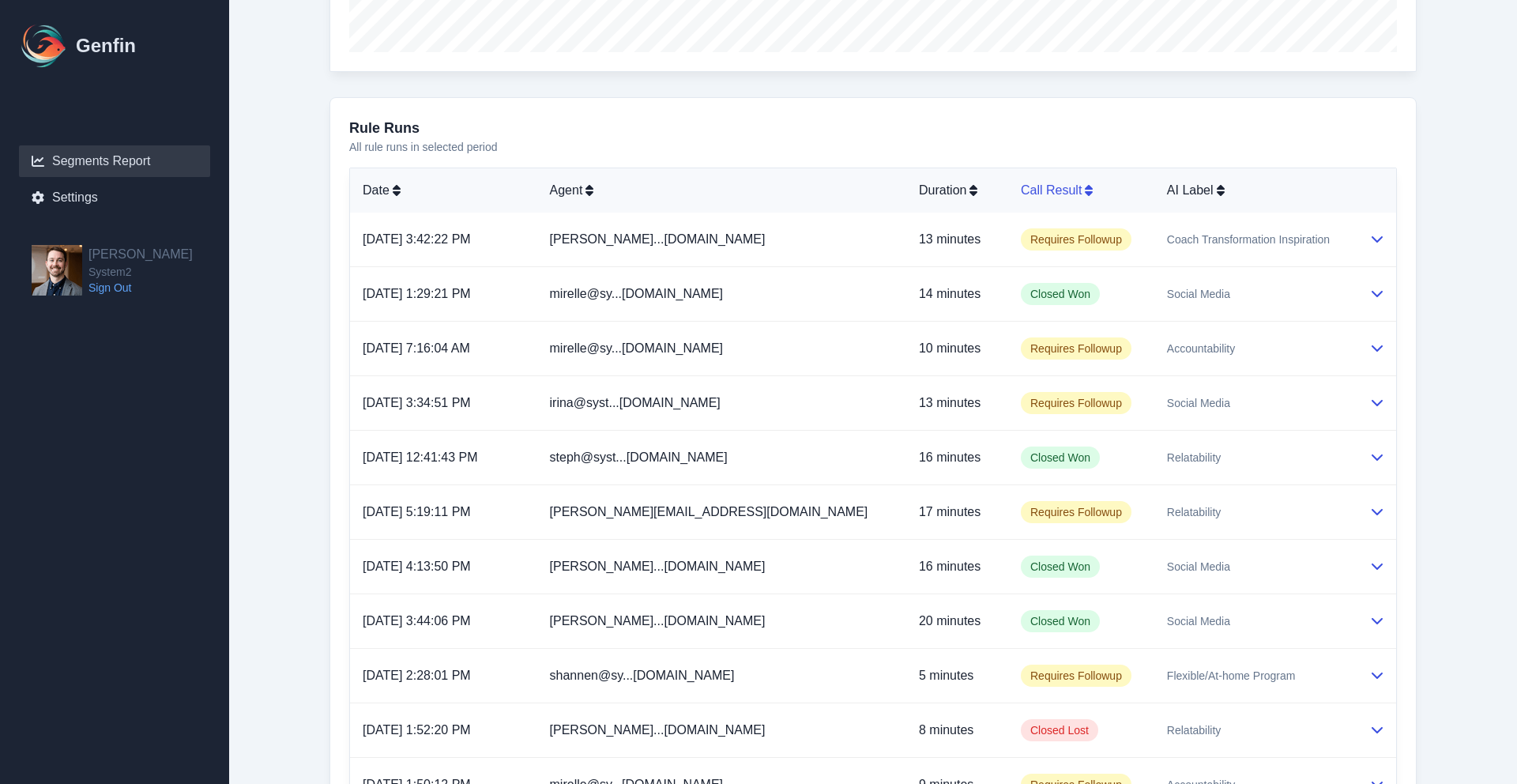
click at [1085, 195] on icon at bounding box center [1089, 191] width 8 height 13
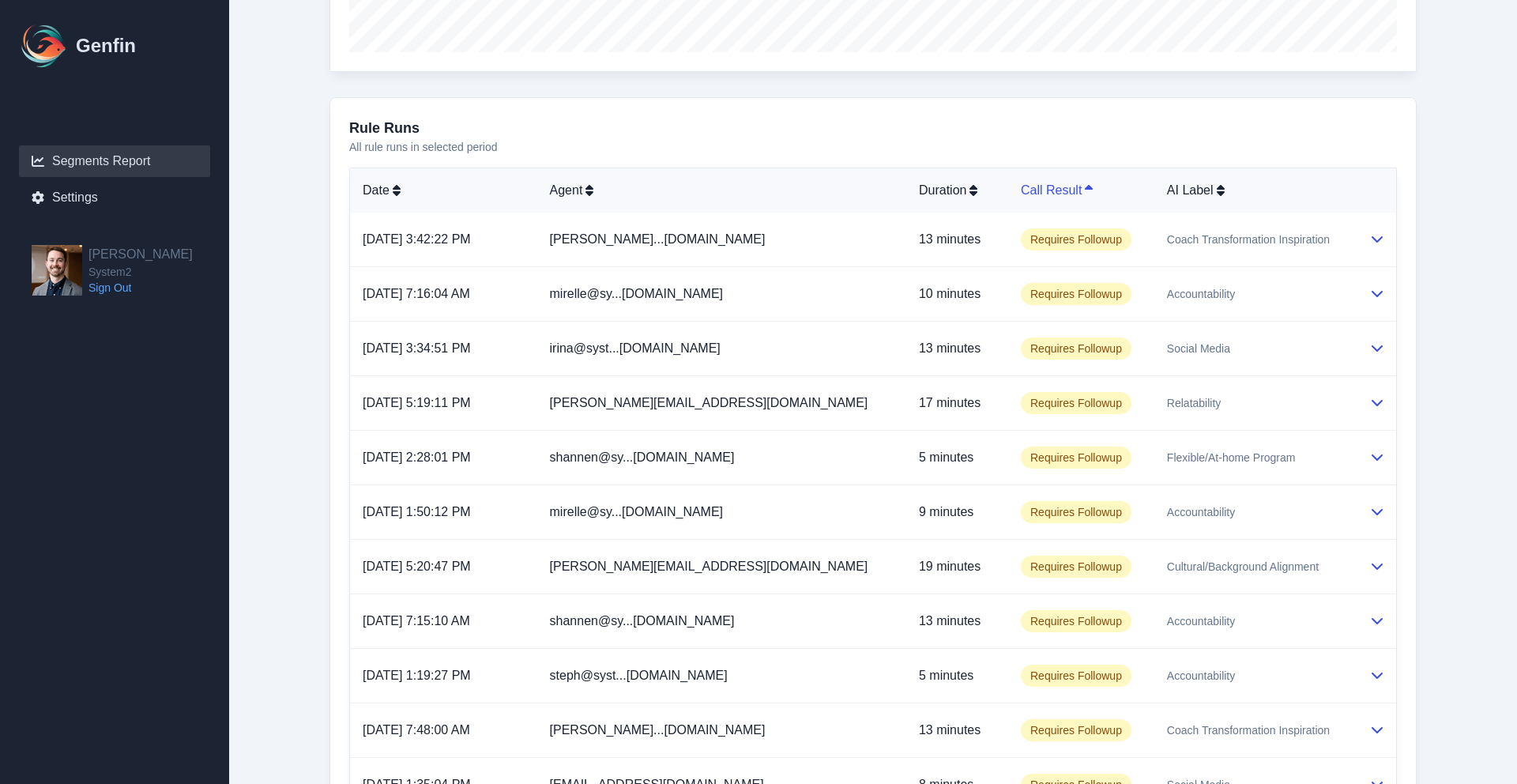
click at [1085, 195] on icon at bounding box center [1089, 191] width 8 height 13
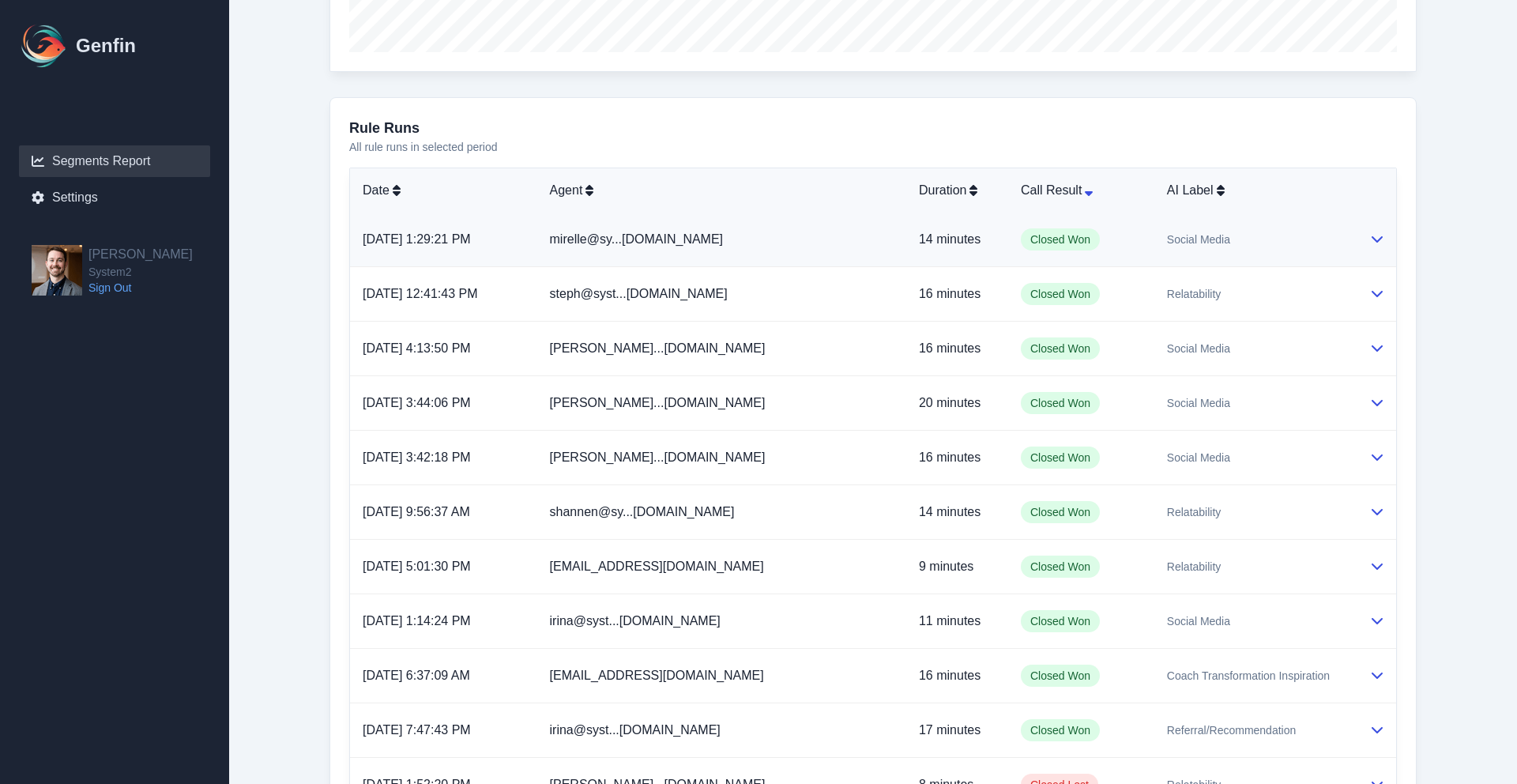
click at [1217, 236] on div "Social Media" at bounding box center [1256, 240] width 177 height 16
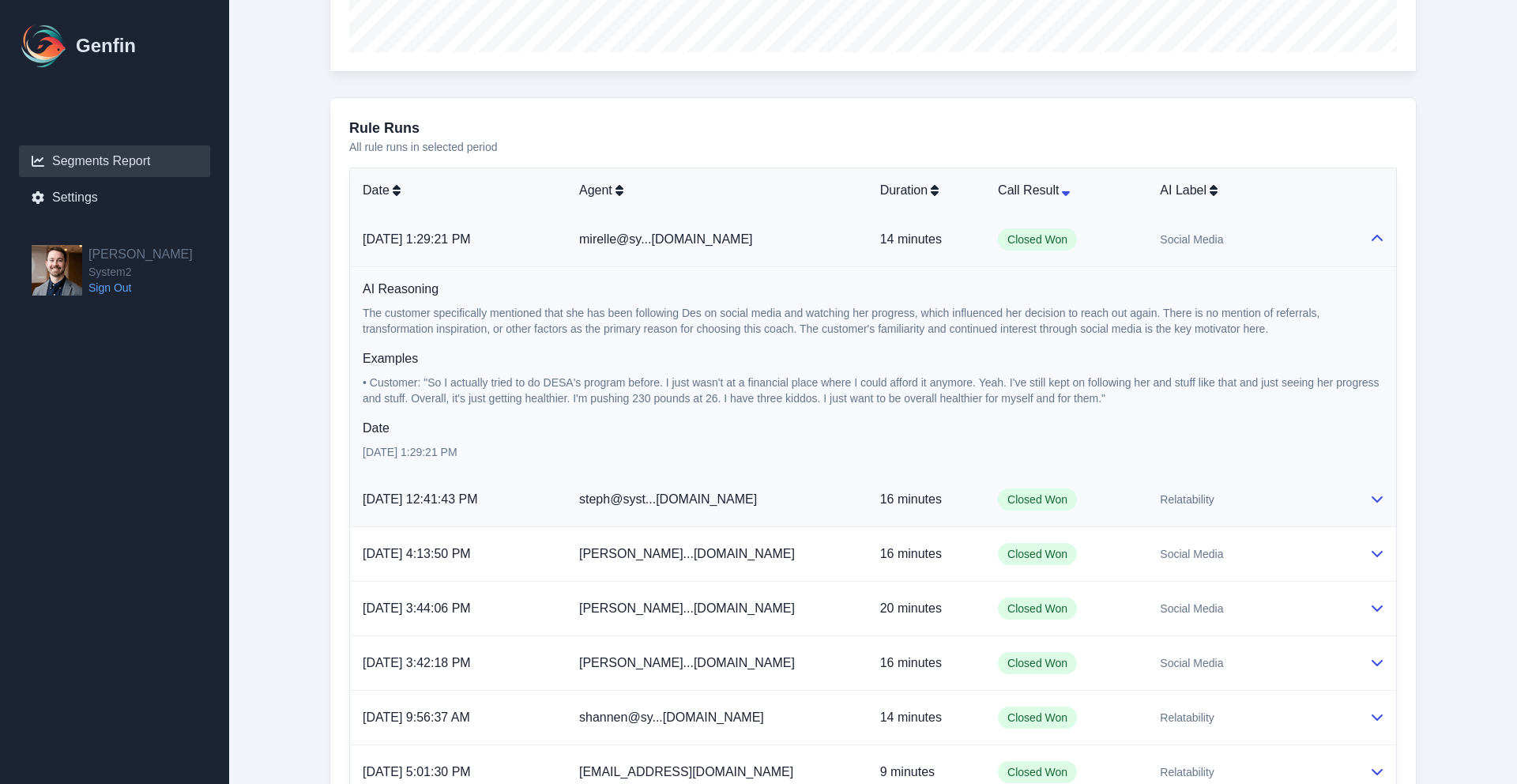
click at [1222, 492] on div "Relatability" at bounding box center [1252, 500] width 184 height 16
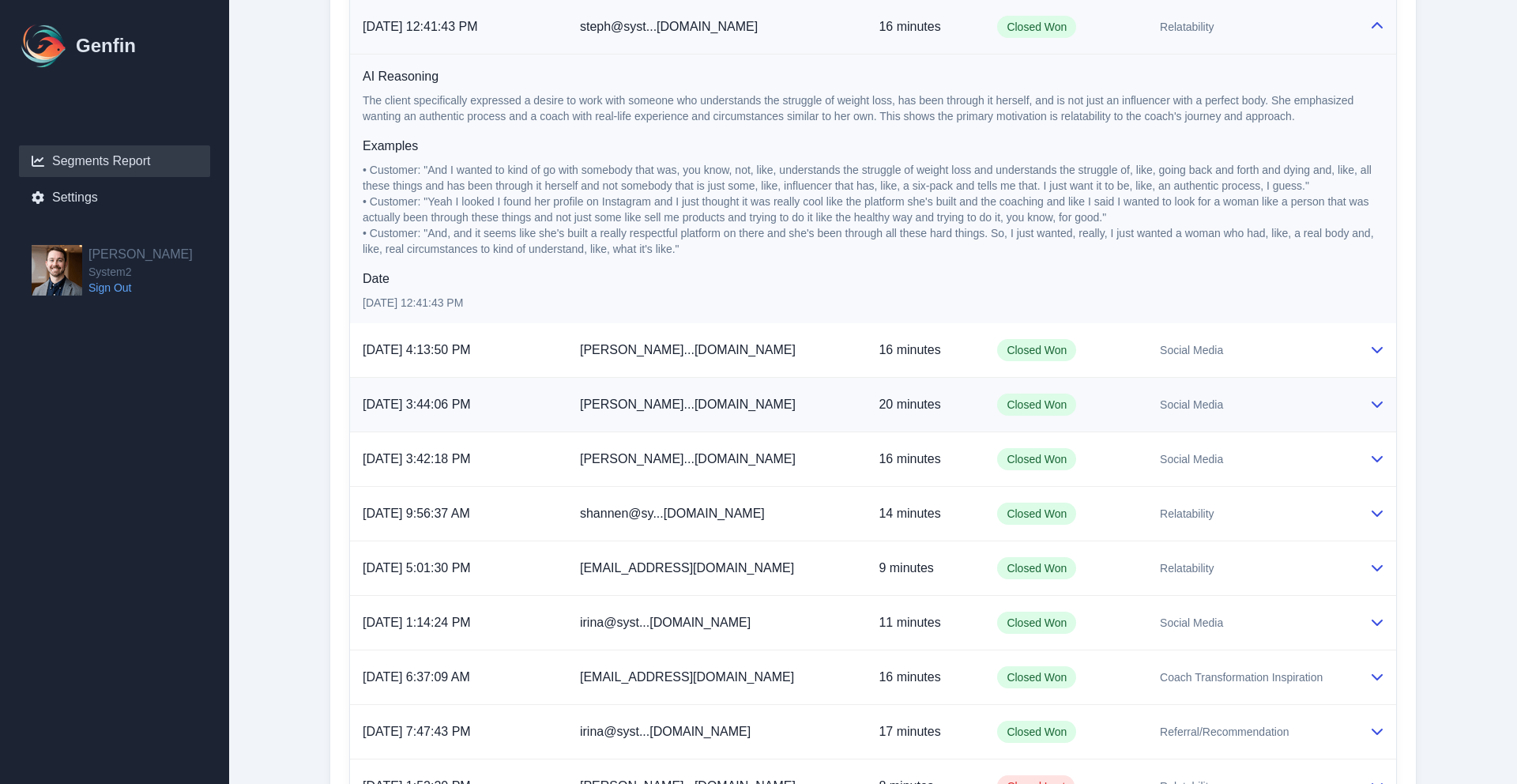
scroll to position [1352, 0]
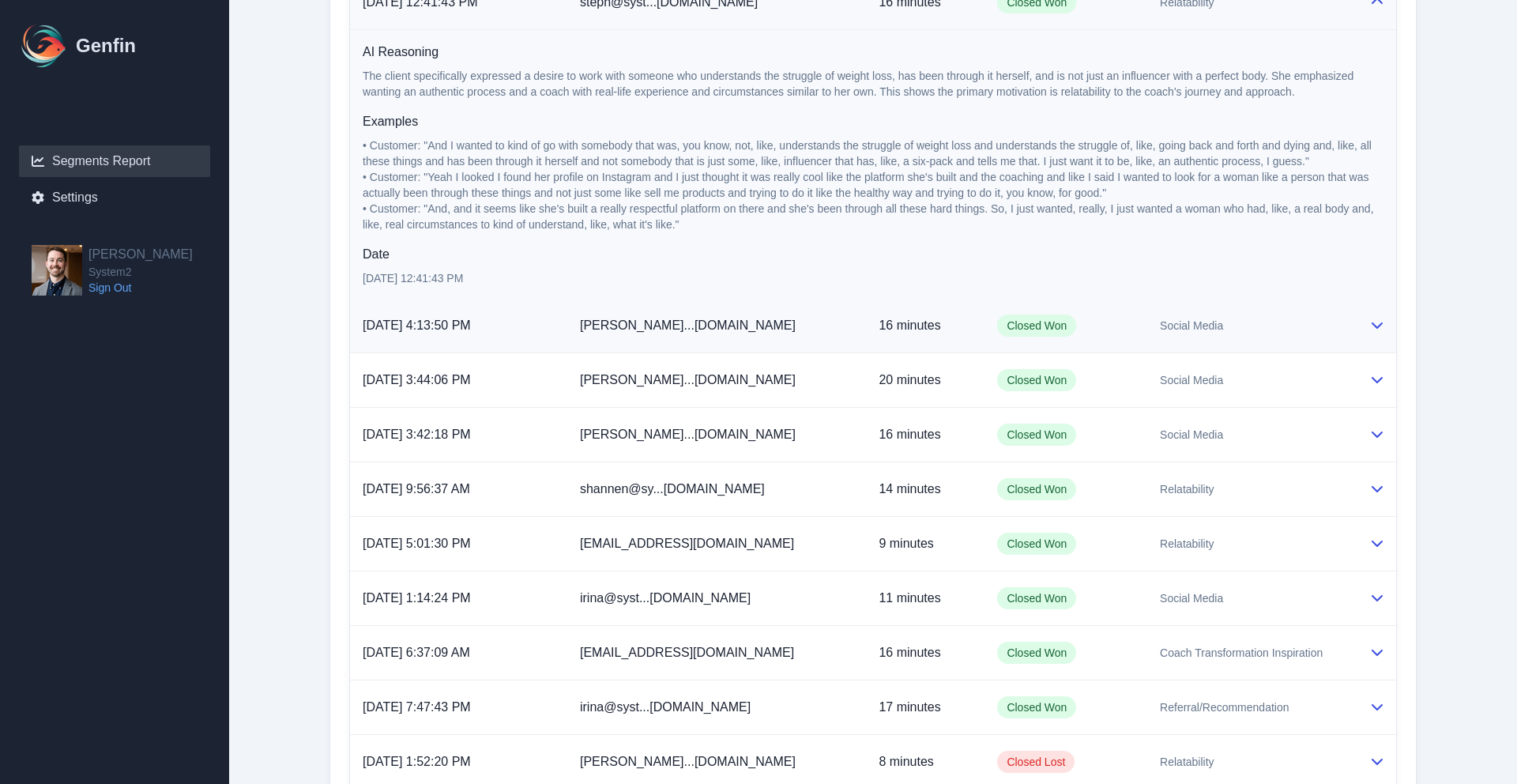
click at [1229, 310] on td "Social Media" at bounding box center [1252, 326] width 209 height 54
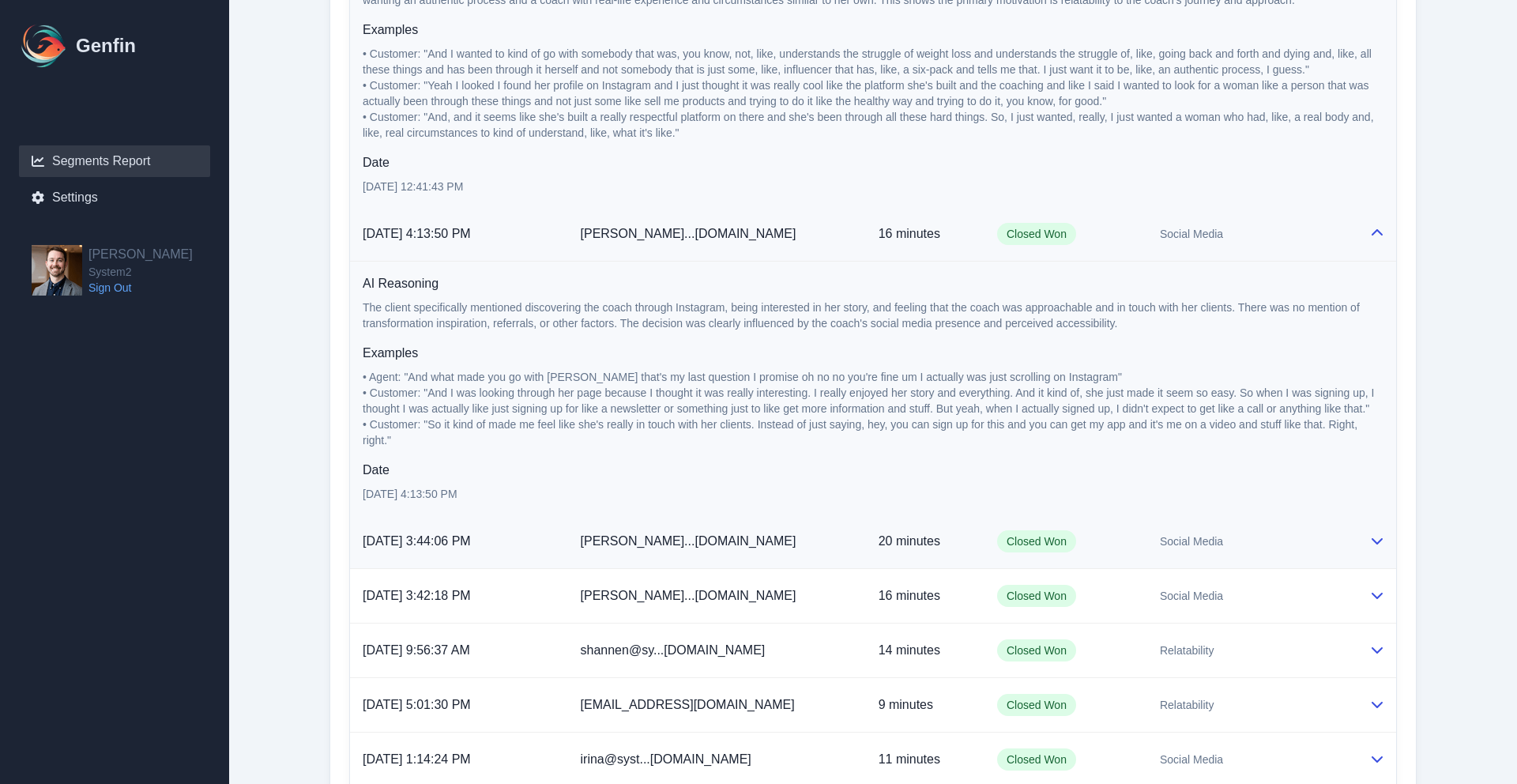
click at [1246, 548] on td "Social Media" at bounding box center [1252, 541] width 209 height 54
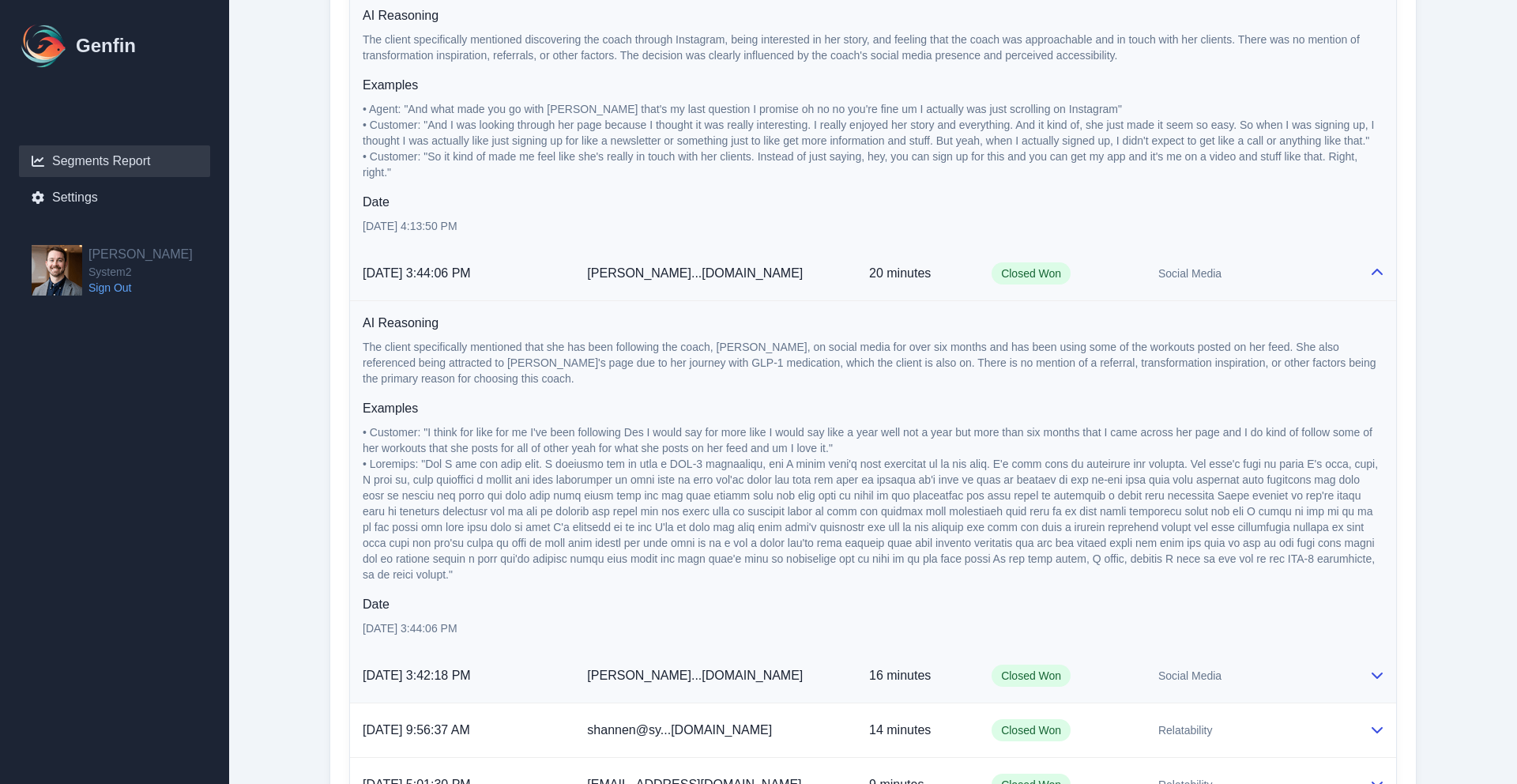
click at [1238, 676] on div "Social Media" at bounding box center [1251, 675] width 186 height 16
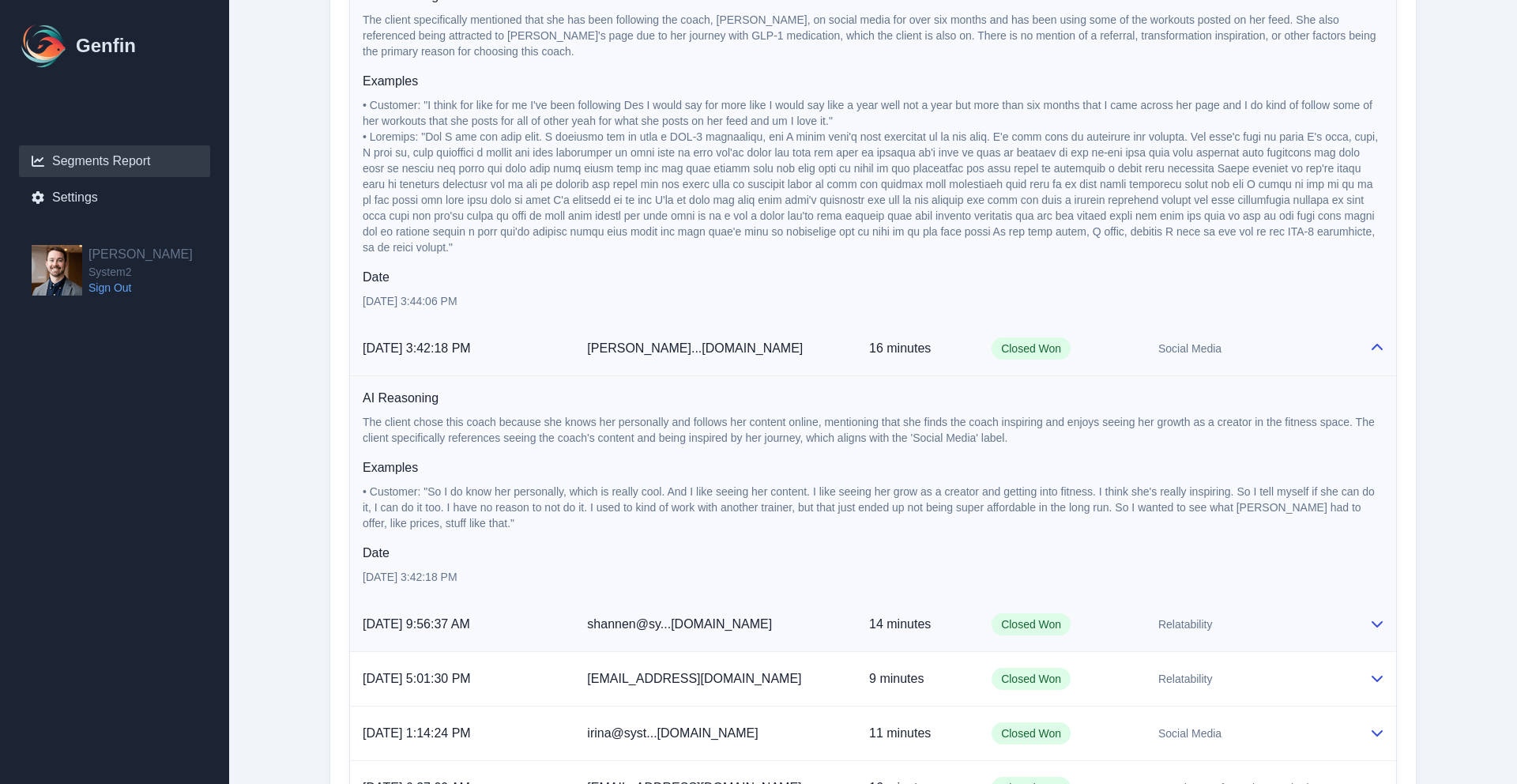
click at [1226, 600] on td "Relatability" at bounding box center [1251, 624] width 211 height 54
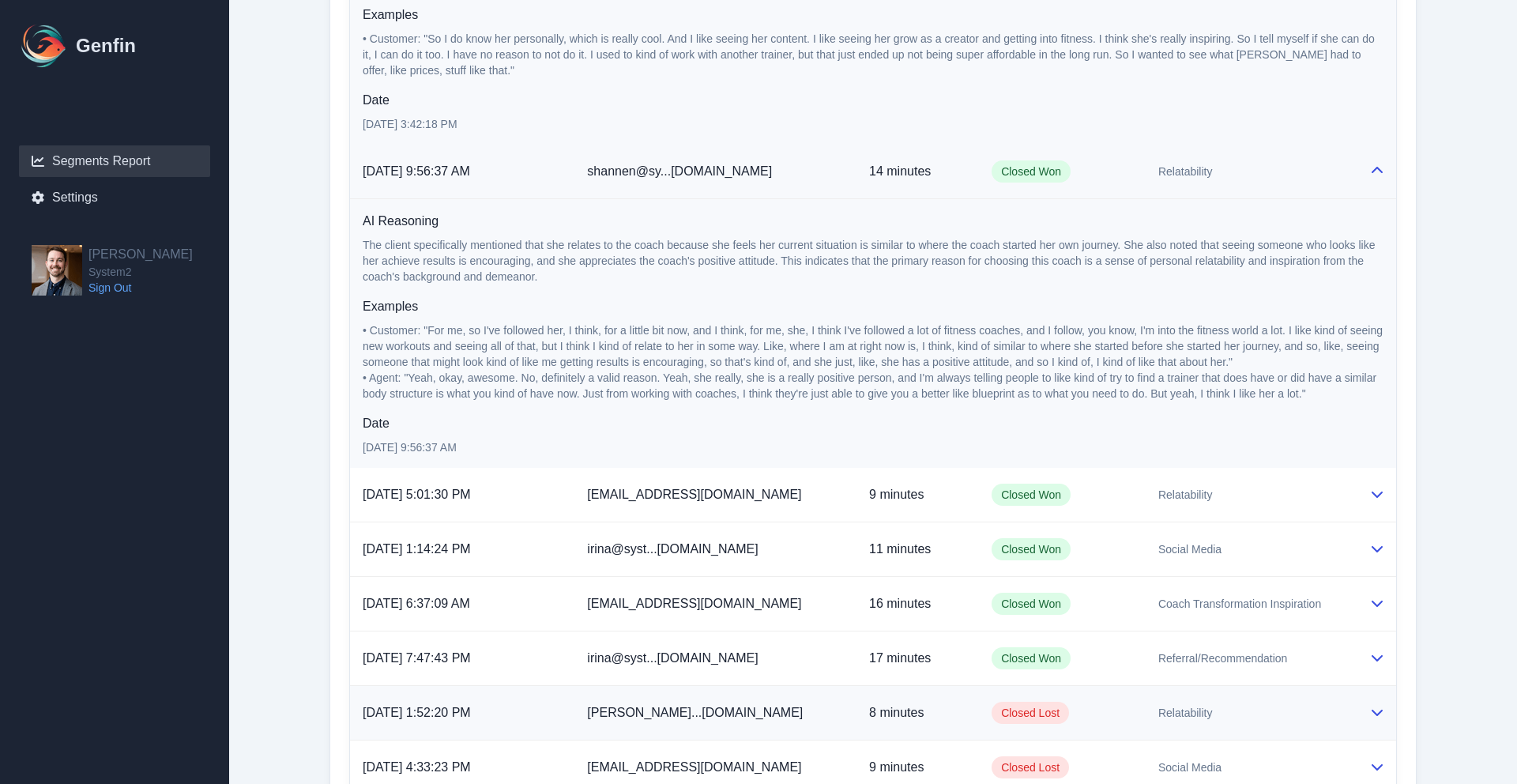
scroll to position [2564, 0]
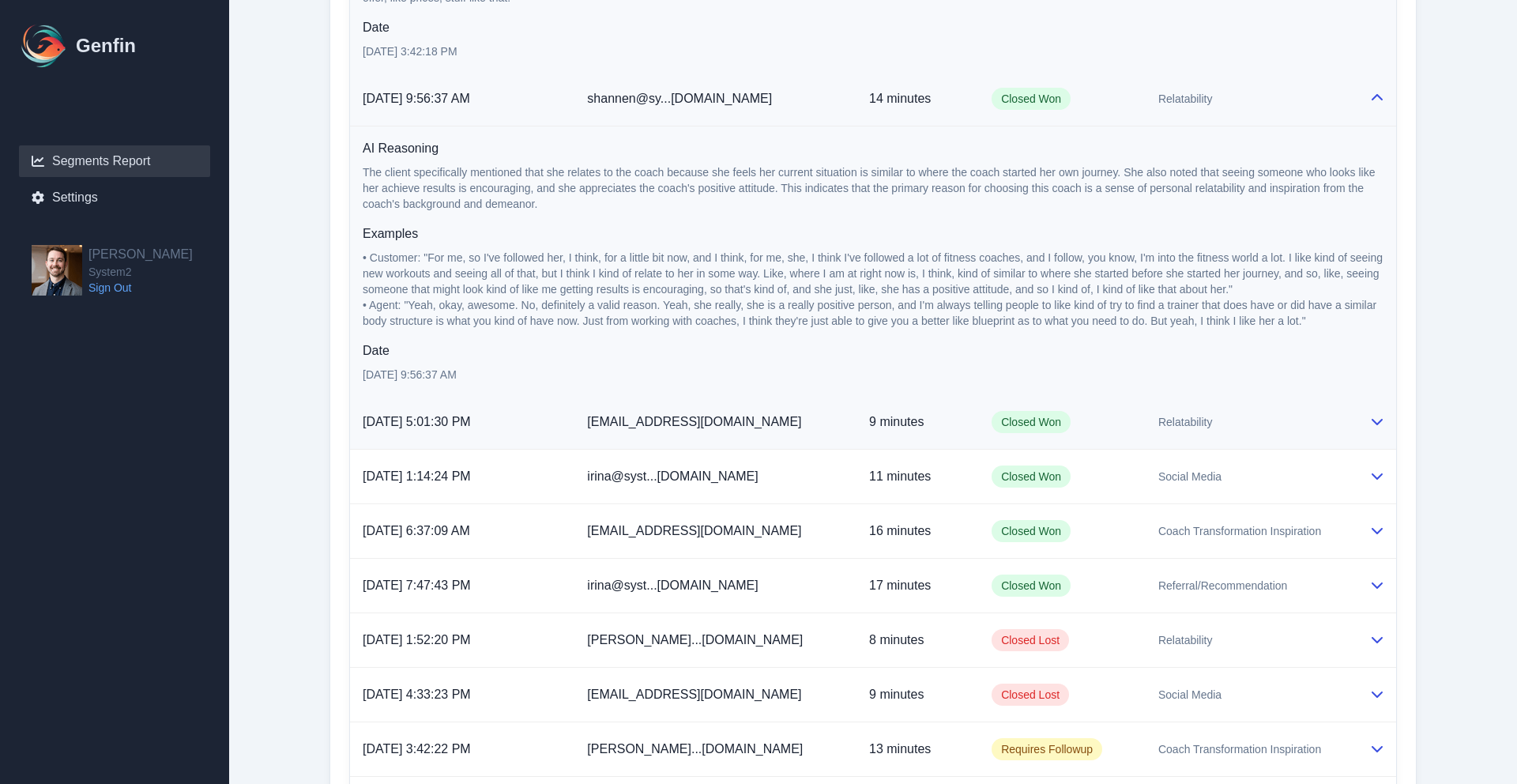
click at [1216, 416] on div "Relatability" at bounding box center [1251, 422] width 186 height 16
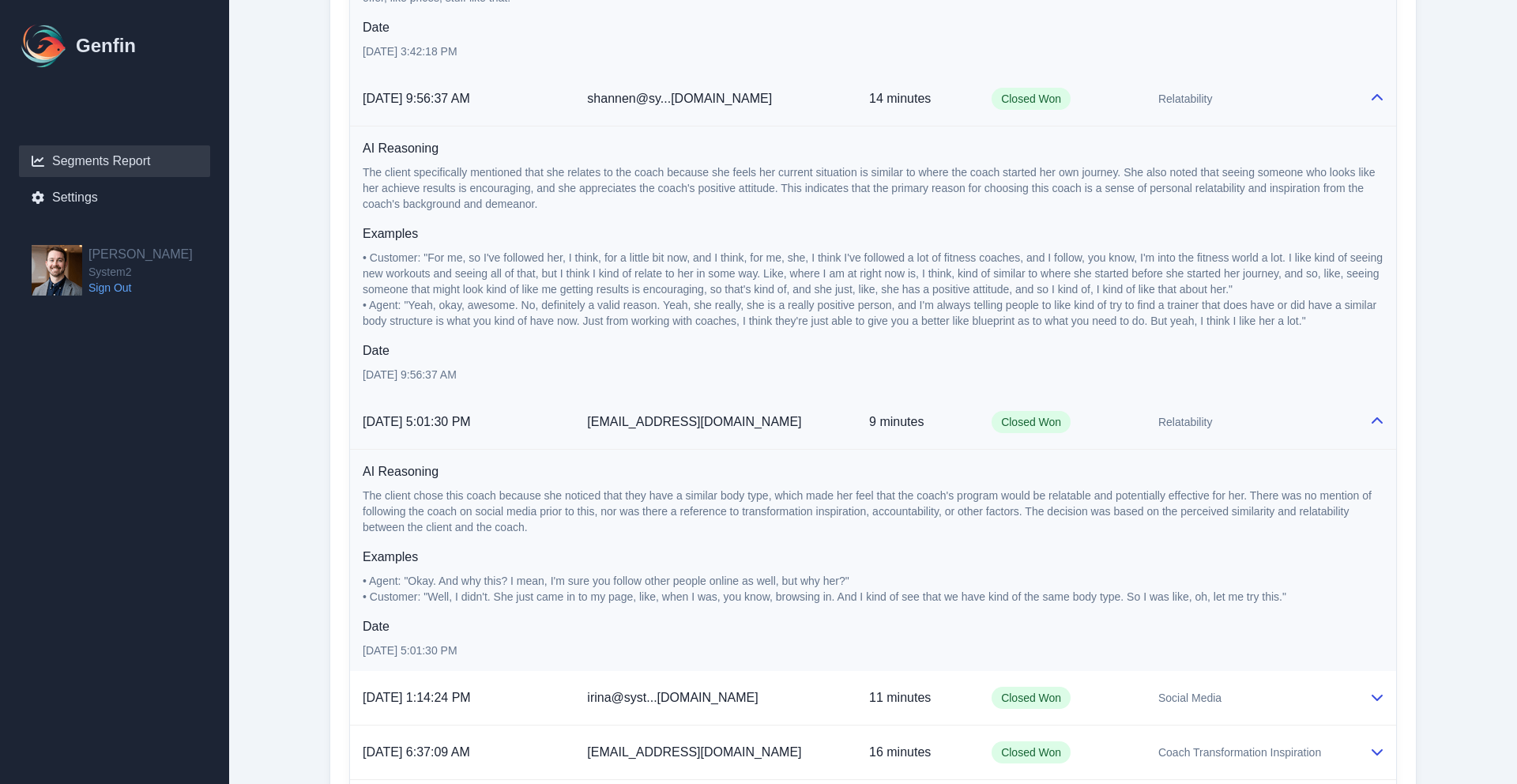
scroll to position [2657, 0]
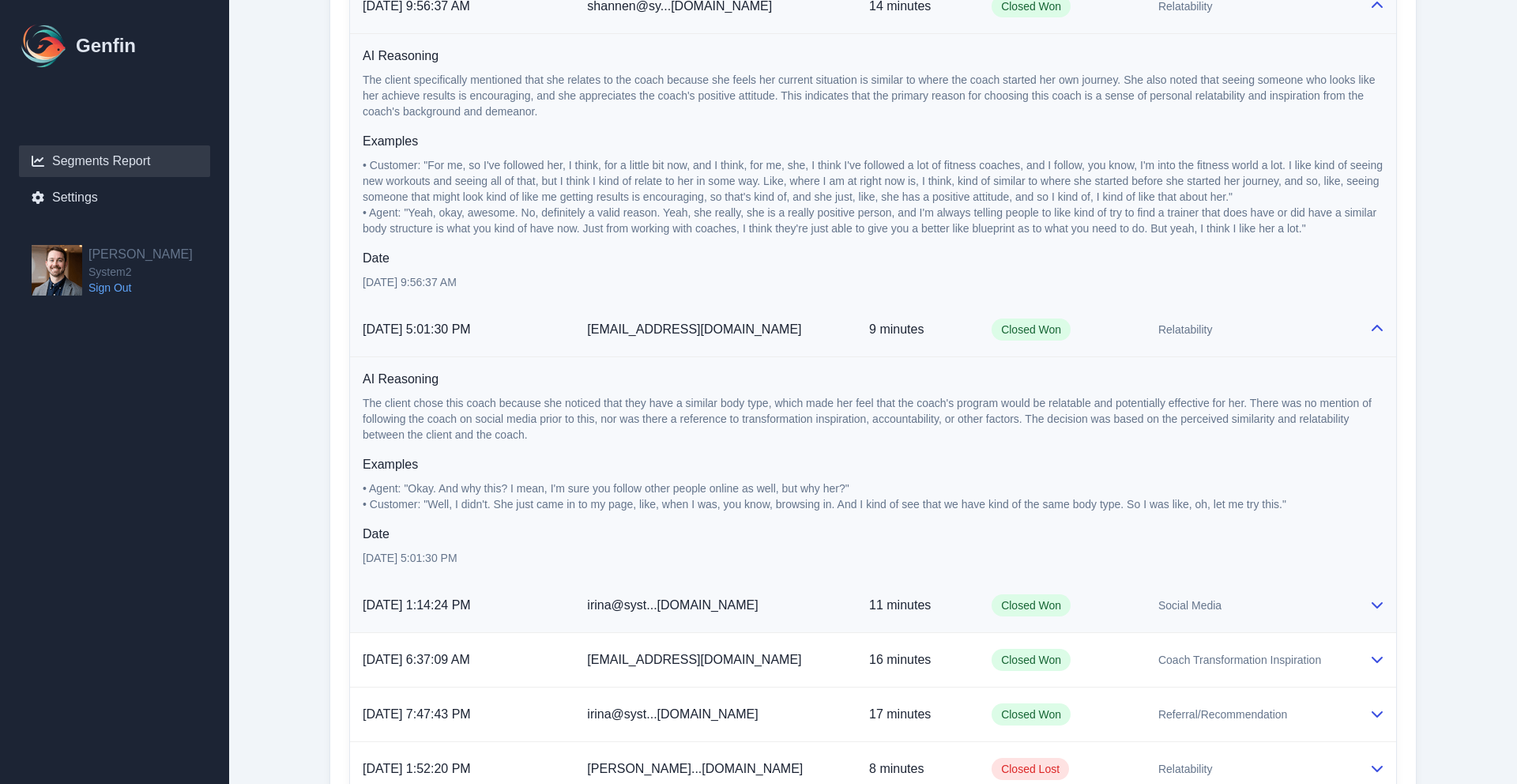
drag, startPoint x: 1213, startPoint y: 611, endPoint x: 1210, endPoint y: 602, distance: 9.5
click at [1212, 609] on div "Social Media" at bounding box center [1251, 605] width 186 height 16
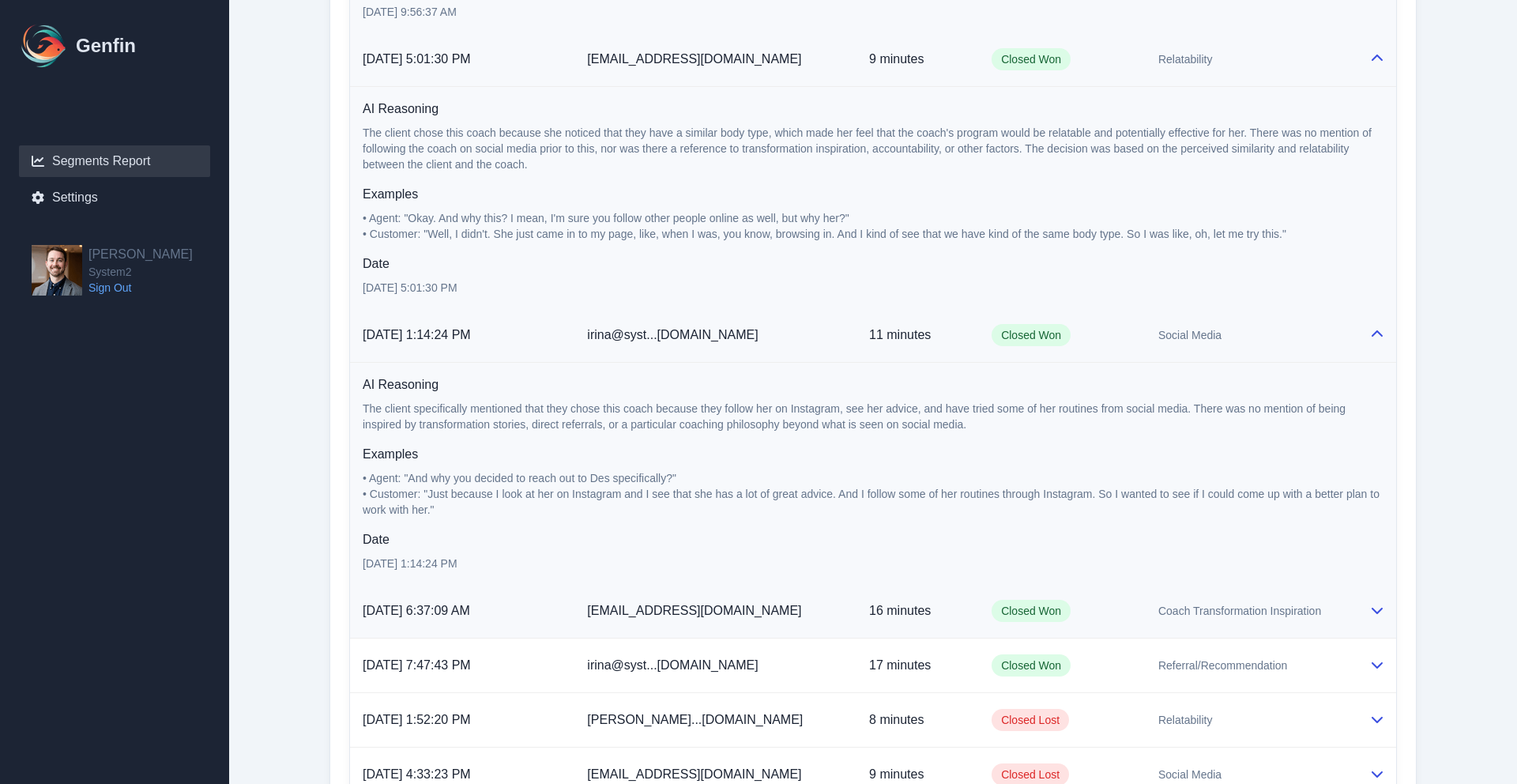
drag, startPoint x: 1238, startPoint y: 608, endPoint x: 1238, endPoint y: 632, distance: 24.0
click at [1238, 608] on span "Coach Transformation Inspiration" at bounding box center [1240, 611] width 163 height 16
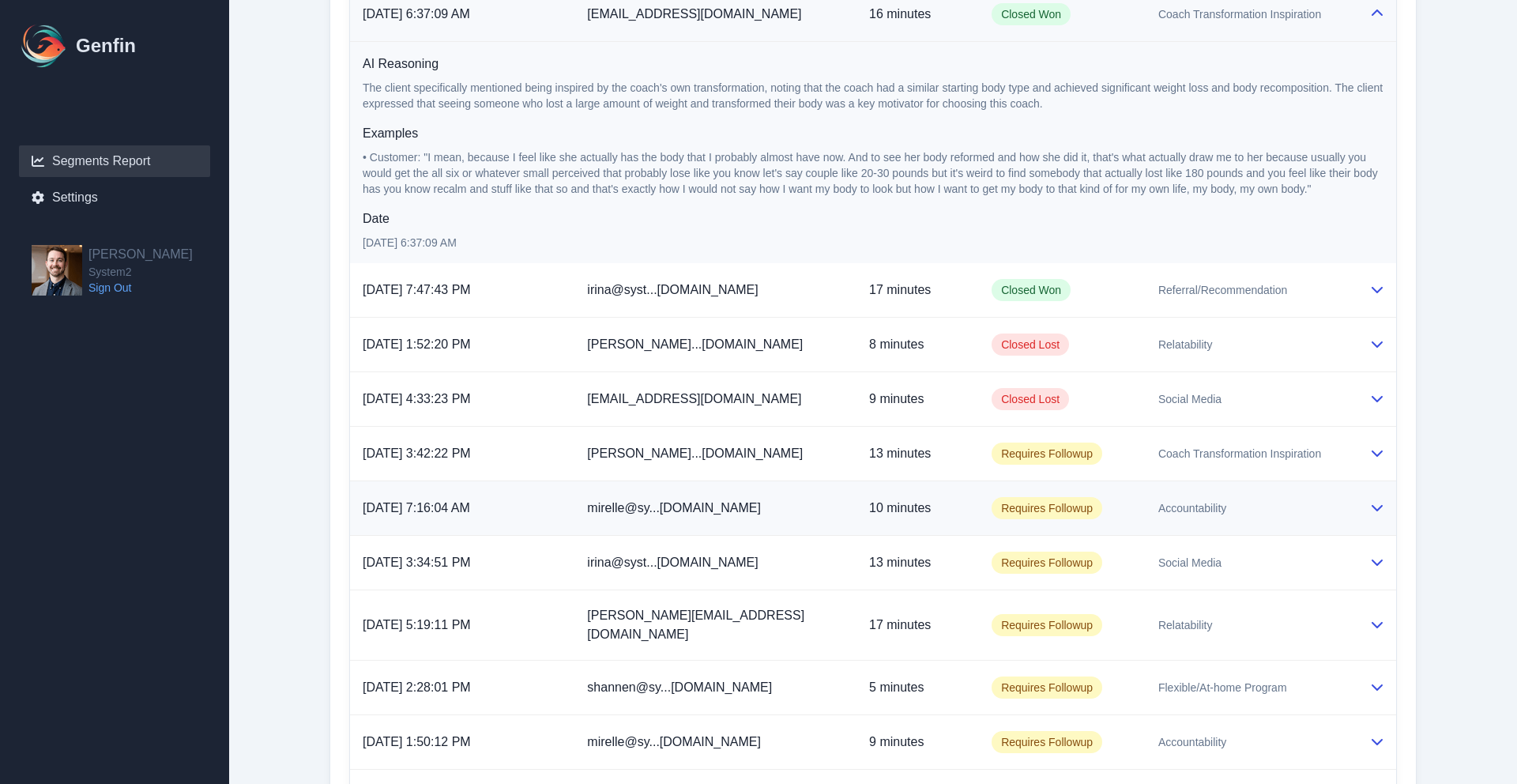
scroll to position [3530, 0]
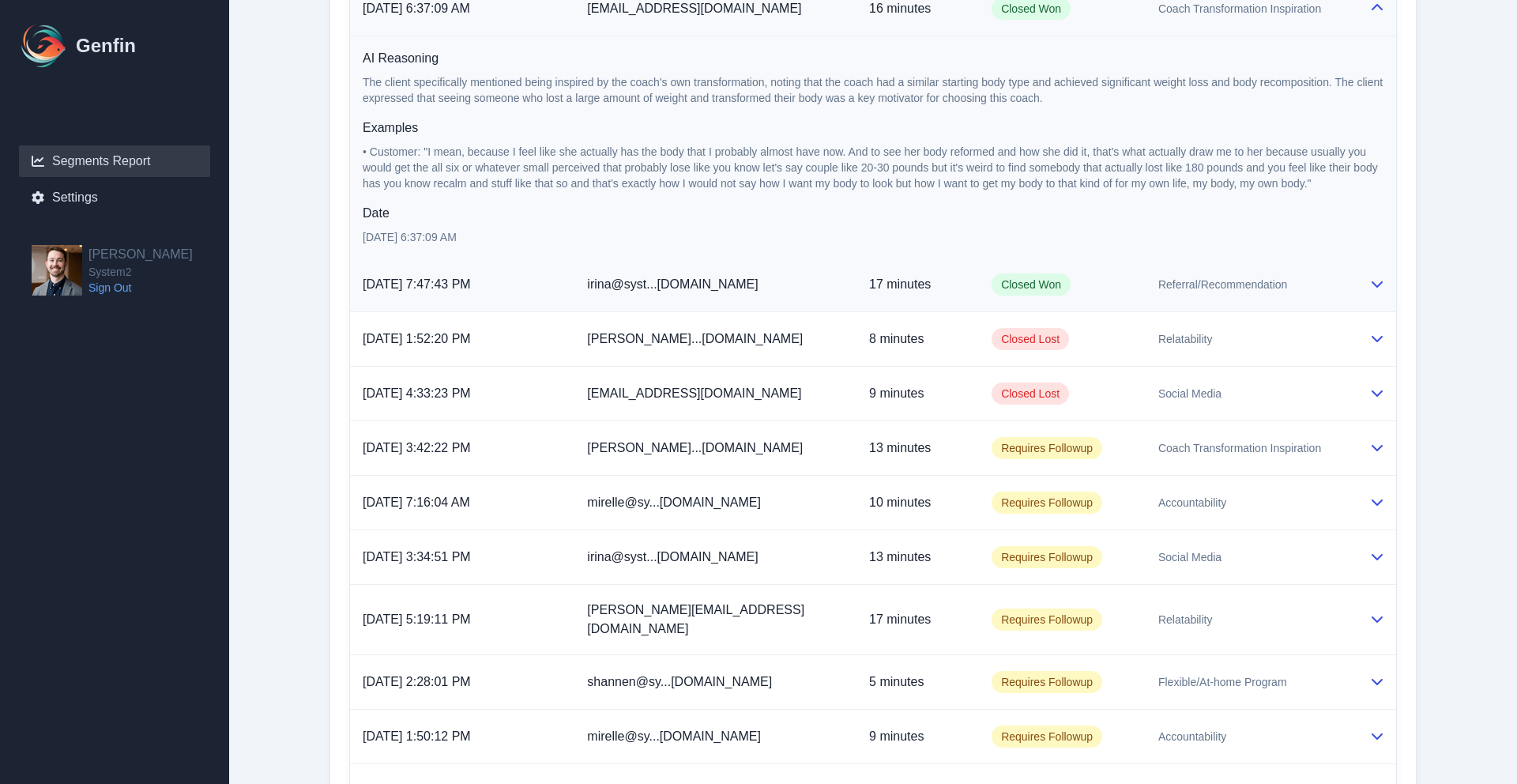
click at [1248, 306] on td "Referral/Recommendation" at bounding box center [1251, 285] width 211 height 54
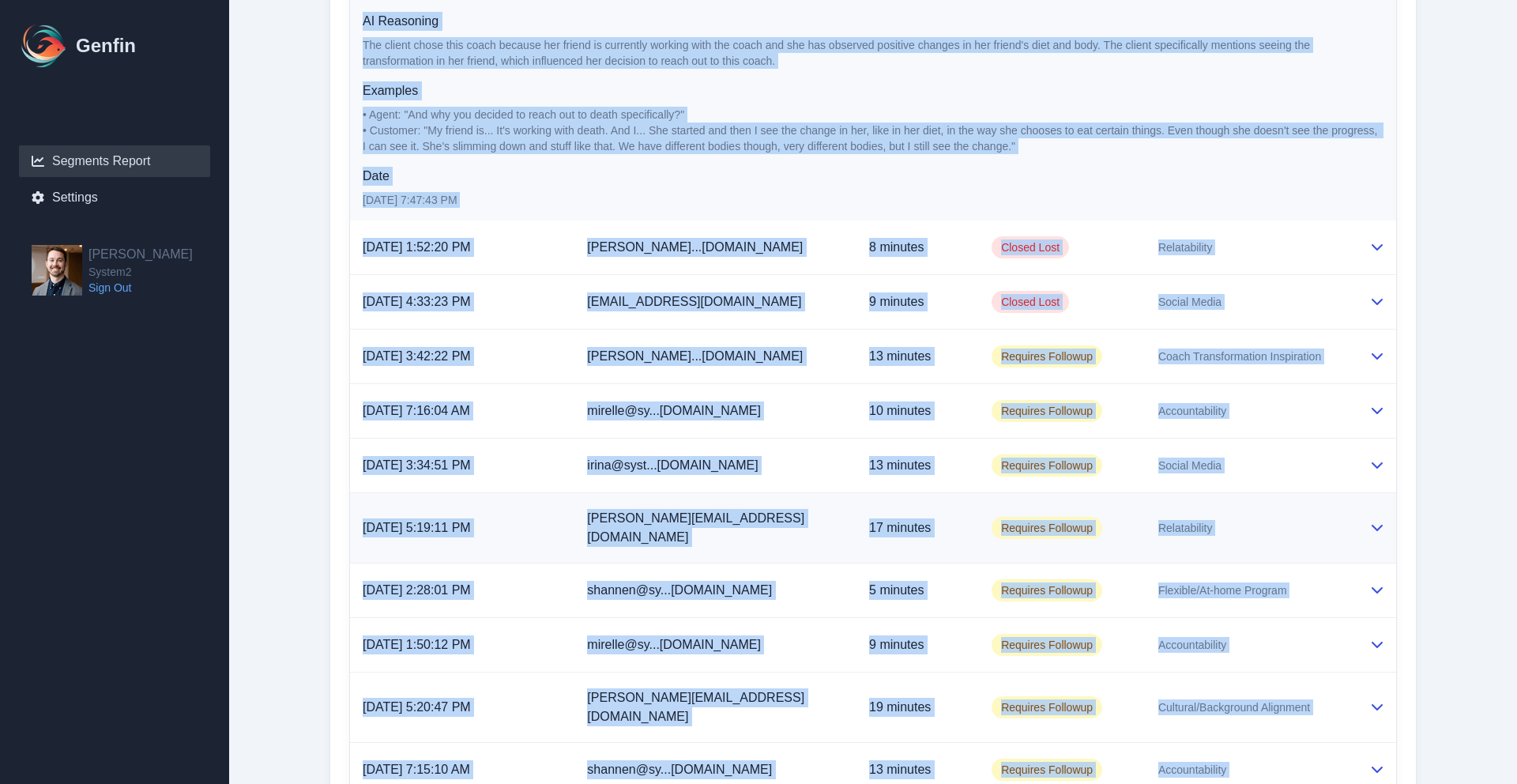
scroll to position [3898, 0]
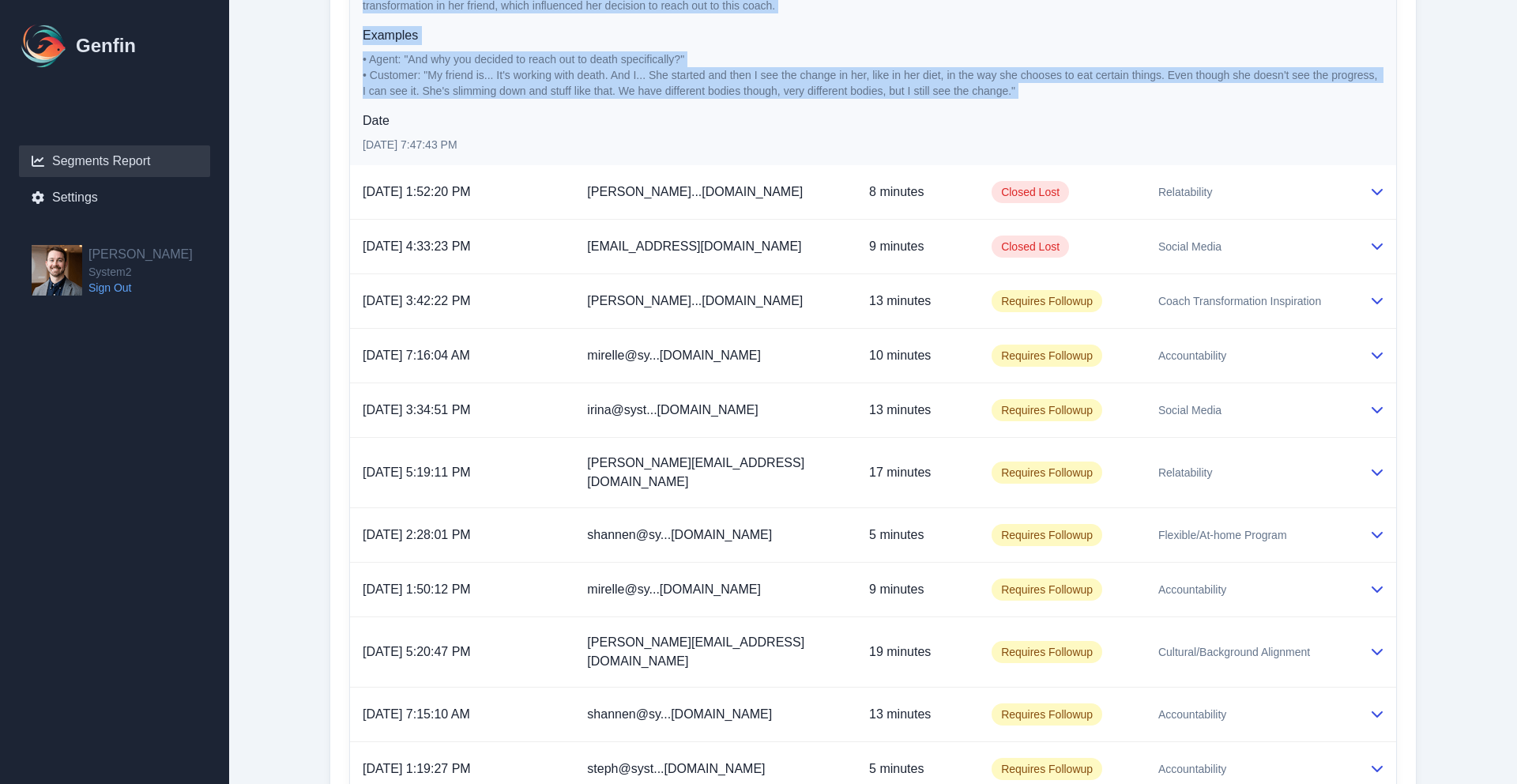
drag, startPoint x: 362, startPoint y: 216, endPoint x: 1040, endPoint y: 101, distance: 687.7
copy tbody "10/1/2025, 1:29:21 PM mirelle@sy...m2.fitness 14 minutes Closed Won Social Medi…"
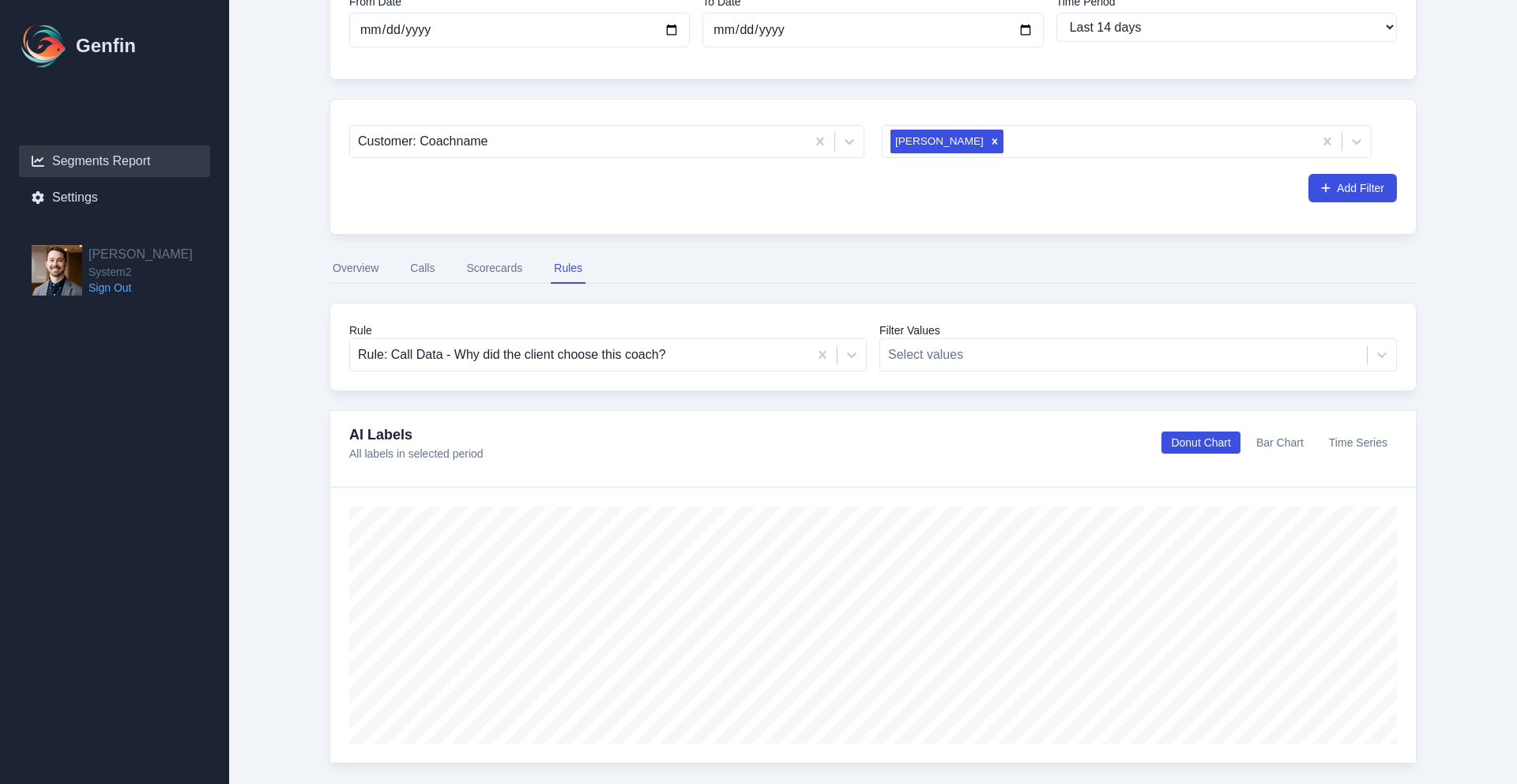
scroll to position [0, 0]
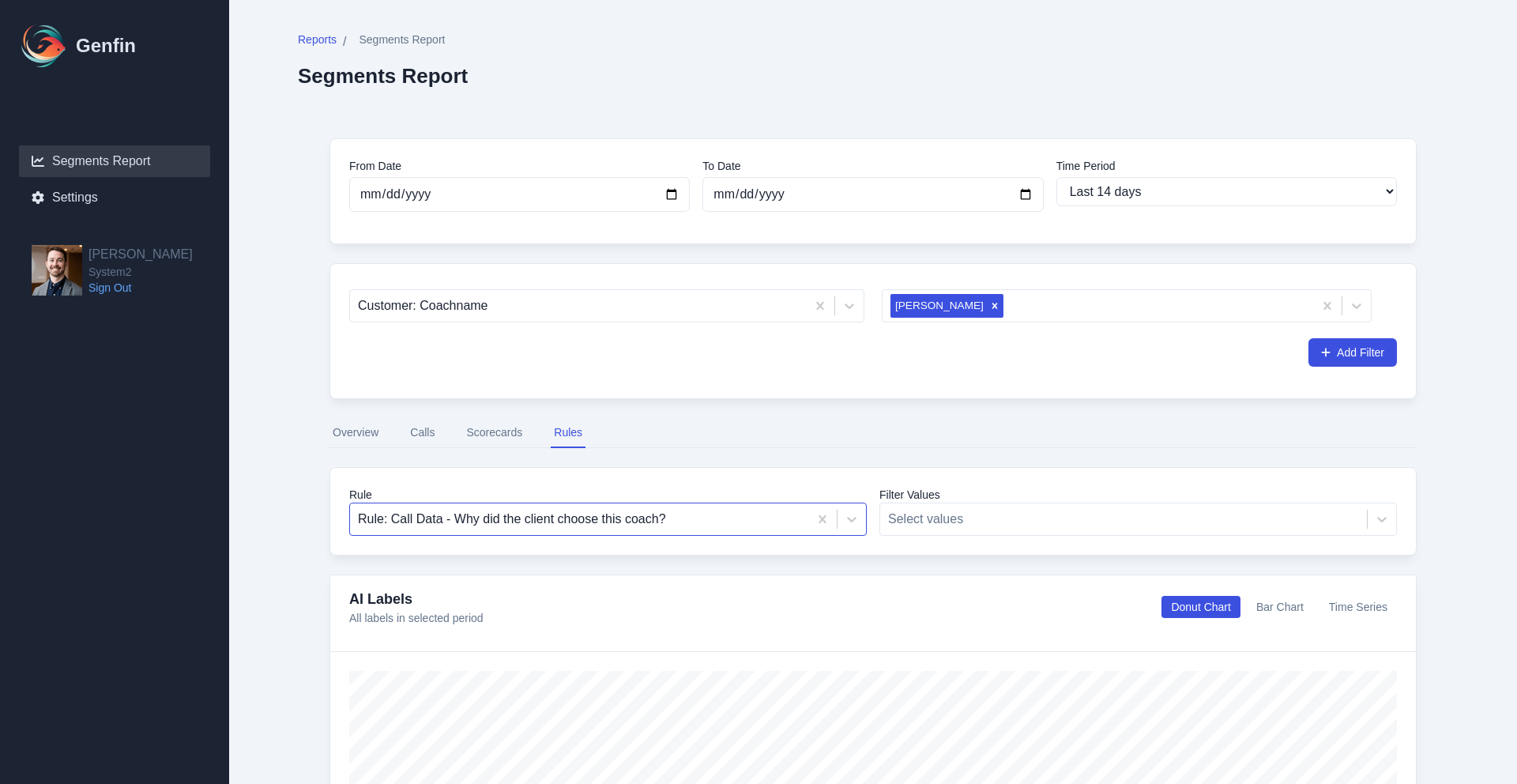
click at [755, 518] on div at bounding box center [579, 519] width 442 height 22
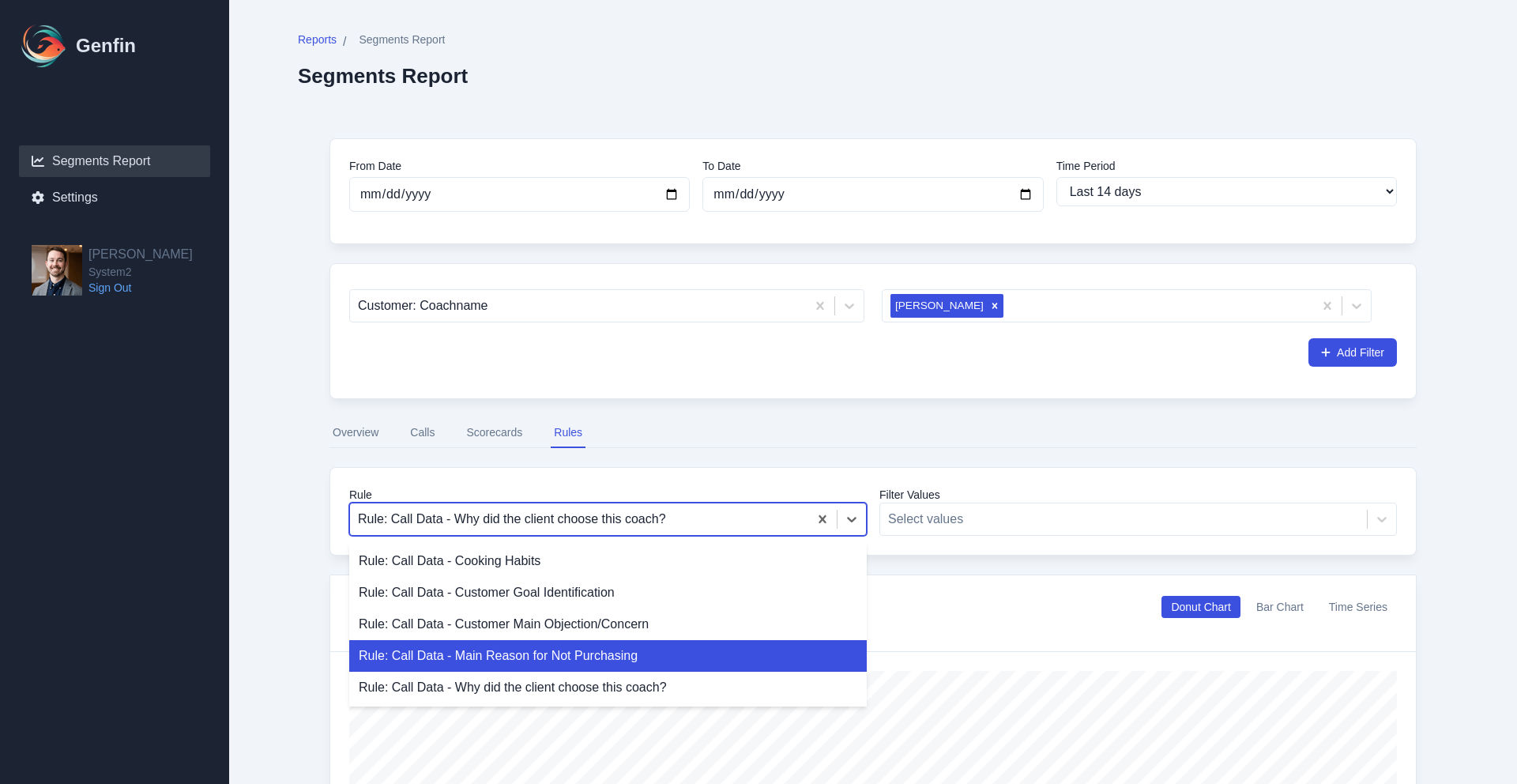
click at [644, 669] on div "Rule: Call Data - Main Reason for Not Purchasing" at bounding box center [608, 656] width 517 height 32
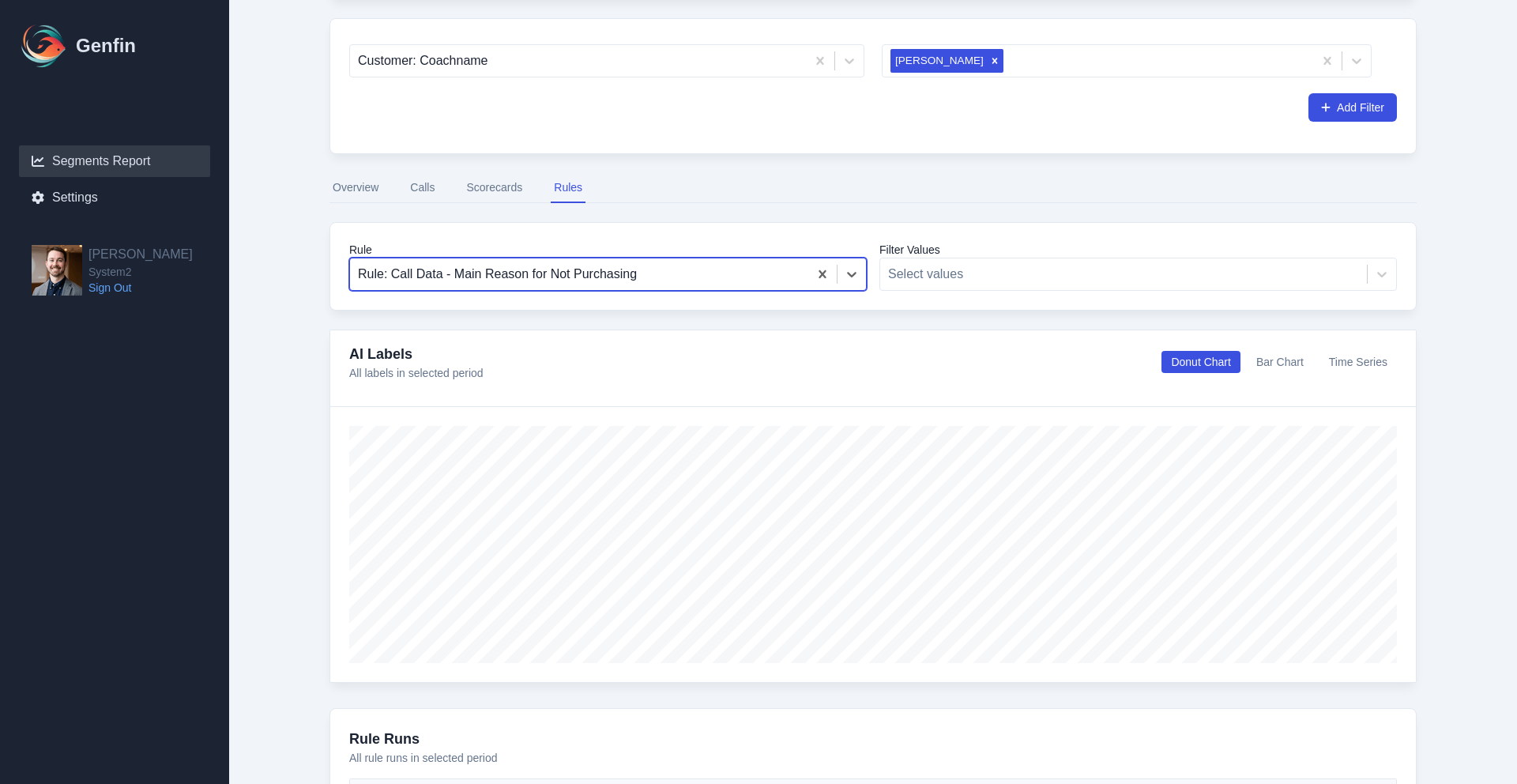
scroll to position [159, 0]
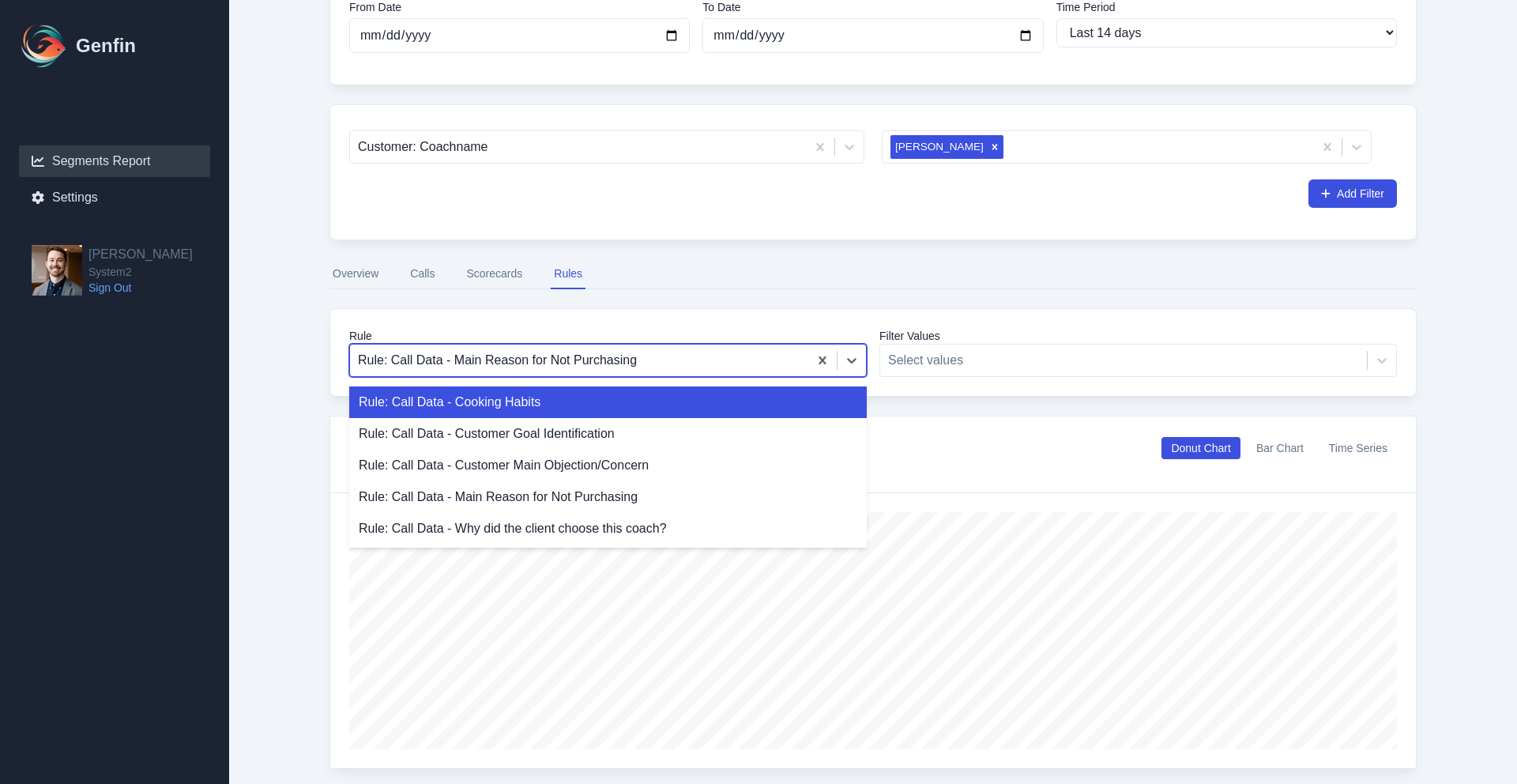
click at [588, 364] on div at bounding box center [579, 360] width 442 height 22
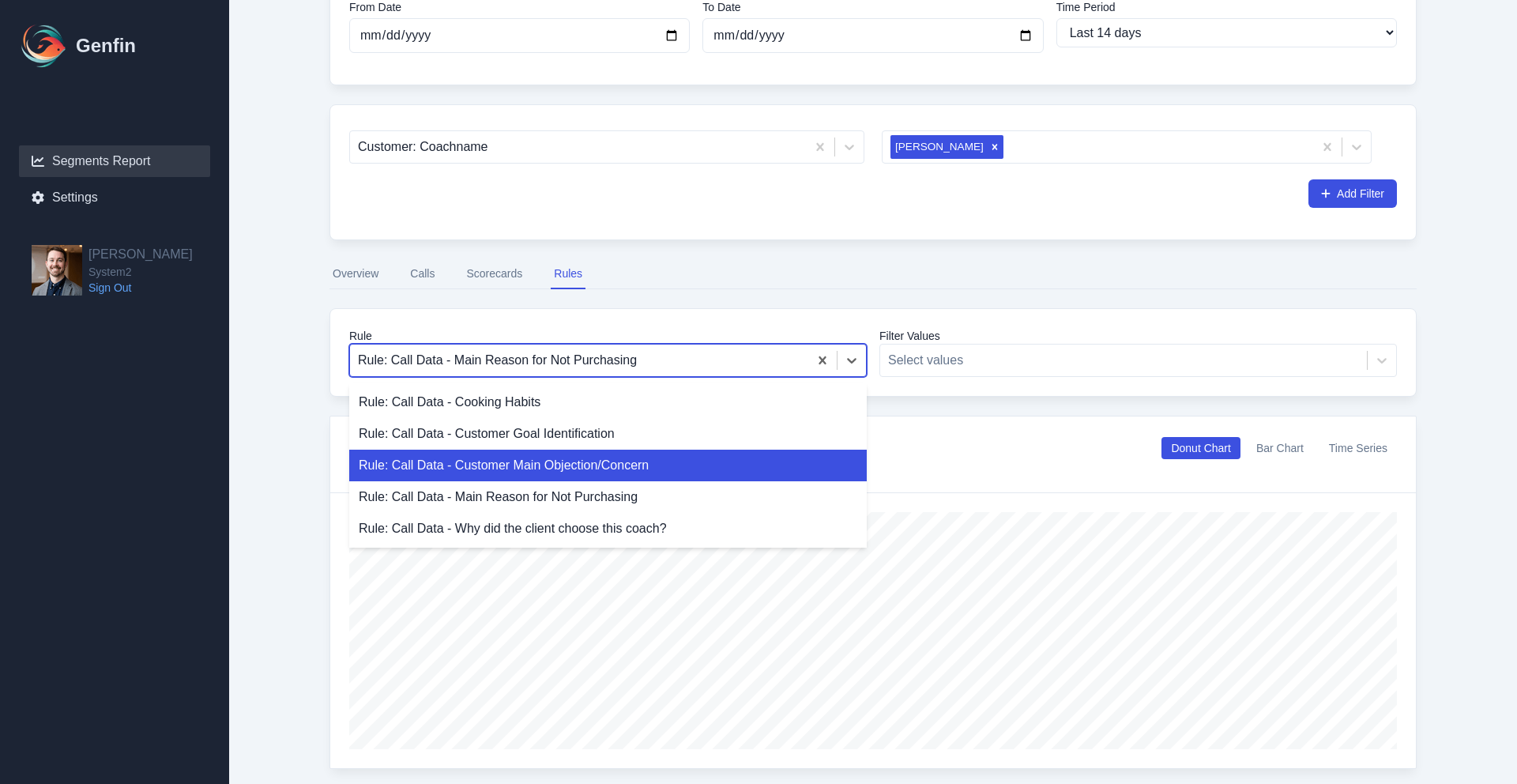
click at [574, 465] on div "Rule: Call Data - Customer Main Objection/Concern" at bounding box center [608, 465] width 517 height 32
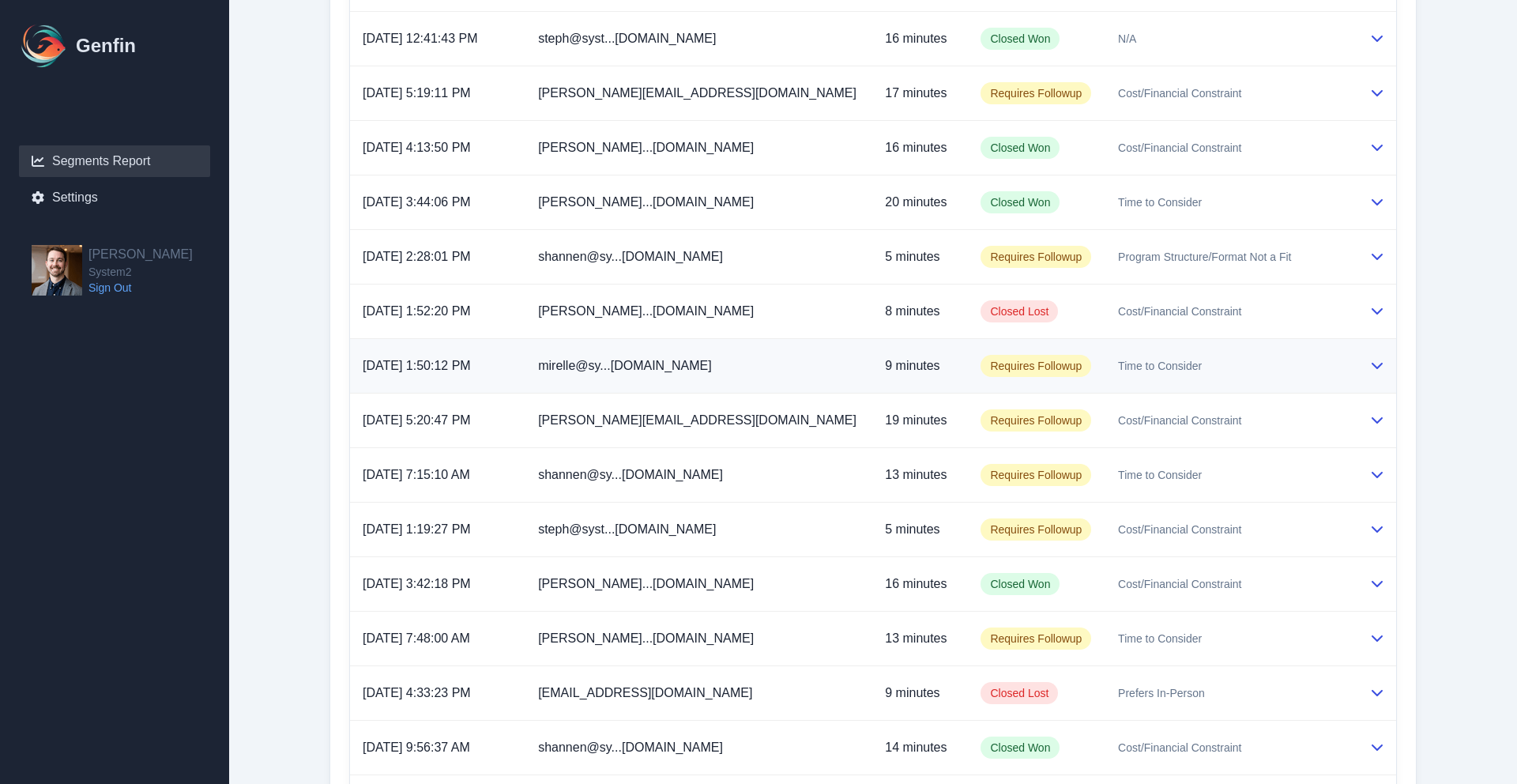
scroll to position [1281, 0]
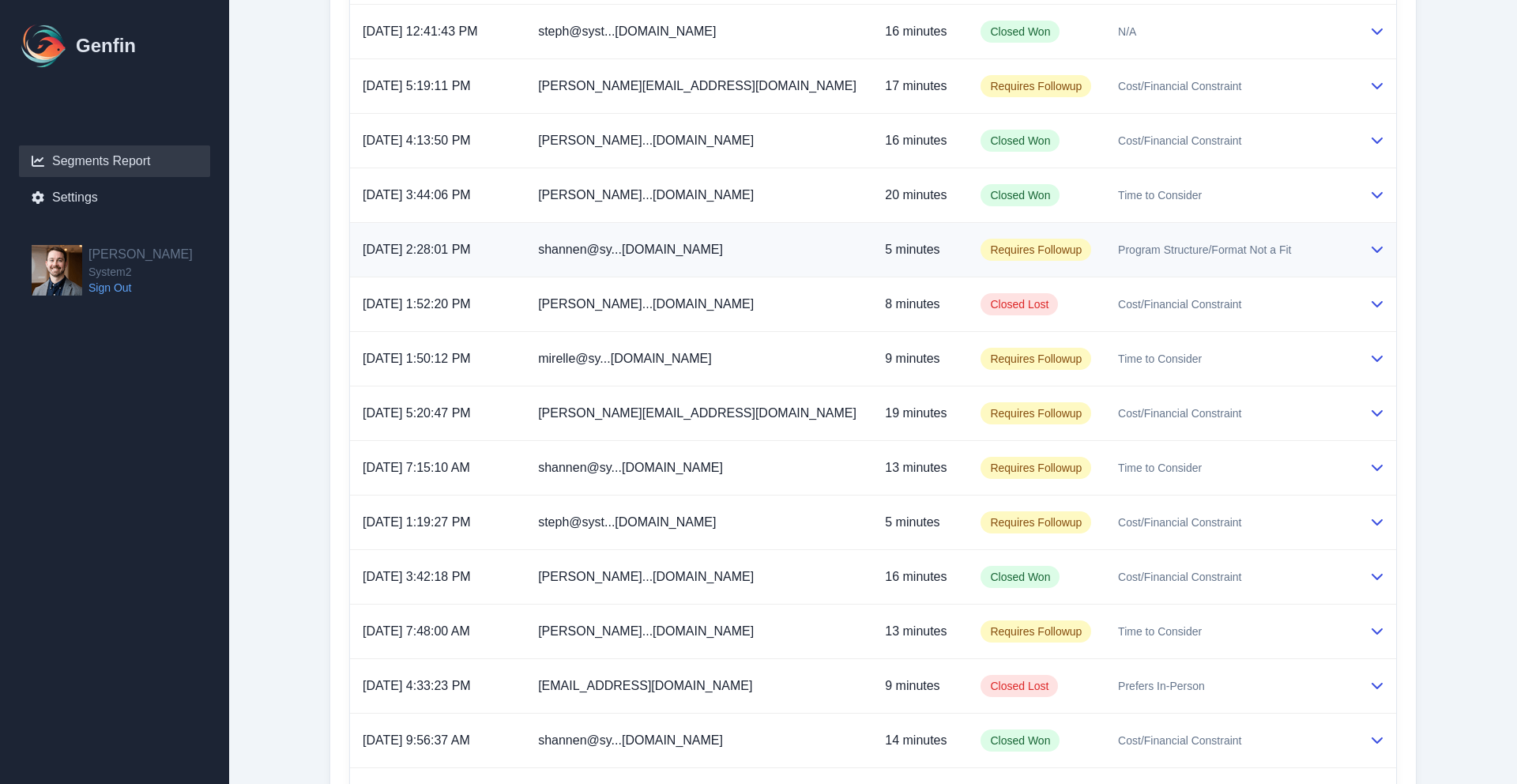
click at [980, 251] on span "Requires Followup" at bounding box center [1036, 250] width 111 height 22
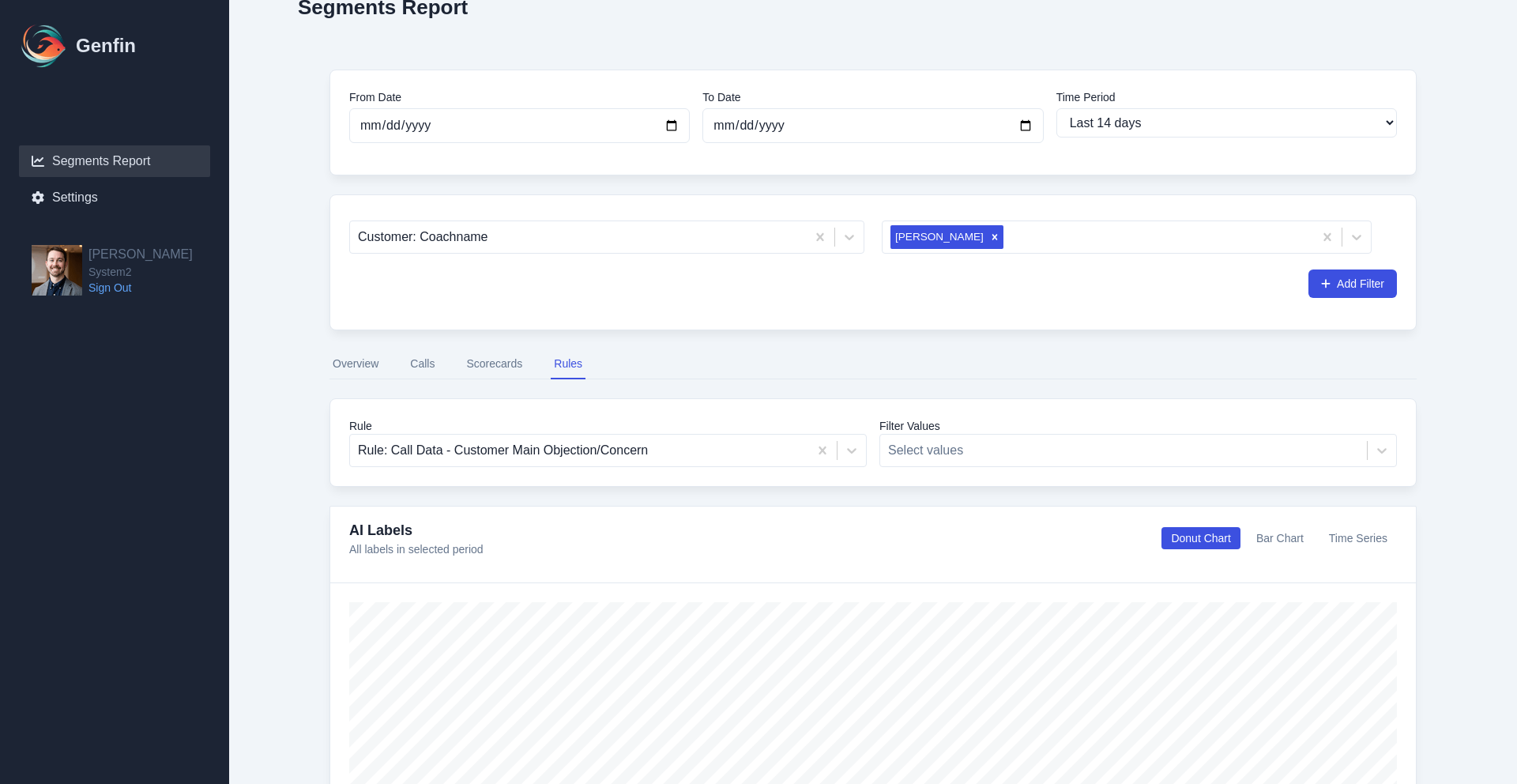
scroll to position [68, 0]
